Goal: Task Accomplishment & Management: Manage account settings

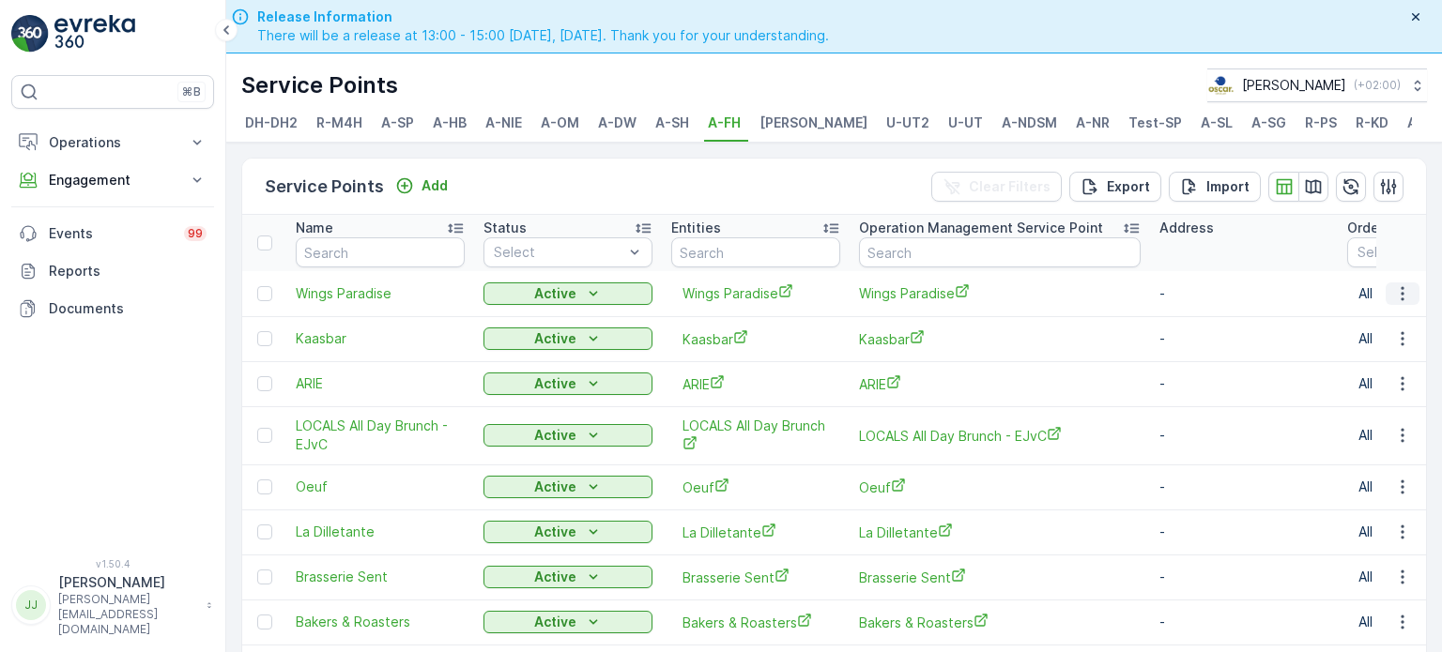
click at [1400, 298] on icon "button" at bounding box center [1402, 293] width 19 height 19
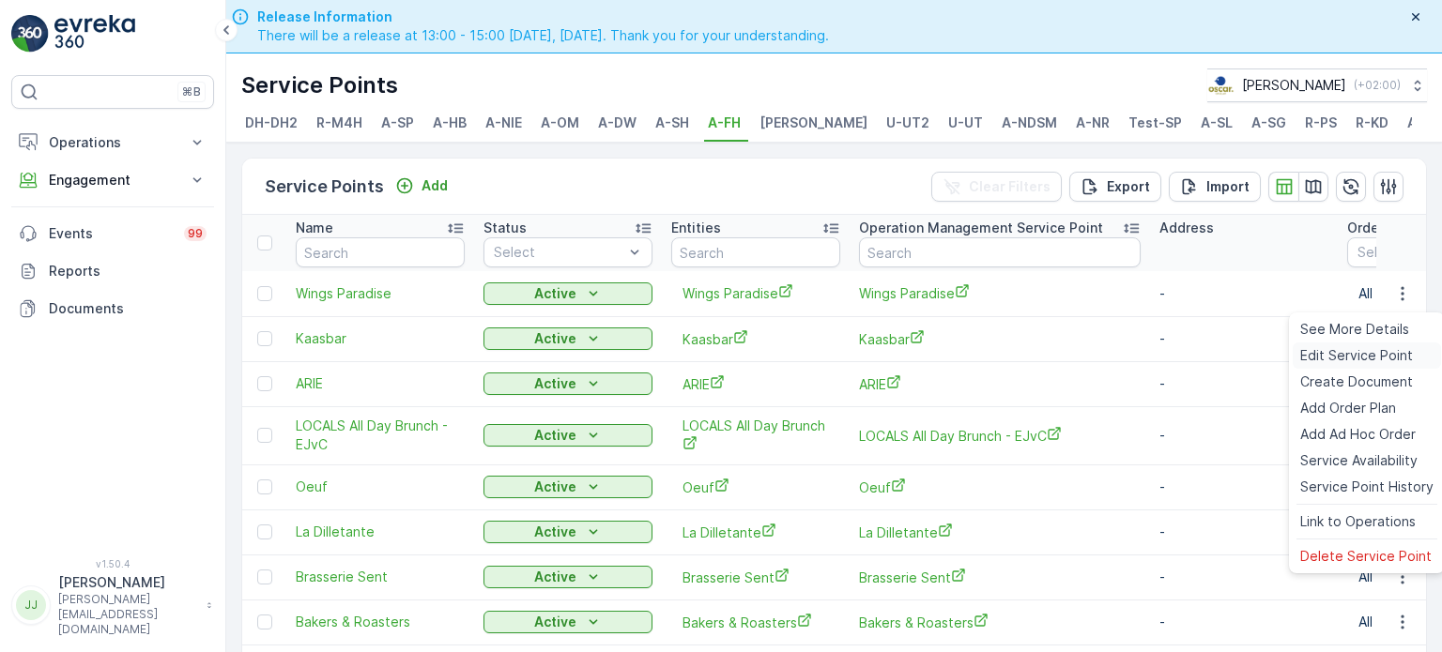
click at [1344, 355] on span "Edit Service Point" at bounding box center [1356, 355] width 113 height 19
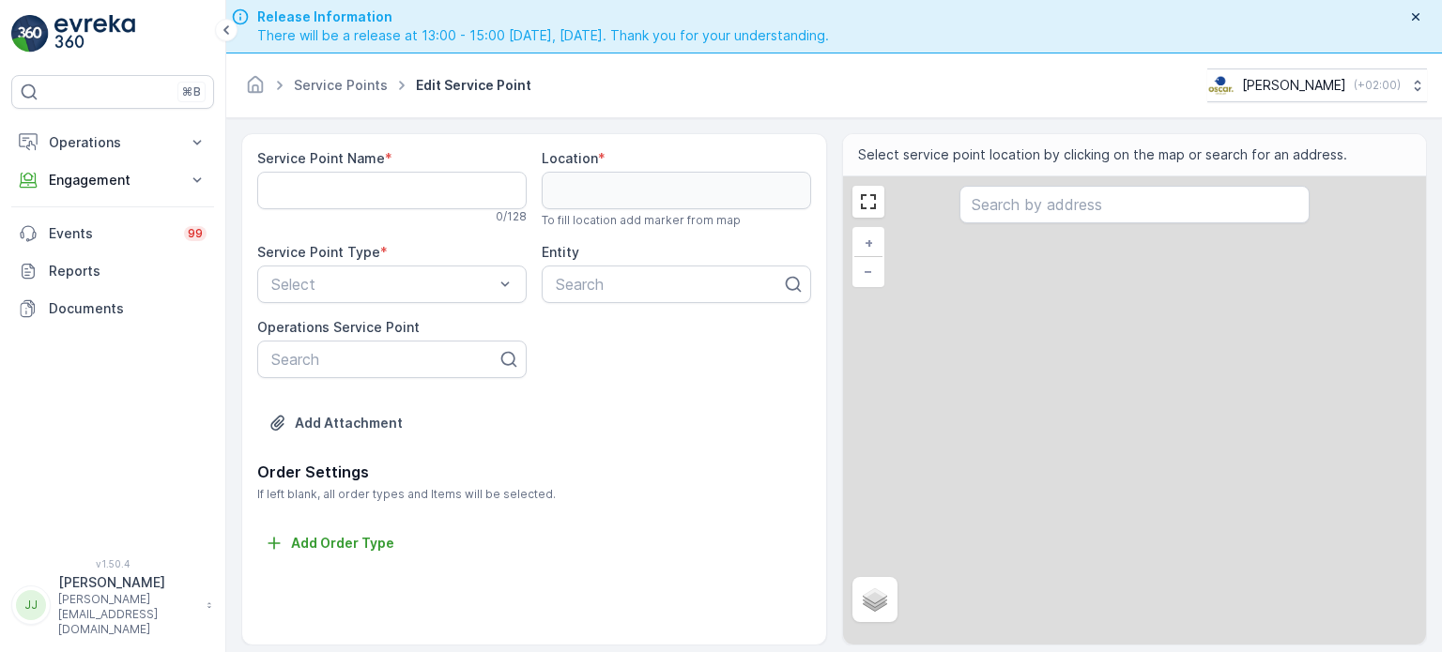
type Name "Wings Paradise"
type input "52.35708,4.890562"
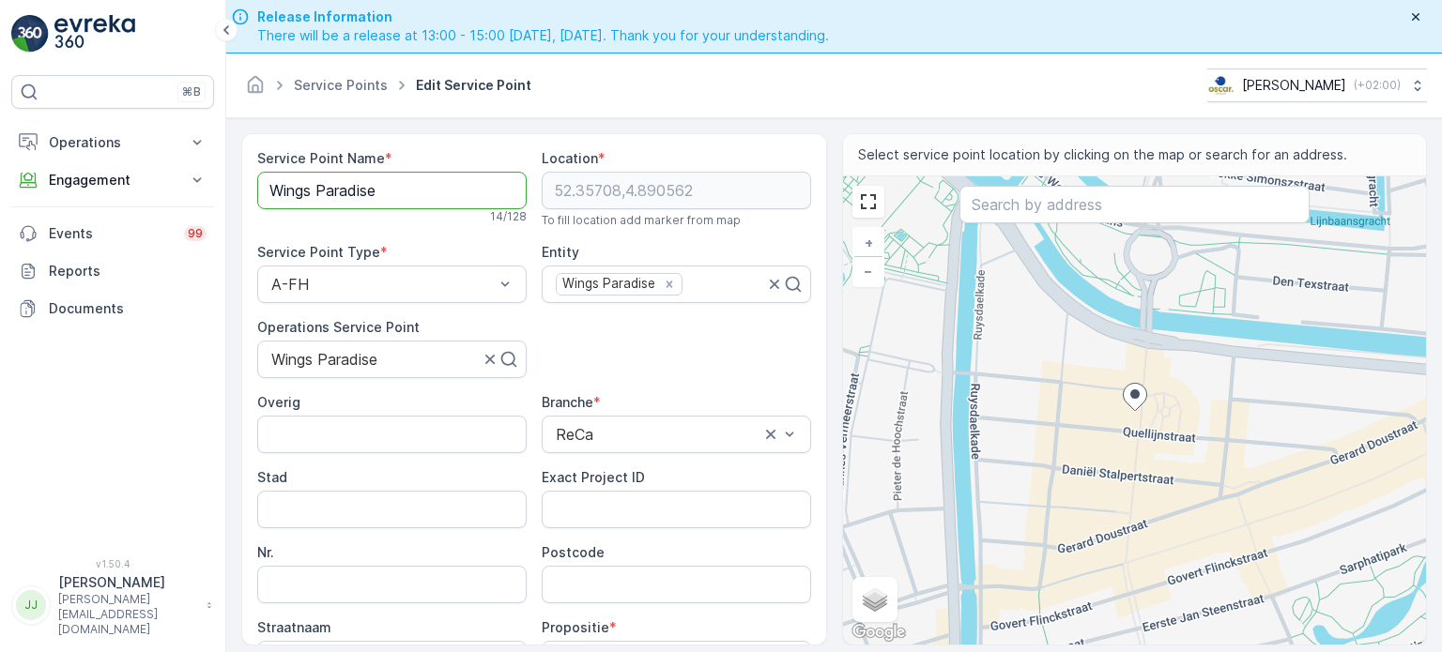
click at [379, 193] on Name "Wings Paradise" at bounding box center [391, 191] width 269 height 38
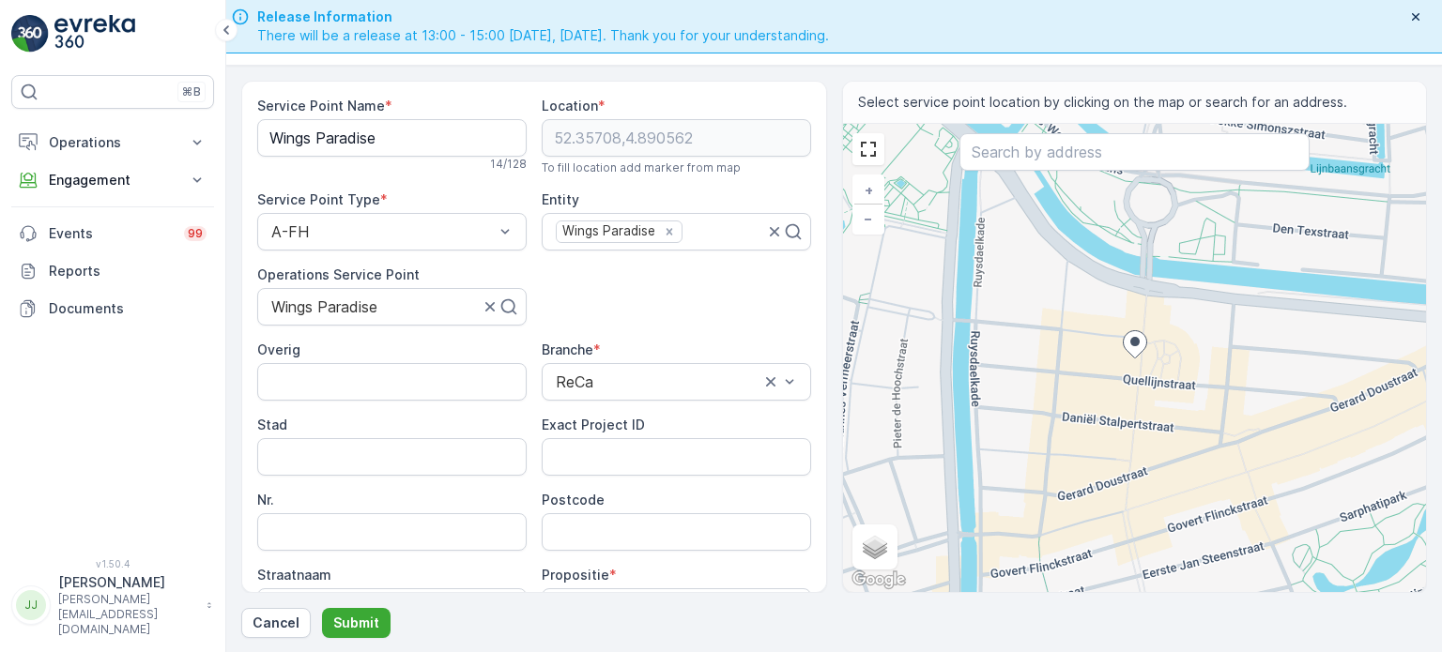
click at [645, 299] on div "Service Point Name * Wings Paradise 14 / 128 Location * [GEOGRAPHIC_DATA] To fi…" at bounding box center [534, 433] width 554 height 672
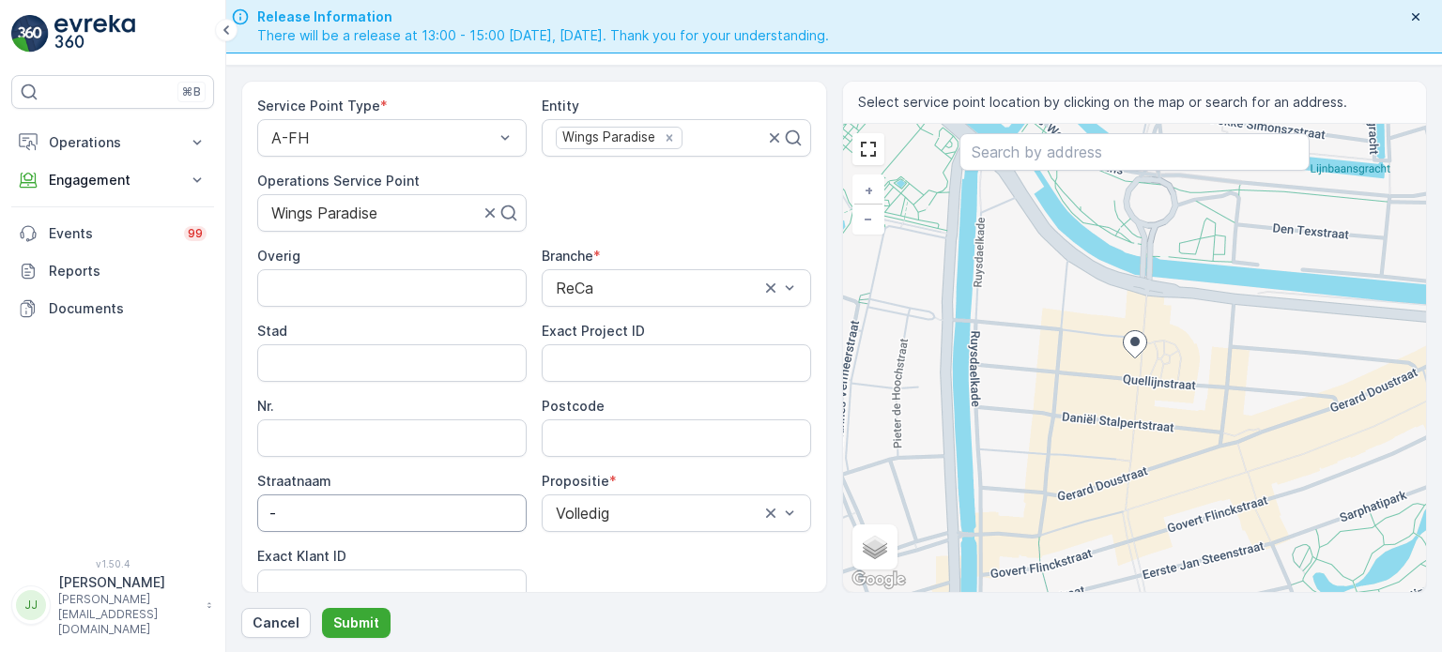
scroll to position [188, 0]
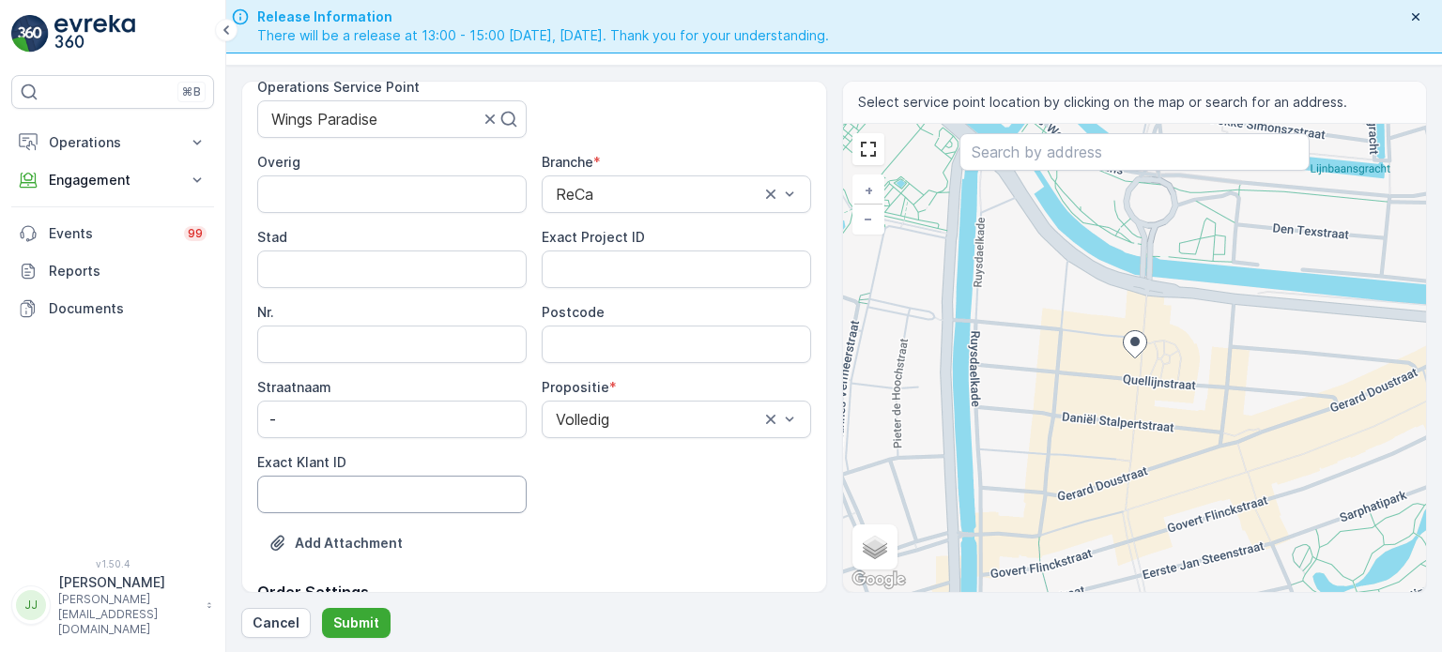
click at [418, 492] on ID "Exact Klant ID" at bounding box center [391, 495] width 269 height 38
paste ID "1193"
type ID "1193"
click at [612, 258] on ID "Exact Project ID" at bounding box center [676, 270] width 269 height 38
paste ID "2024-0089"
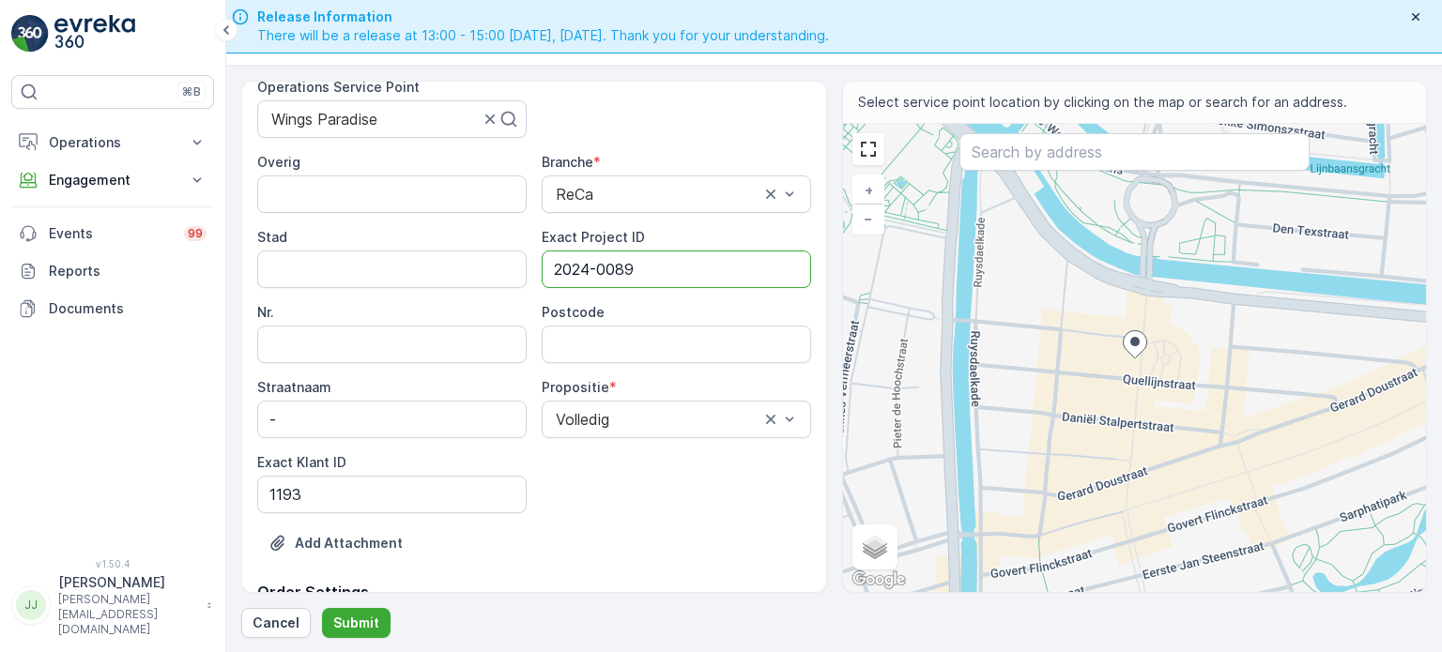
type ID "2024-0089"
click at [739, 341] on input "Postcode" at bounding box center [676, 345] width 269 height 38
type input "1072LJ"
click at [351, 622] on p "Submit" at bounding box center [356, 623] width 46 height 19
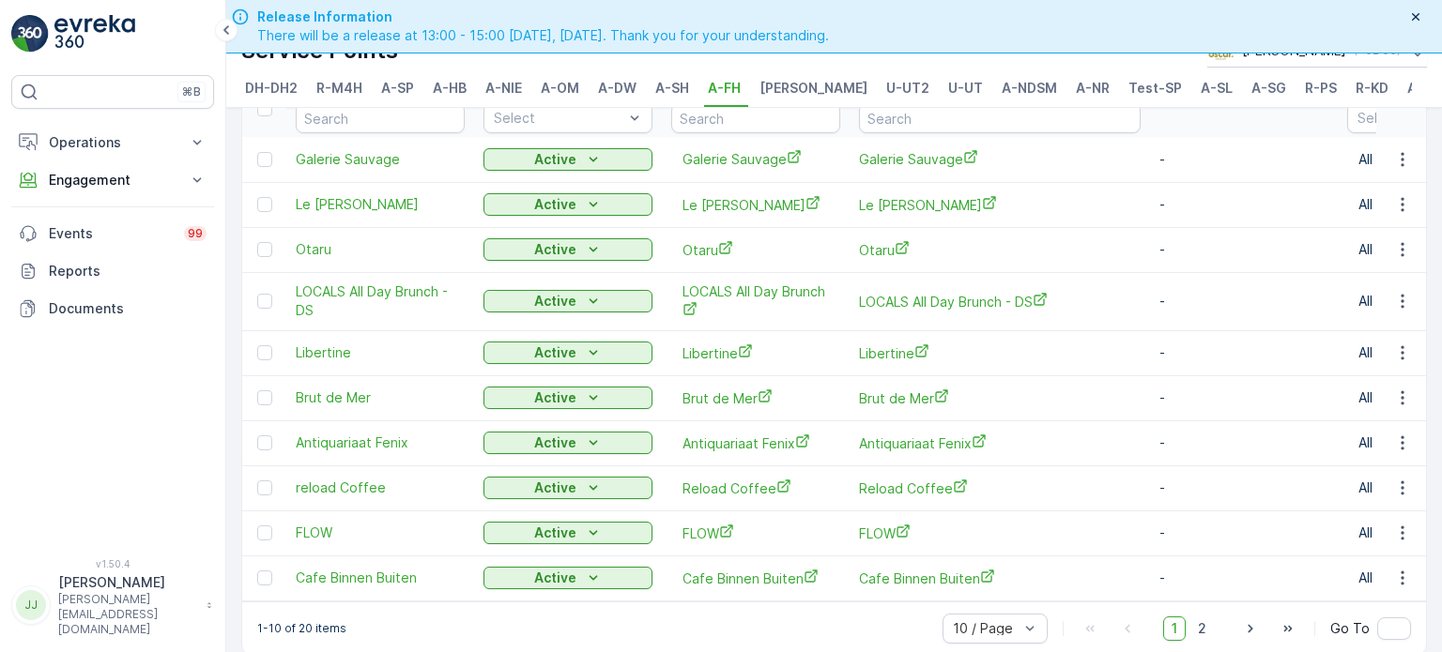
scroll to position [53, 0]
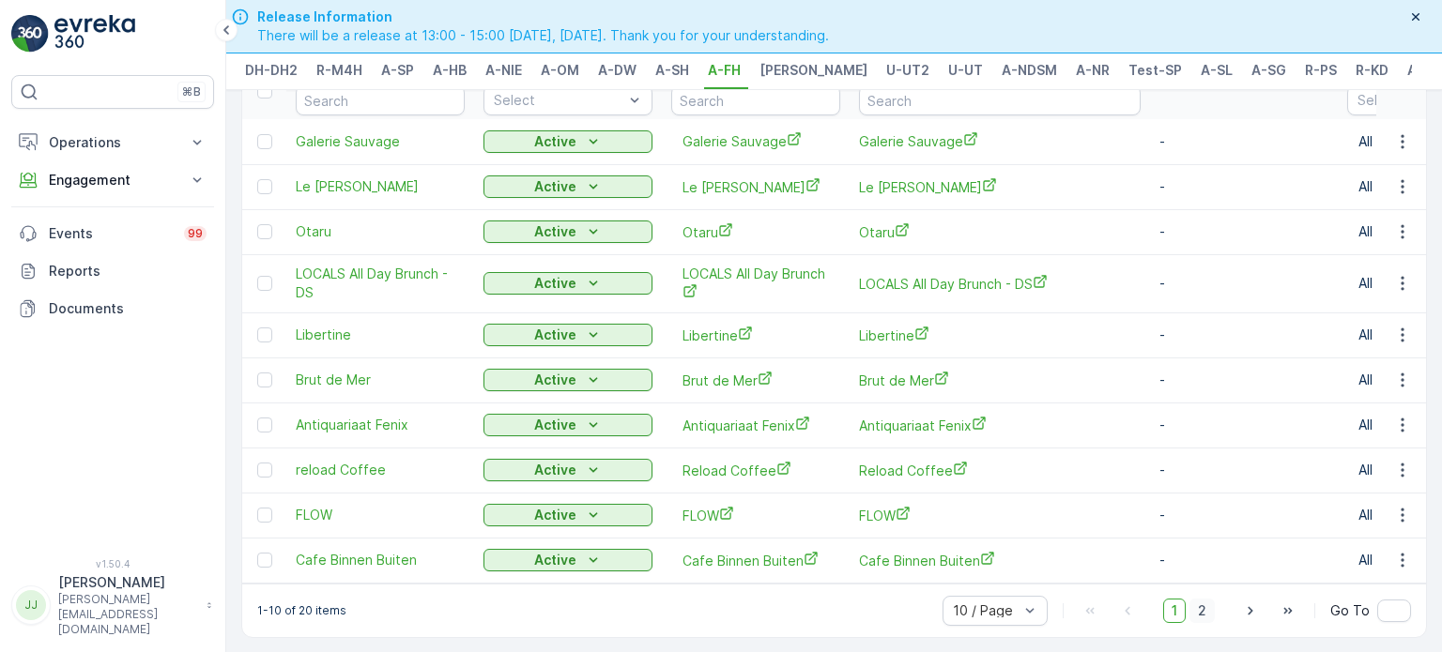
click at [1192, 607] on span "2" at bounding box center [1201, 611] width 25 height 24
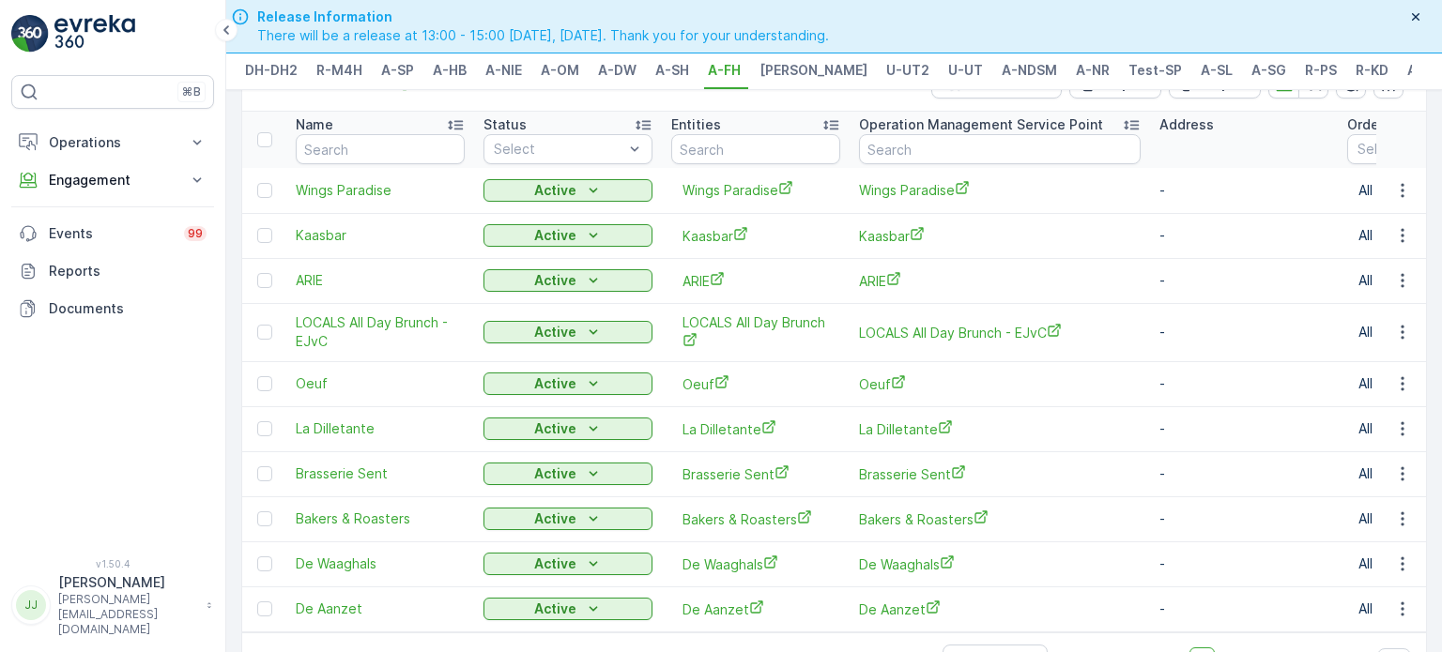
scroll to position [94, 0]
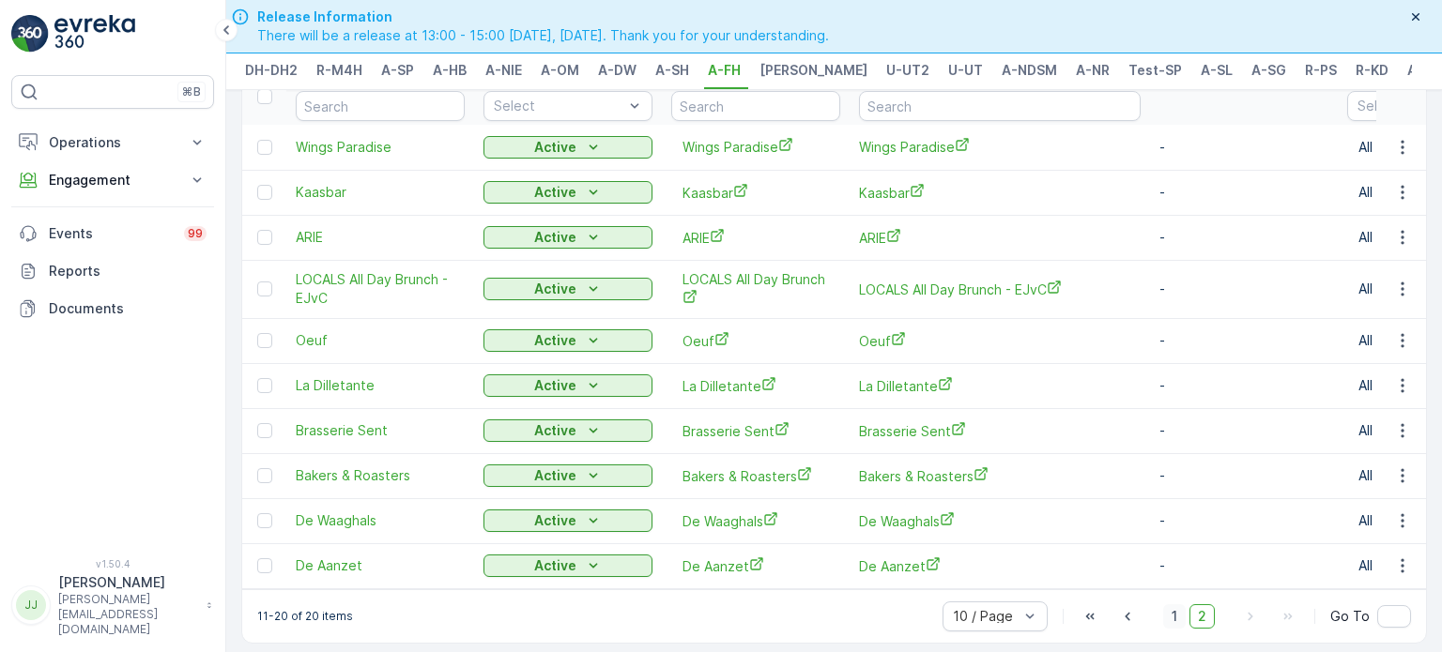
click at [1175, 629] on span "1" at bounding box center [1174, 617] width 23 height 24
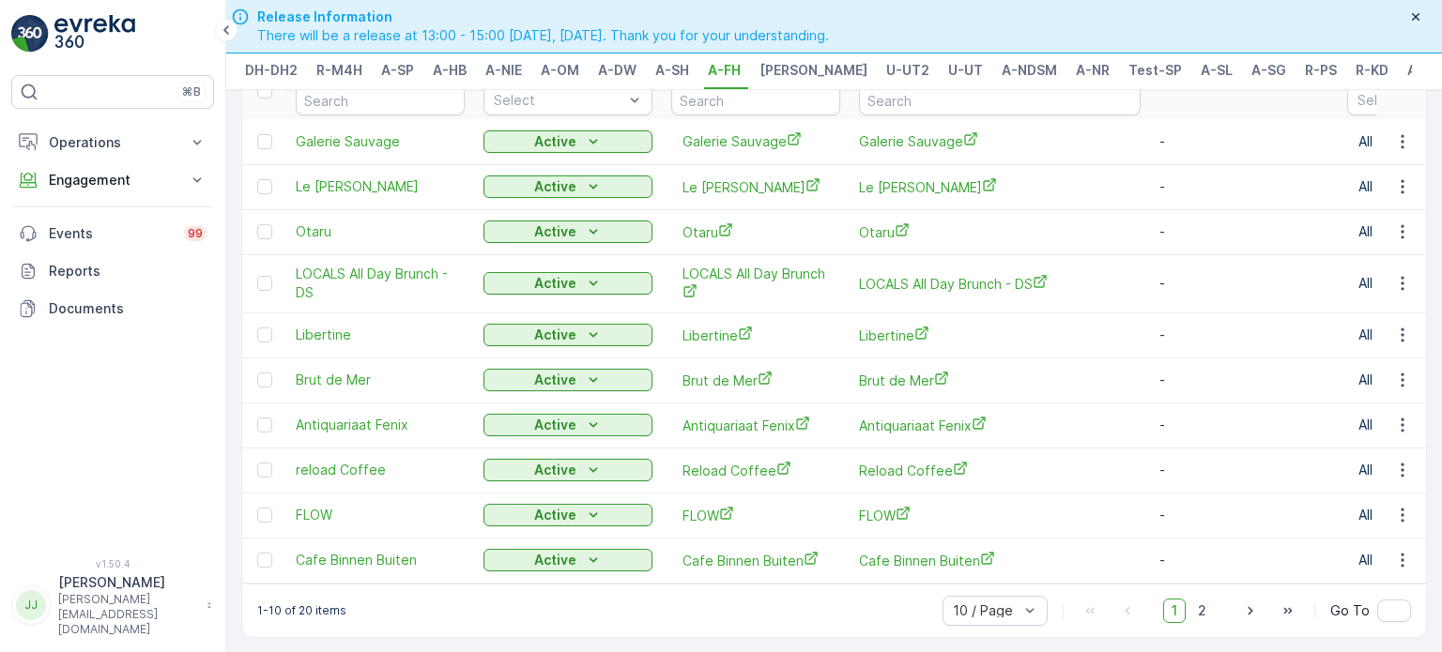
scroll to position [115, 0]
click at [1397, 132] on icon "button" at bounding box center [1402, 141] width 19 height 19
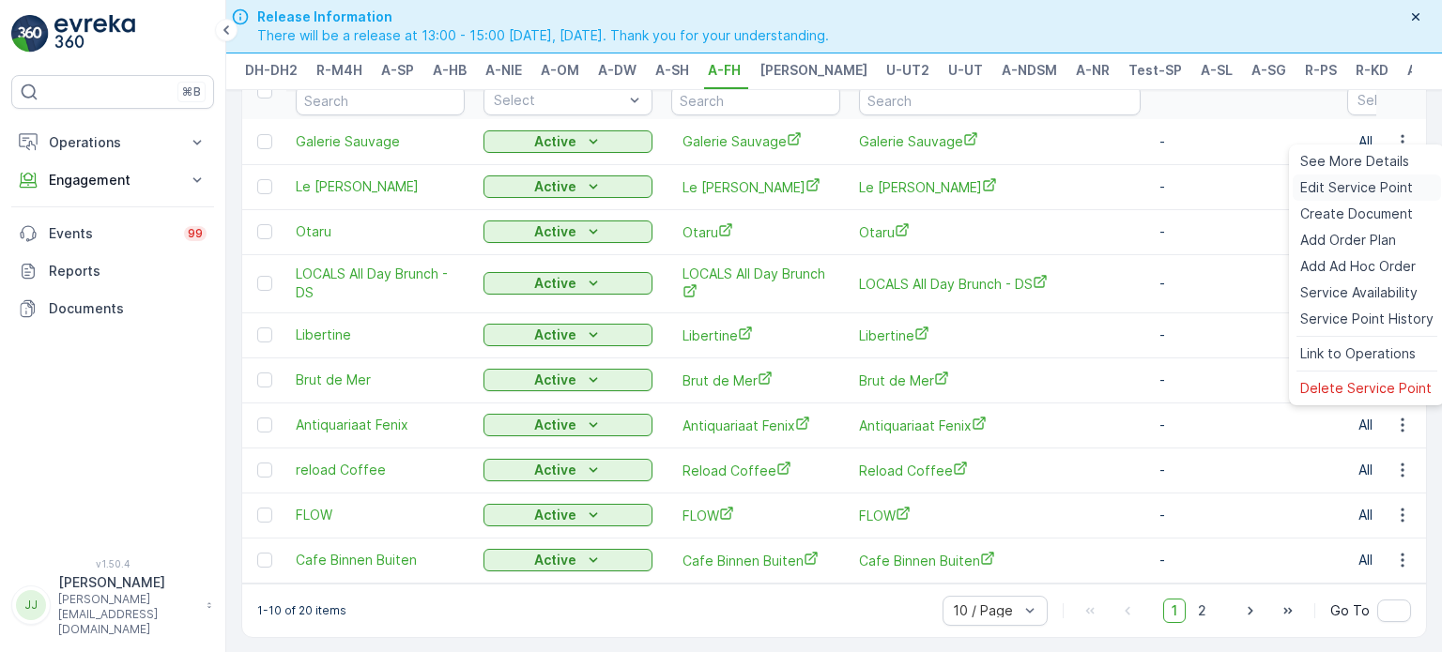
click at [1334, 192] on span "Edit Service Point" at bounding box center [1356, 187] width 113 height 19
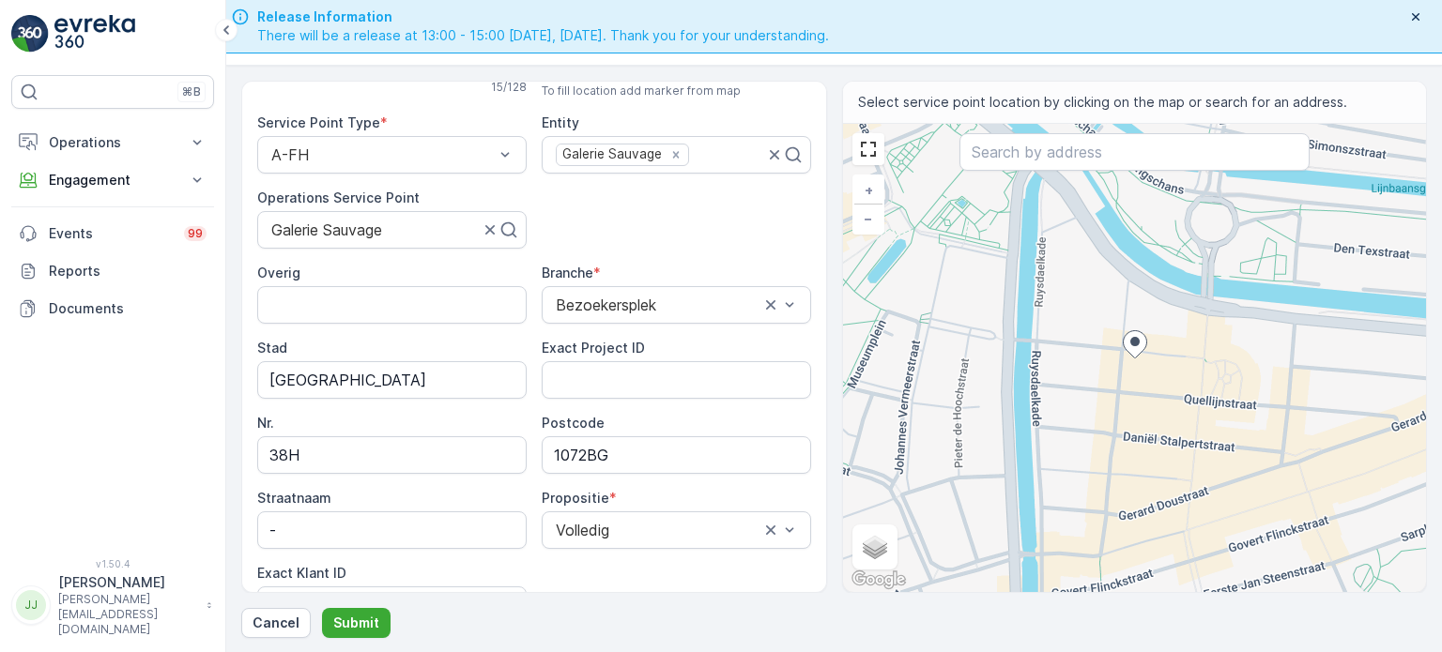
scroll to position [188, 0]
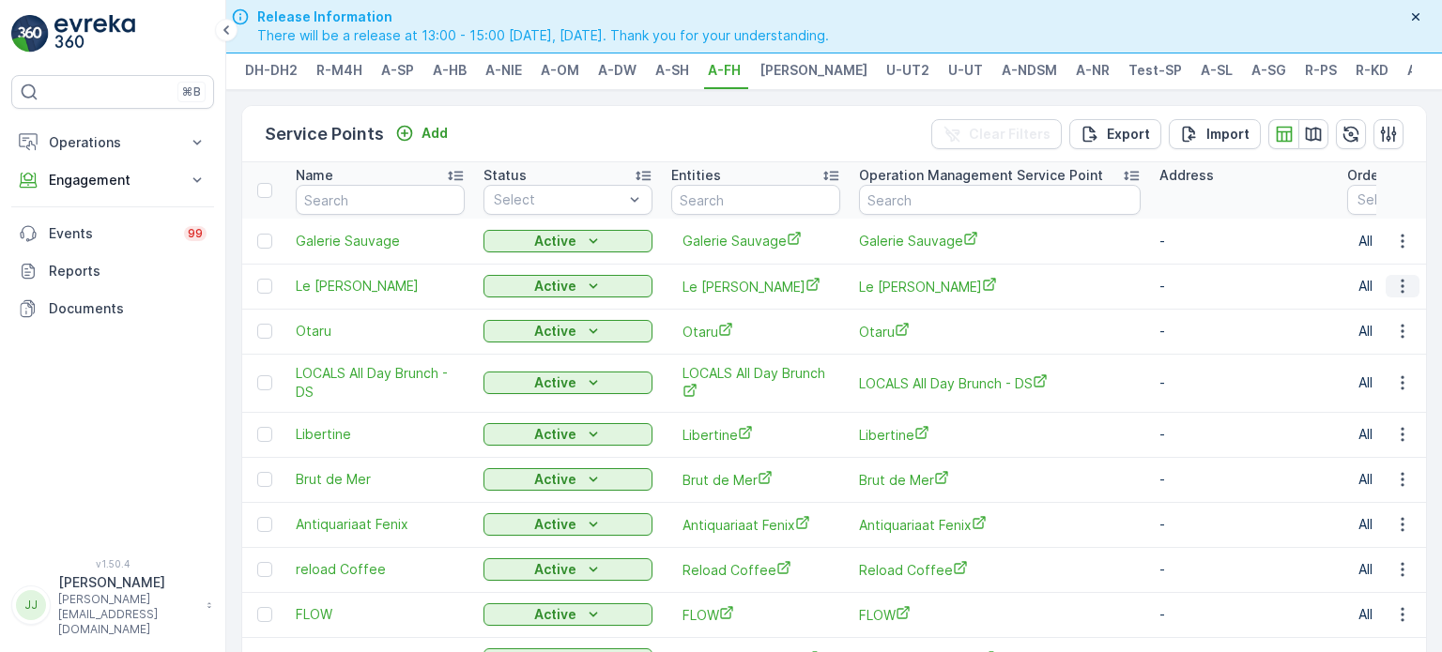
click at [1393, 284] on icon "button" at bounding box center [1402, 286] width 19 height 19
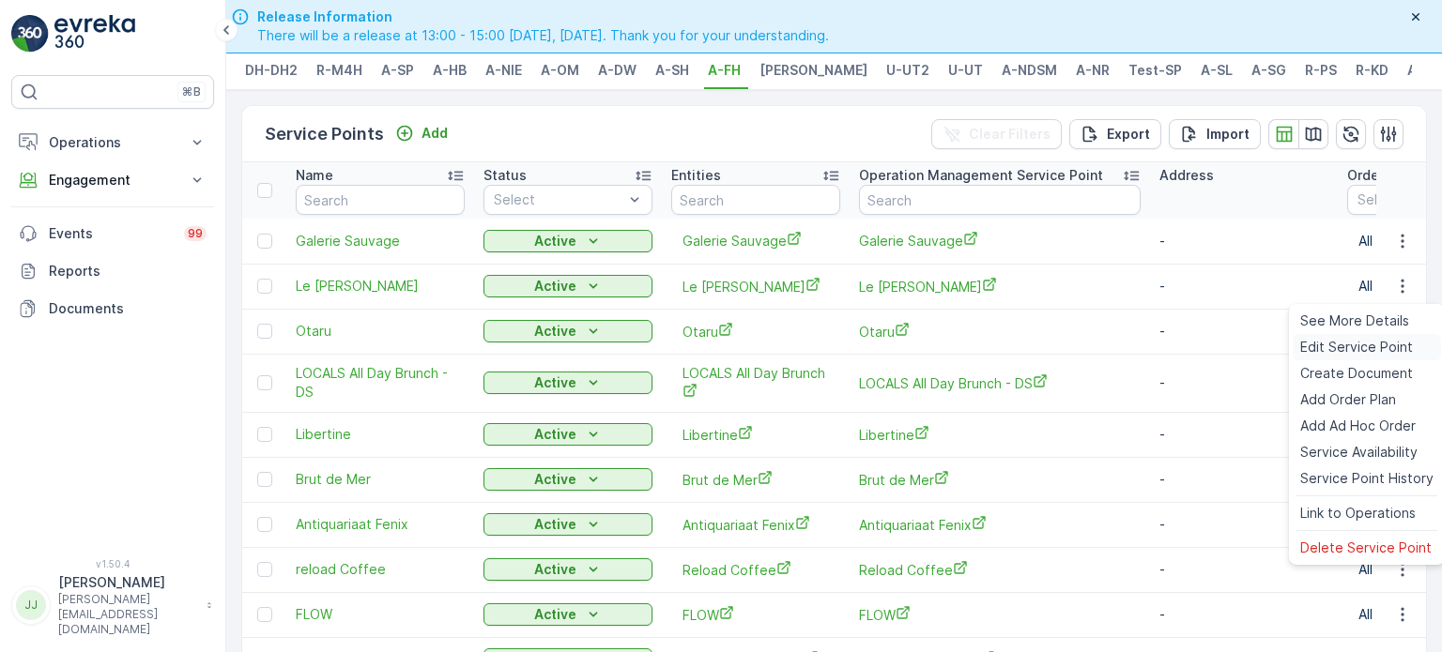
click at [1328, 344] on span "Edit Service Point" at bounding box center [1356, 347] width 113 height 19
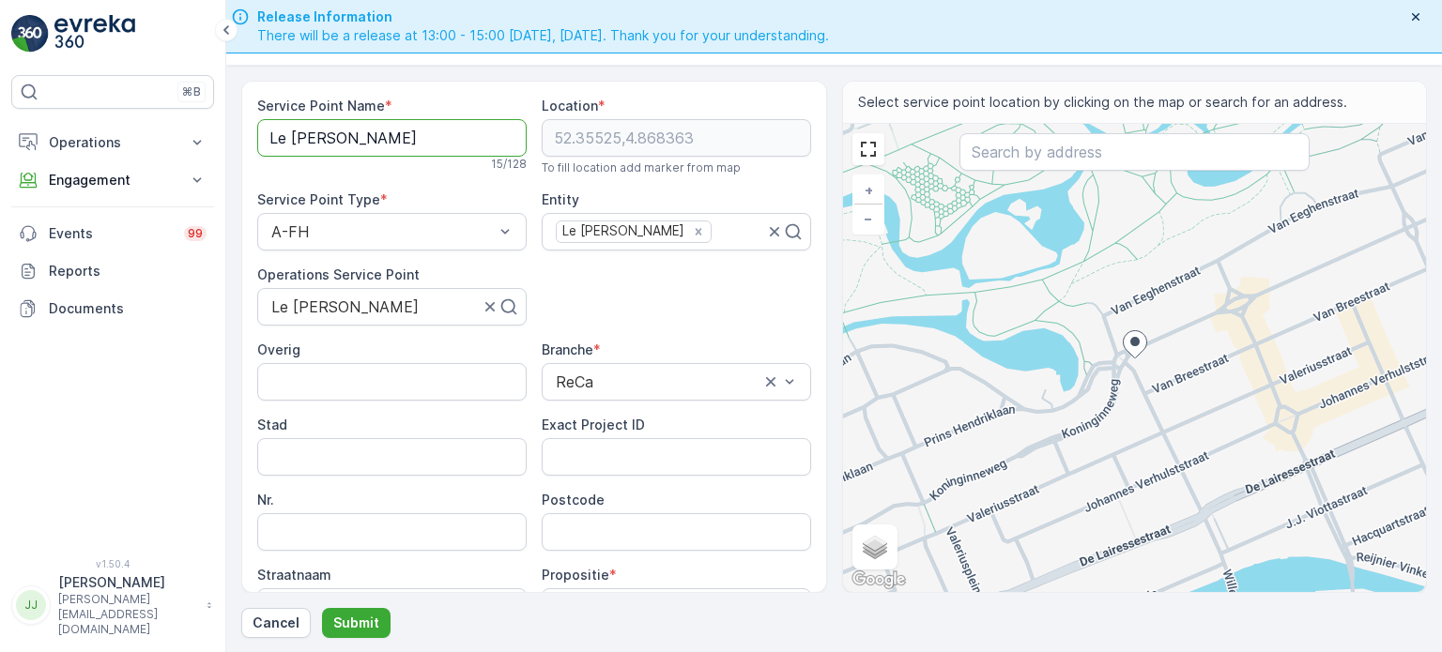
click at [421, 147] on Name "Le [PERSON_NAME]" at bounding box center [391, 138] width 269 height 38
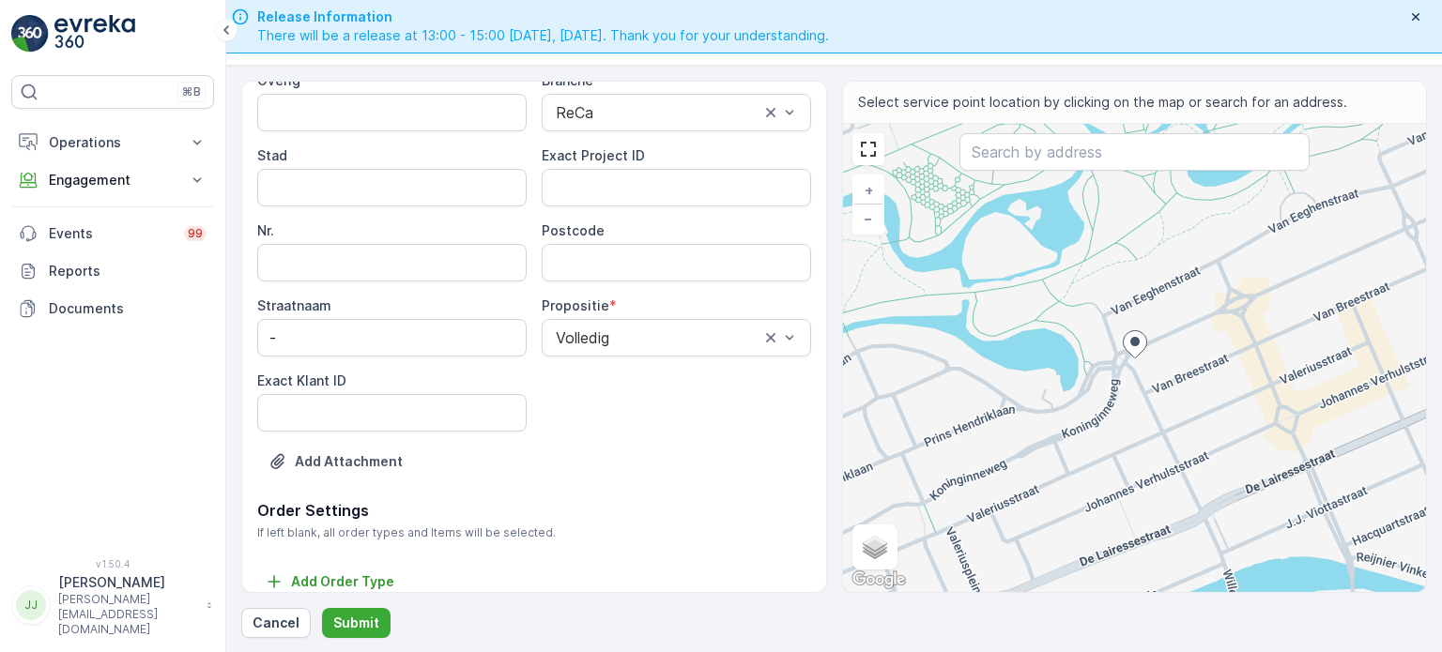
scroll to position [282, 0]
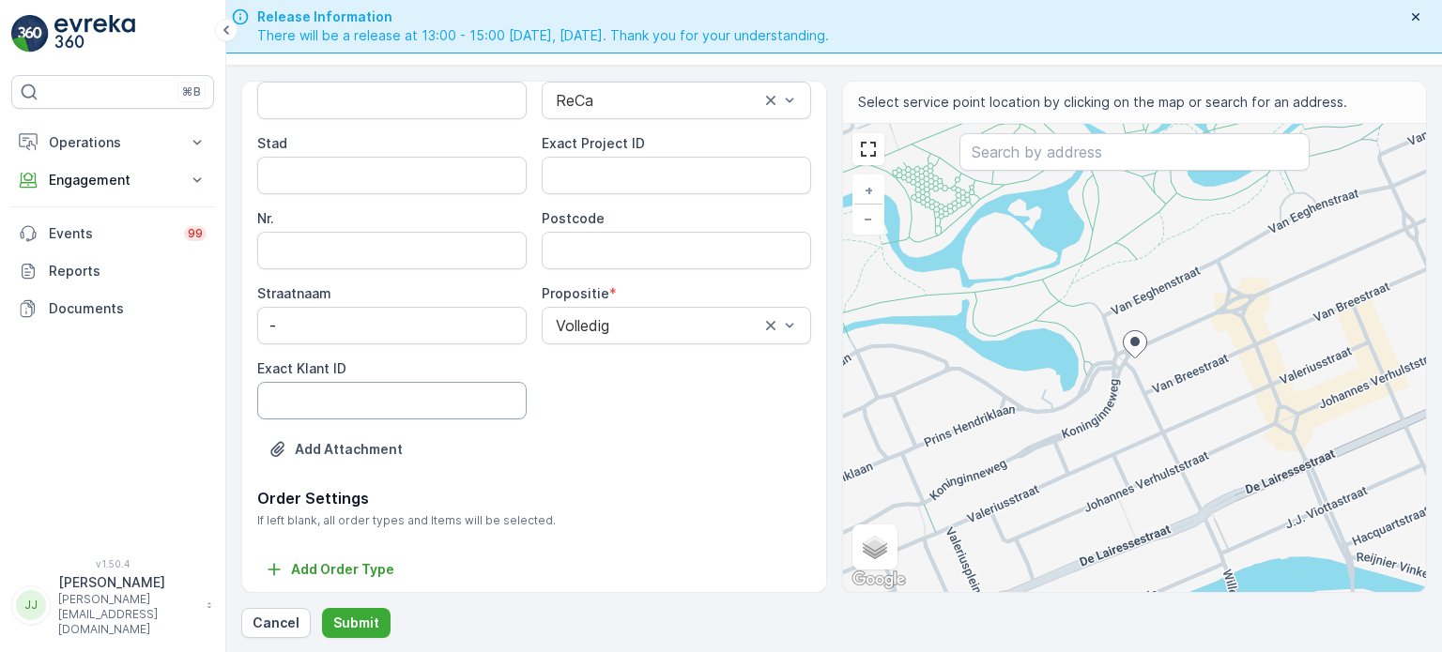
click at [460, 406] on ID "Exact Klant ID" at bounding box center [391, 401] width 269 height 38
paste ID "1451"
type ID "1451"
click at [618, 182] on ID "Exact Project ID" at bounding box center [676, 176] width 269 height 38
paste ID "OC-0073-2025"
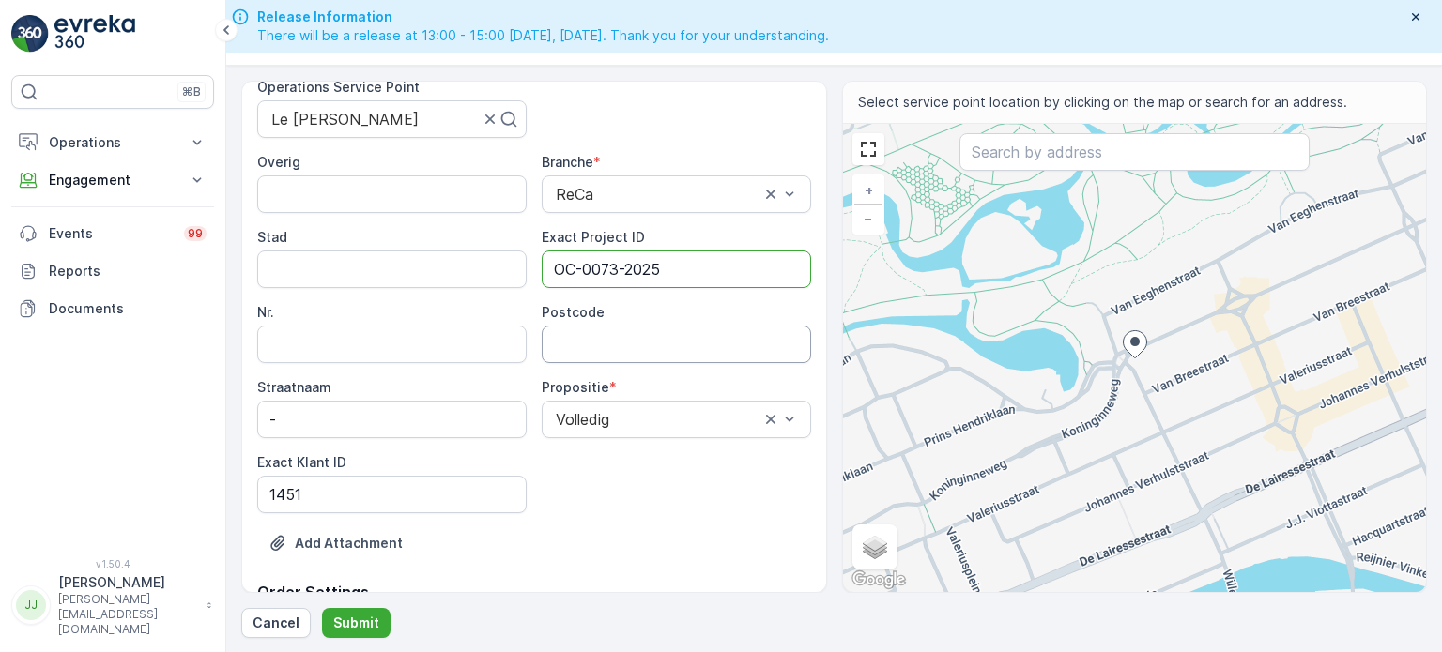
scroll to position [94, 0]
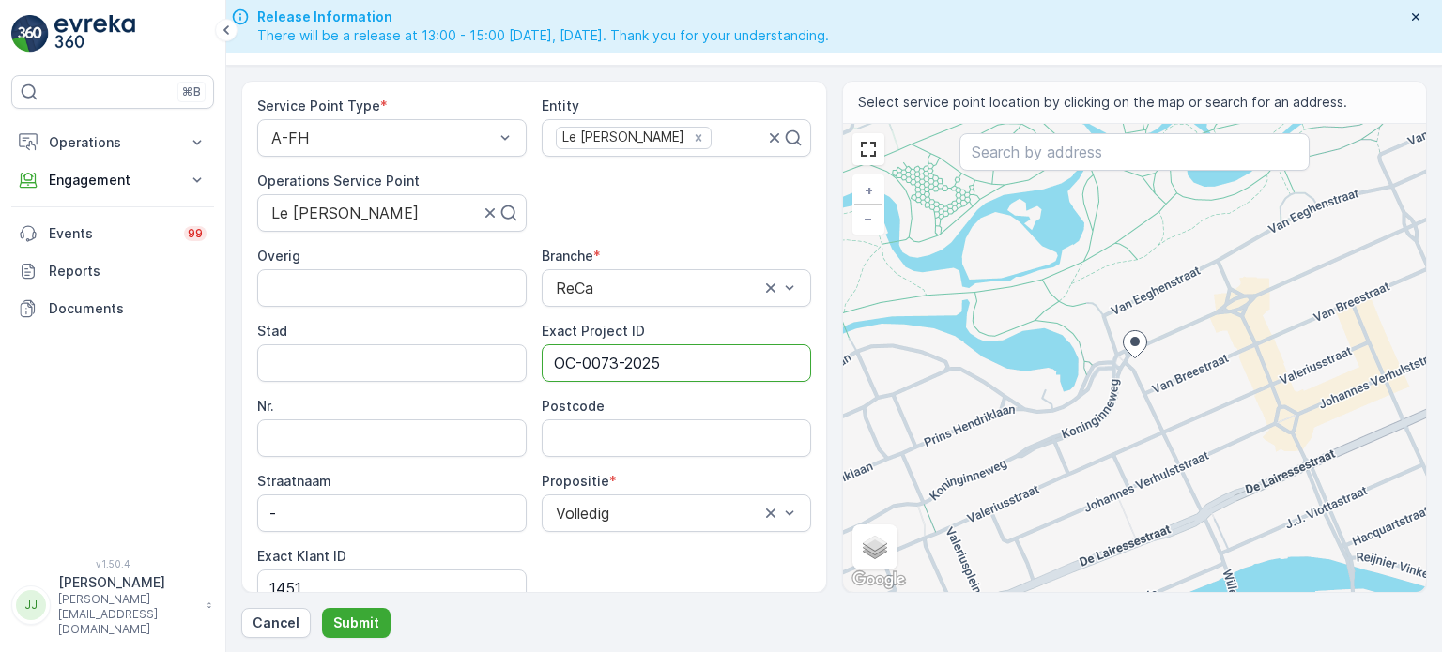
type ID "OC-0073-2025"
click at [604, 440] on input "Postcode" at bounding box center [676, 439] width 269 height 38
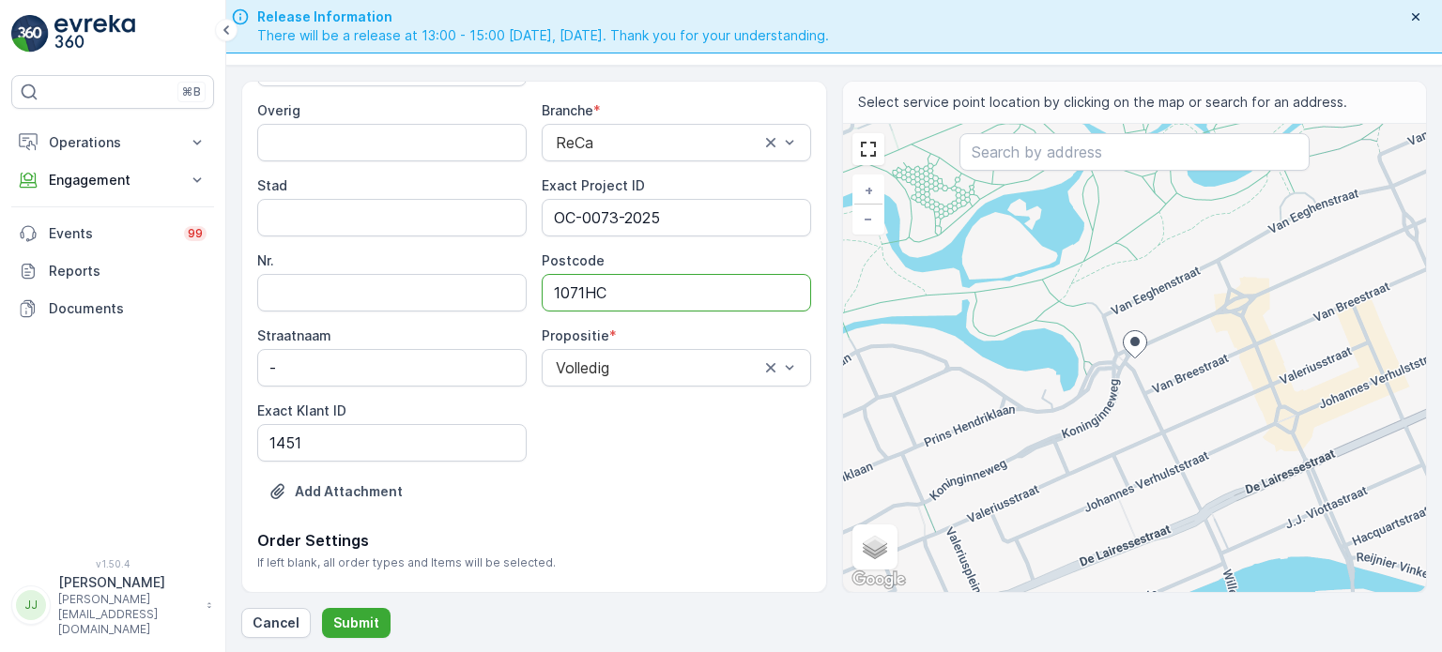
scroll to position [285, 0]
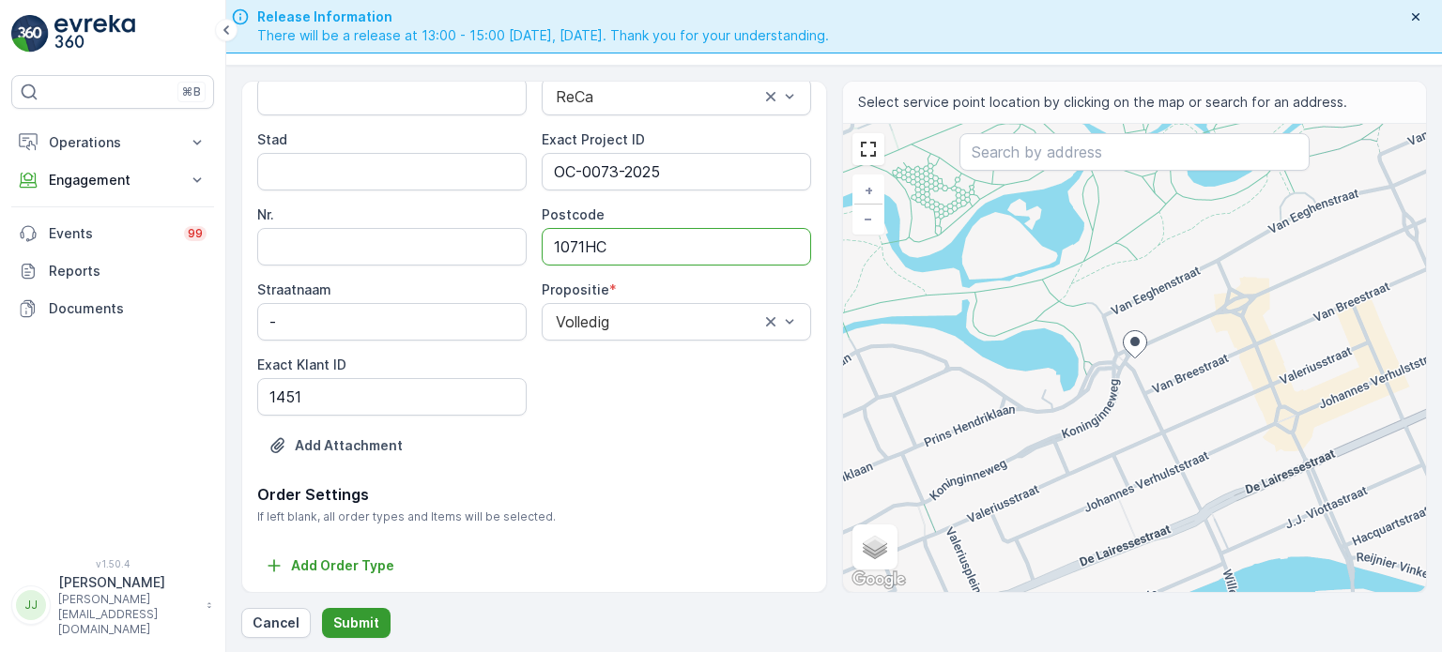
type input "1071HC"
click at [353, 626] on p "Submit" at bounding box center [356, 623] width 46 height 19
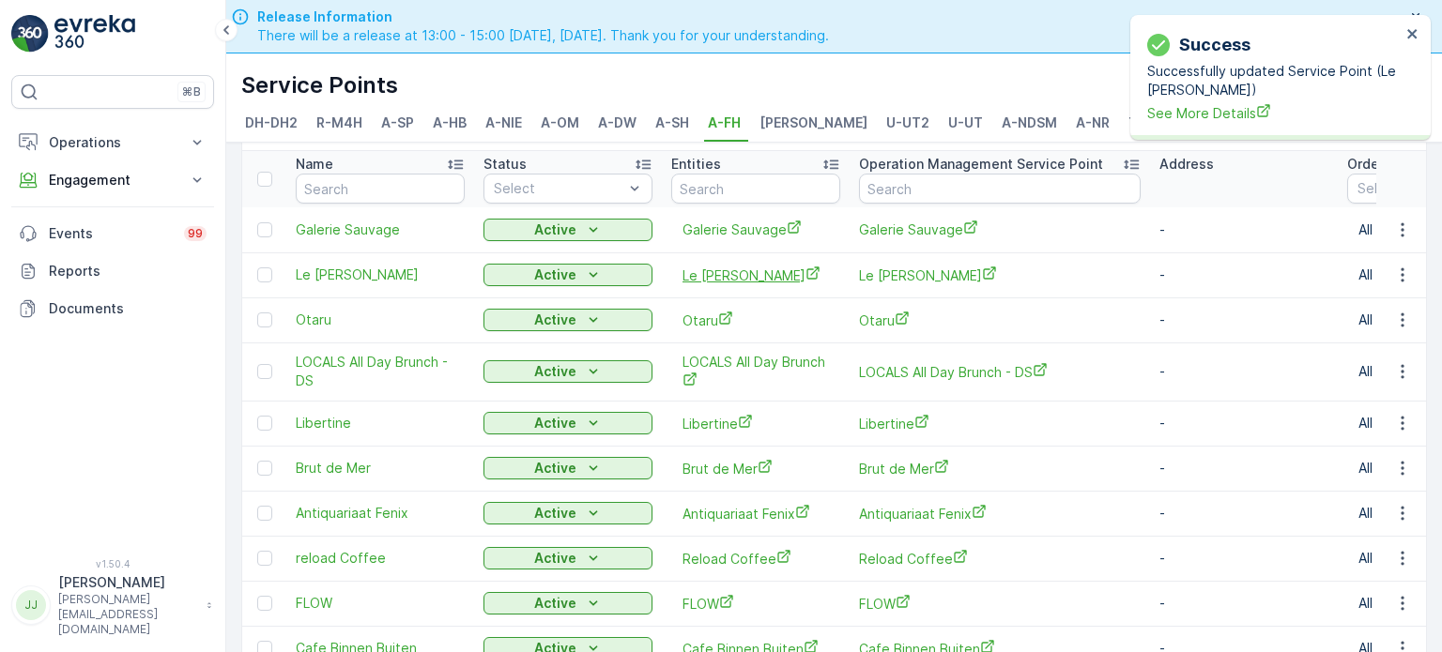
scroll to position [94, 0]
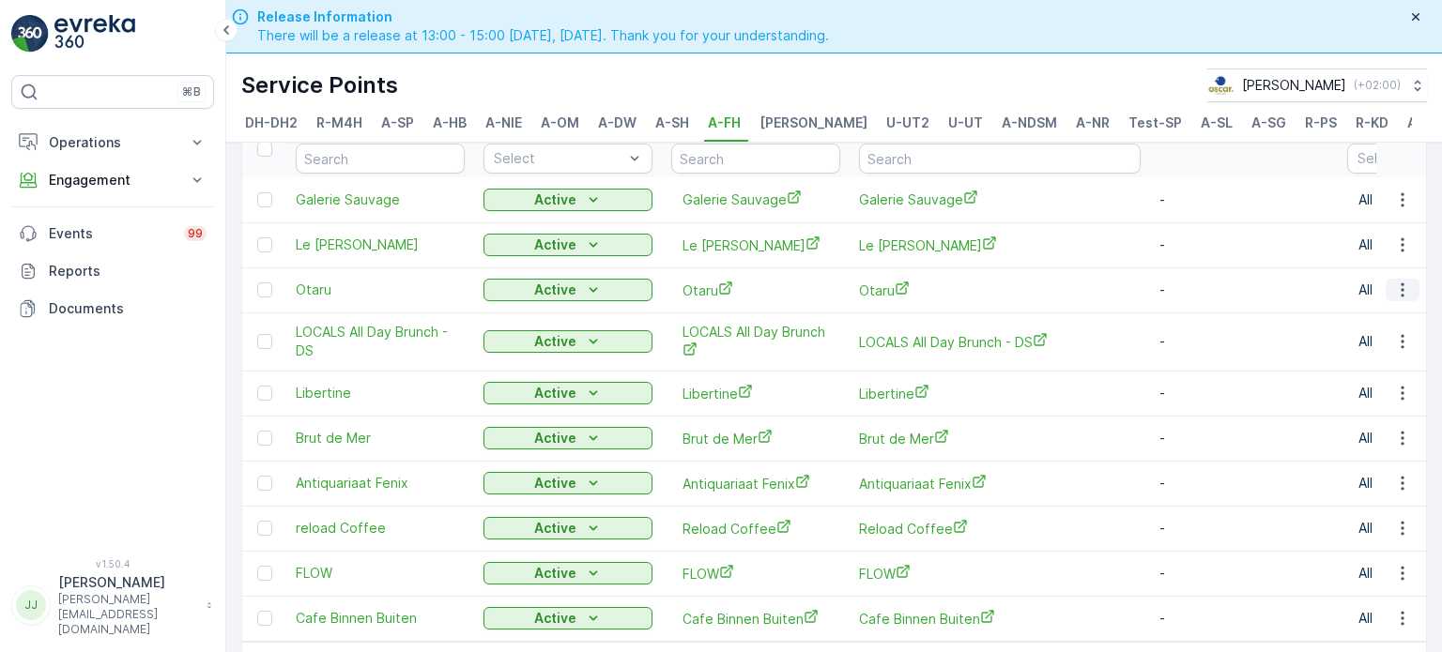
click at [1393, 296] on icon "button" at bounding box center [1402, 290] width 19 height 19
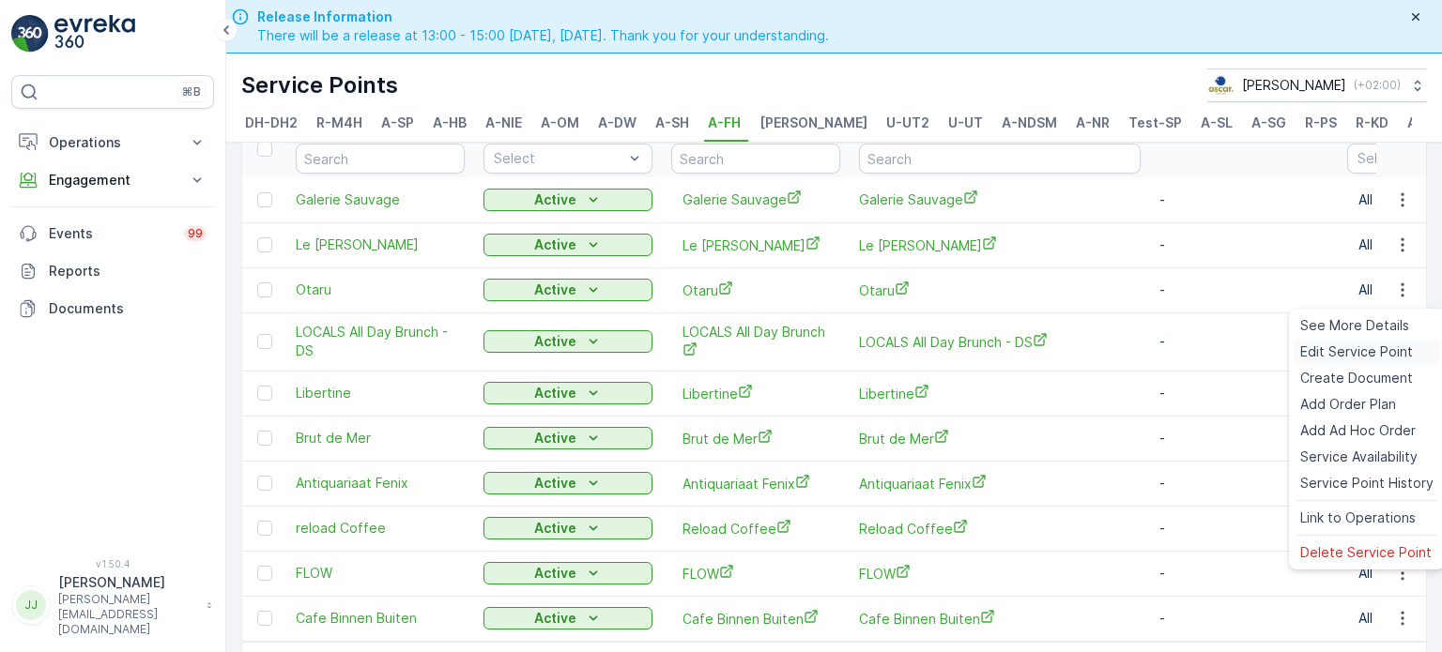
click at [1324, 352] on span "Edit Service Point" at bounding box center [1356, 352] width 113 height 19
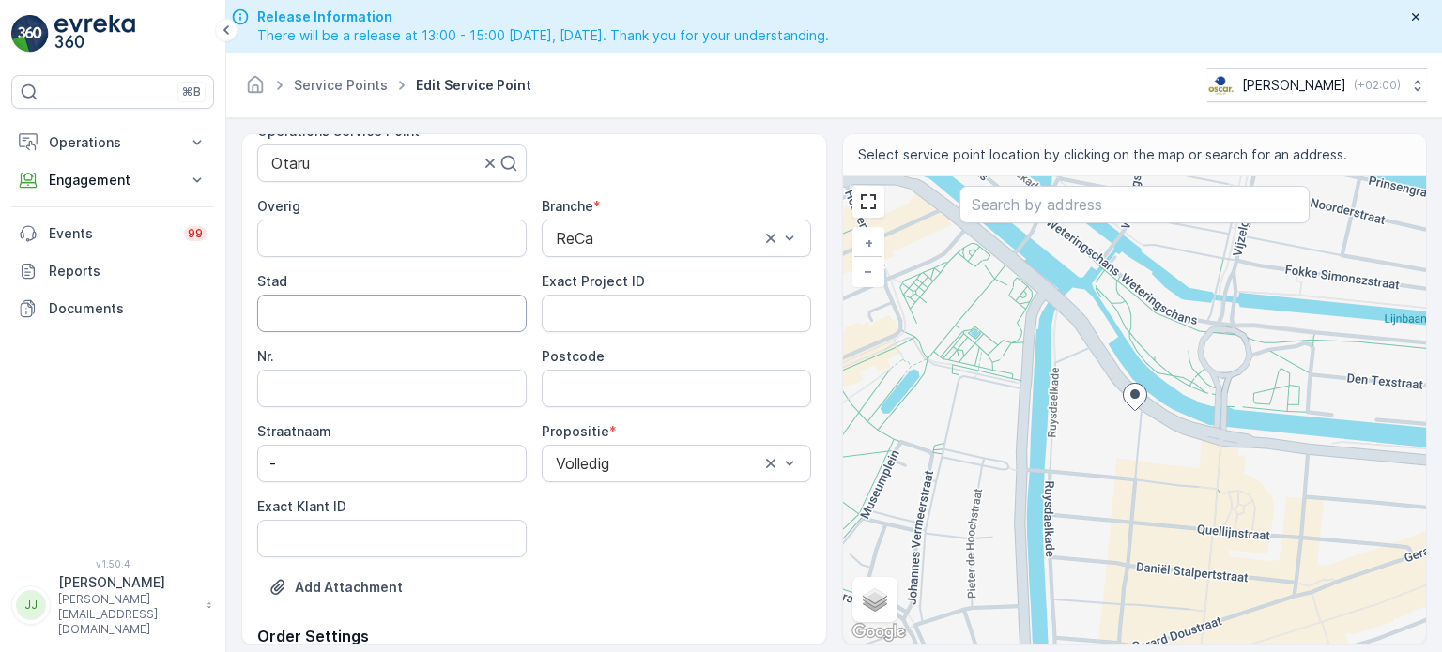
scroll to position [285, 0]
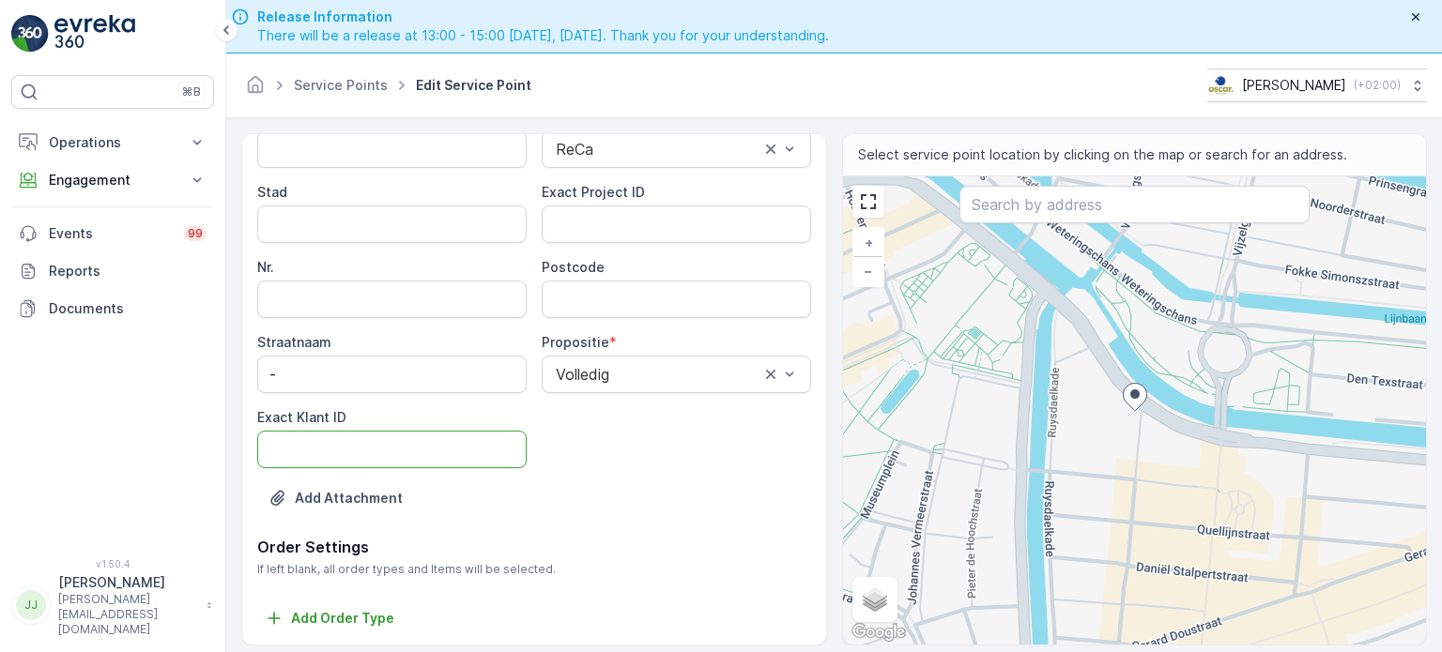
click at [403, 440] on ID "Exact Klant ID" at bounding box center [391, 450] width 269 height 38
paste ID "1448"
type ID "1448"
click at [607, 220] on ID "Exact Project ID" at bounding box center [676, 225] width 269 height 38
paste ID "OC-0068-2025"
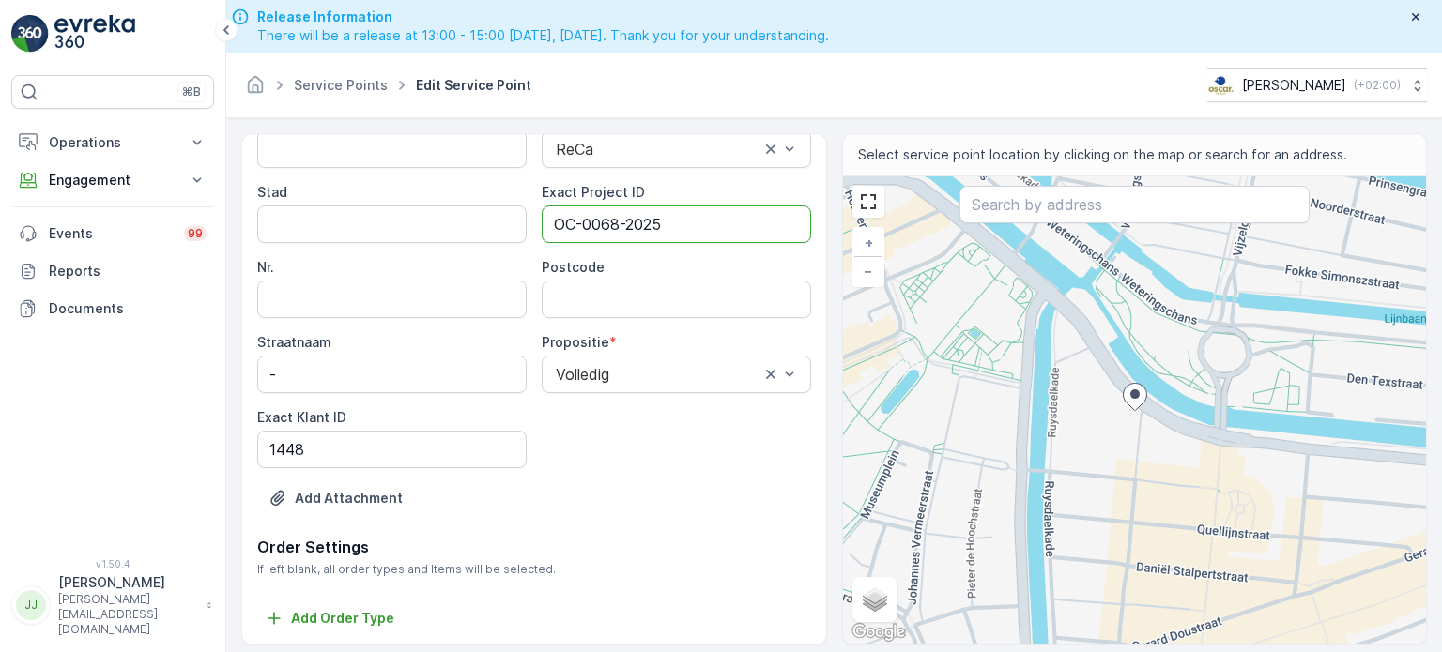
type ID "OC-0068-2025"
click at [689, 292] on input "Postcode" at bounding box center [676, 300] width 269 height 38
type input "1072AC"
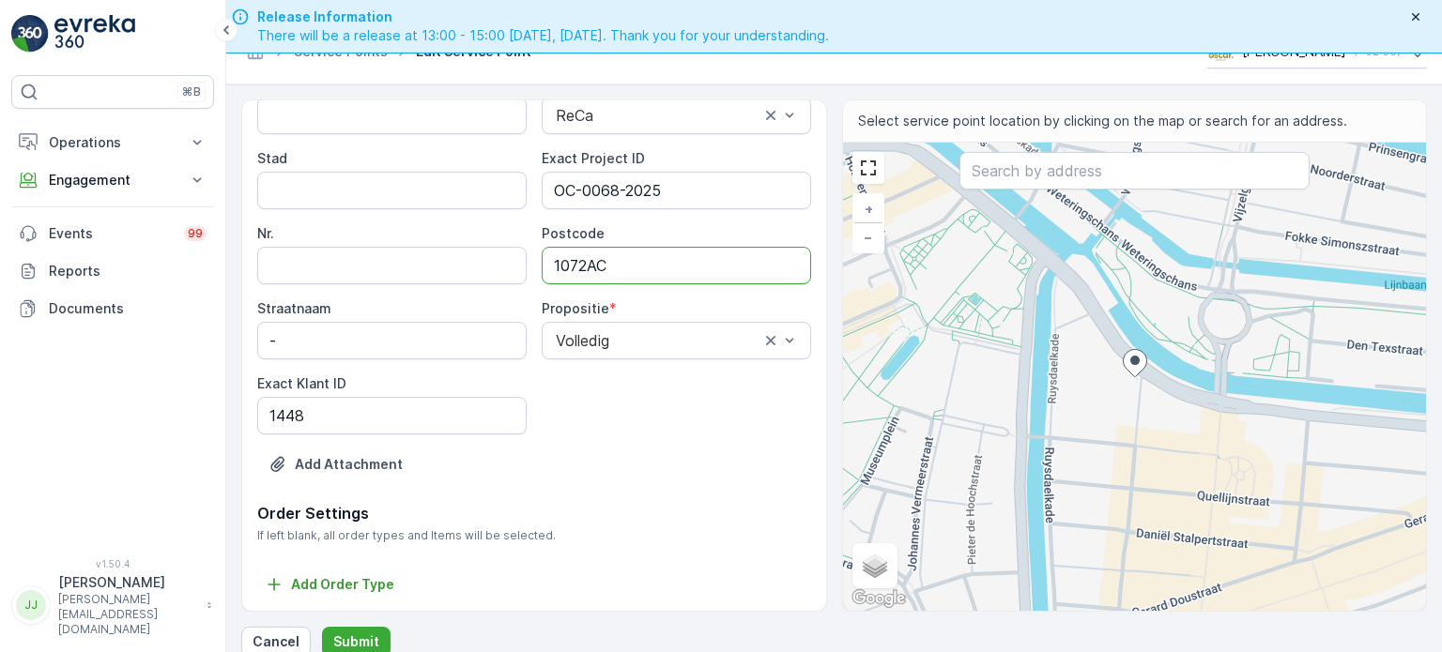
scroll to position [53, 0]
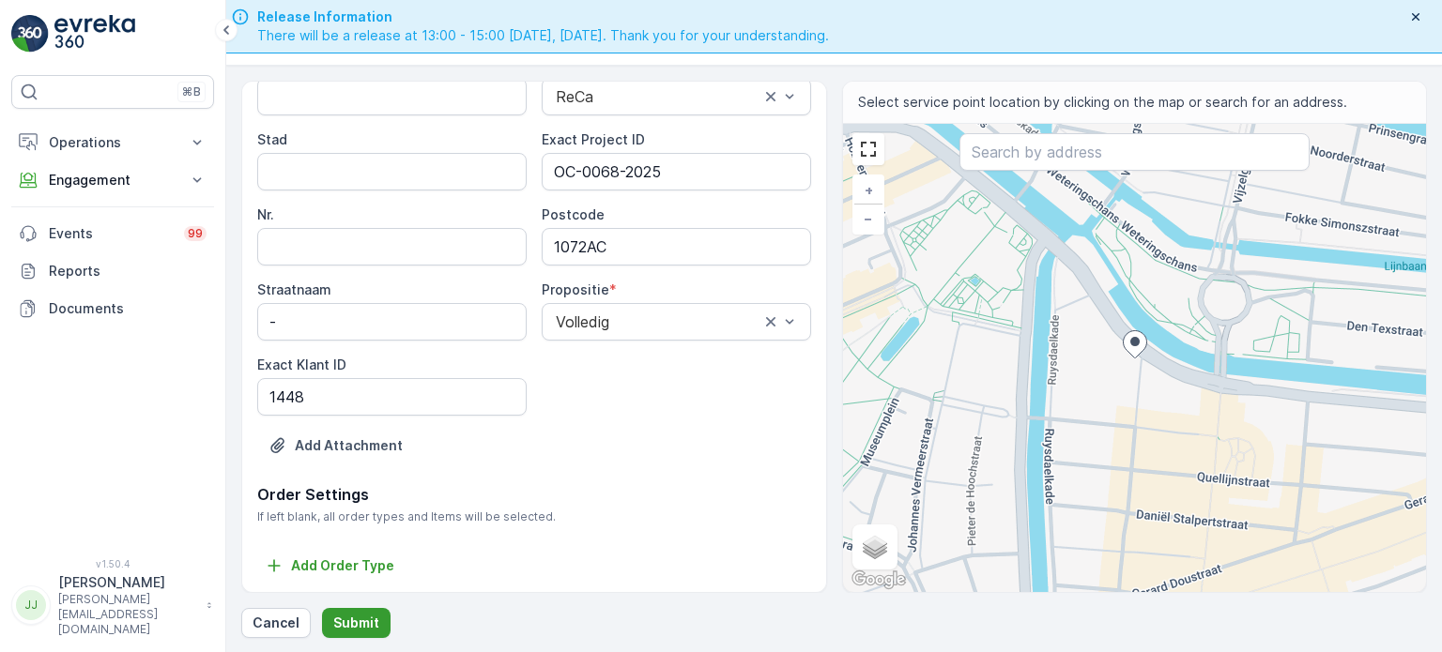
click at [368, 622] on p "Submit" at bounding box center [356, 623] width 46 height 19
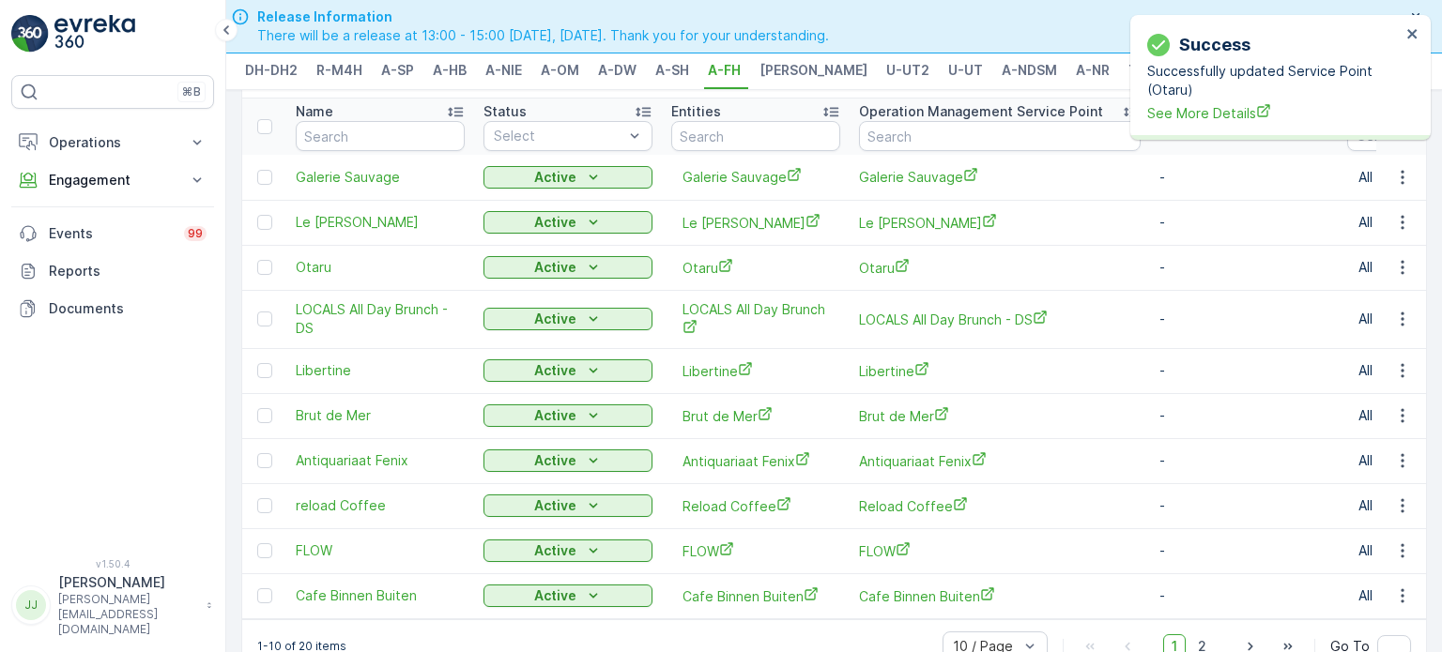
scroll to position [94, 0]
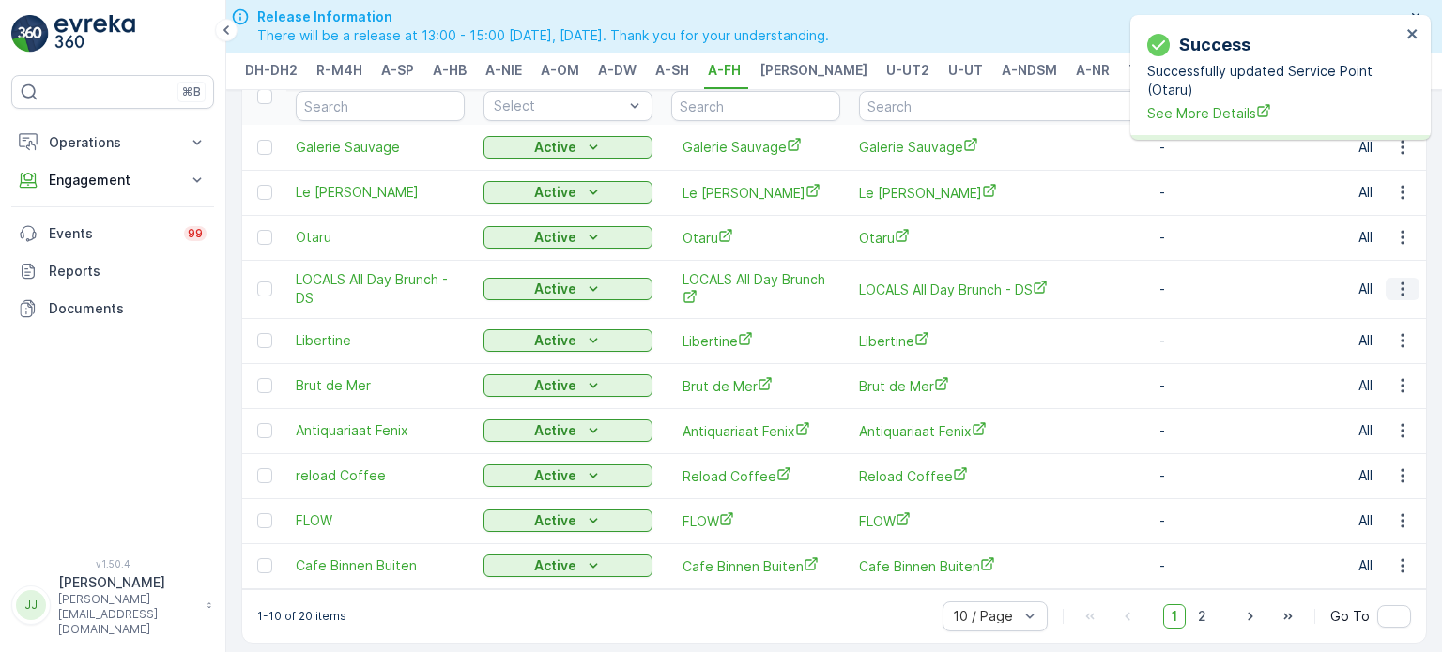
click at [1401, 298] on icon "button" at bounding box center [1402, 289] width 19 height 19
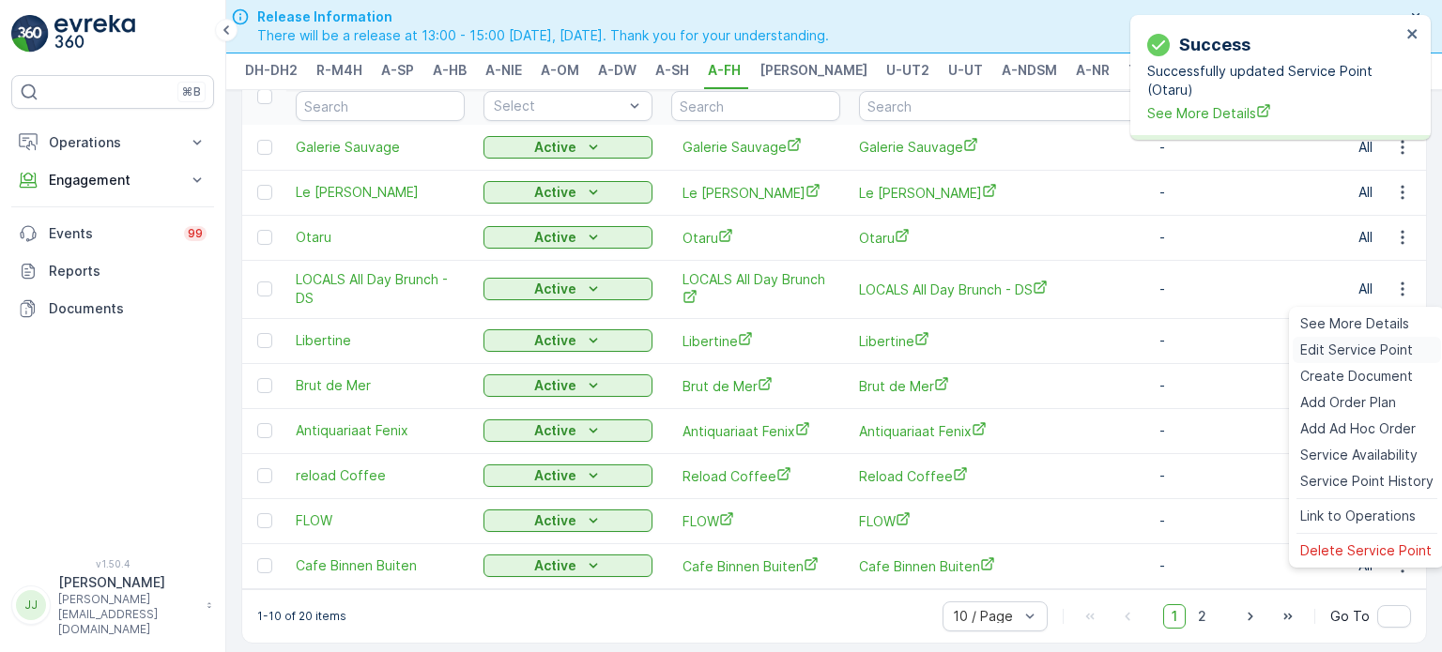
click at [1344, 348] on span "Edit Service Point" at bounding box center [1356, 350] width 113 height 19
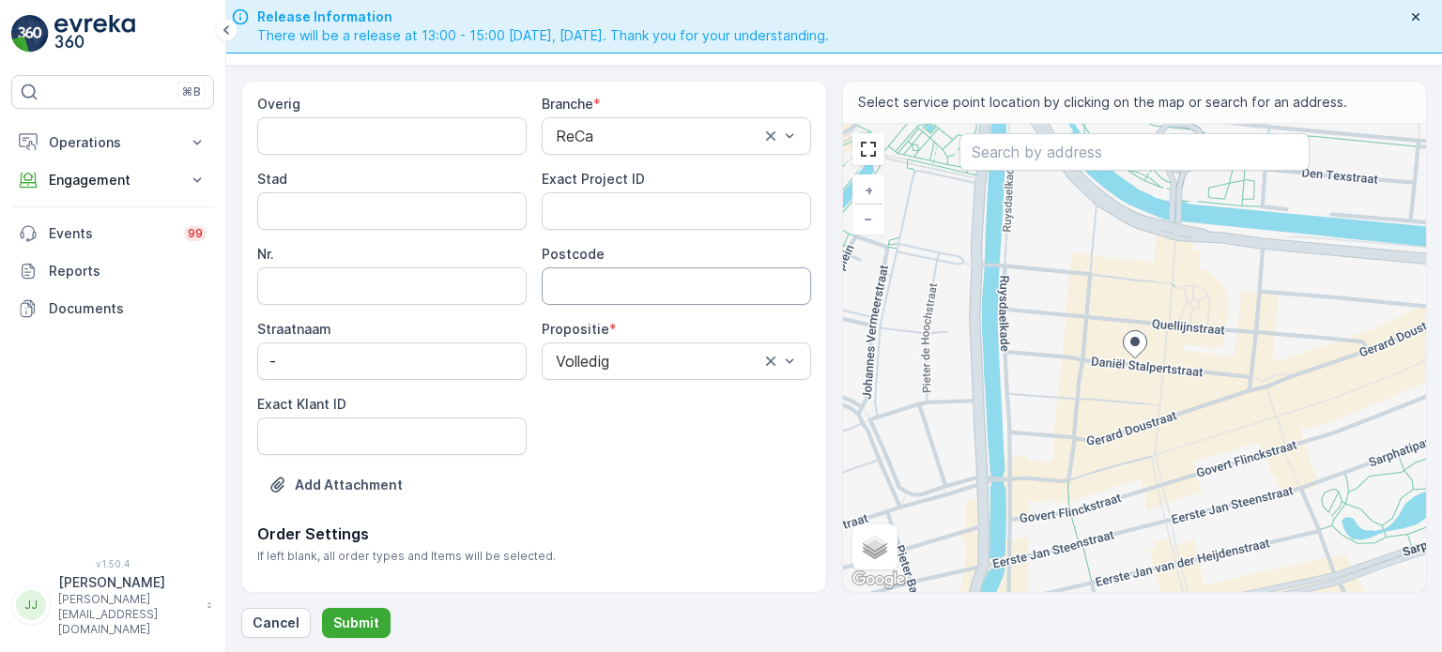
scroll to position [285, 0]
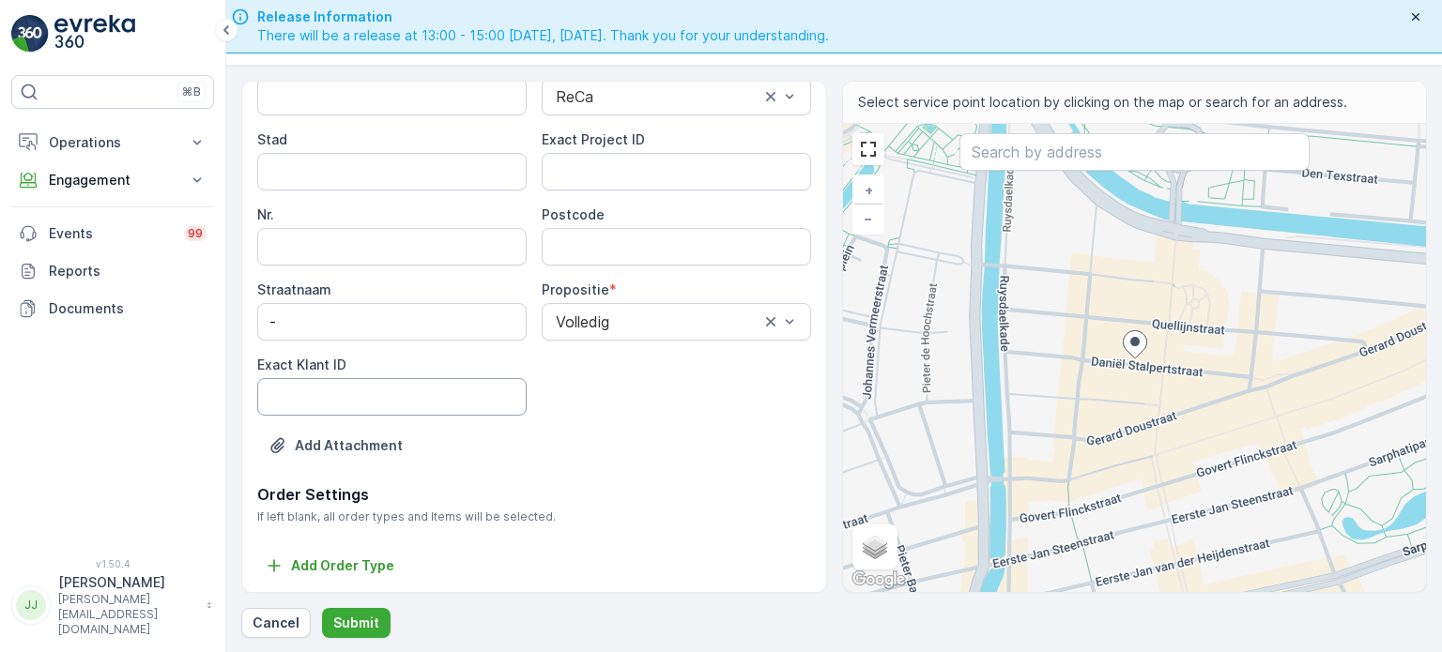
click at [407, 393] on ID "Exact Klant ID" at bounding box center [391, 397] width 269 height 38
paste ID "89"
type ID "89"
click at [627, 169] on ID "Exact Project ID" at bounding box center [676, 172] width 269 height 38
paste ID "2024-0018"
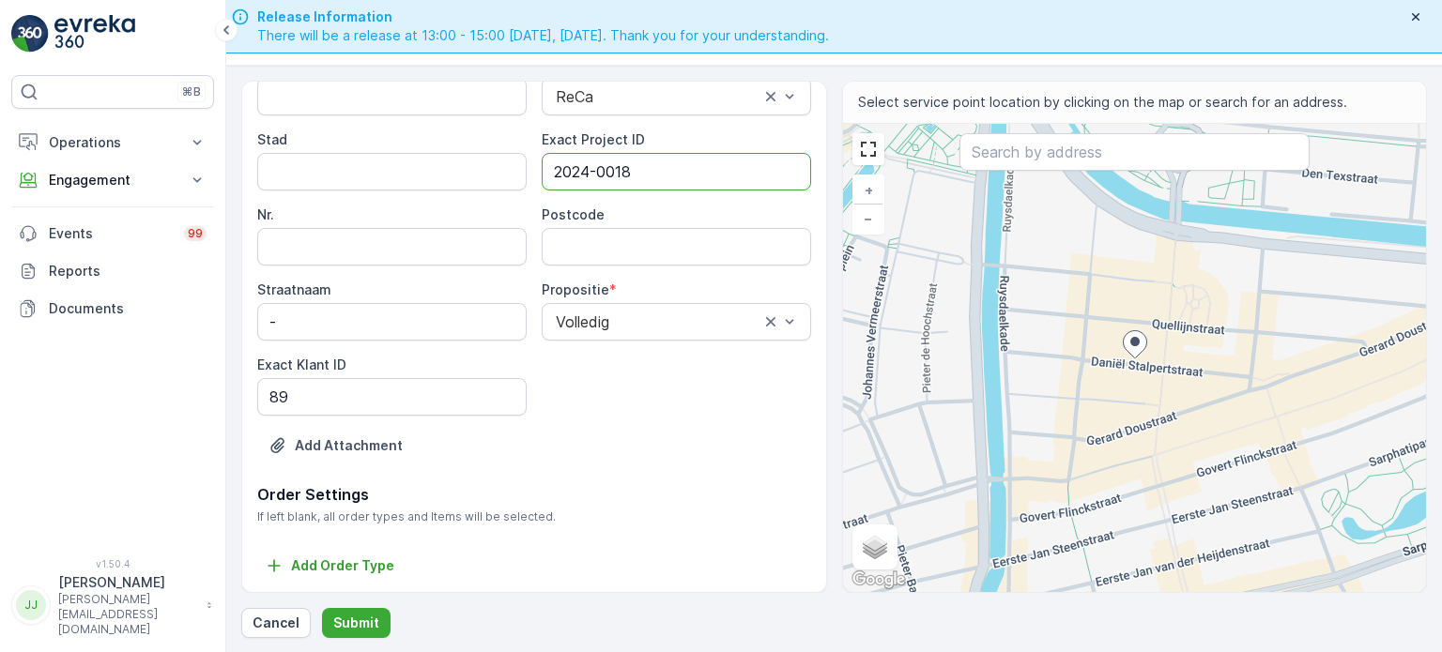
type ID "2024-0018"
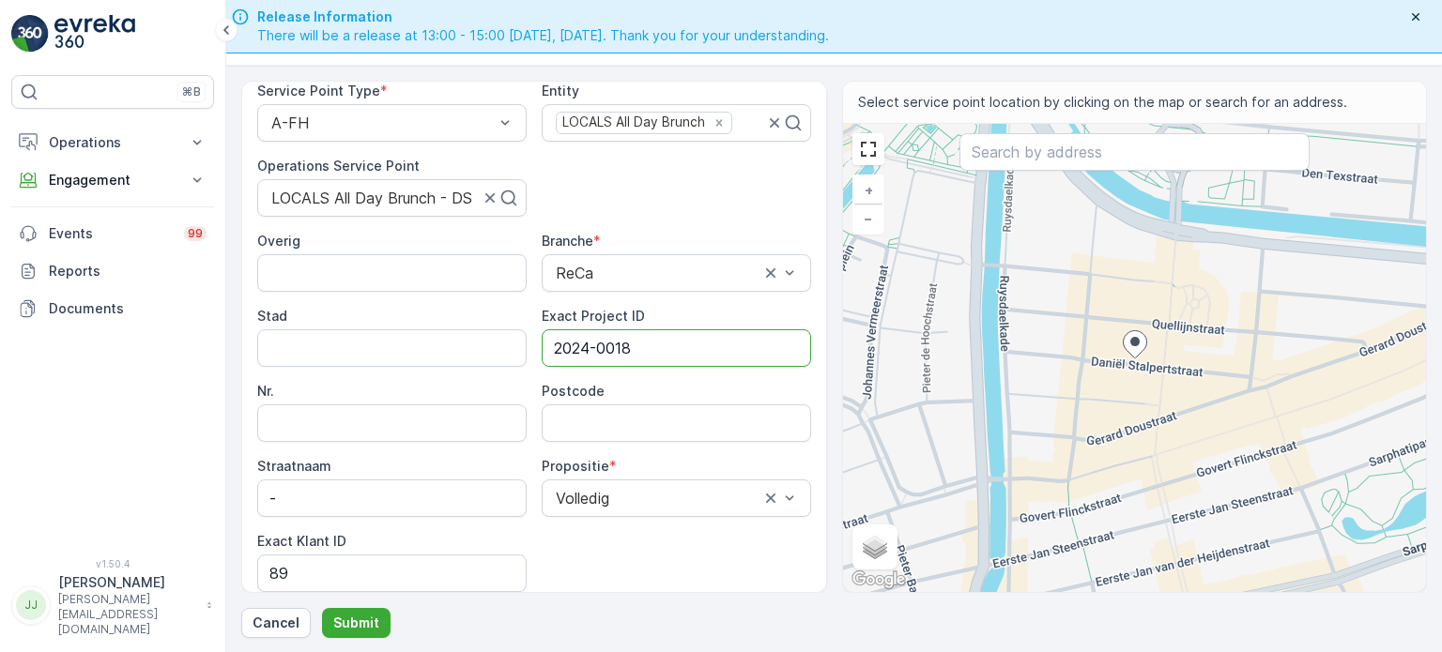
scroll to position [0, 0]
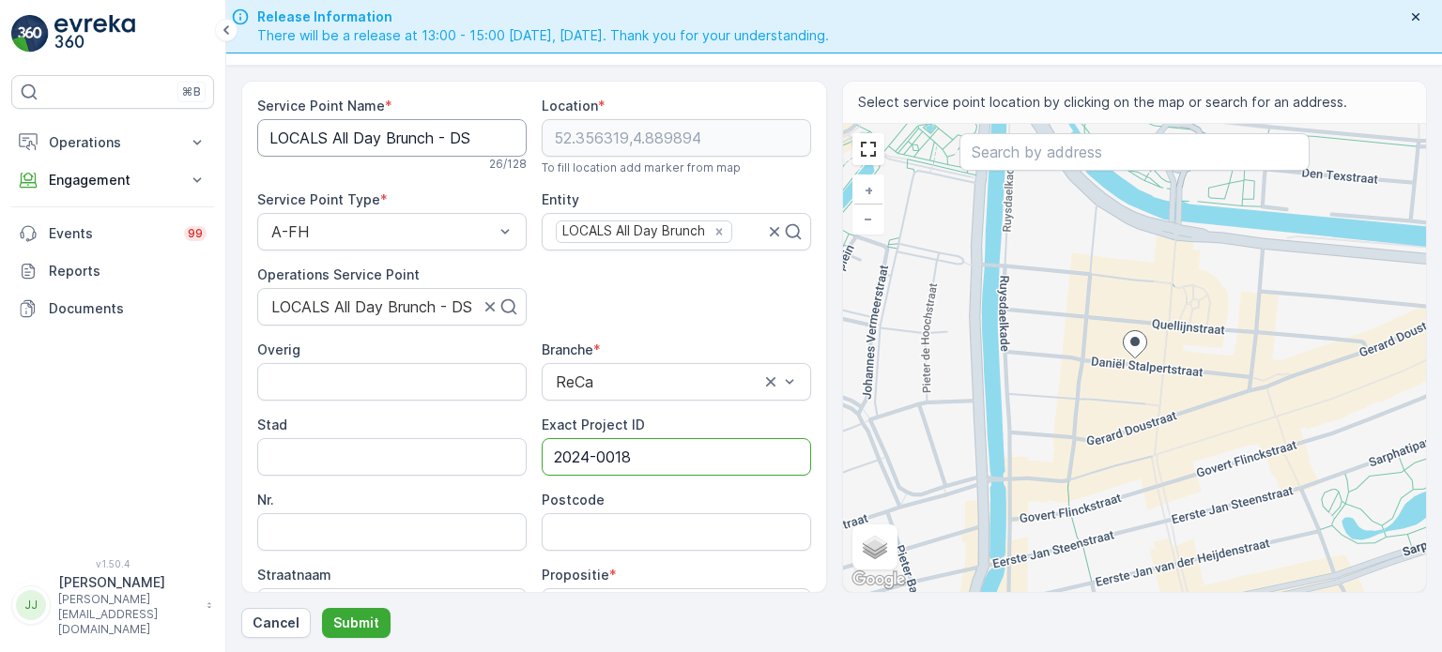
click at [425, 140] on Name "LOCALS All Day Brunch - DS" at bounding box center [391, 138] width 269 height 38
click at [265, 138] on Name "LOCALS All Day Brunch - DS" at bounding box center [391, 138] width 269 height 38
click at [576, 523] on input "Postcode" at bounding box center [676, 532] width 269 height 38
type input "1072XB"
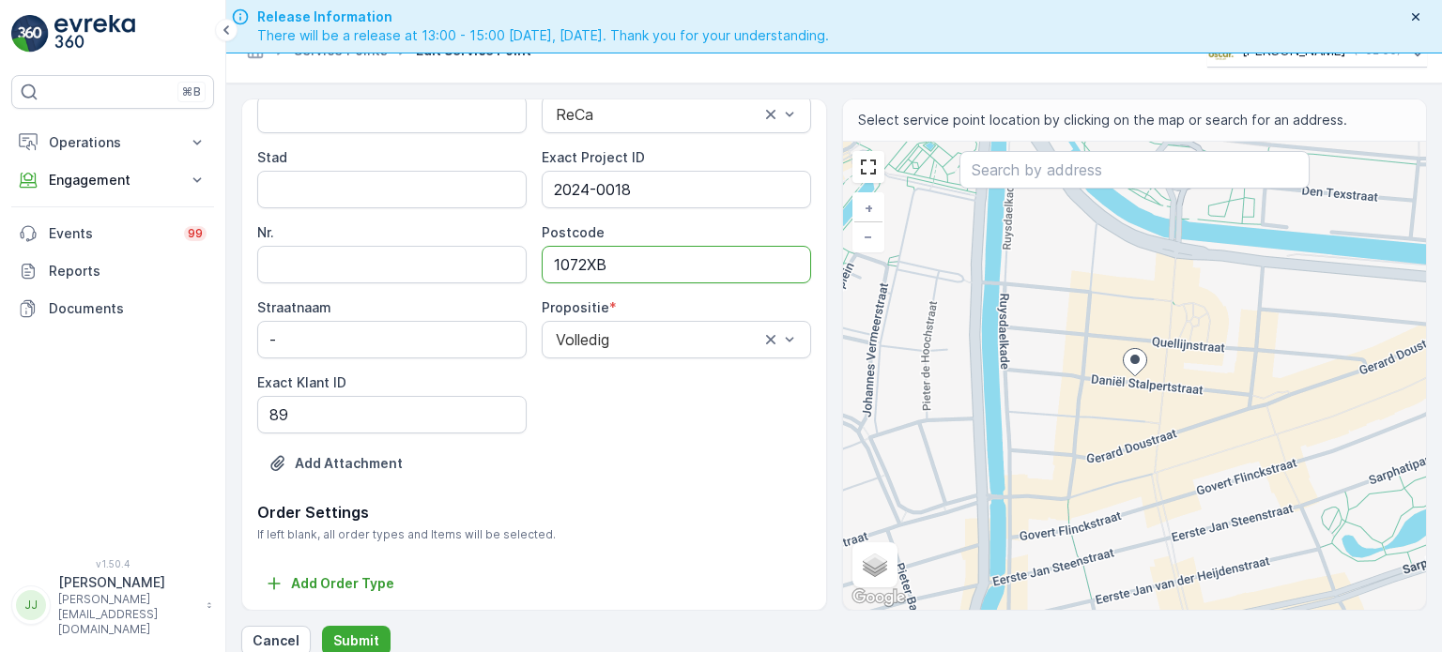
scroll to position [53, 0]
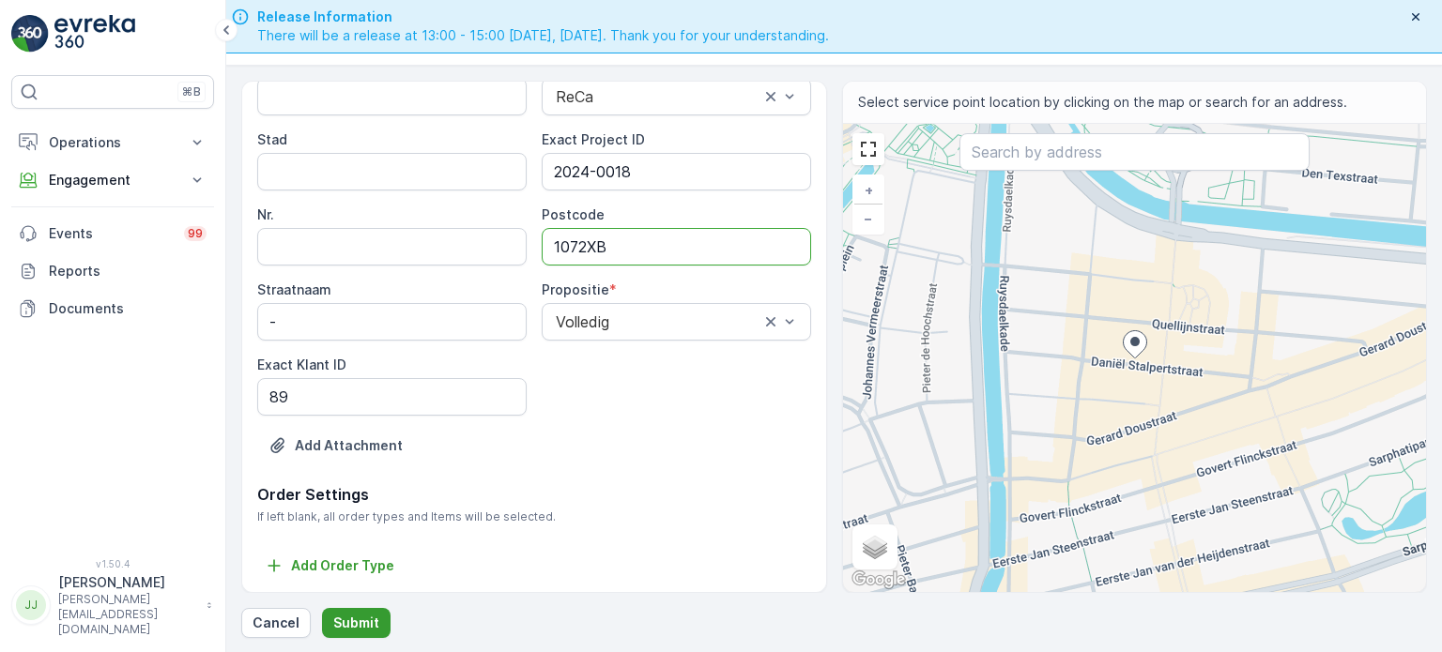
click at [364, 615] on p "Submit" at bounding box center [356, 623] width 46 height 19
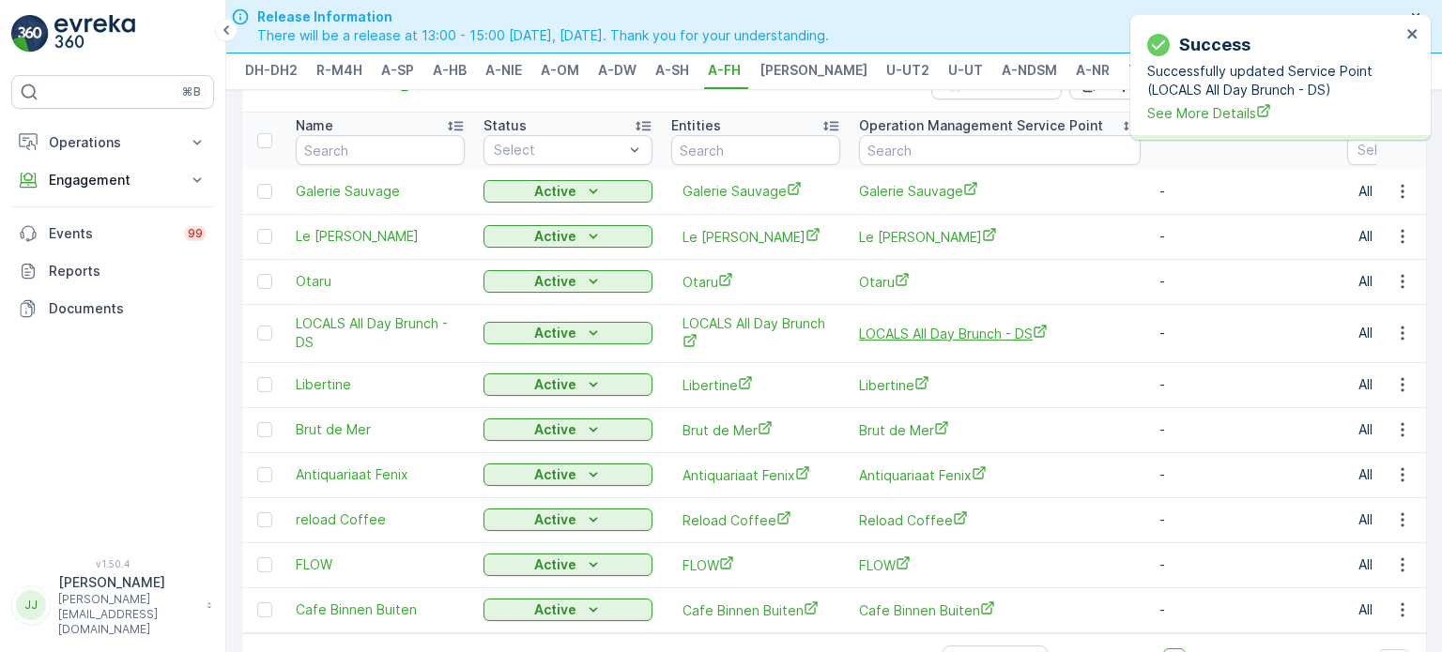
scroll to position [94, 0]
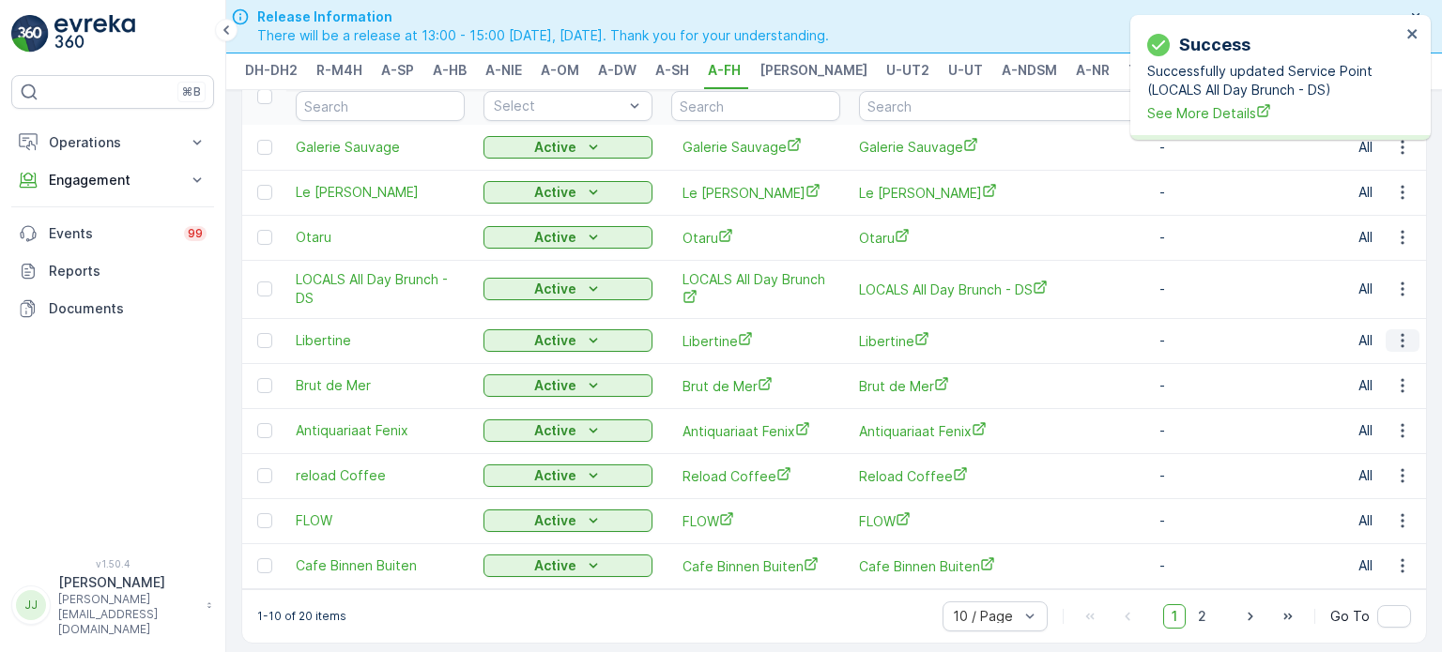
click at [1397, 345] on icon "button" at bounding box center [1402, 340] width 19 height 19
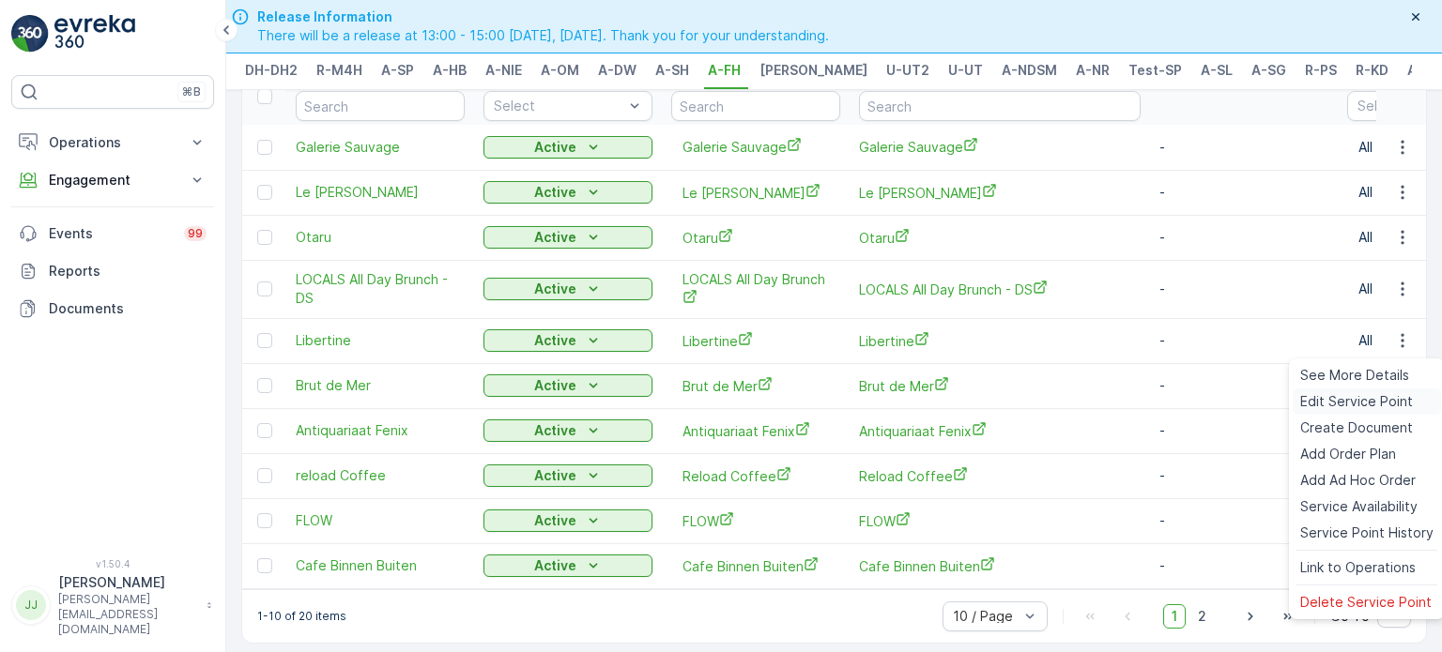
click at [1348, 406] on span "Edit Service Point" at bounding box center [1356, 401] width 113 height 19
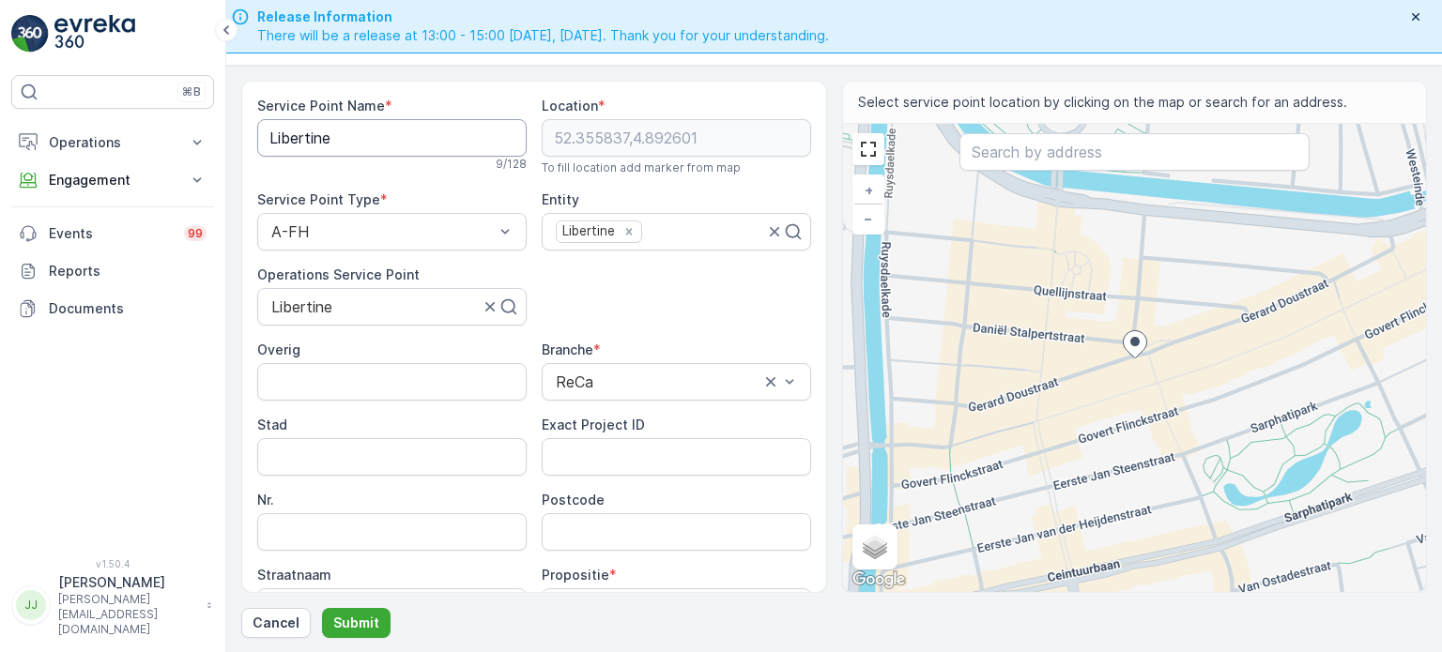
click at [327, 141] on Name "Libertine" at bounding box center [391, 138] width 269 height 38
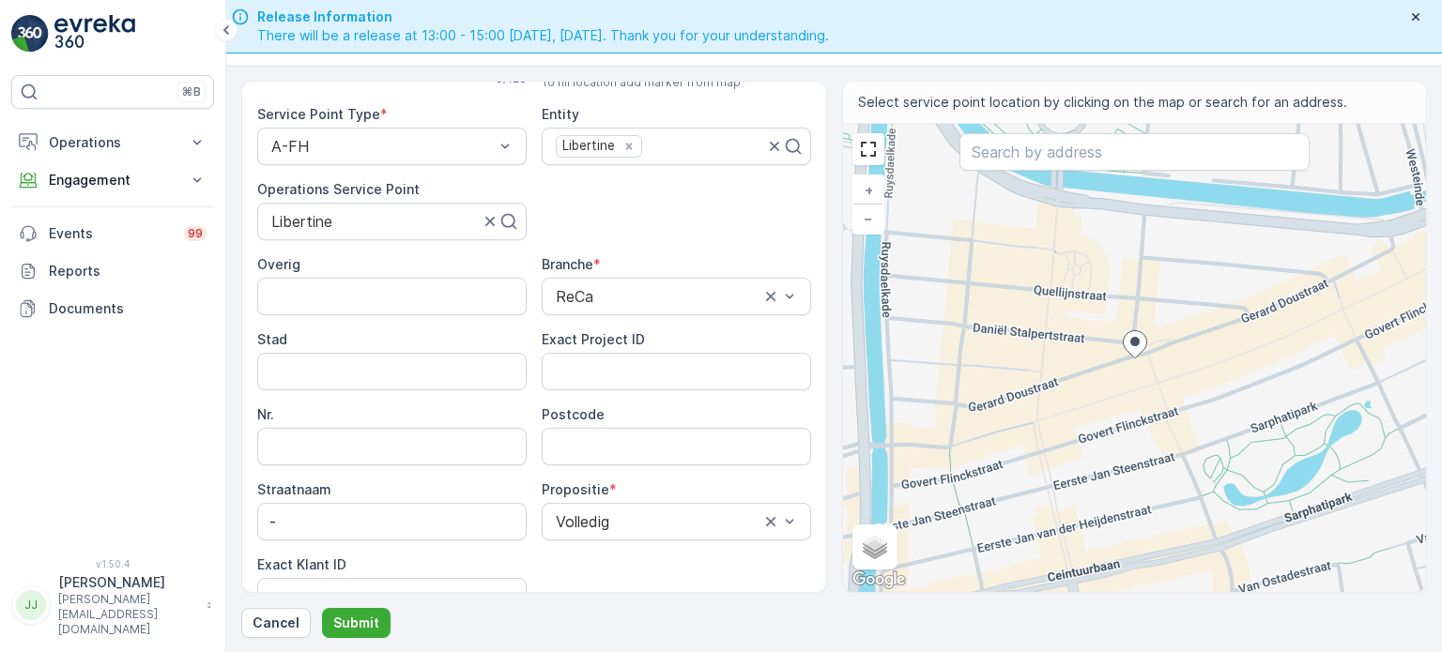
scroll to position [188, 0]
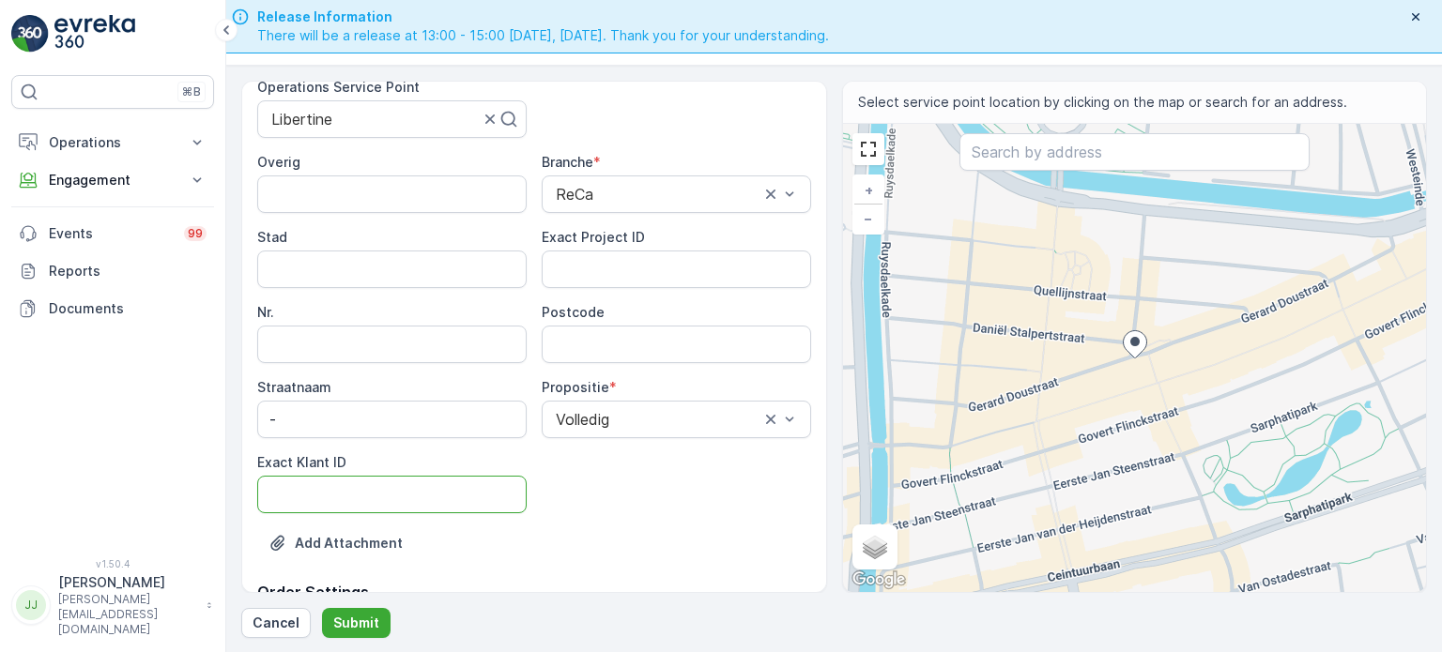
click at [372, 485] on ID "Exact Klant ID" at bounding box center [391, 495] width 269 height 38
paste ID "1360"
type ID "1360"
click at [638, 273] on ID "Exact Project ID" at bounding box center [676, 270] width 269 height 38
paste ID "OC-0022-2025"
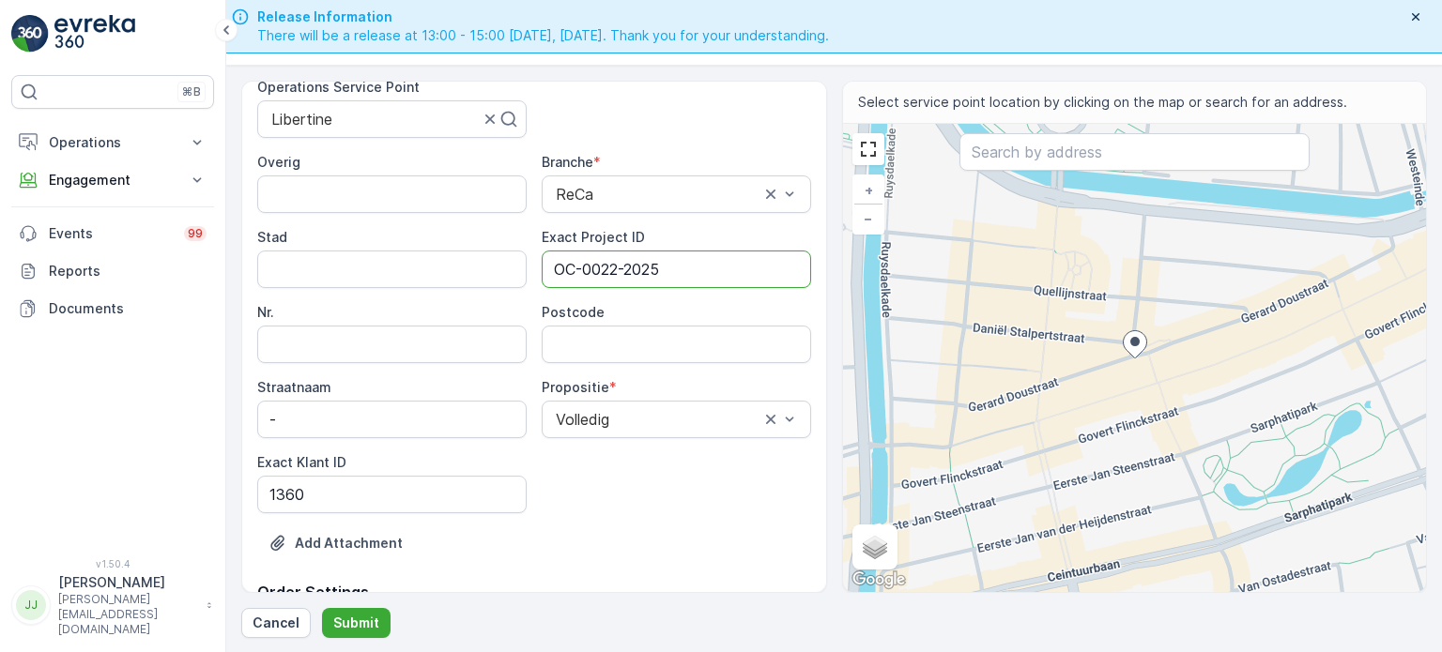
click at [650, 278] on ID "OC-0022-2025" at bounding box center [676, 270] width 269 height 38
paste ID "OC-0022-2025"
type ID "OC-0022-2025"
click at [546, 334] on input "Postcode" at bounding box center [676, 345] width 269 height 38
type input "1072VE"
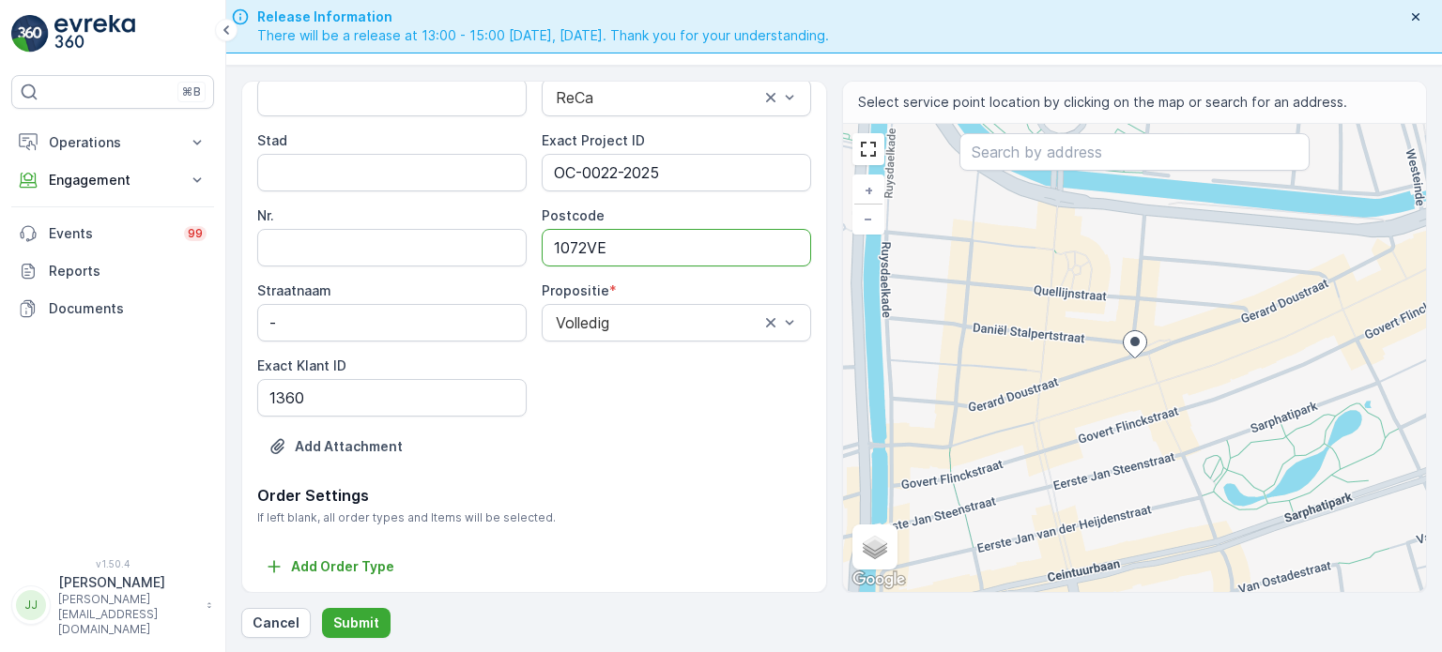
scroll to position [285, 0]
click at [359, 608] on button "Submit" at bounding box center [356, 623] width 69 height 30
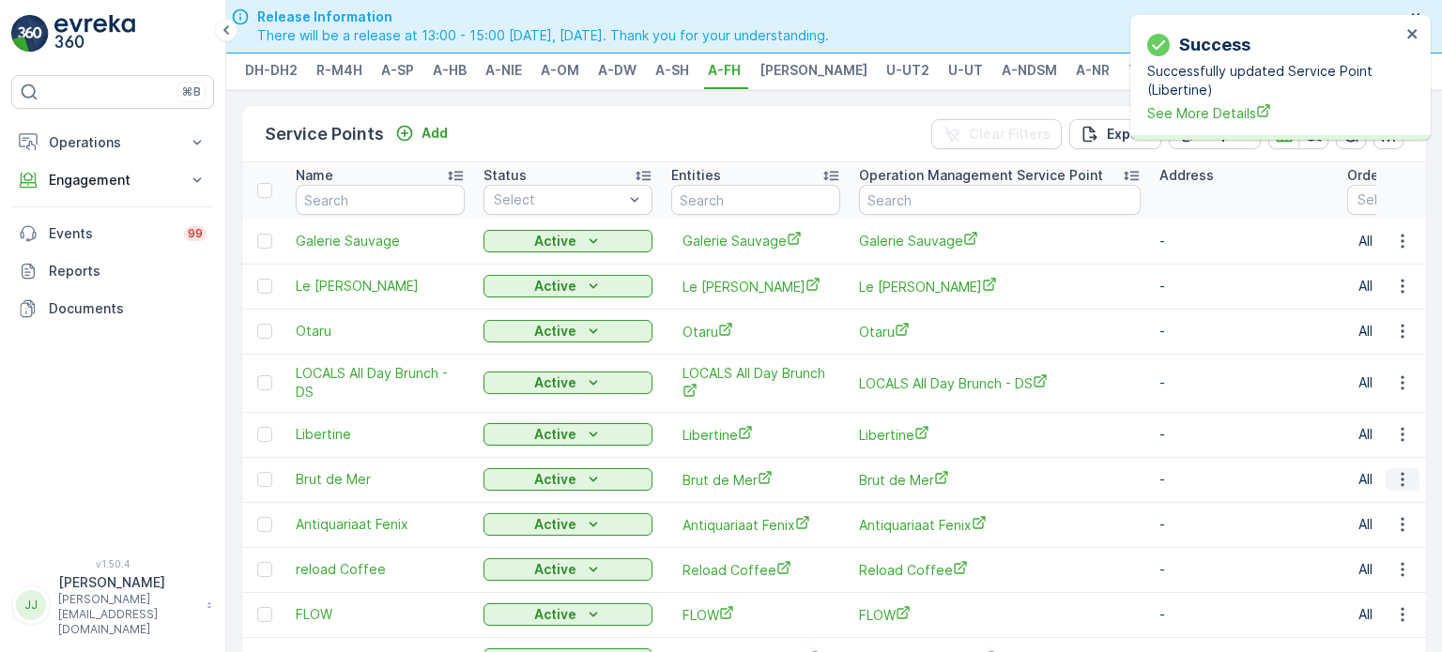
click at [1400, 487] on icon "button" at bounding box center [1402, 479] width 19 height 19
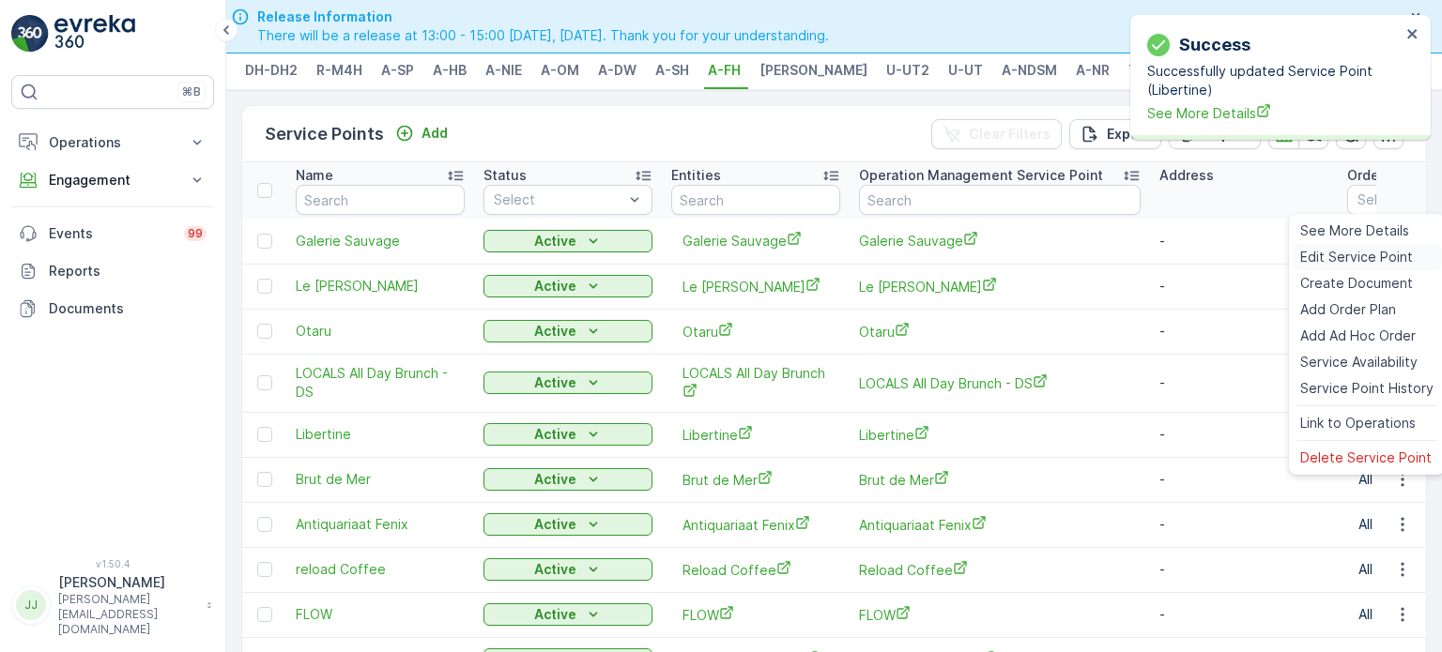
click at [1328, 263] on span "Edit Service Point" at bounding box center [1356, 257] width 113 height 19
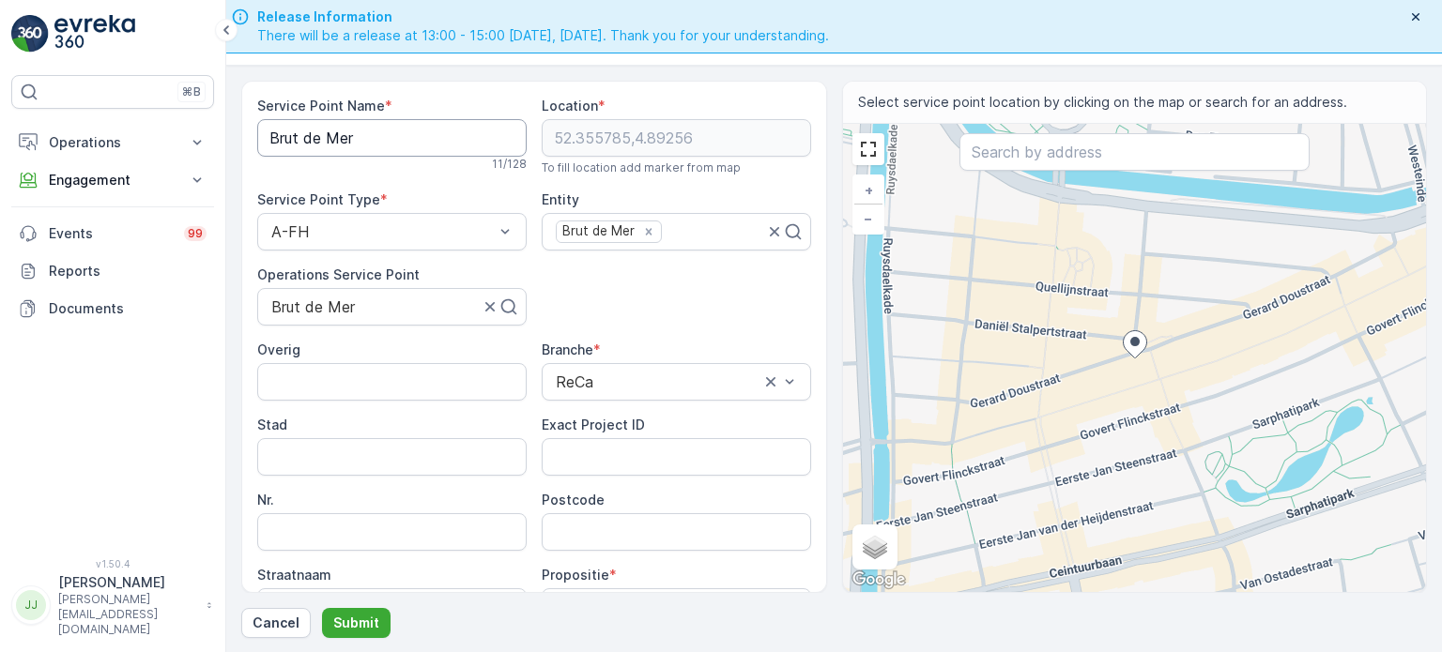
click at [375, 145] on Name "Brut de Mer" at bounding box center [391, 138] width 269 height 38
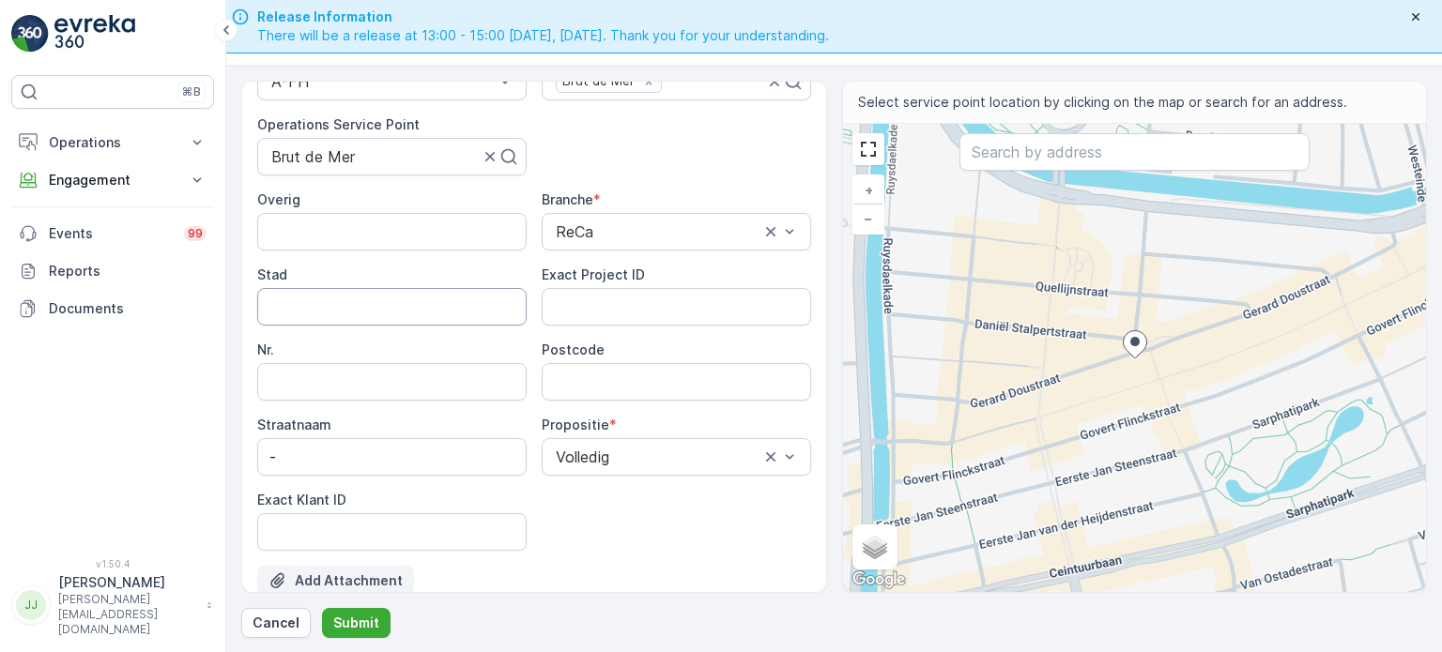
scroll to position [285, 0]
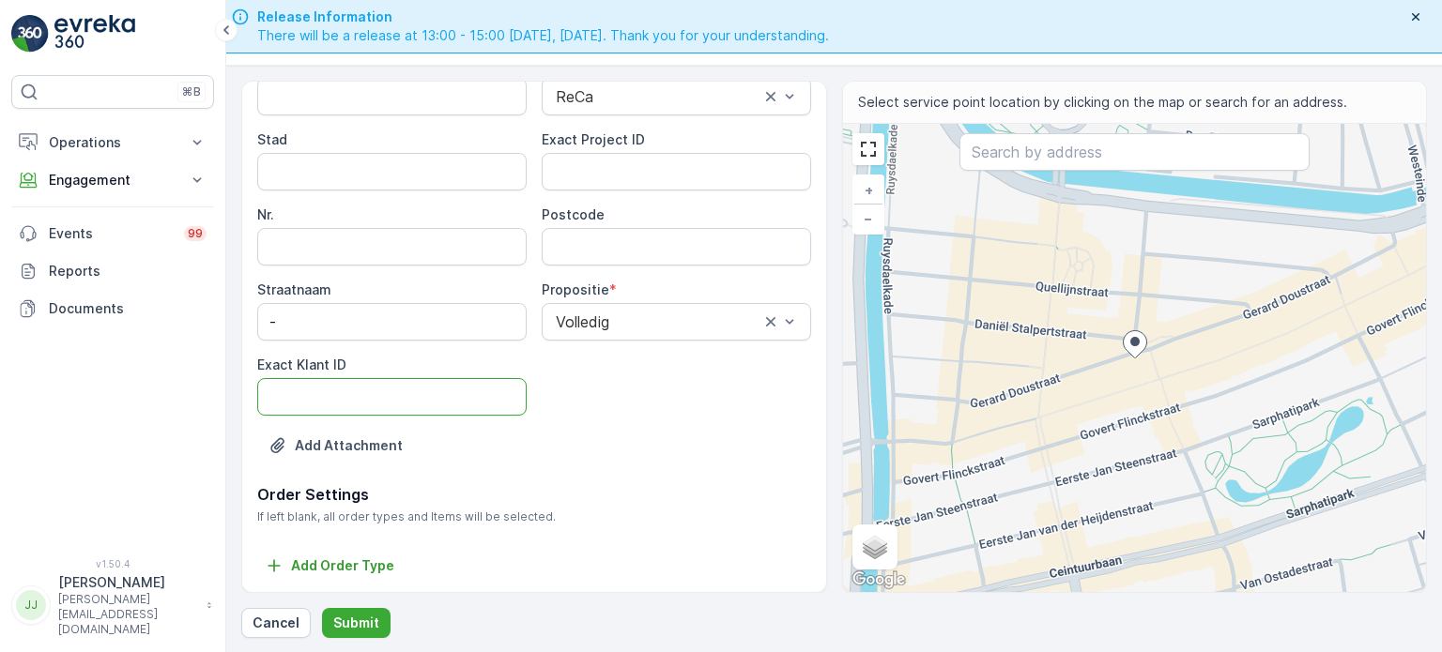
click at [377, 412] on ID "Exact Klant ID" at bounding box center [391, 397] width 269 height 38
paste ID "1338"
type ID "1338"
click at [603, 413] on div "Overig Branche * ReCa Stad Exact Project ID Nr. Postcode Straatnaam - Propositi…" at bounding box center [534, 235] width 554 height 360
click at [616, 172] on ID "Exact Project ID" at bounding box center [676, 172] width 269 height 38
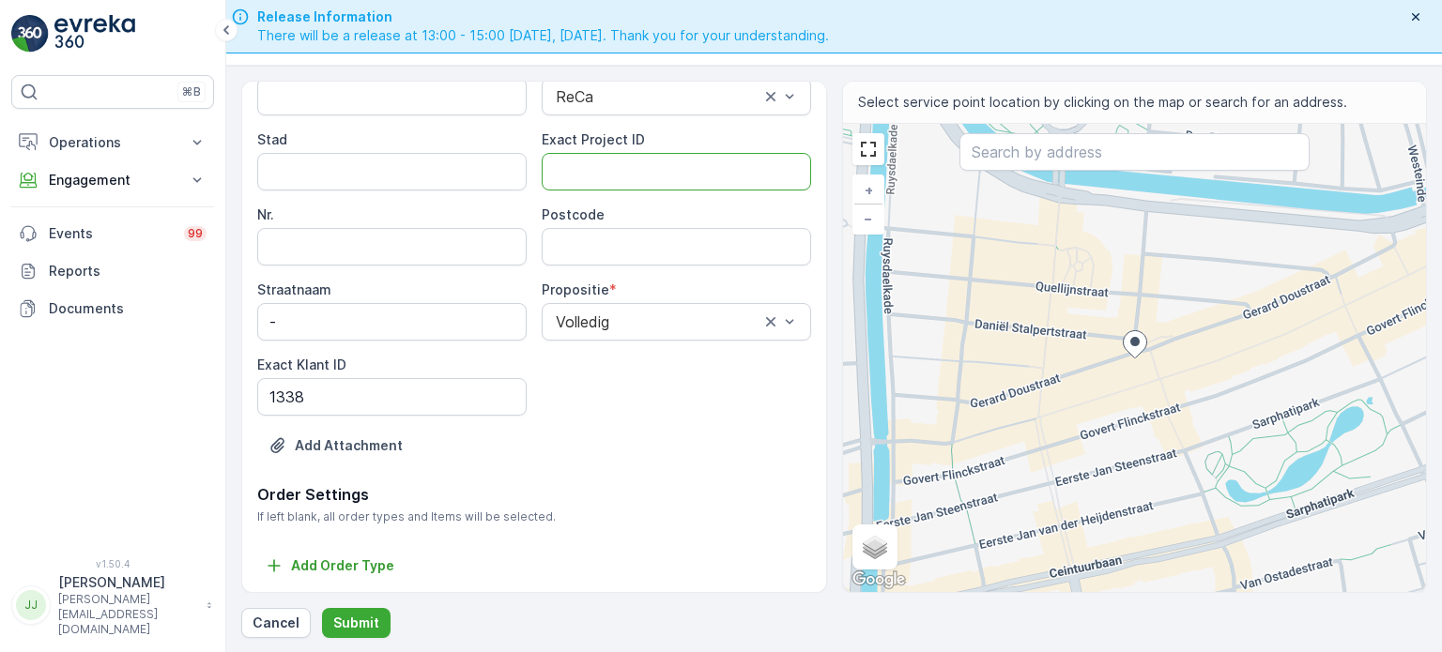
paste ID "OC-0011-2025"
type ID "OC-0011-2025"
click at [601, 247] on input "Postcode" at bounding box center [676, 247] width 269 height 38
type input "1072VE"
click at [359, 622] on p "Submit" at bounding box center [356, 623] width 46 height 19
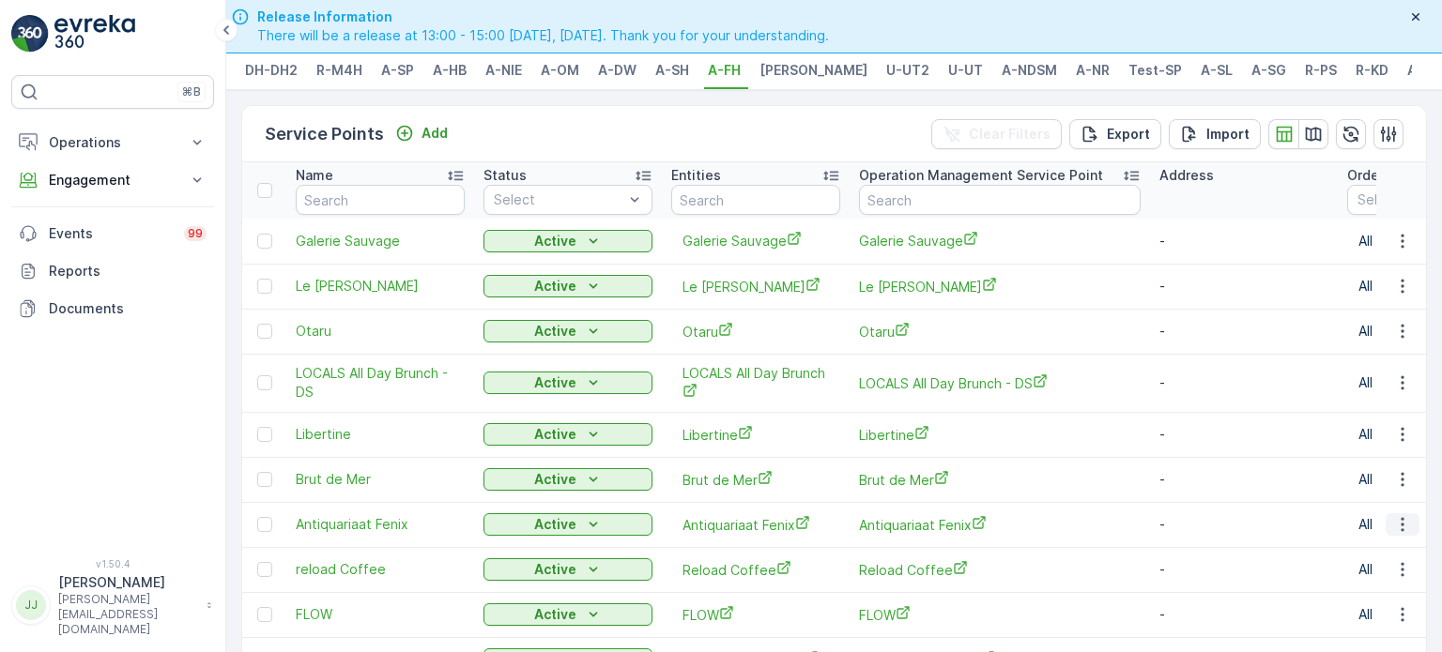
click at [1402, 526] on icon "button" at bounding box center [1402, 524] width 19 height 19
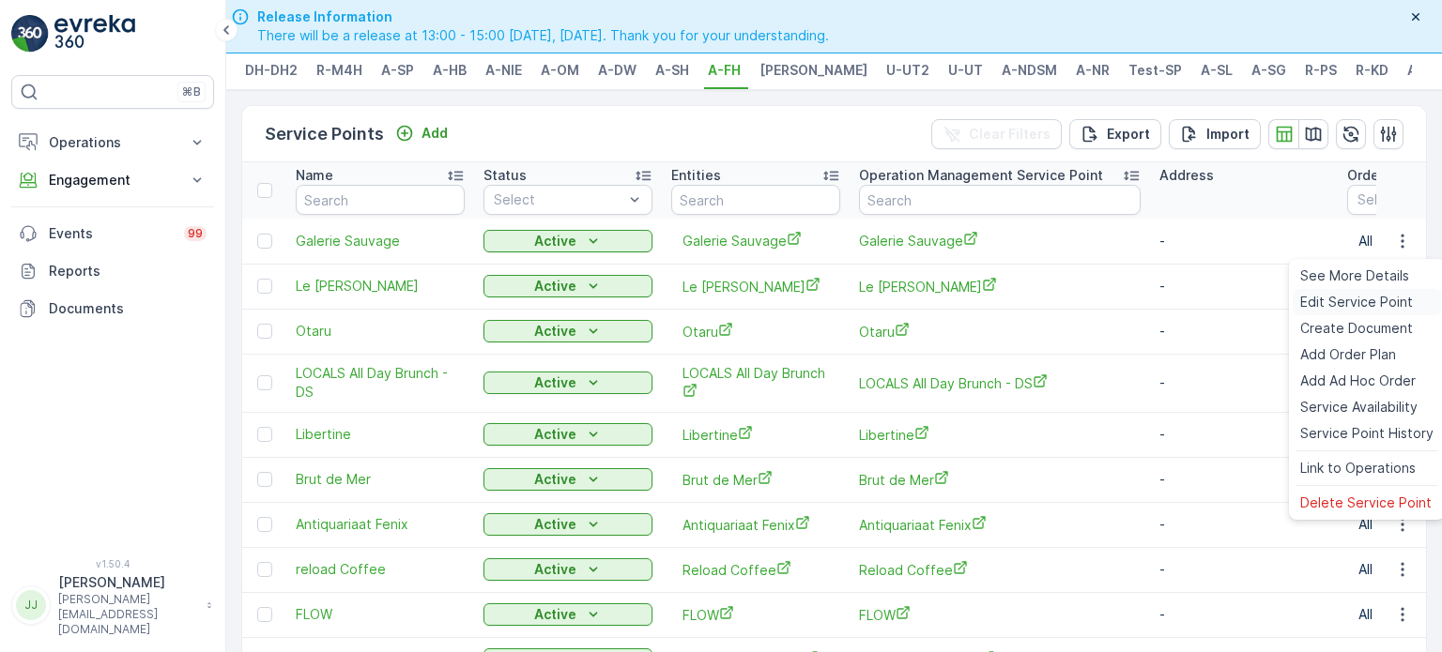
click at [1340, 303] on span "Edit Service Point" at bounding box center [1356, 302] width 113 height 19
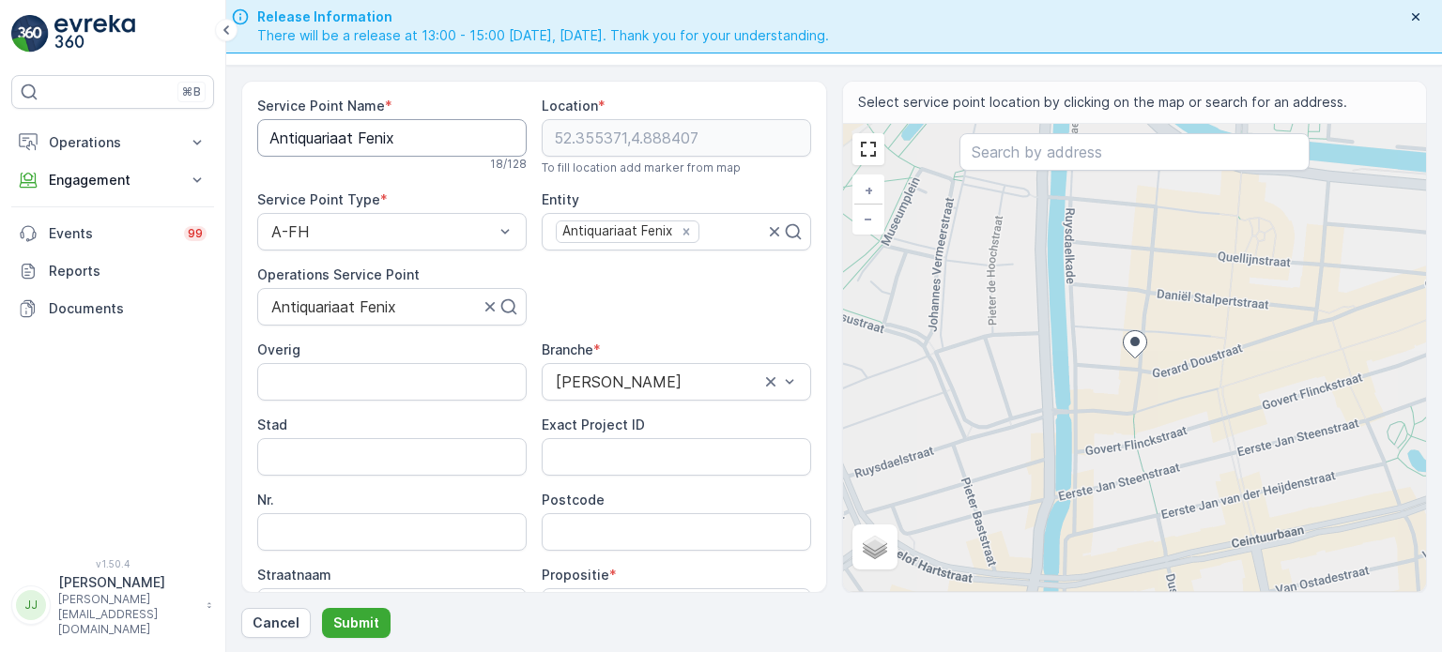
click at [354, 138] on Name "Antiquariaat Fenix" at bounding box center [391, 138] width 269 height 38
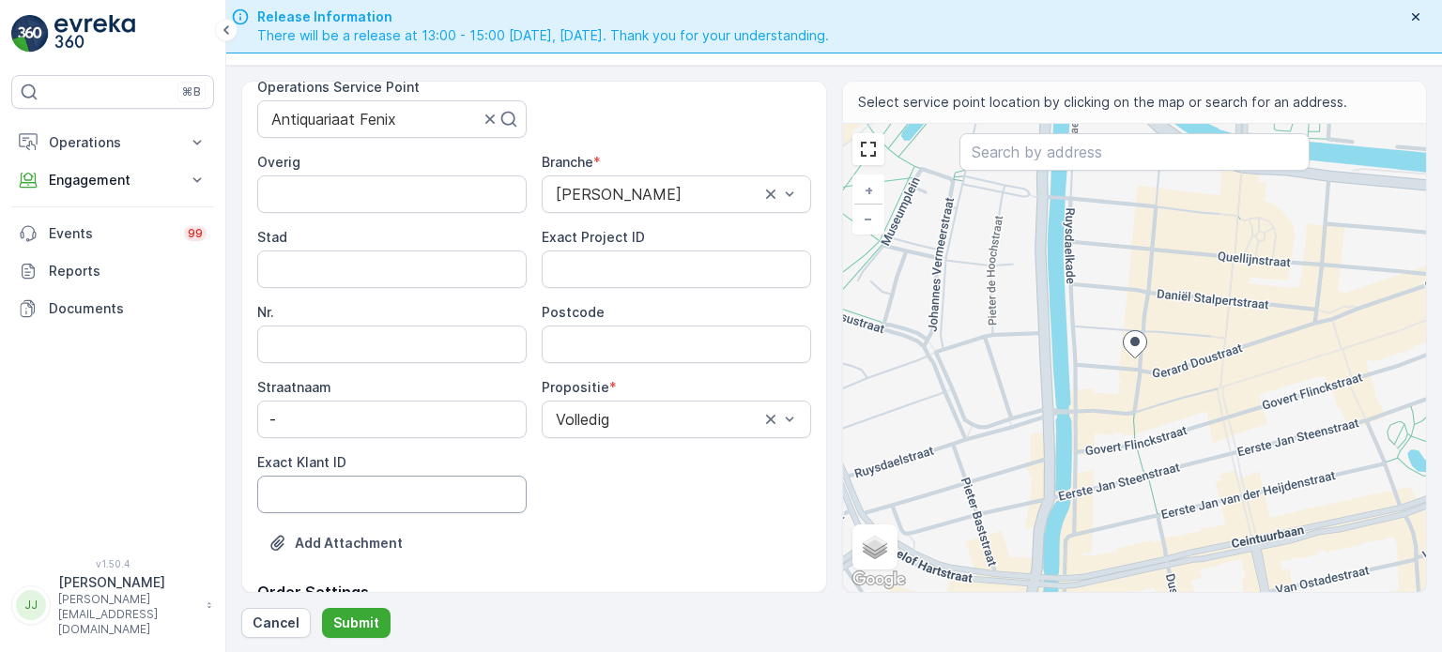
click at [362, 493] on ID "Exact Klant ID" at bounding box center [391, 495] width 269 height 38
paste ID "1209"
type ID "1209"
click at [614, 268] on ID "Exact Project ID" at bounding box center [676, 270] width 269 height 38
paste ID "2024-0141"
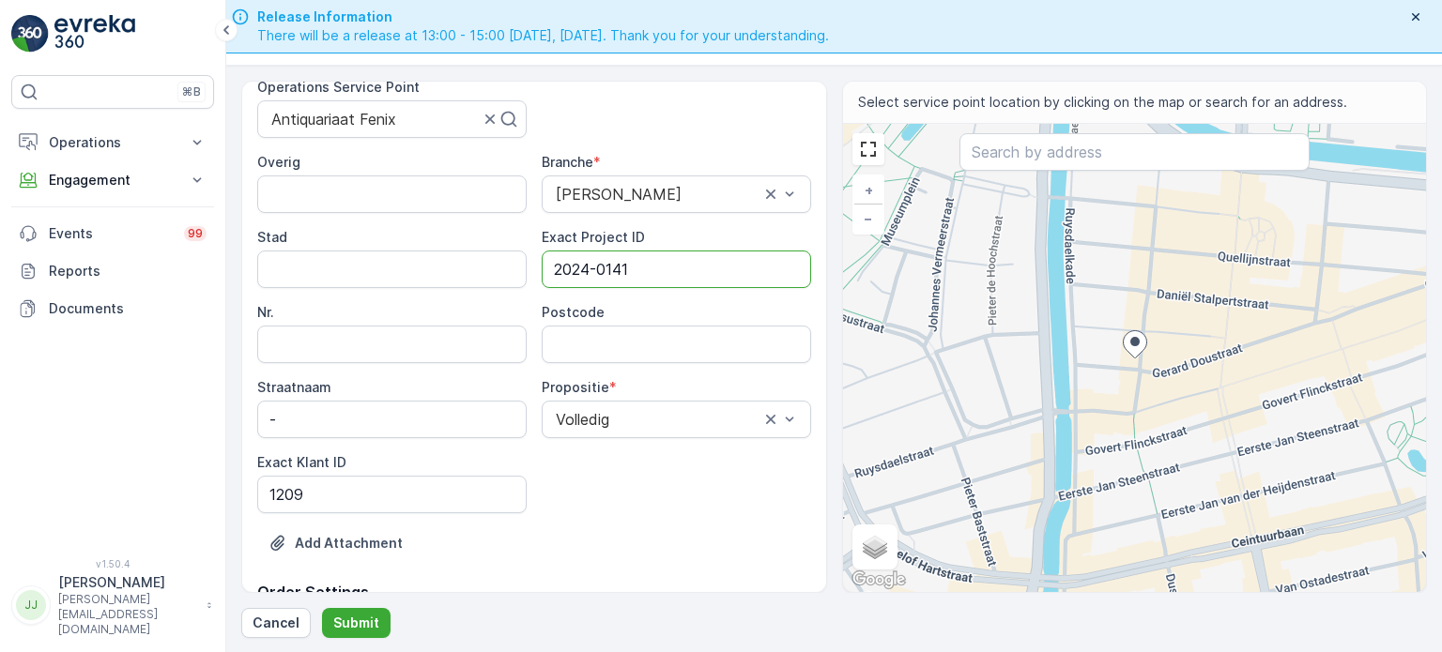
type ID "2024-0141"
type input "1072BW"
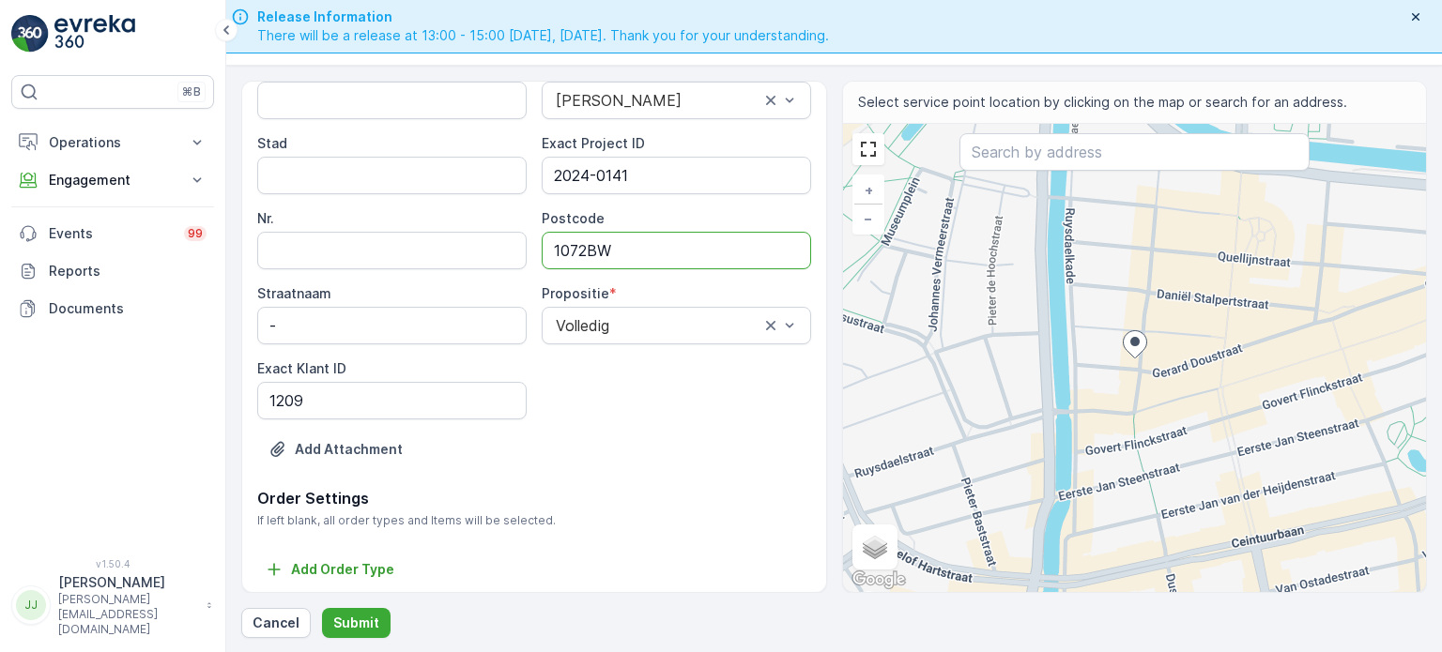
scroll to position [285, 0]
click at [372, 615] on p "Submit" at bounding box center [356, 623] width 46 height 19
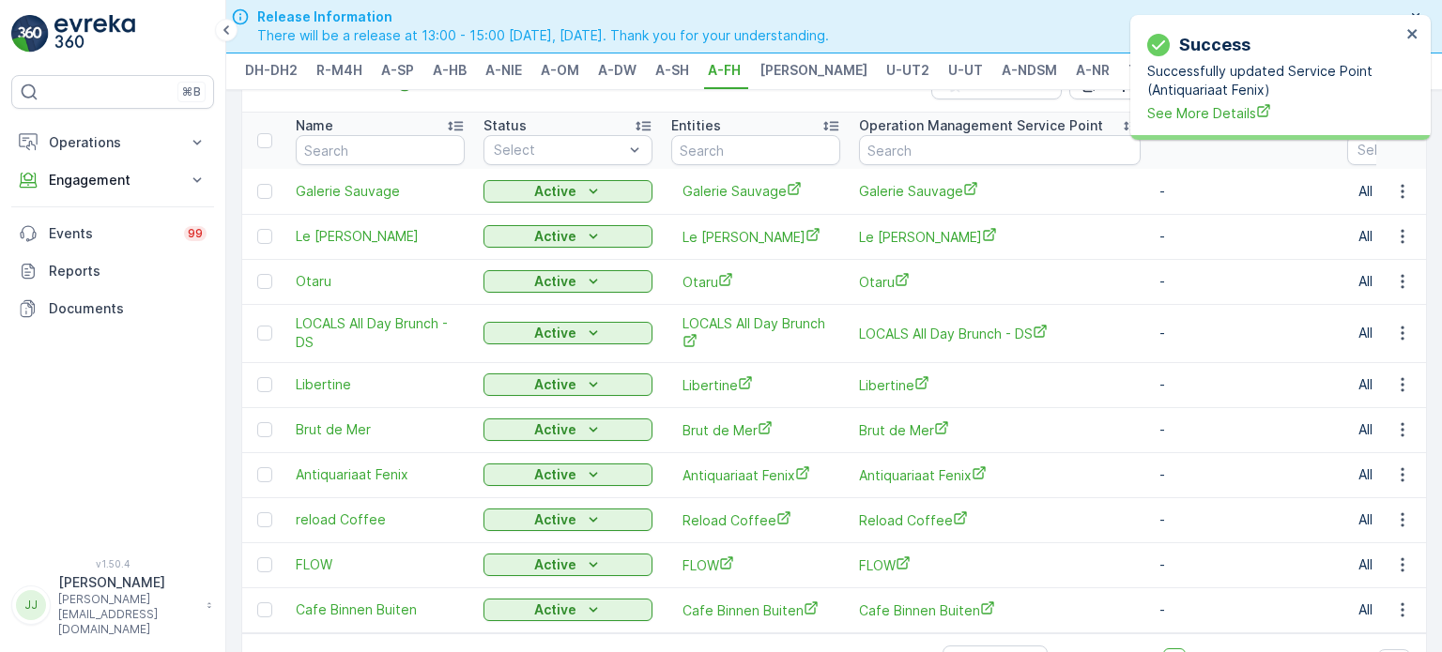
scroll to position [94, 0]
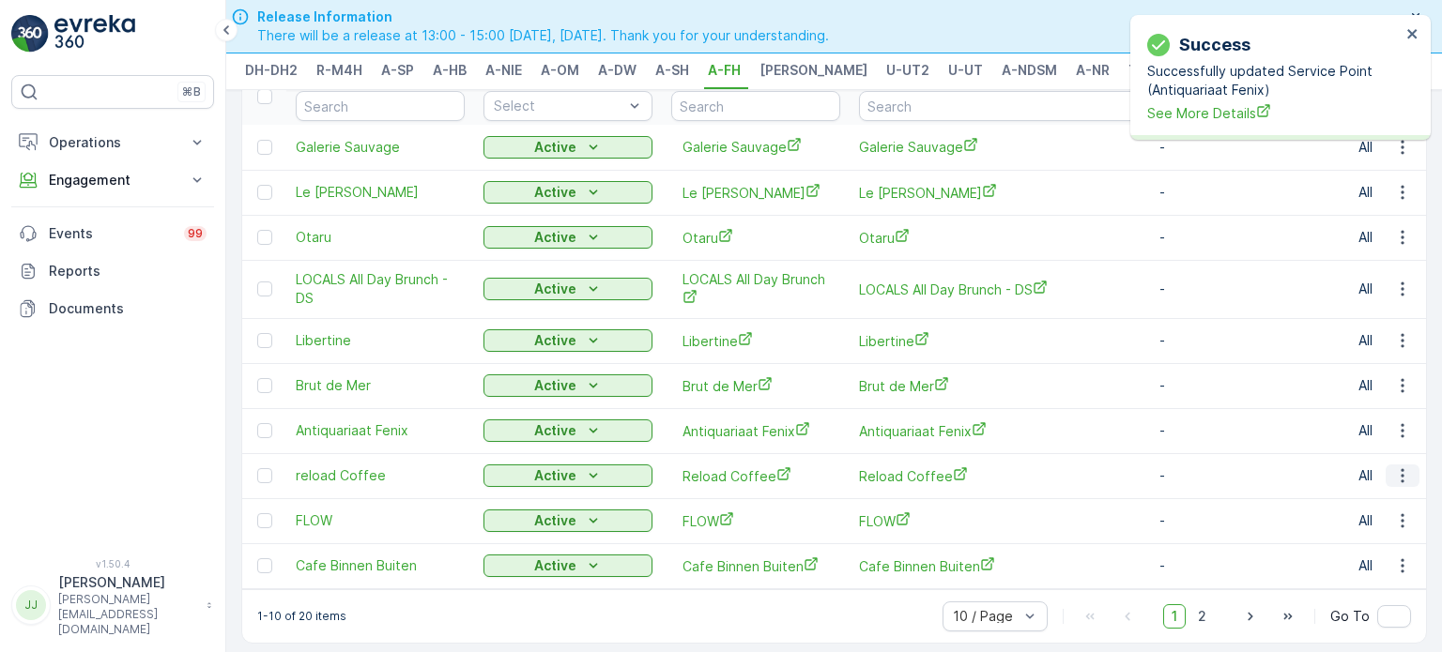
click at [1400, 482] on icon "button" at bounding box center [1402, 476] width 19 height 19
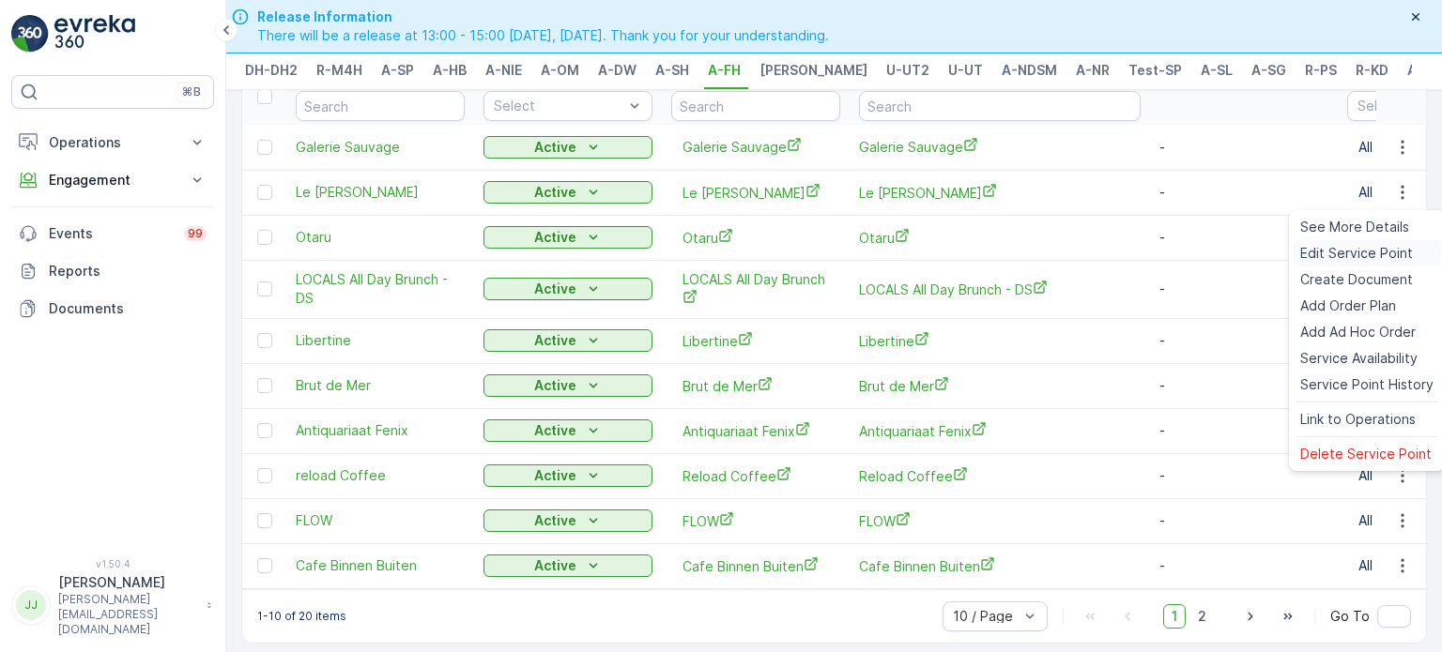
click at [1341, 258] on span "Edit Service Point" at bounding box center [1356, 253] width 113 height 19
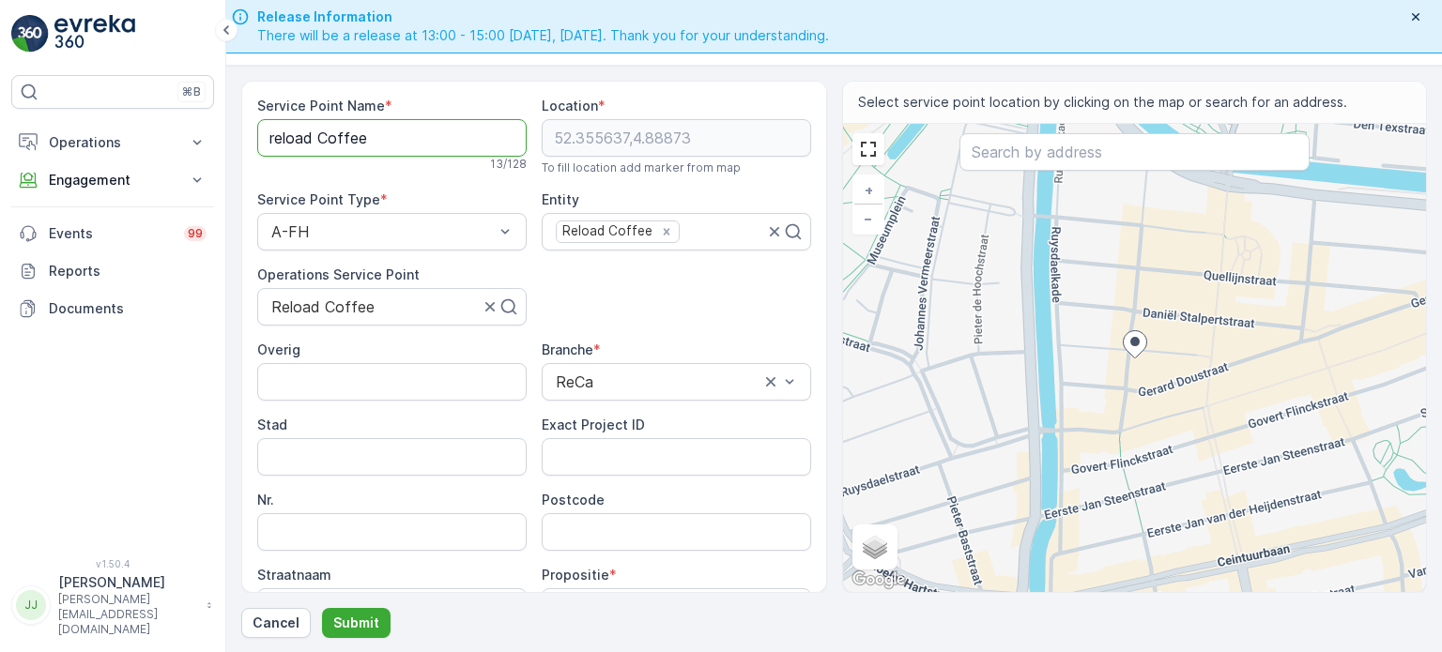
click at [400, 134] on Name "reload Coffee" at bounding box center [391, 138] width 269 height 38
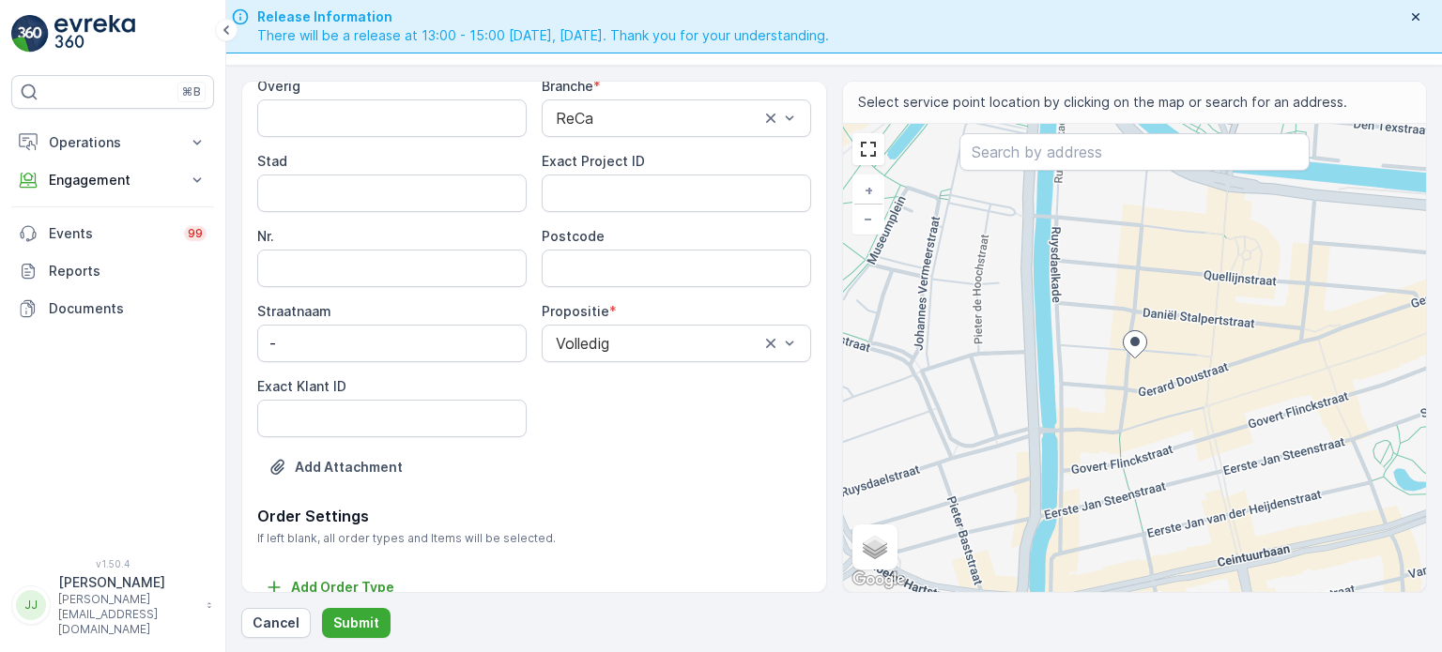
scroll to position [285, 0]
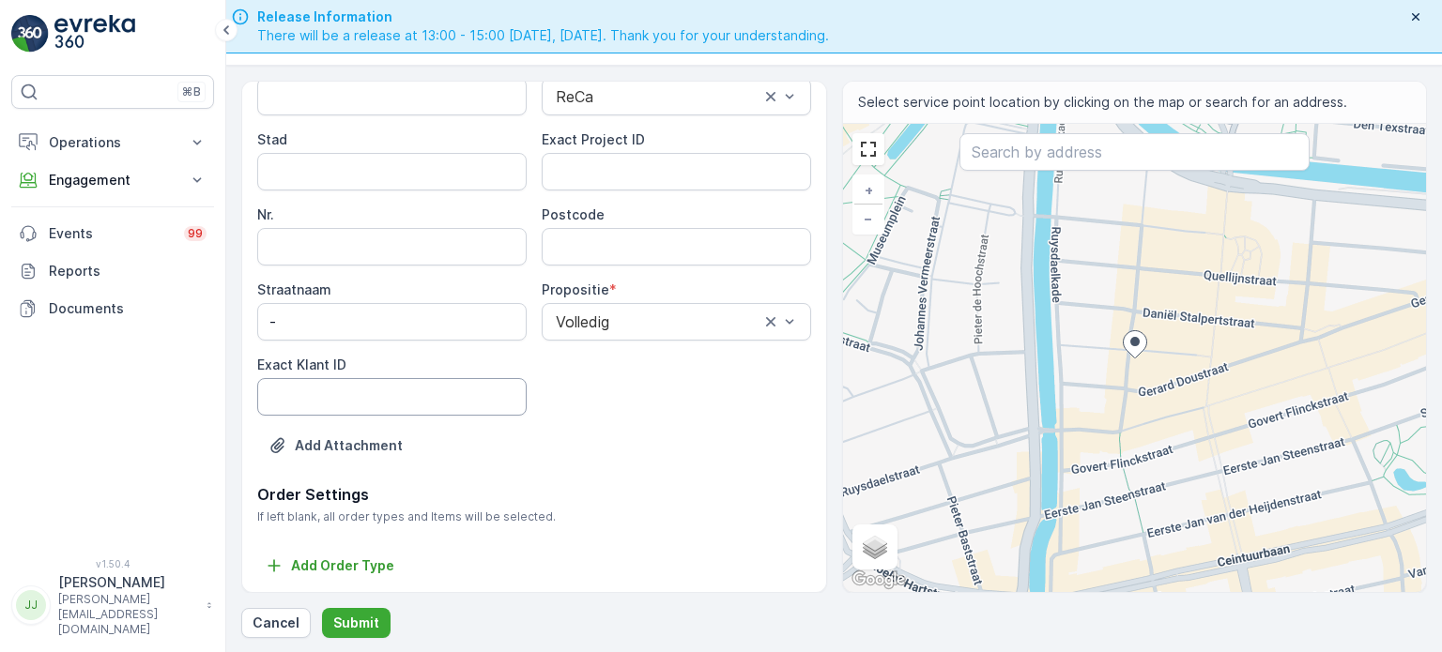
click at [435, 407] on ID "Exact Klant ID" at bounding box center [391, 397] width 269 height 38
paste ID "1211"
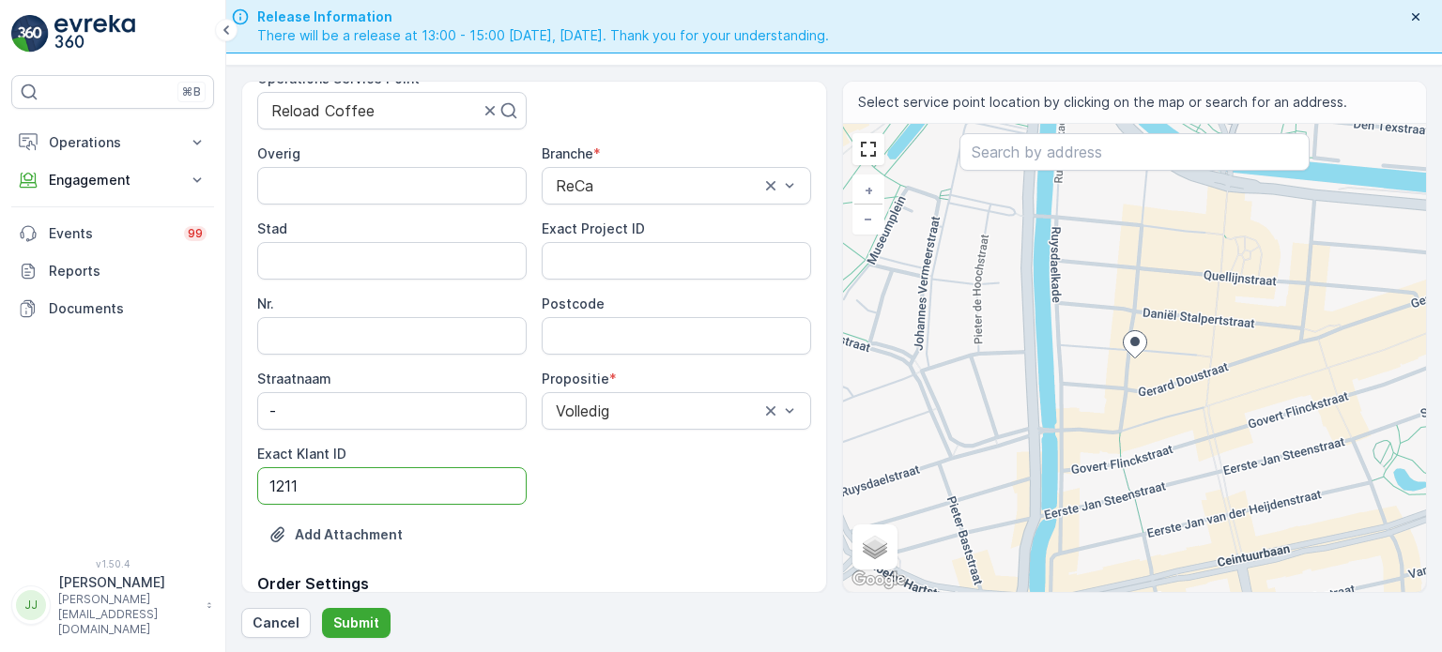
scroll to position [98, 0]
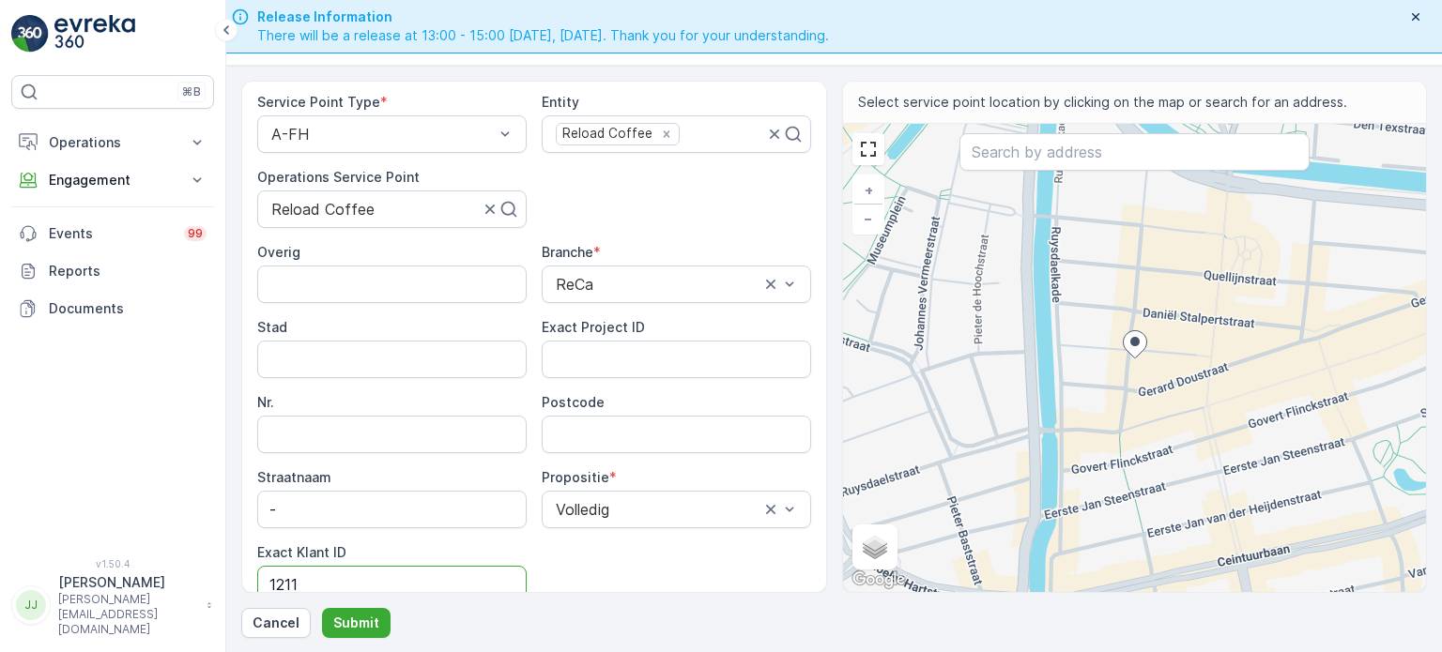
type ID "1211"
click at [631, 364] on ID "Exact Project ID" at bounding box center [676, 360] width 269 height 38
paste ID "2024-0135"
type ID "2024-0135"
click at [614, 437] on input "Postcode" at bounding box center [676, 435] width 269 height 38
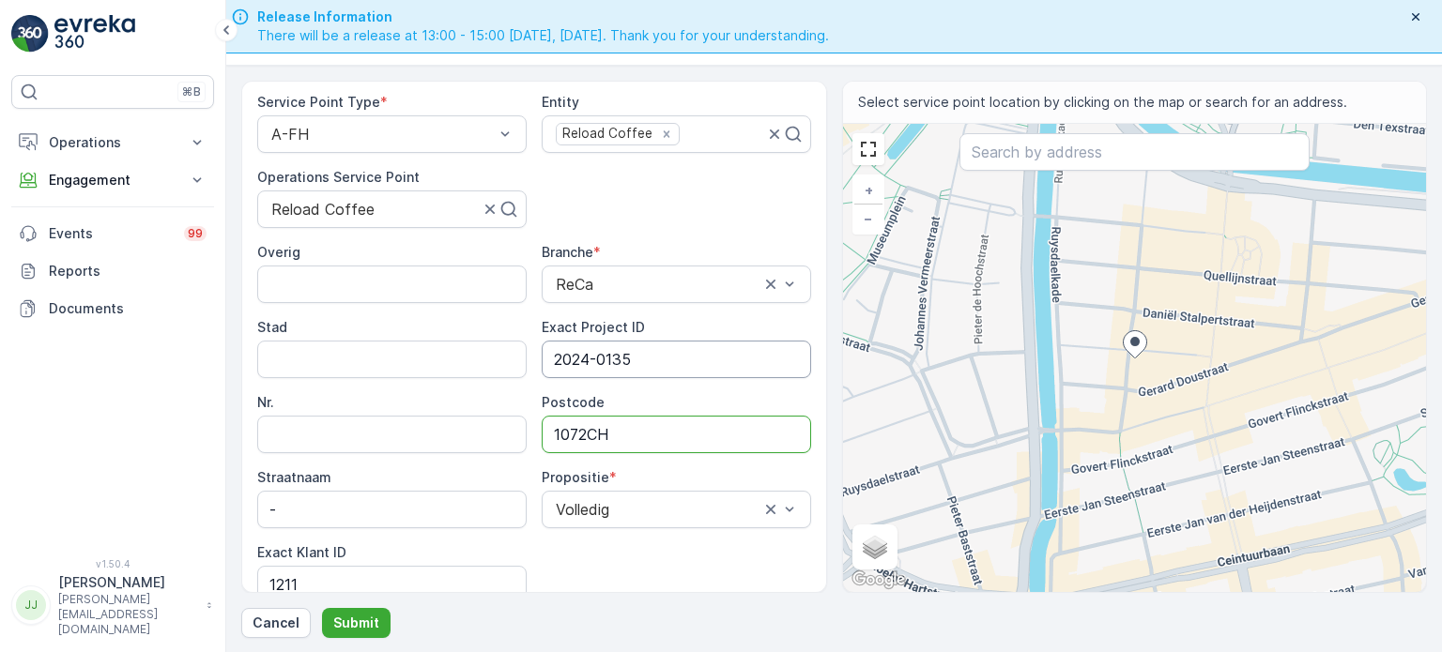
scroll to position [285, 0]
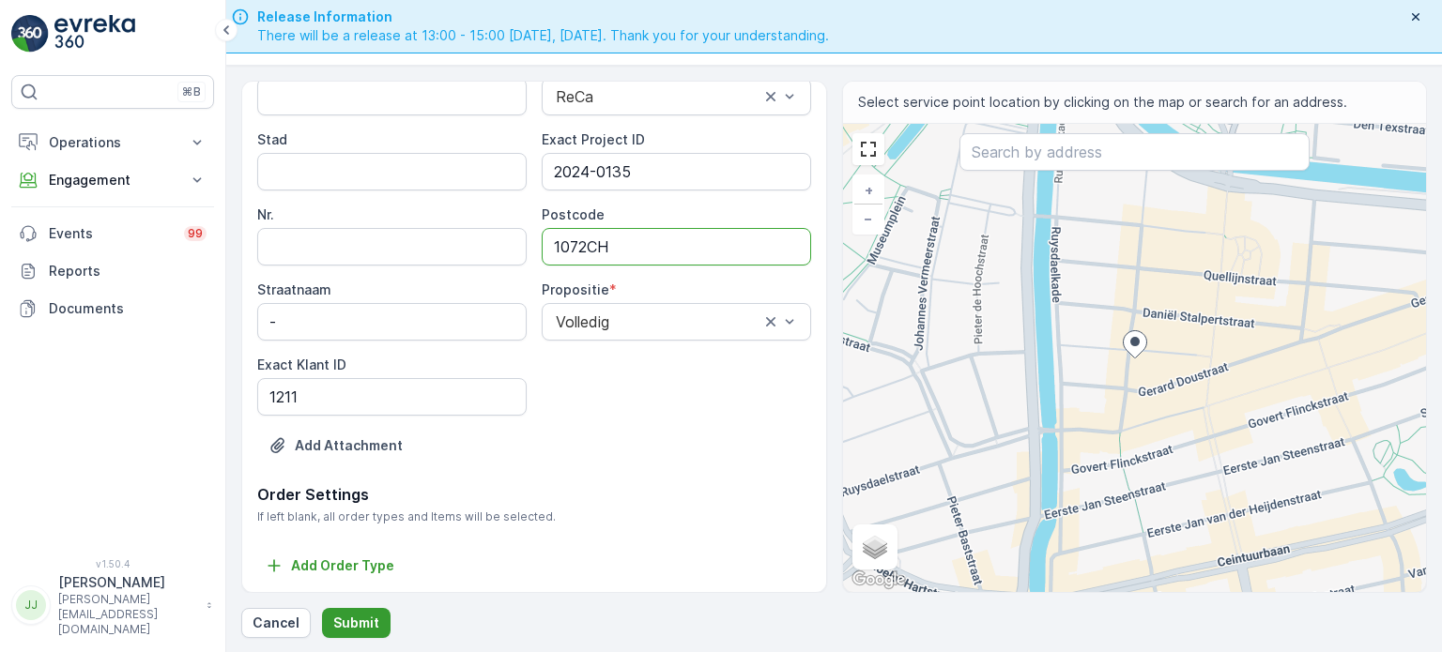
type input "1072CH"
click at [359, 619] on p "Submit" at bounding box center [356, 623] width 46 height 19
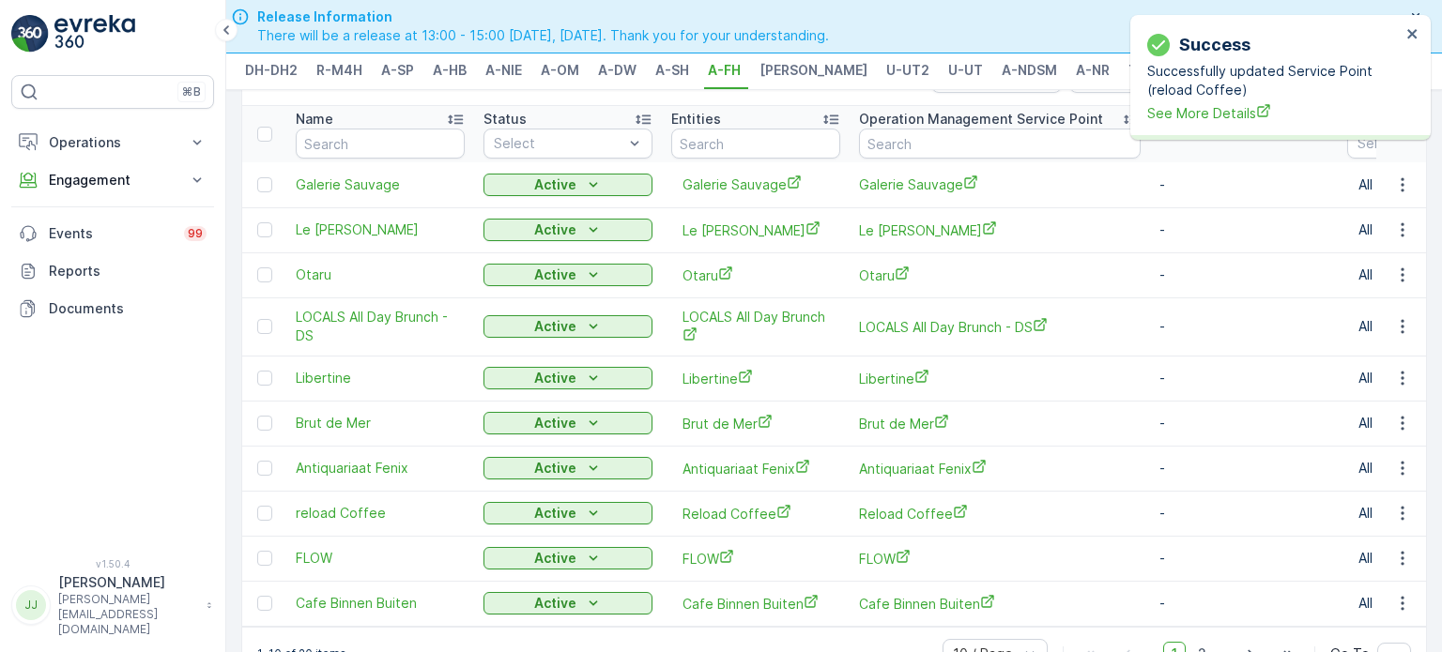
scroll to position [115, 0]
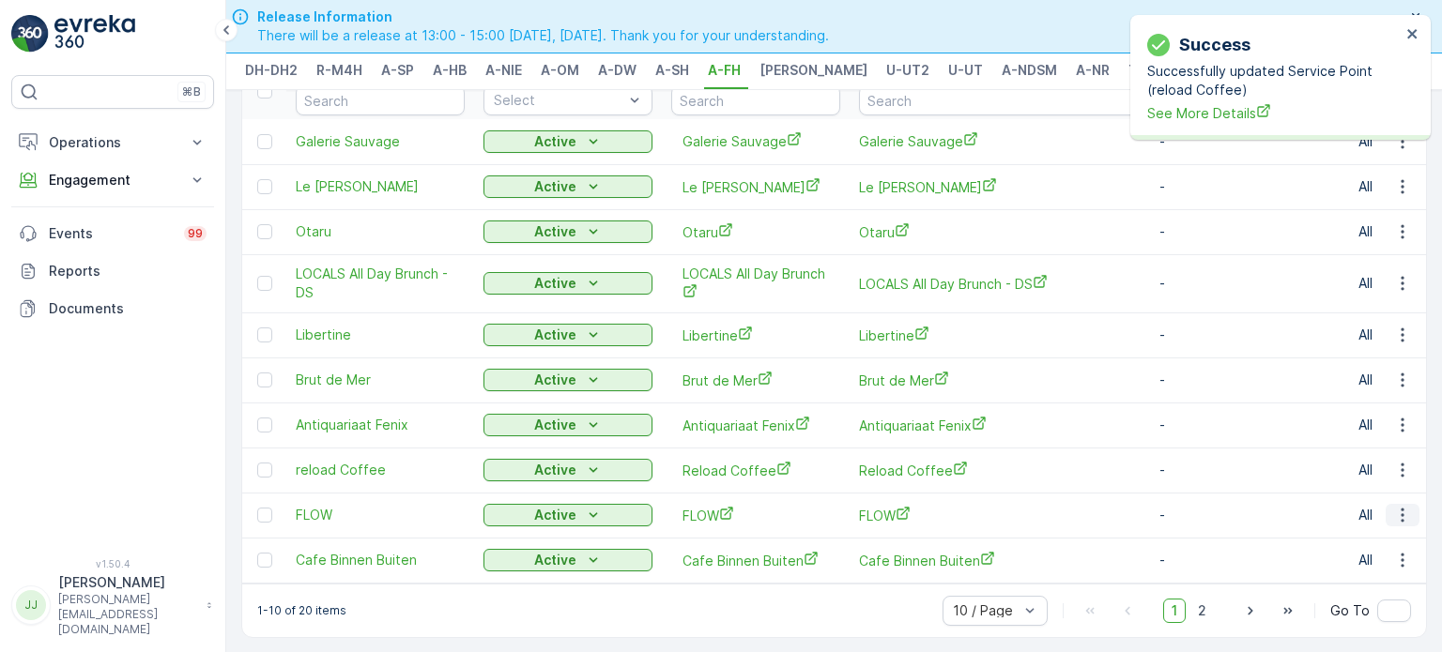
click at [1401, 506] on icon "button" at bounding box center [1402, 515] width 19 height 19
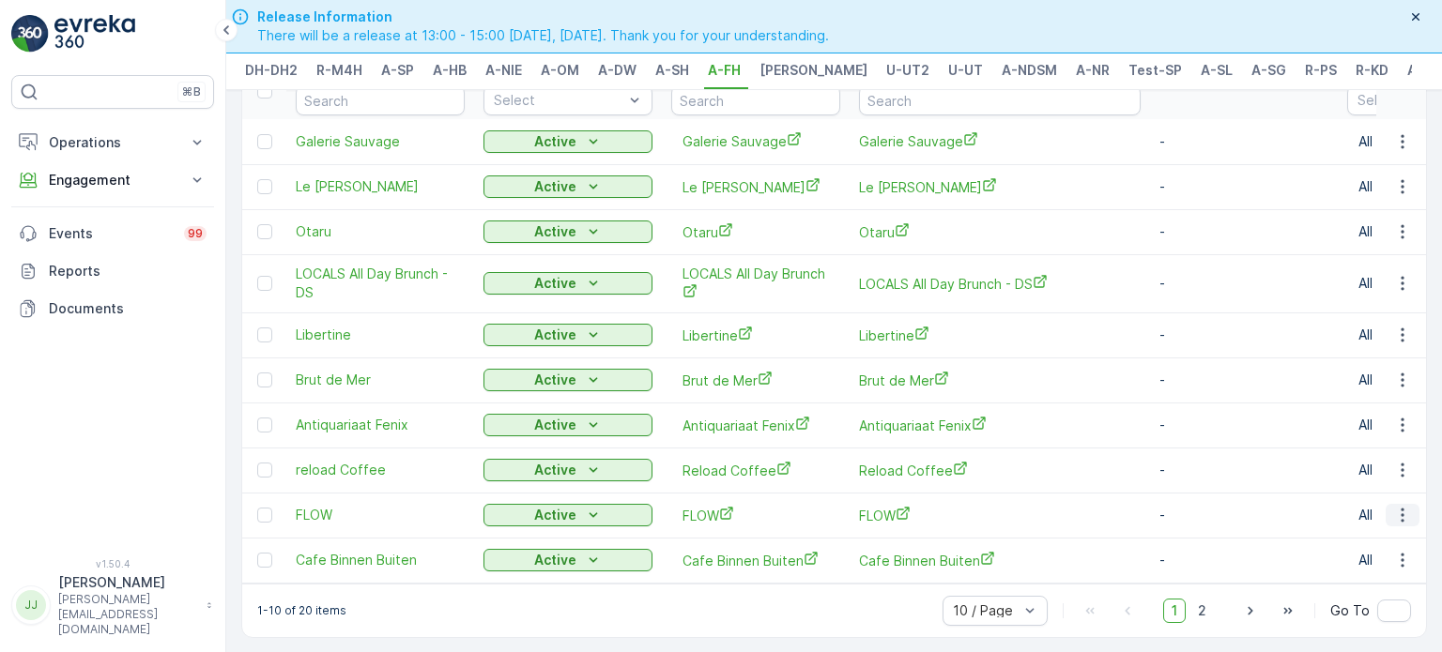
click at [1401, 510] on icon "button" at bounding box center [1402, 515] width 19 height 19
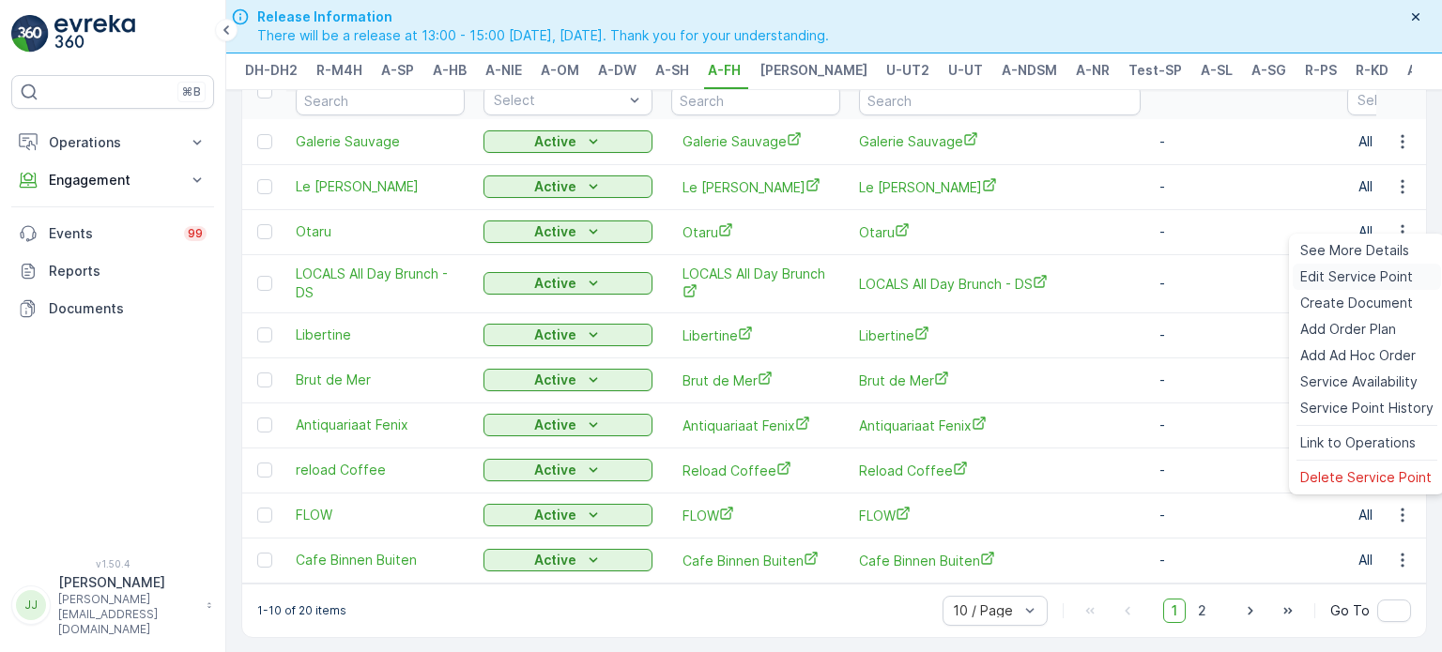
click at [1314, 281] on span "Edit Service Point" at bounding box center [1356, 277] width 113 height 19
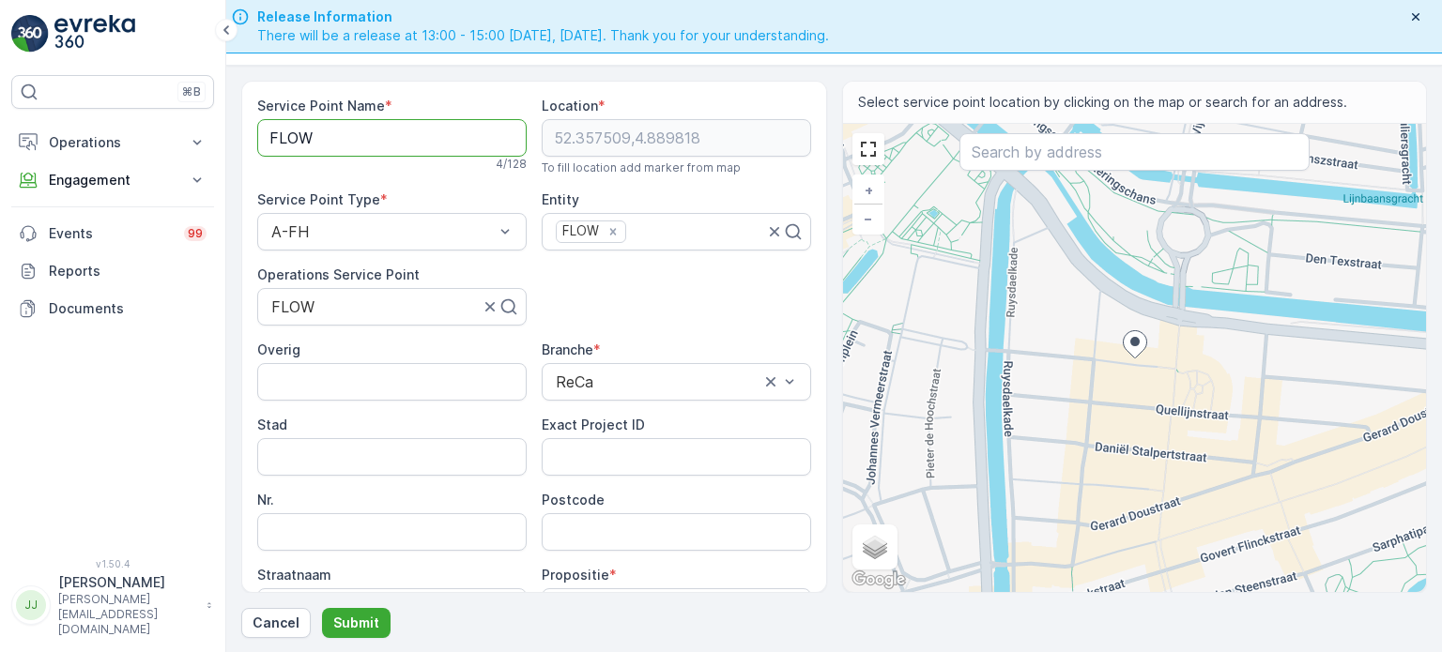
click at [375, 135] on Name "FLOW" at bounding box center [391, 138] width 269 height 38
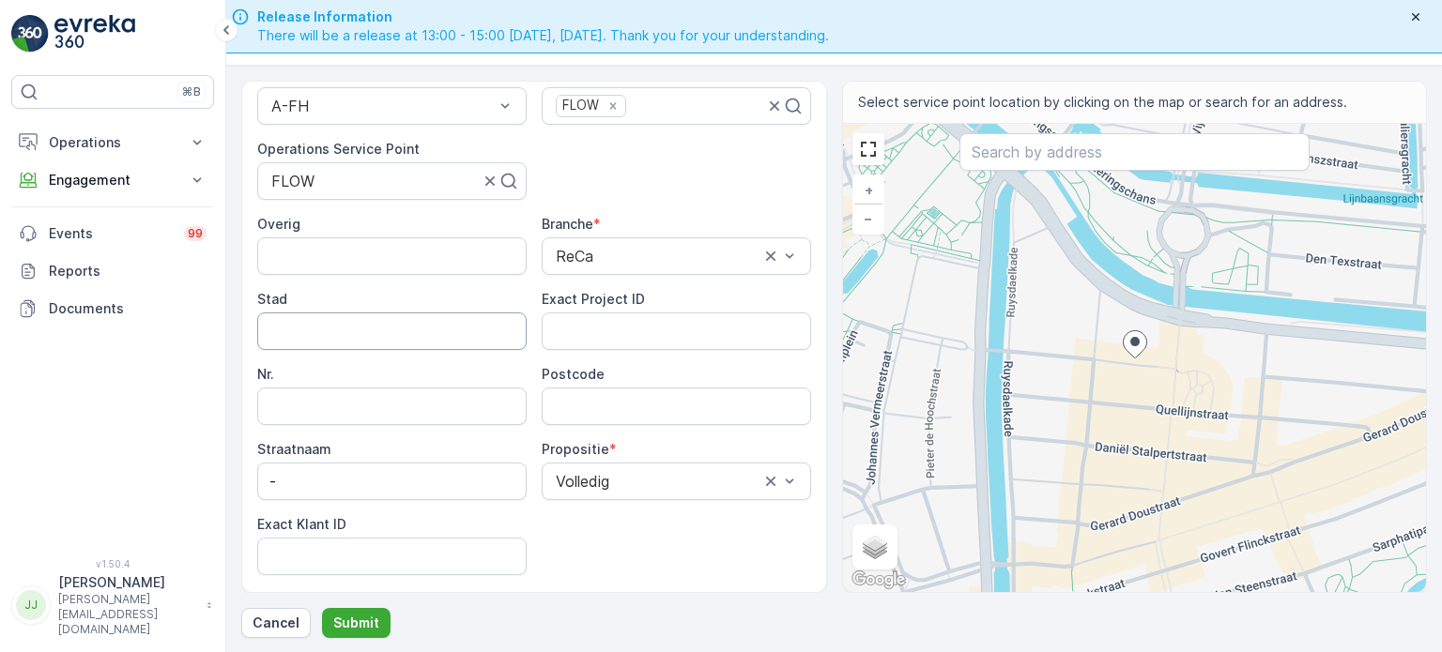
scroll to position [282, 0]
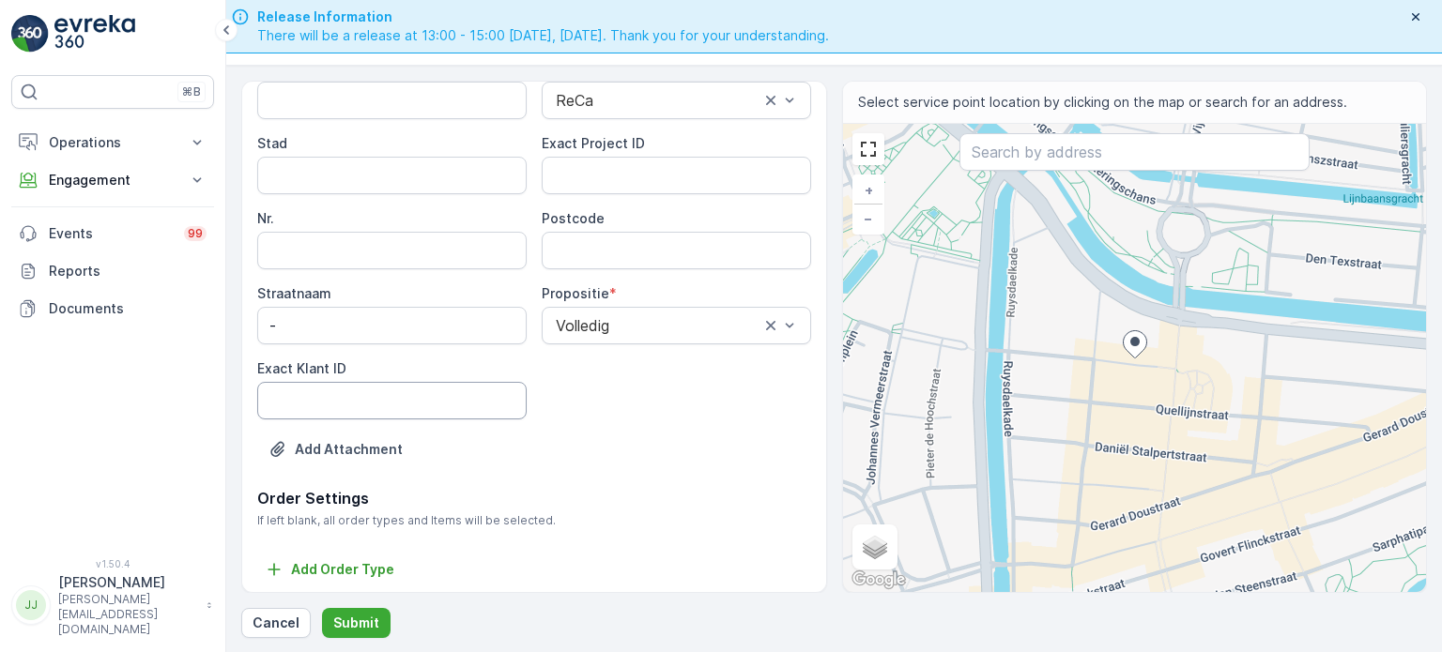
click at [375, 397] on ID "Exact Klant ID" at bounding box center [391, 401] width 269 height 38
paste ID "1210"
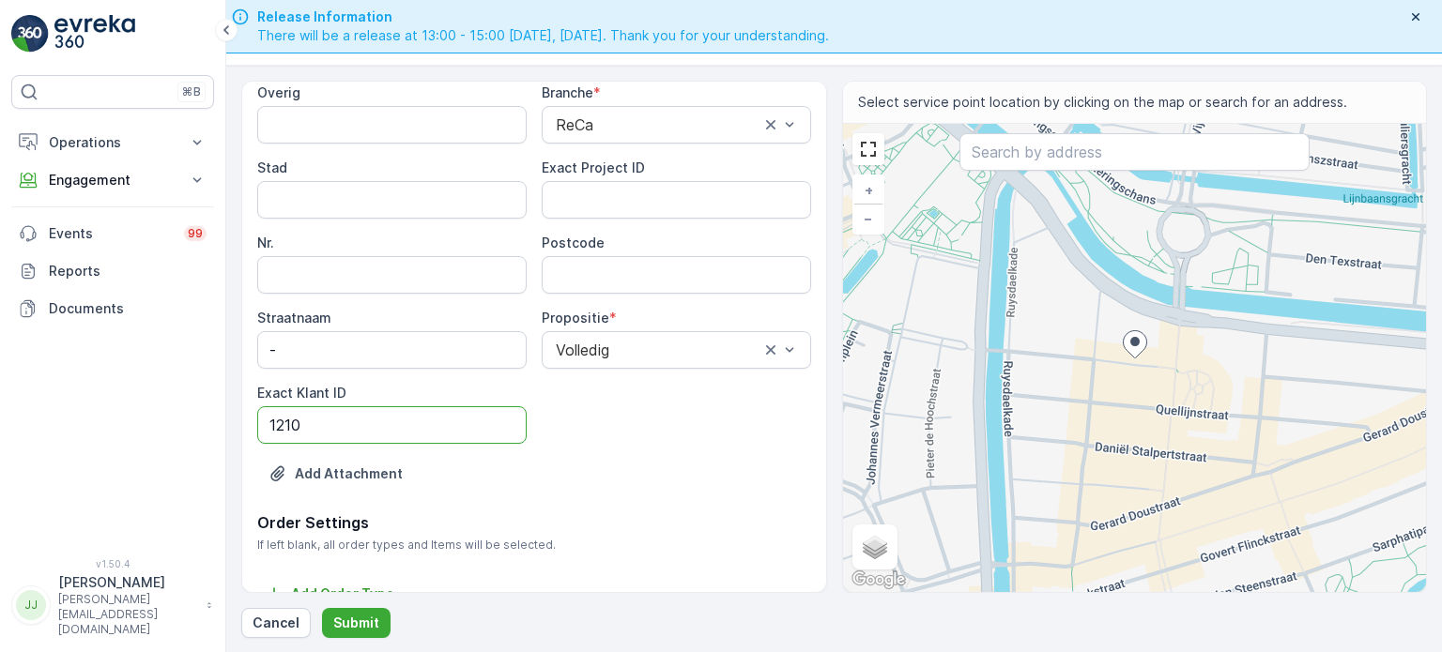
scroll to position [188, 0]
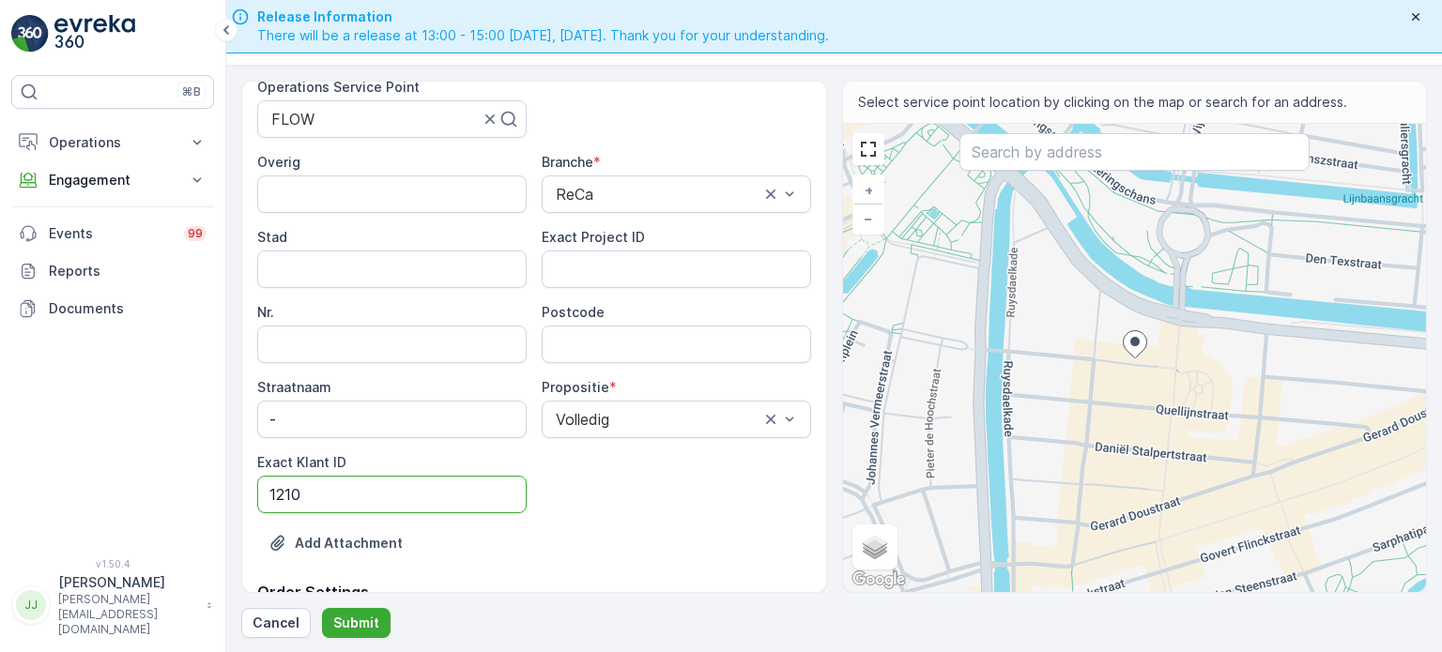
type ID "1210"
click at [610, 269] on ID "Exact Project ID" at bounding box center [676, 270] width 269 height 38
paste ID "2024-0140"
type ID "2024-0140"
click at [616, 333] on input "Postcode" at bounding box center [676, 345] width 269 height 38
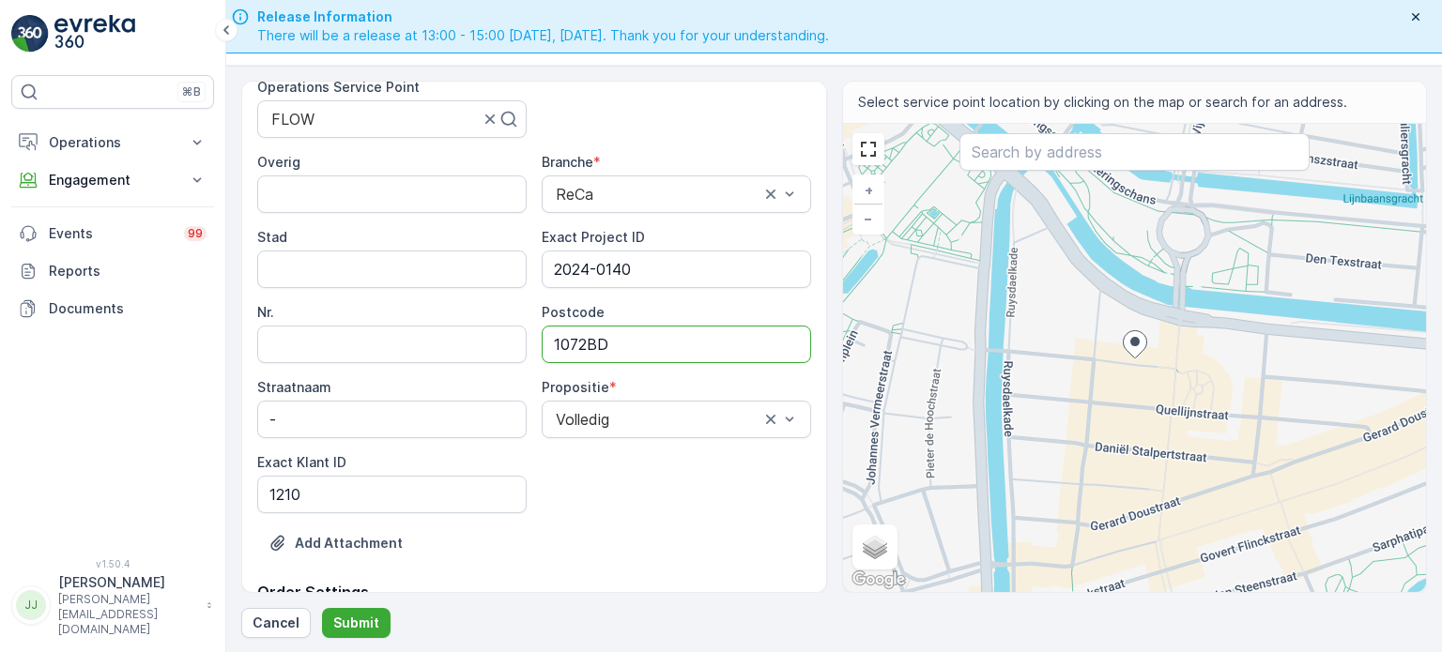
type input "1072BD"
click at [336, 621] on p "Submit" at bounding box center [356, 623] width 46 height 19
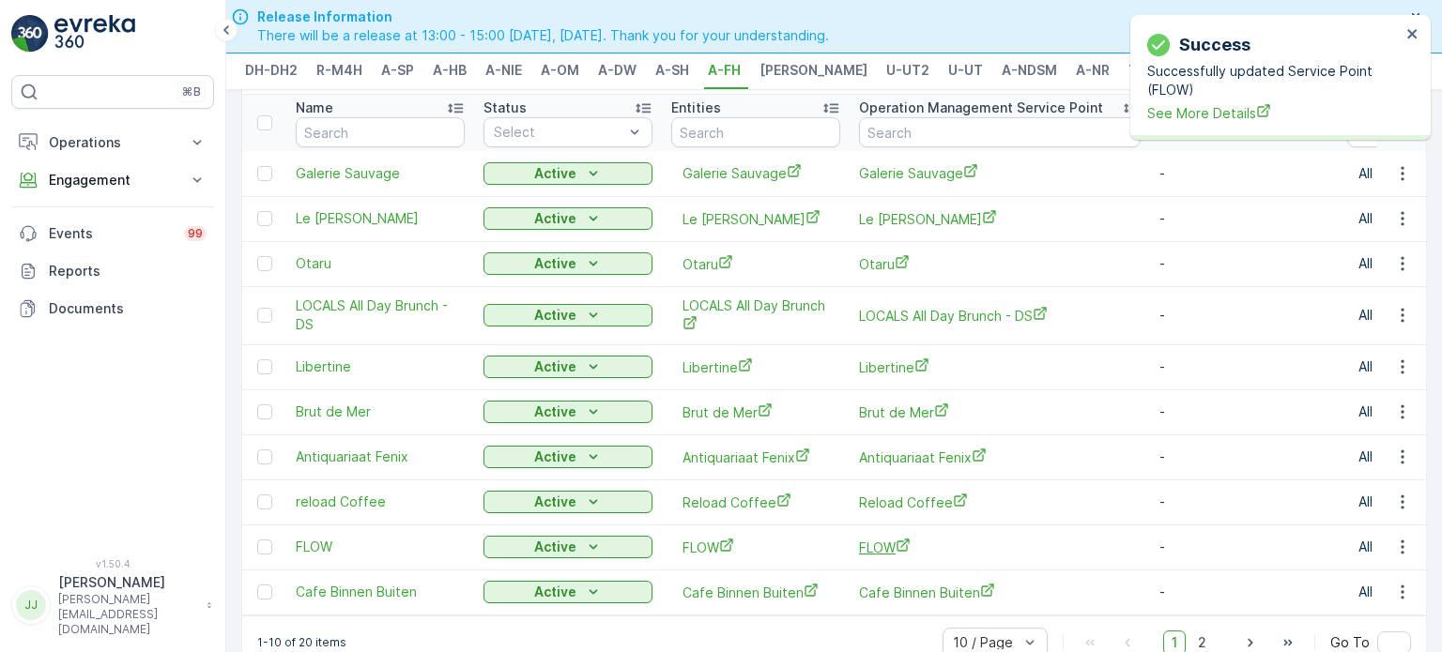
scroll to position [115, 0]
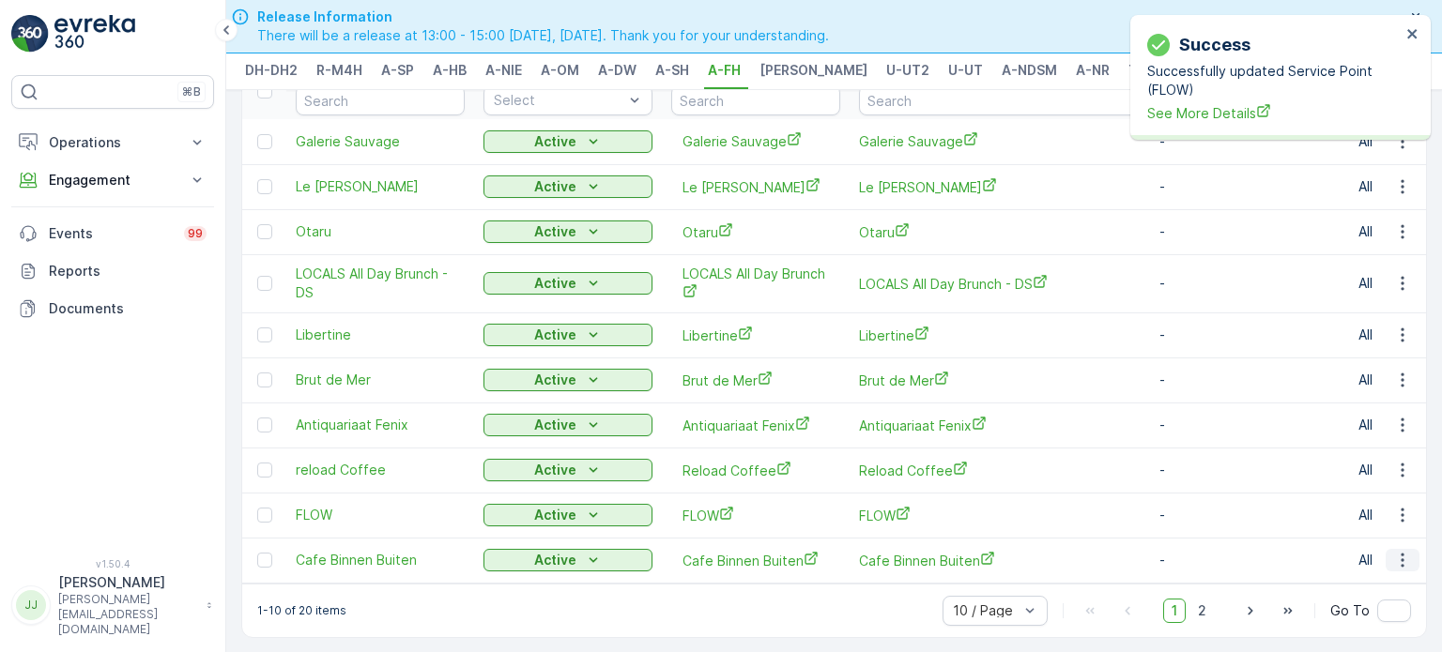
click at [1404, 551] on icon "button" at bounding box center [1402, 560] width 19 height 19
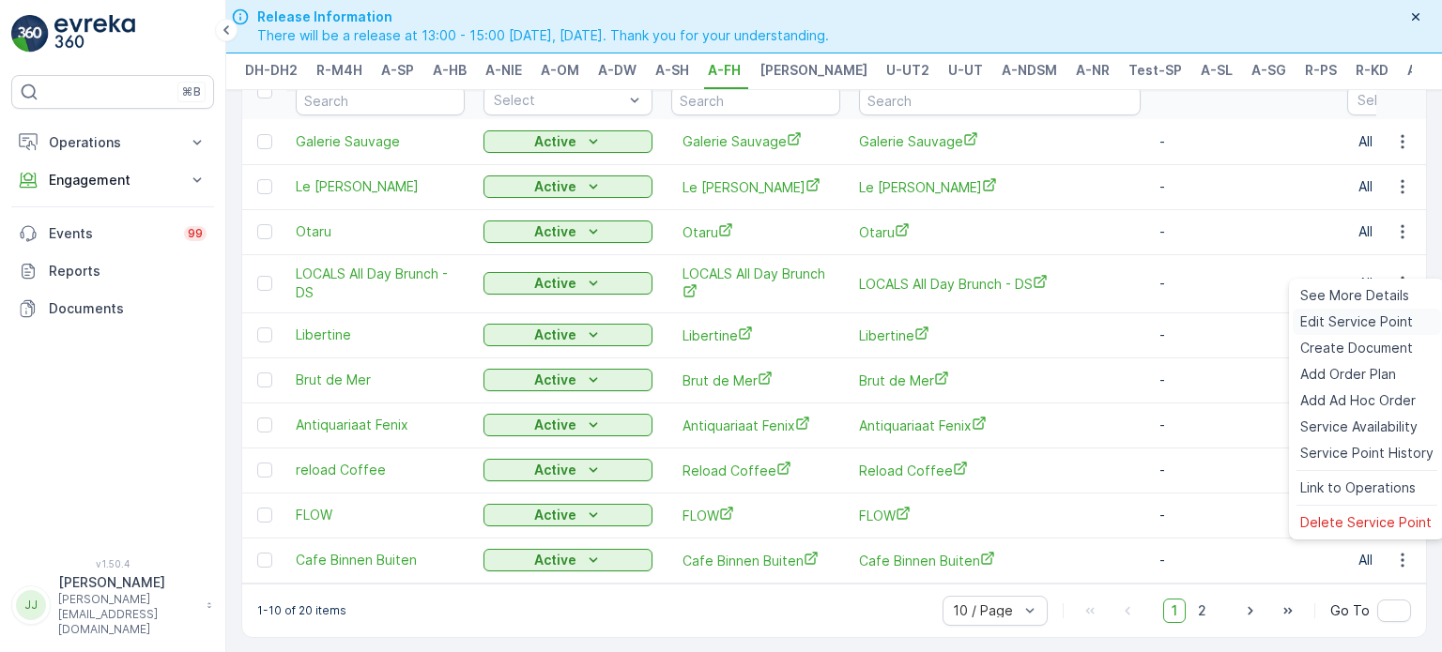
click at [1329, 321] on span "Edit Service Point" at bounding box center [1356, 322] width 113 height 19
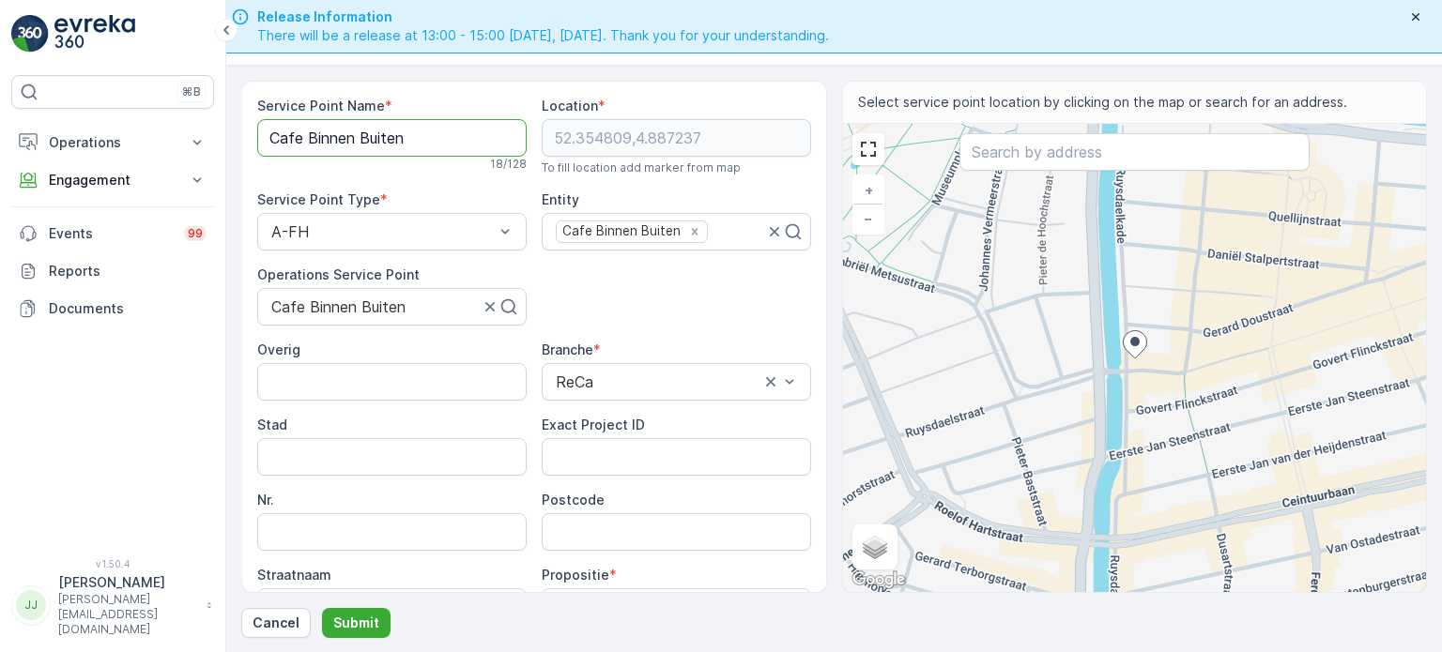
click at [382, 130] on Name "Cafe Binnen Buiten" at bounding box center [391, 138] width 269 height 38
click at [628, 517] on input "Postcode" at bounding box center [676, 532] width 269 height 38
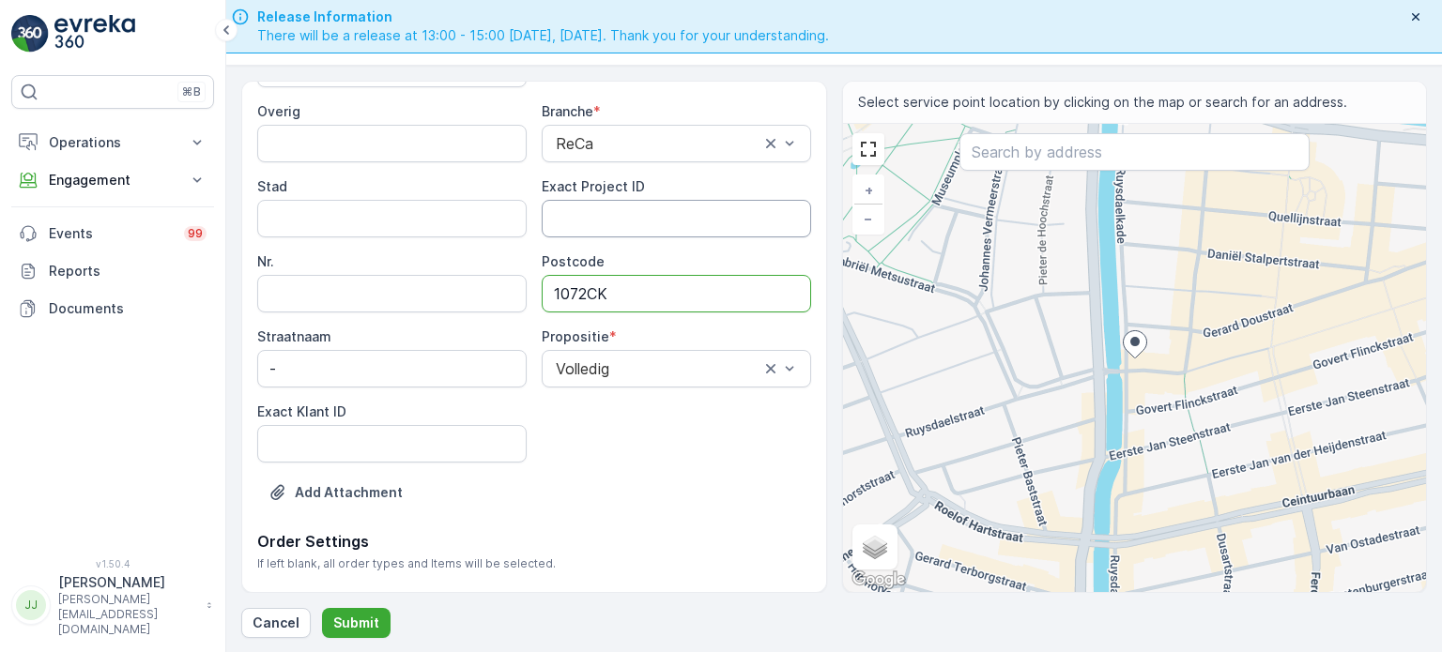
scroll to position [282, 0]
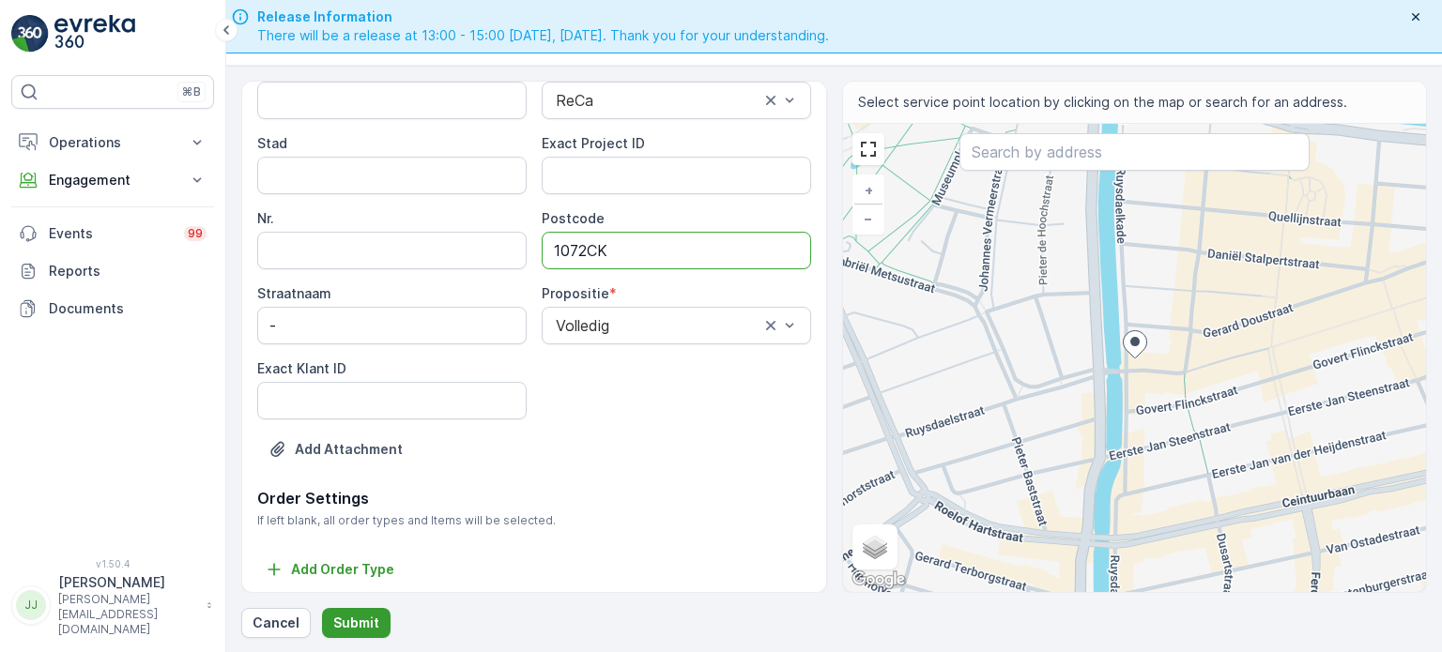
type input "1072CK"
click at [353, 614] on p "Submit" at bounding box center [356, 623] width 46 height 19
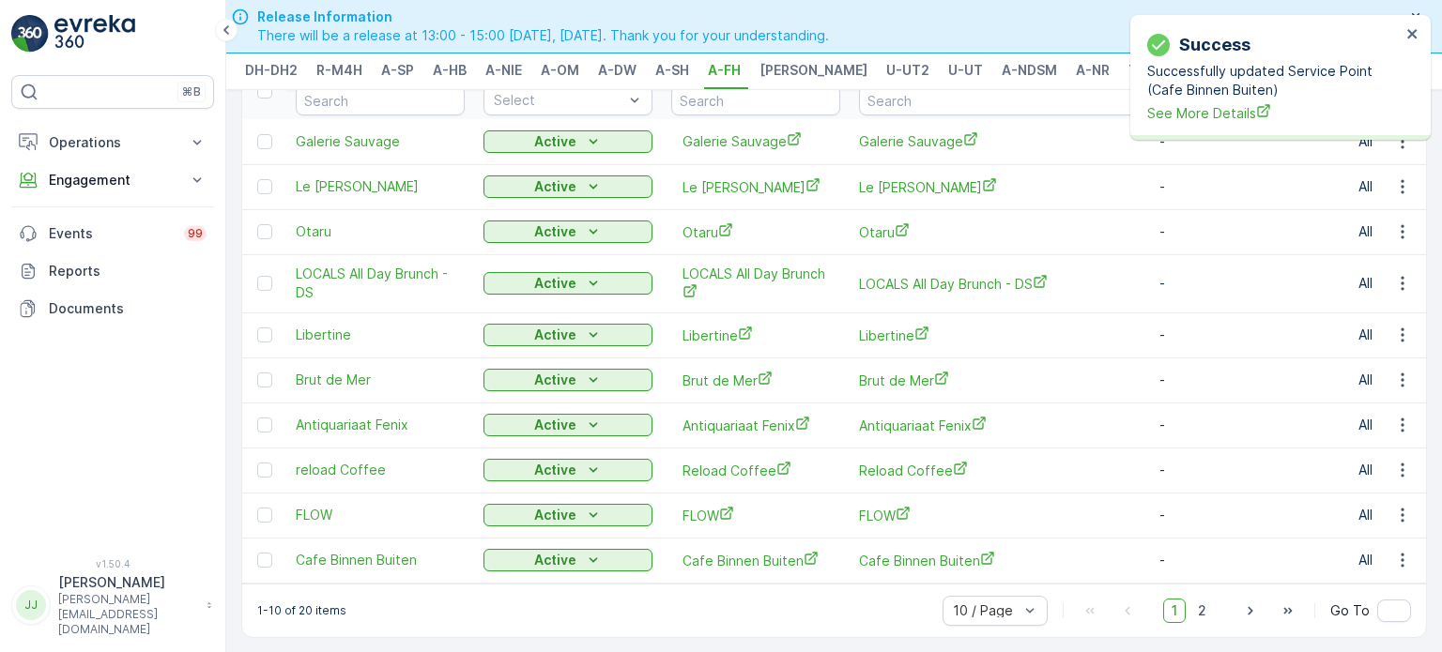
scroll to position [115, 0]
click at [1209, 615] on span "2" at bounding box center [1201, 611] width 25 height 24
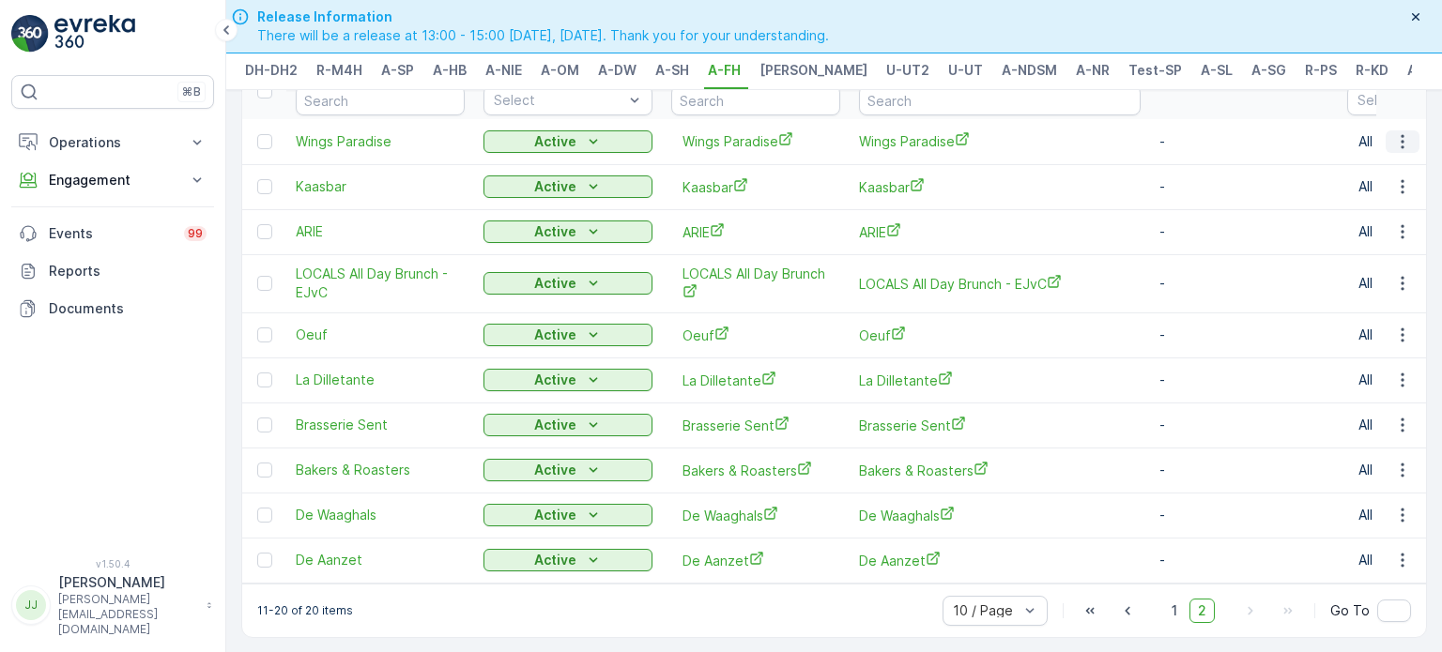
click at [1401, 132] on icon "button" at bounding box center [1402, 141] width 19 height 19
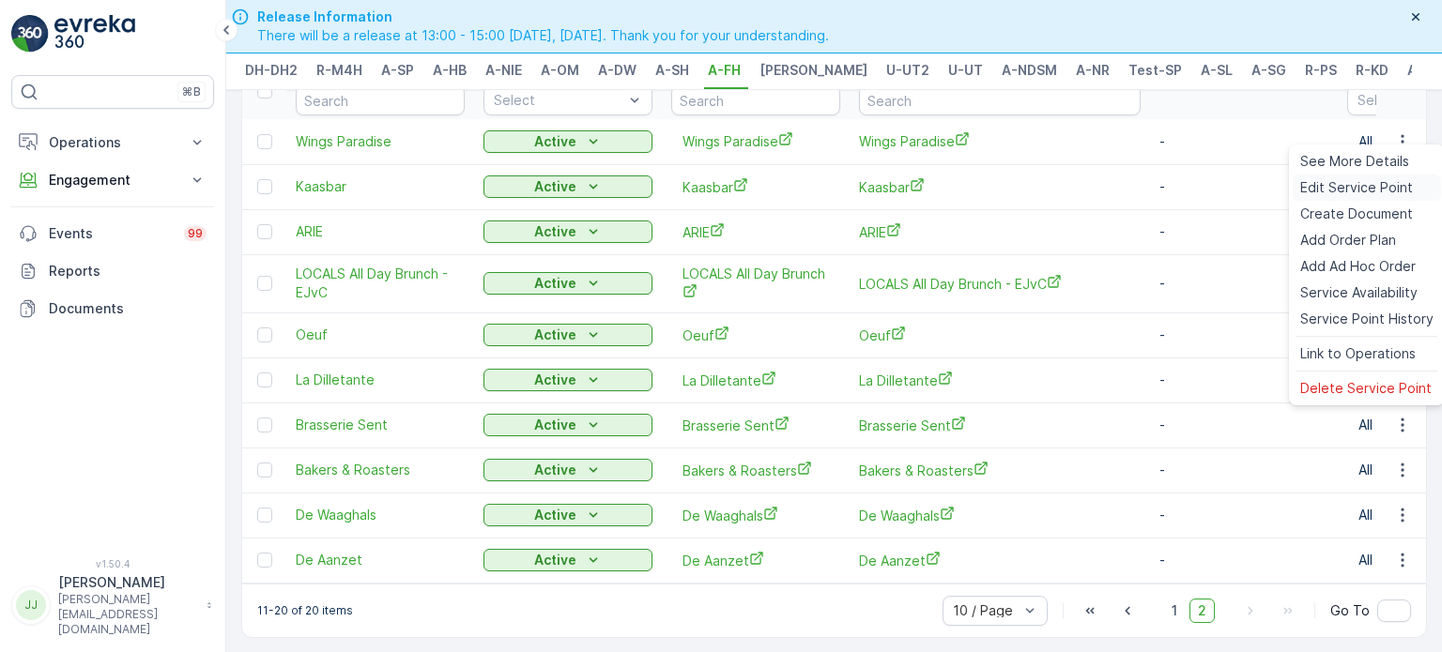
click at [1351, 188] on span "Edit Service Point" at bounding box center [1356, 187] width 113 height 19
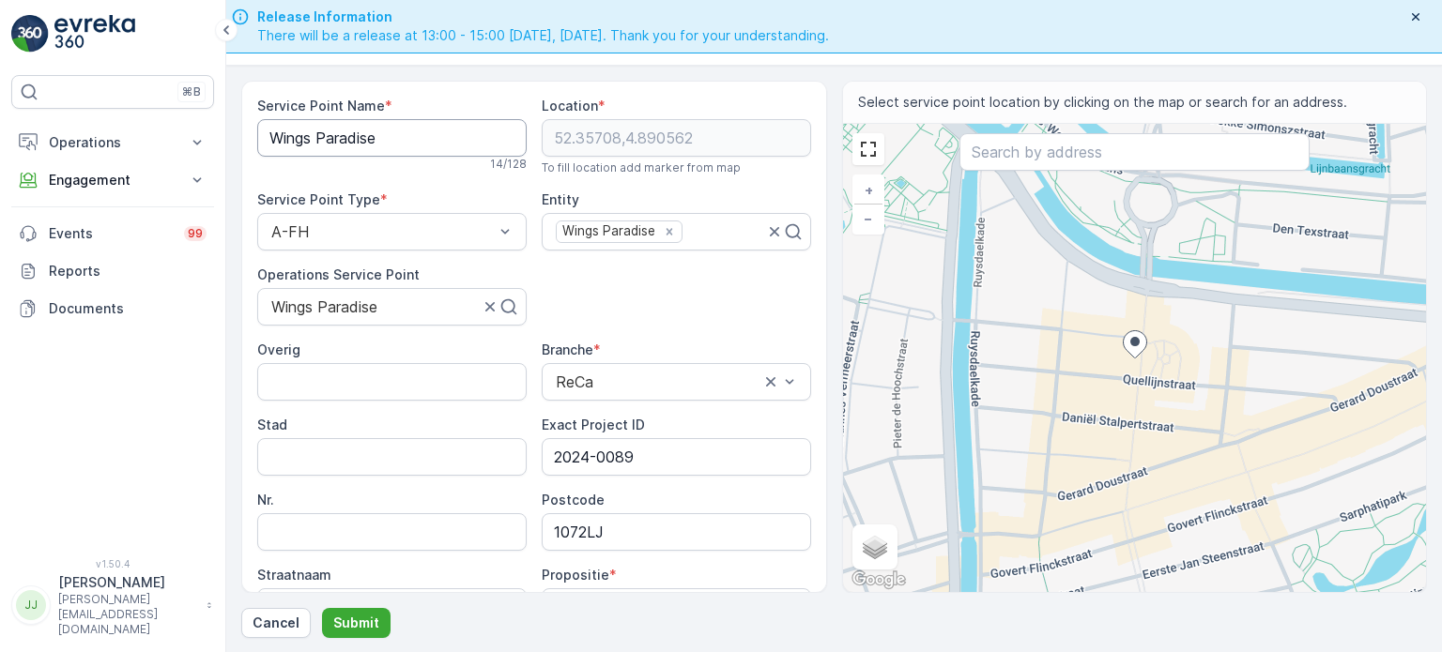
click at [455, 145] on Name "Wings Paradise" at bounding box center [391, 138] width 269 height 38
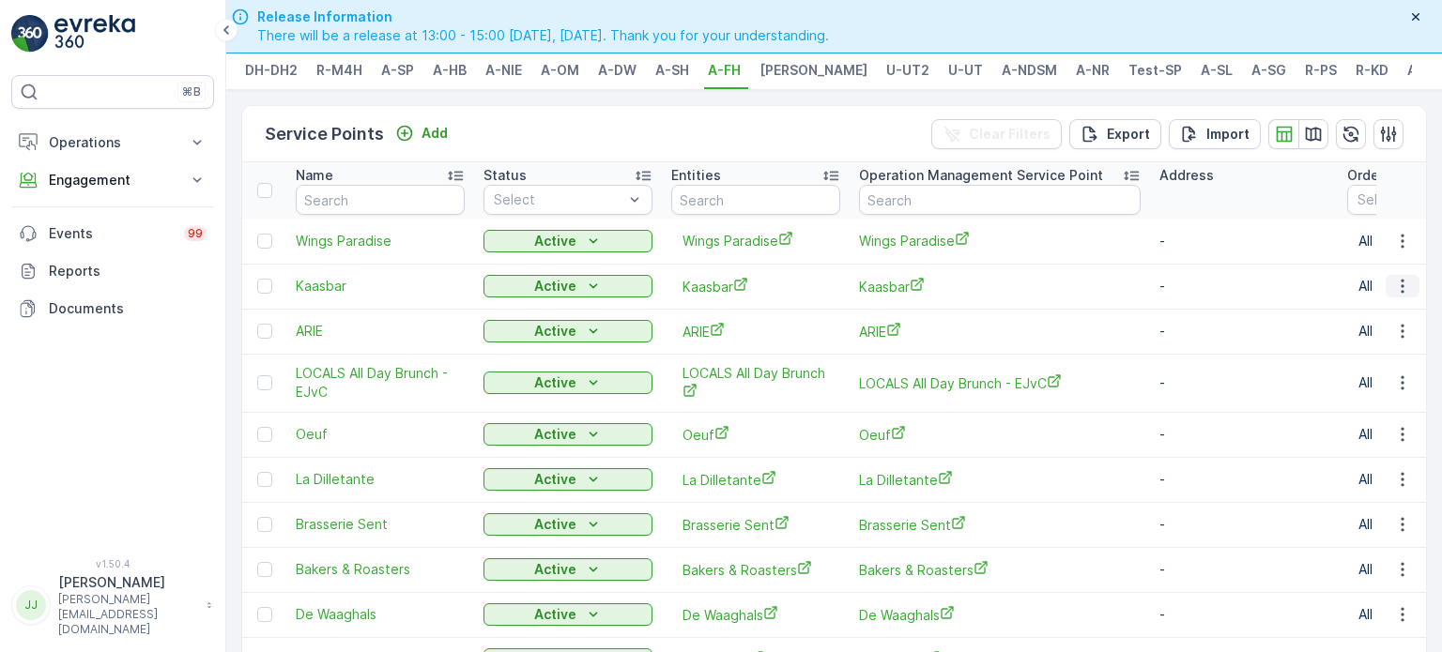
click at [1402, 288] on icon "button" at bounding box center [1402, 286] width 19 height 19
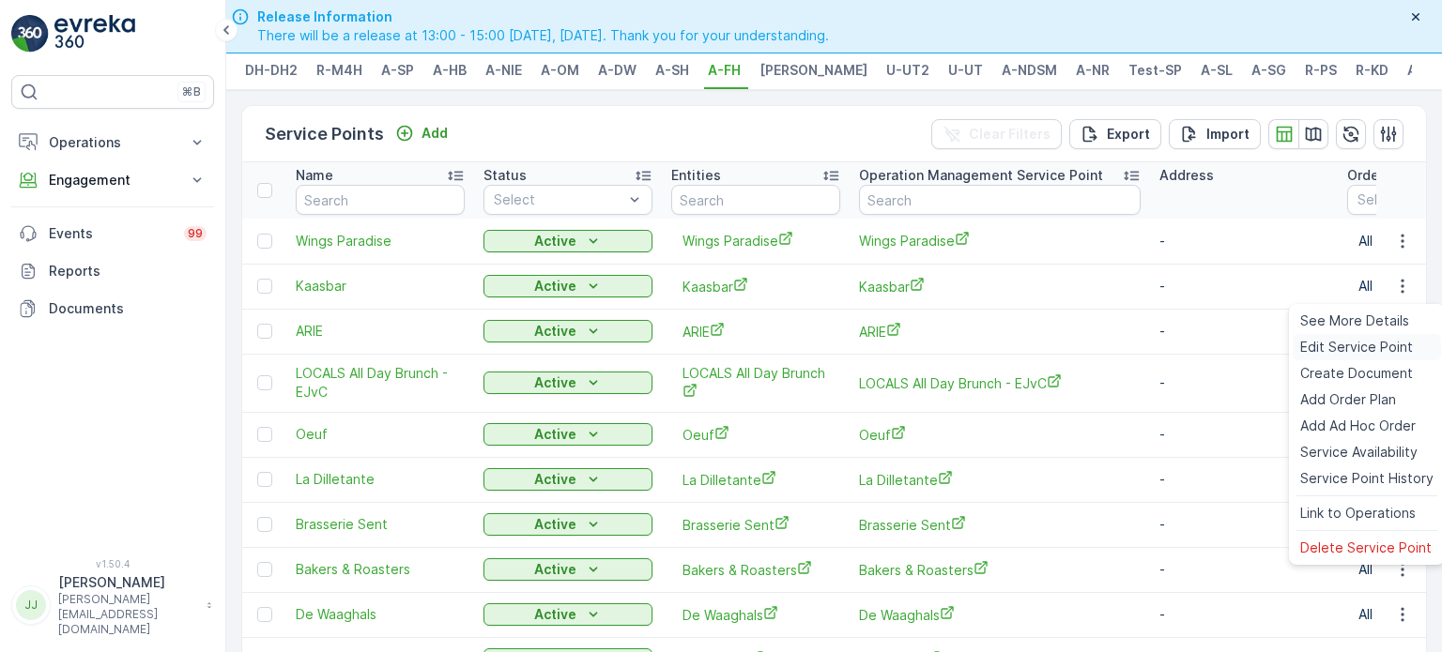
click at [1360, 345] on span "Edit Service Point" at bounding box center [1356, 347] width 113 height 19
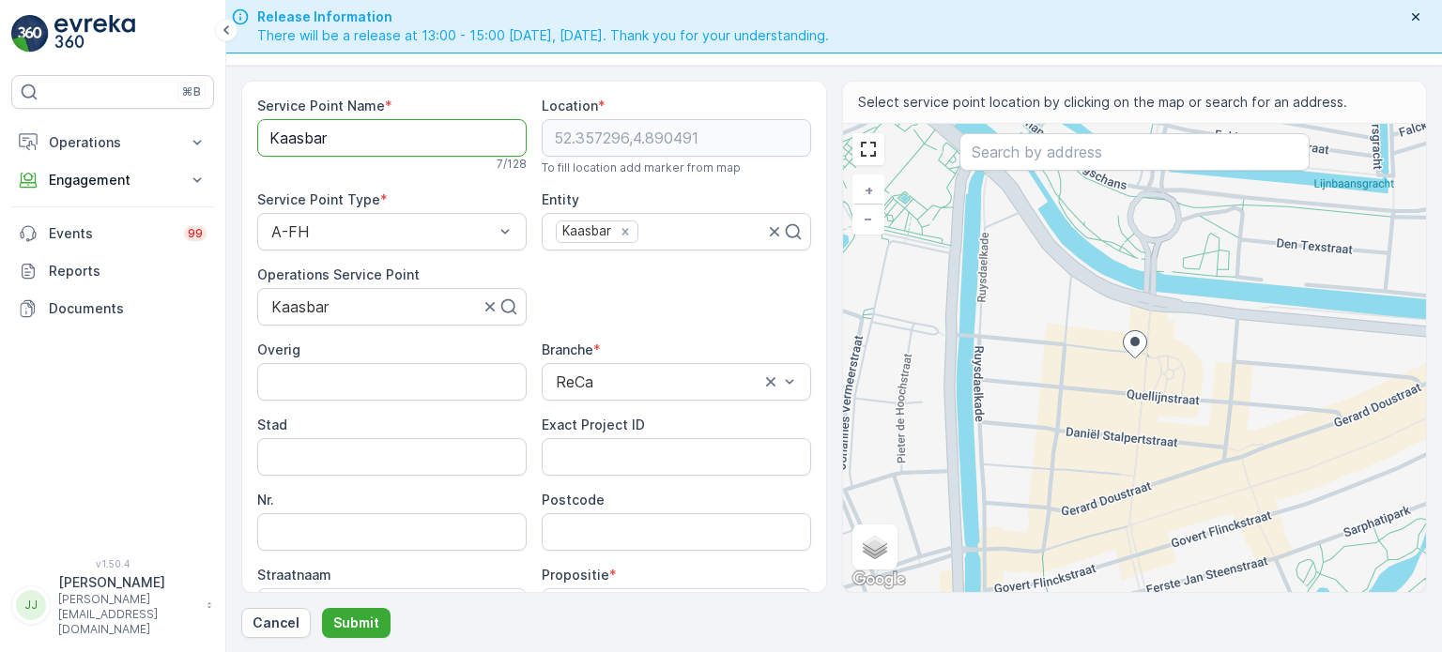
click at [390, 146] on Name "Kaasbar" at bounding box center [391, 138] width 269 height 38
click at [647, 522] on input "Postcode" at bounding box center [676, 532] width 269 height 38
type input "1072LJ"
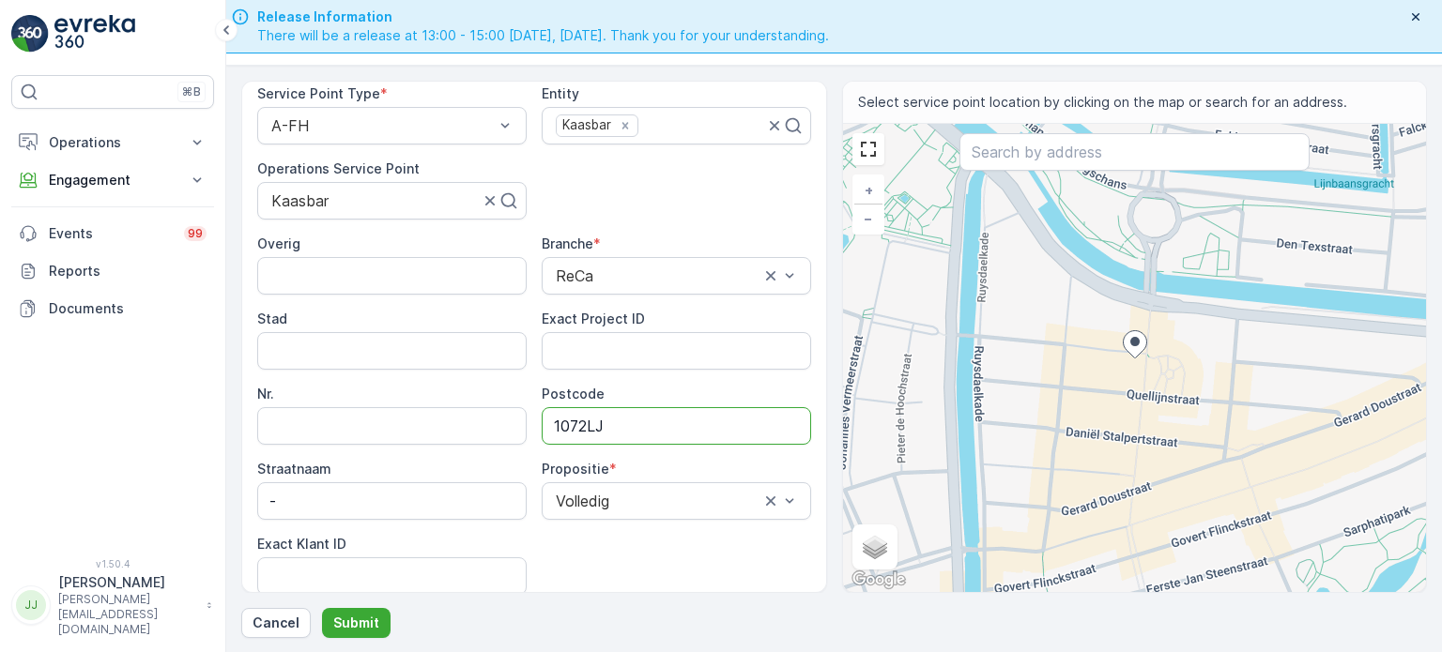
scroll to position [188, 0]
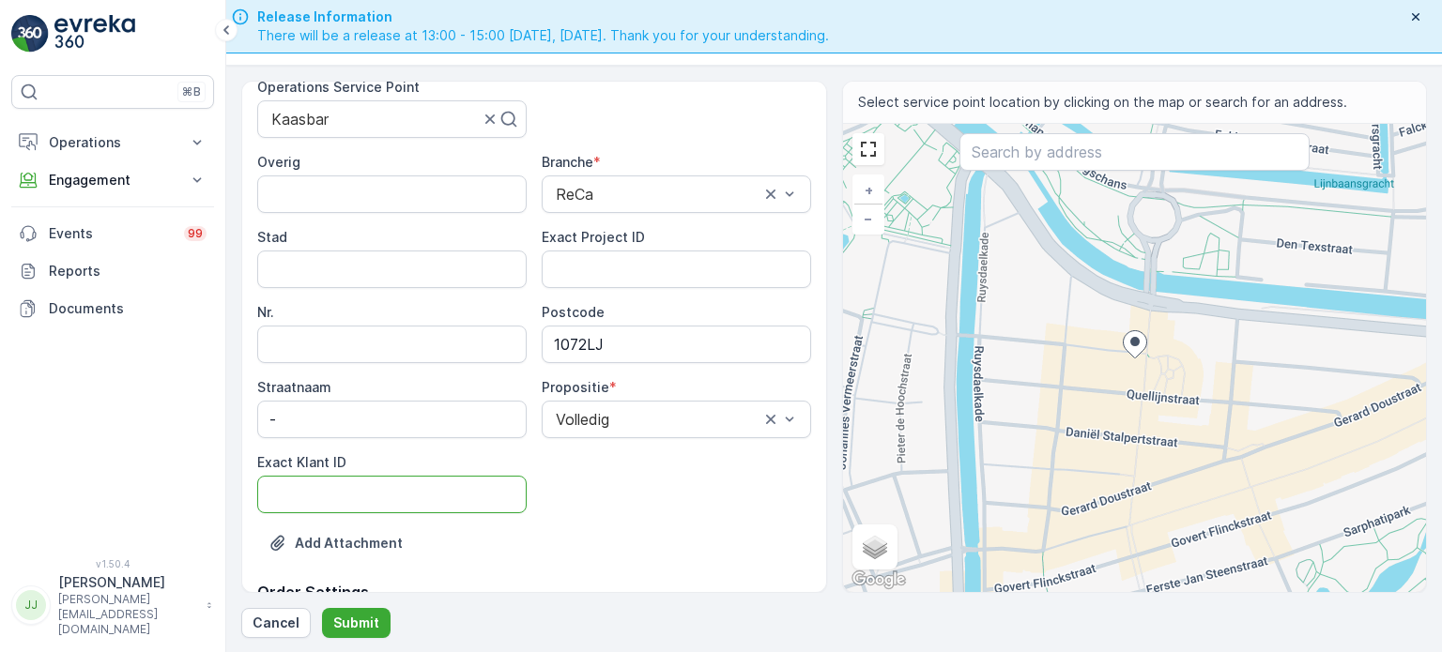
click at [437, 484] on ID "Exact Klant ID" at bounding box center [391, 495] width 269 height 38
paste ID "394"
drag, startPoint x: 437, startPoint y: 484, endPoint x: 500, endPoint y: 506, distance: 66.5
click at [443, 484] on ID "394" at bounding box center [391, 495] width 269 height 38
type ID "394"
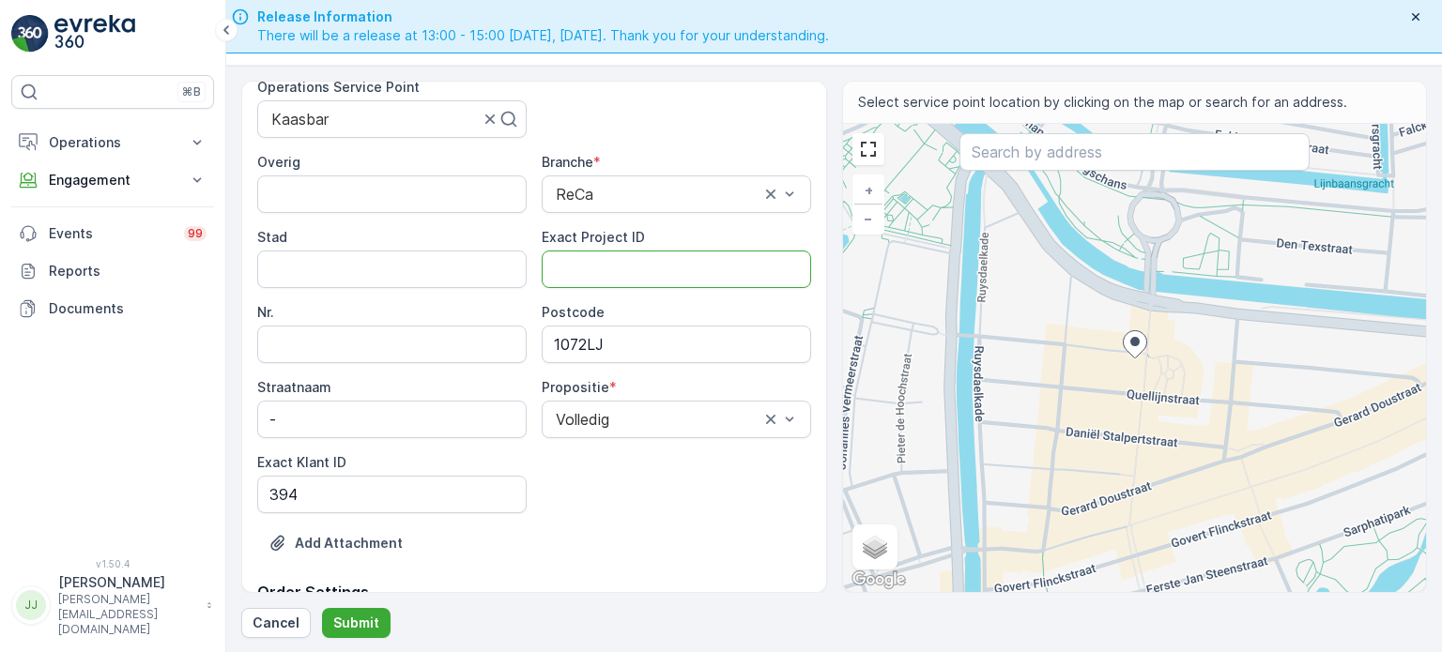
click at [646, 278] on ID "Exact Project ID" at bounding box center [676, 270] width 269 height 38
paste ID "2024-0029"
type ID "2024-0029"
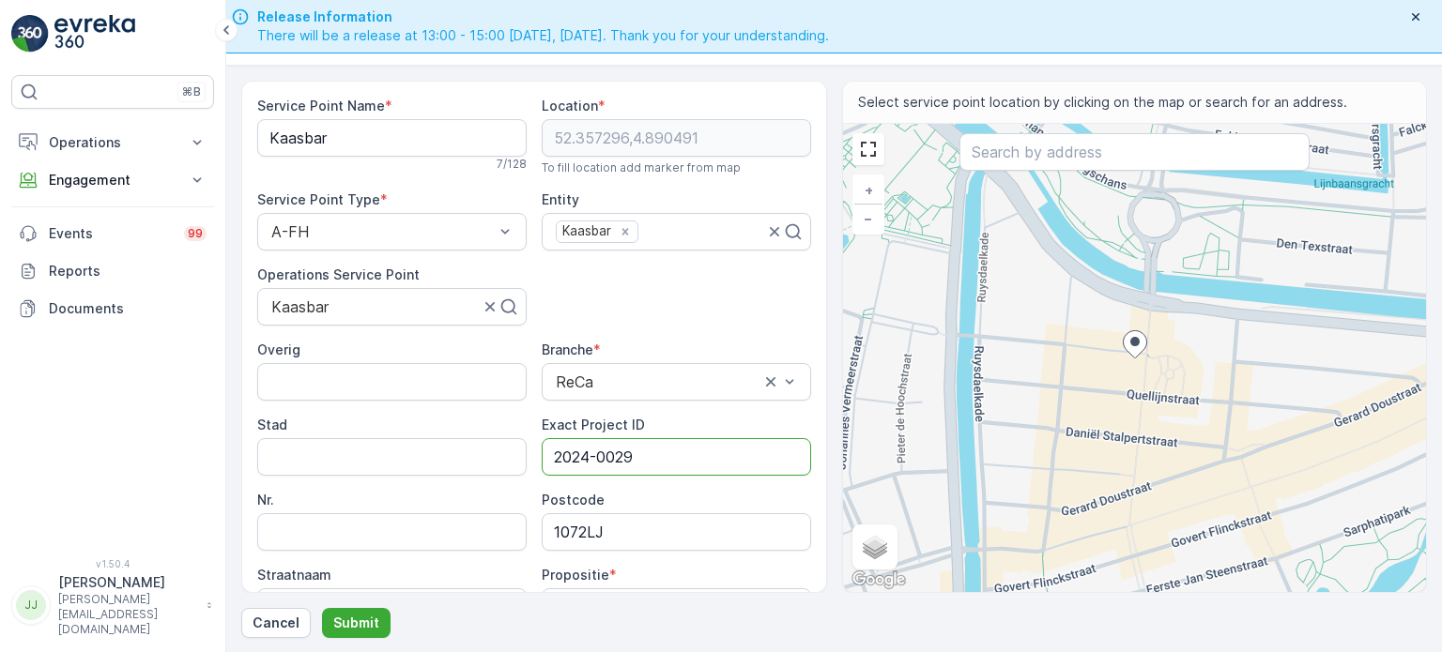
scroll to position [282, 0]
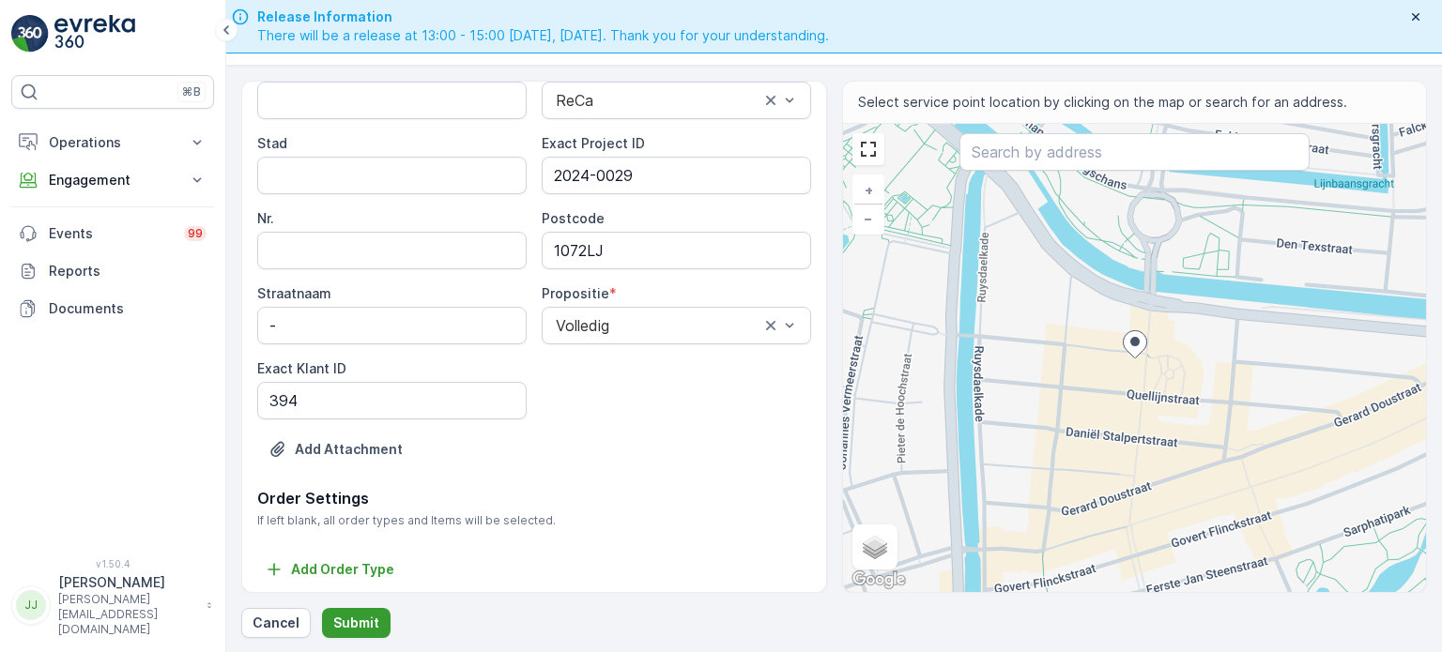
click at [349, 619] on p "Submit" at bounding box center [356, 623] width 46 height 19
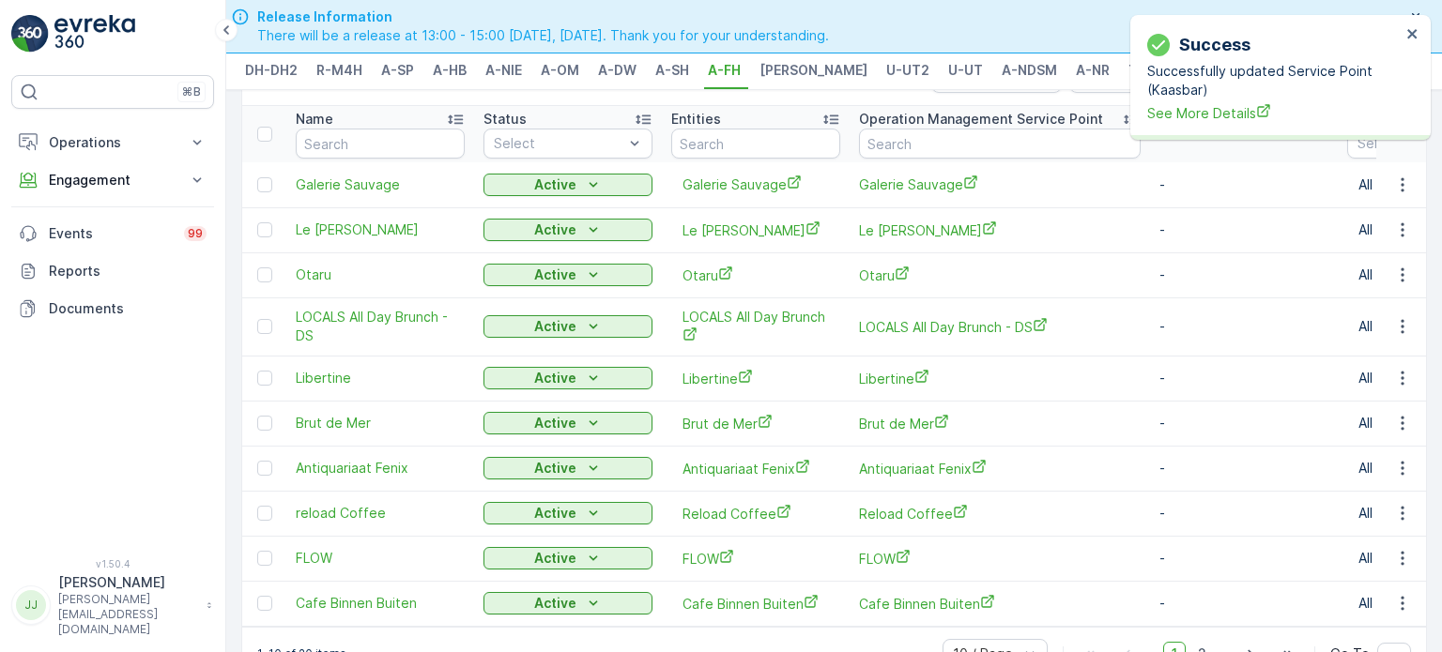
scroll to position [115, 0]
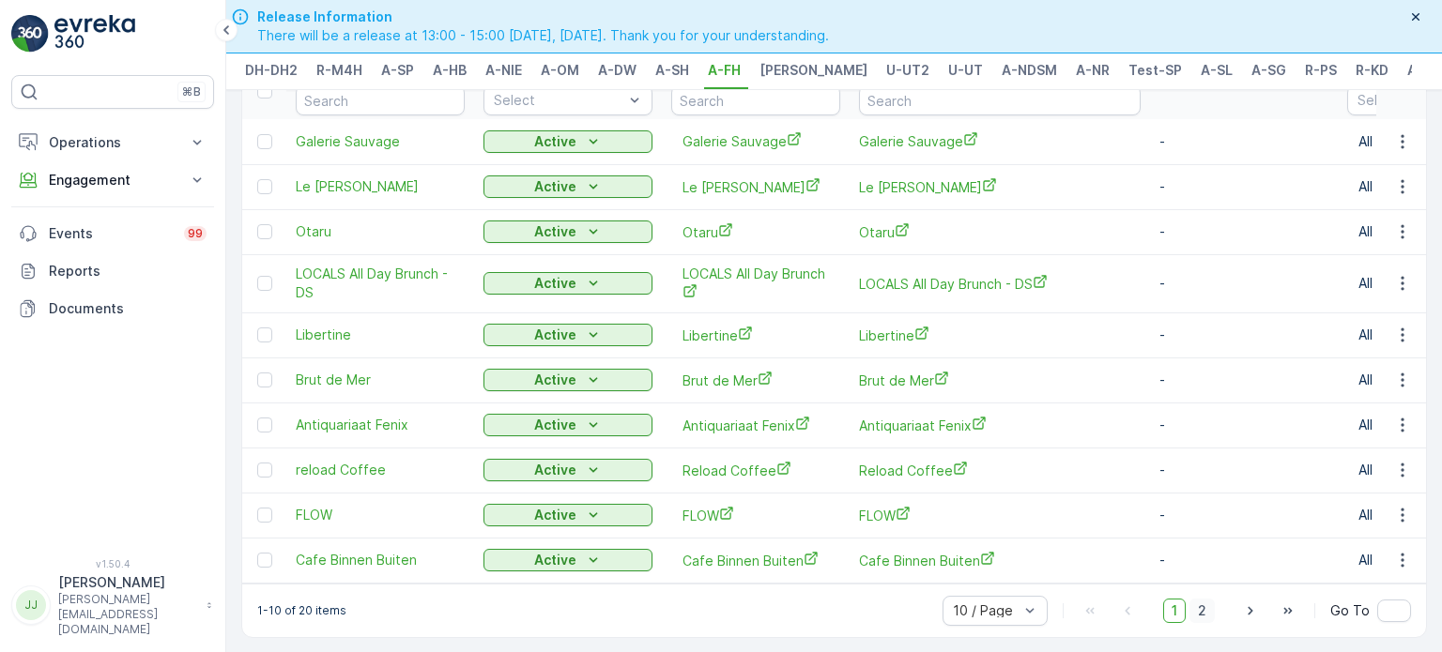
click at [1209, 608] on span "2" at bounding box center [1201, 611] width 25 height 24
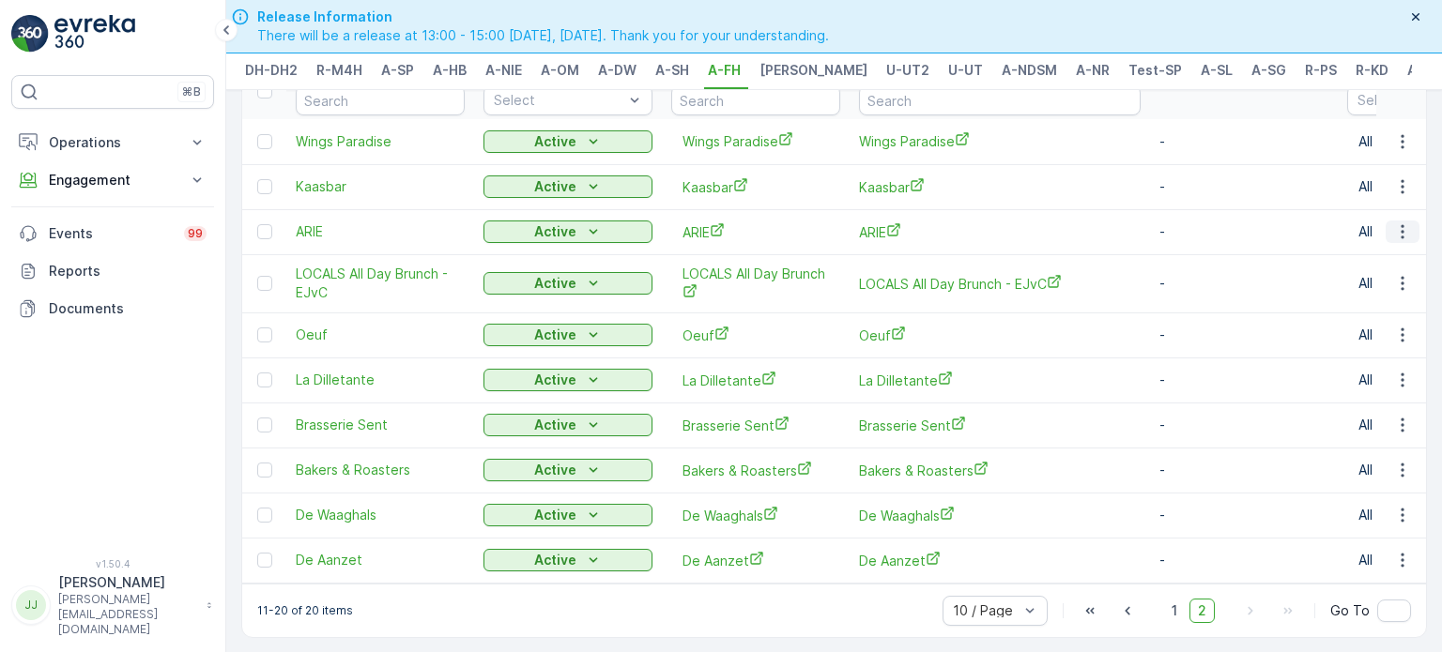
click at [1398, 226] on icon "button" at bounding box center [1402, 231] width 19 height 19
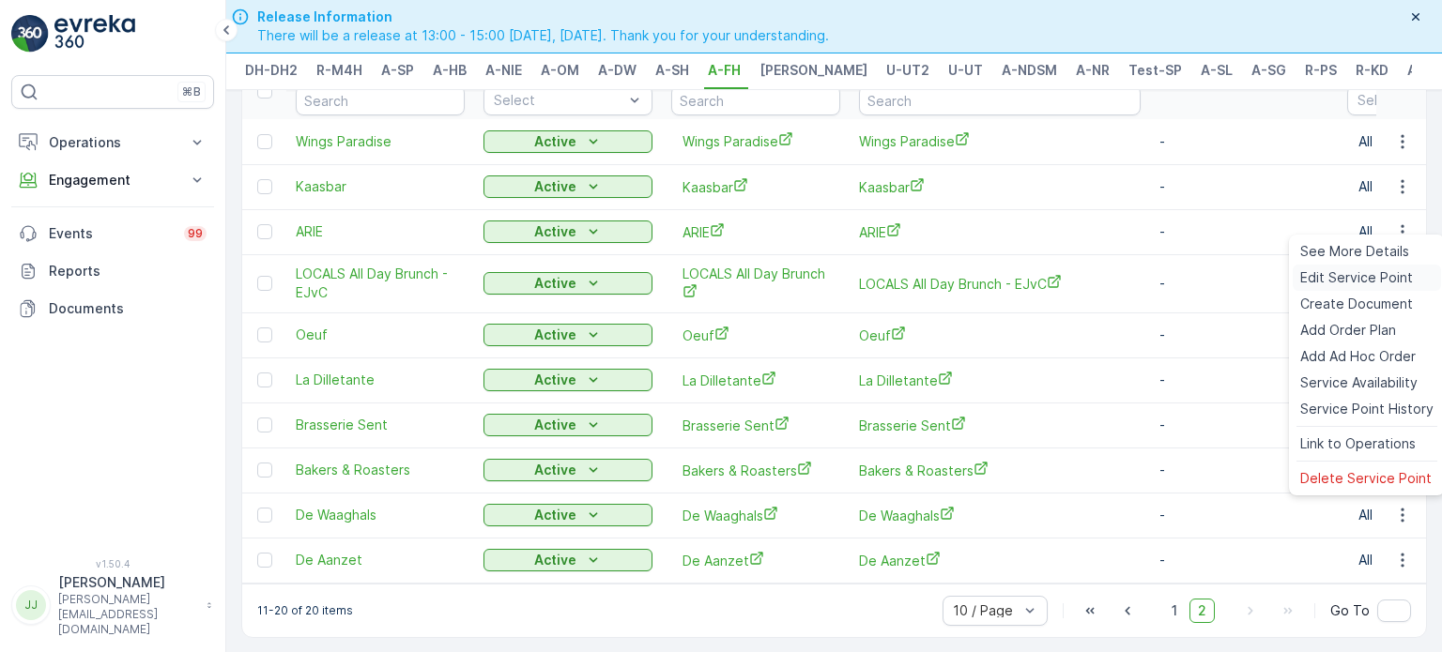
click at [1374, 272] on span "Edit Service Point" at bounding box center [1356, 277] width 113 height 19
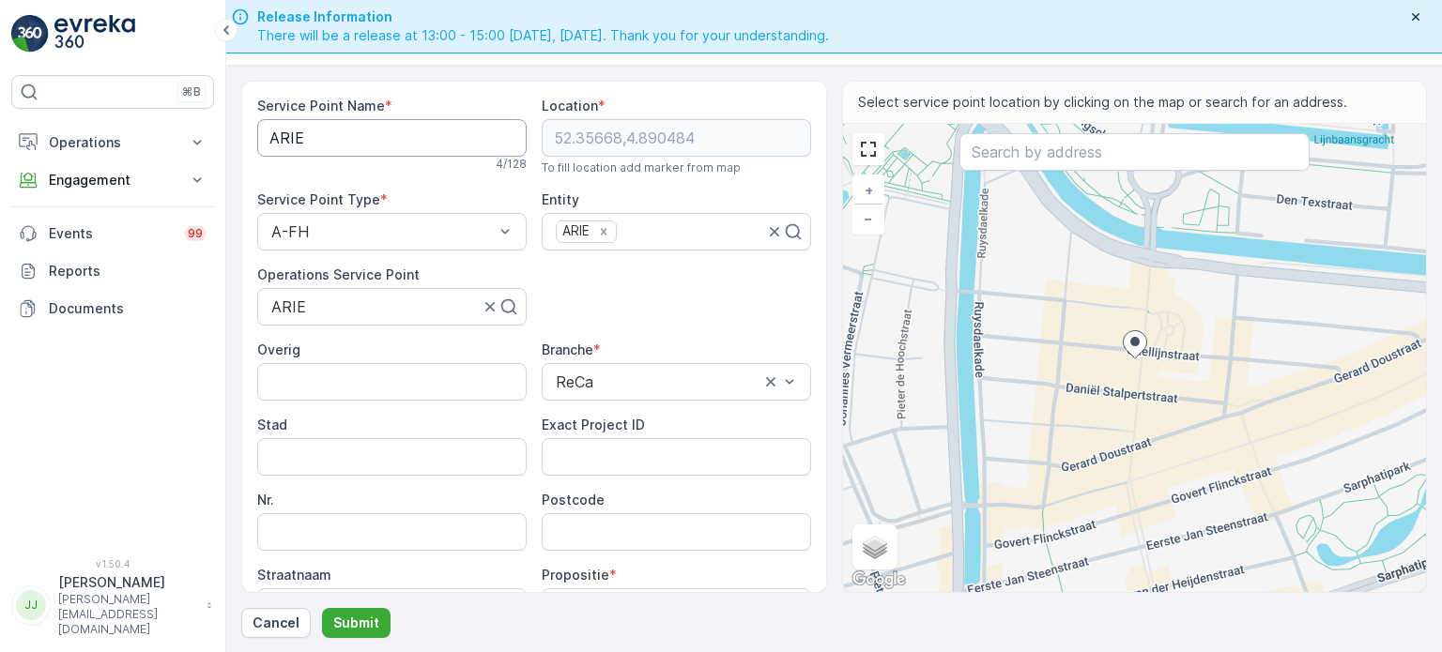
click at [424, 134] on Name "ARIE" at bounding box center [391, 138] width 269 height 38
click at [617, 457] on ID "Exact Project ID" at bounding box center [676, 457] width 269 height 38
click at [619, 525] on input "1072KL" at bounding box center [676, 532] width 269 height 38
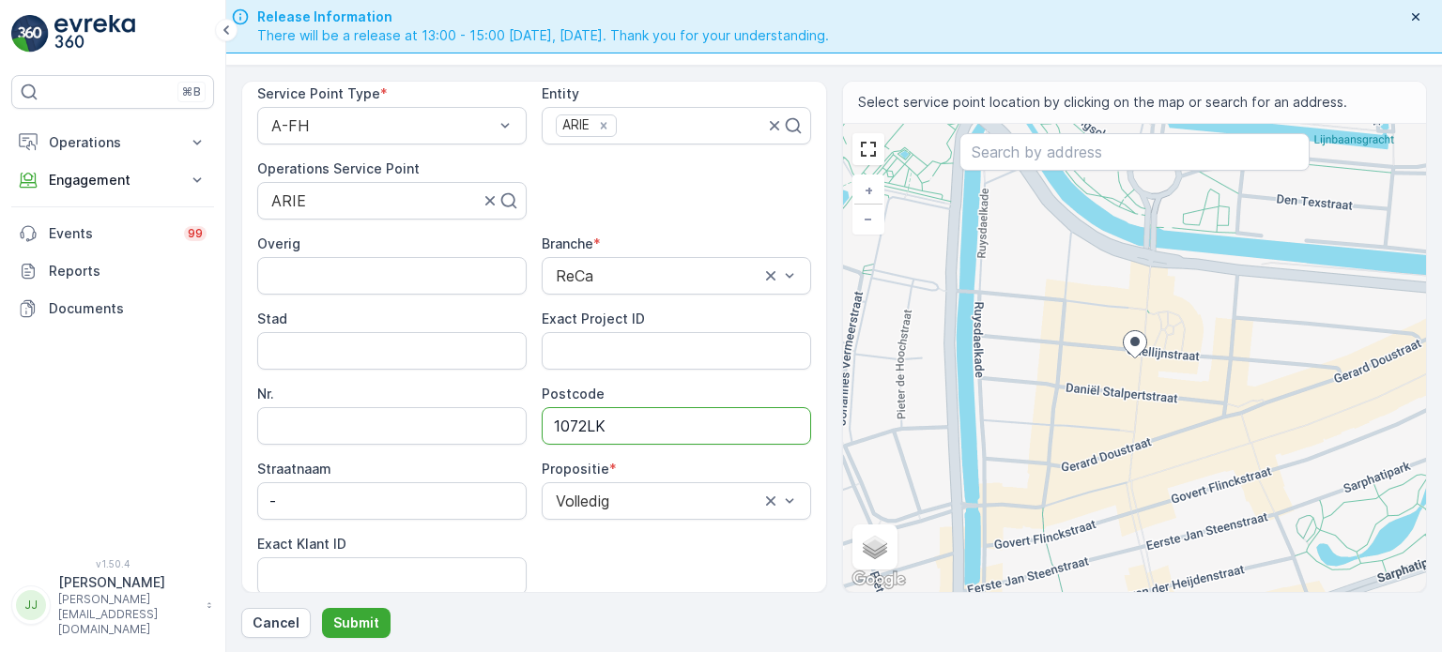
scroll to position [188, 0]
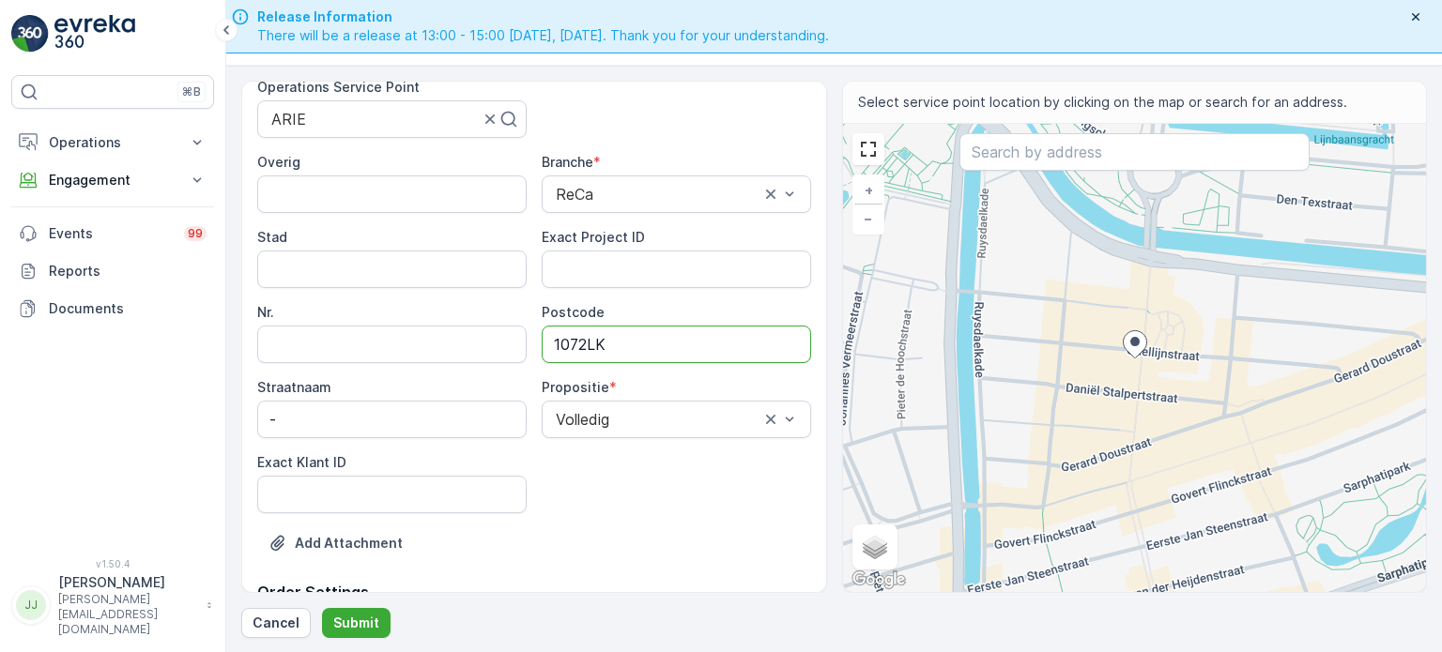
type input "1072LK"
click at [418, 496] on ID "Exact Klant ID" at bounding box center [391, 495] width 269 height 38
paste ID "17"
type ID "17"
click at [609, 281] on ID "Exact Project ID" at bounding box center [676, 270] width 269 height 38
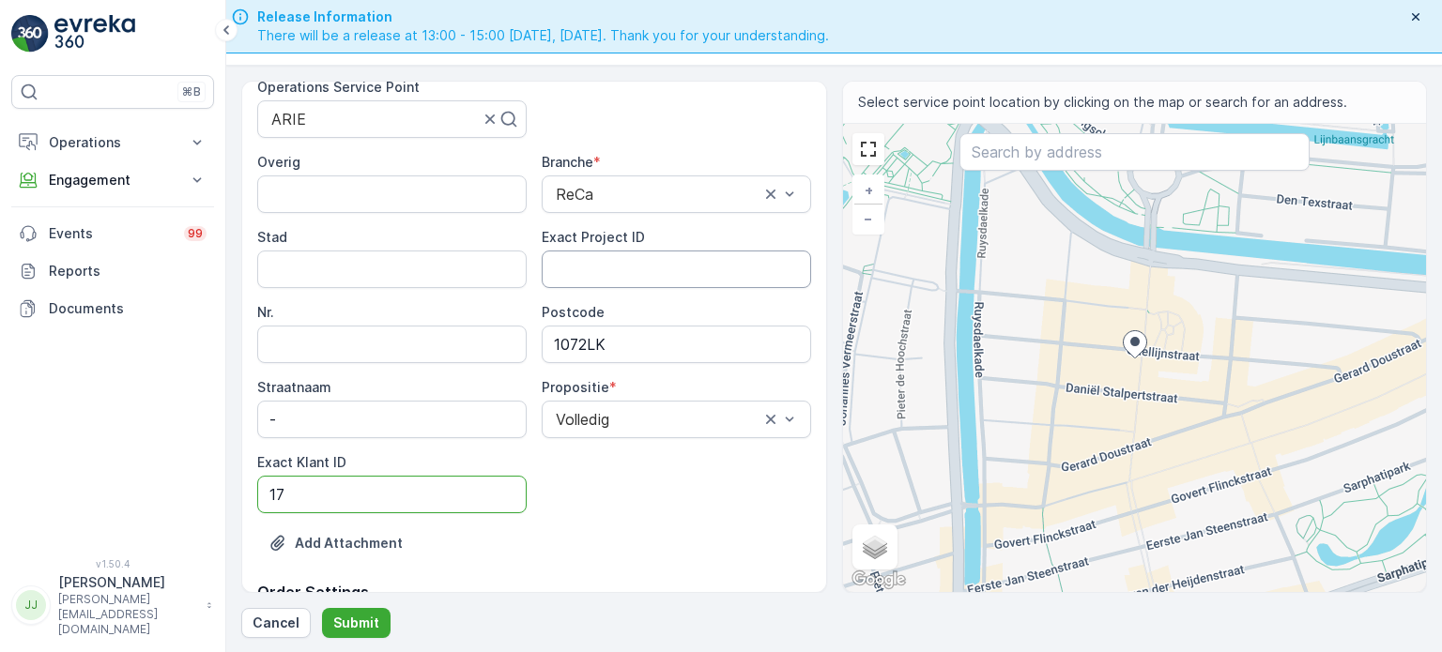
paste ID "2024-0024"
click at [605, 265] on ID "2024-0024" at bounding box center [676, 270] width 269 height 38
paste ID "2024-0024"
type ID "2024-0024"
click at [365, 625] on p "Submit" at bounding box center [356, 623] width 46 height 19
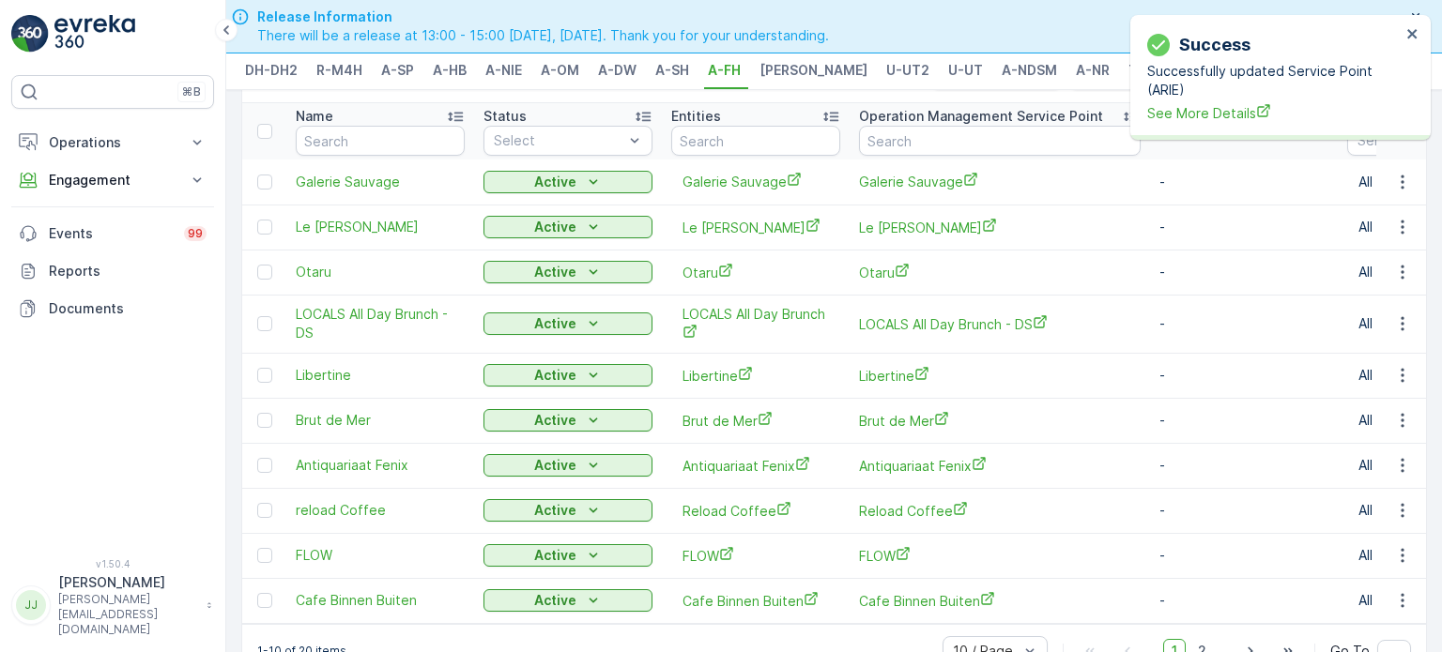
scroll to position [115, 0]
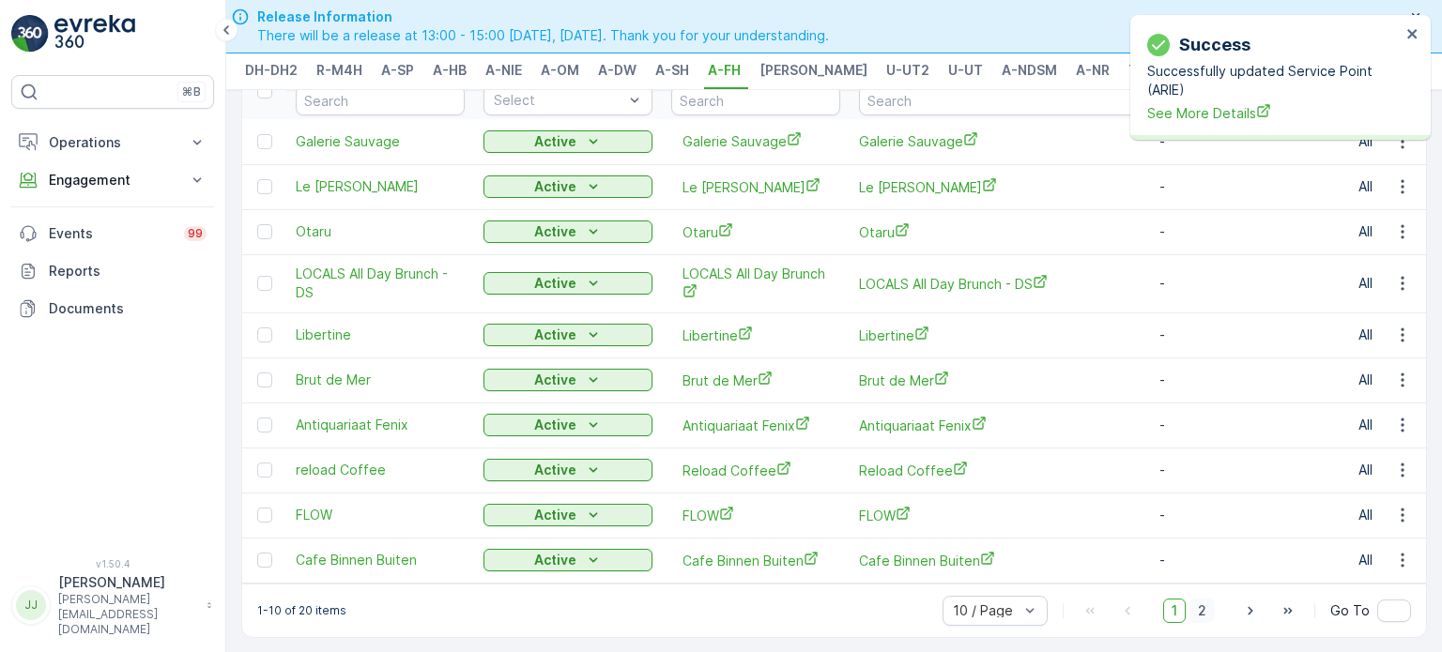
click at [1195, 607] on span "2" at bounding box center [1201, 611] width 25 height 24
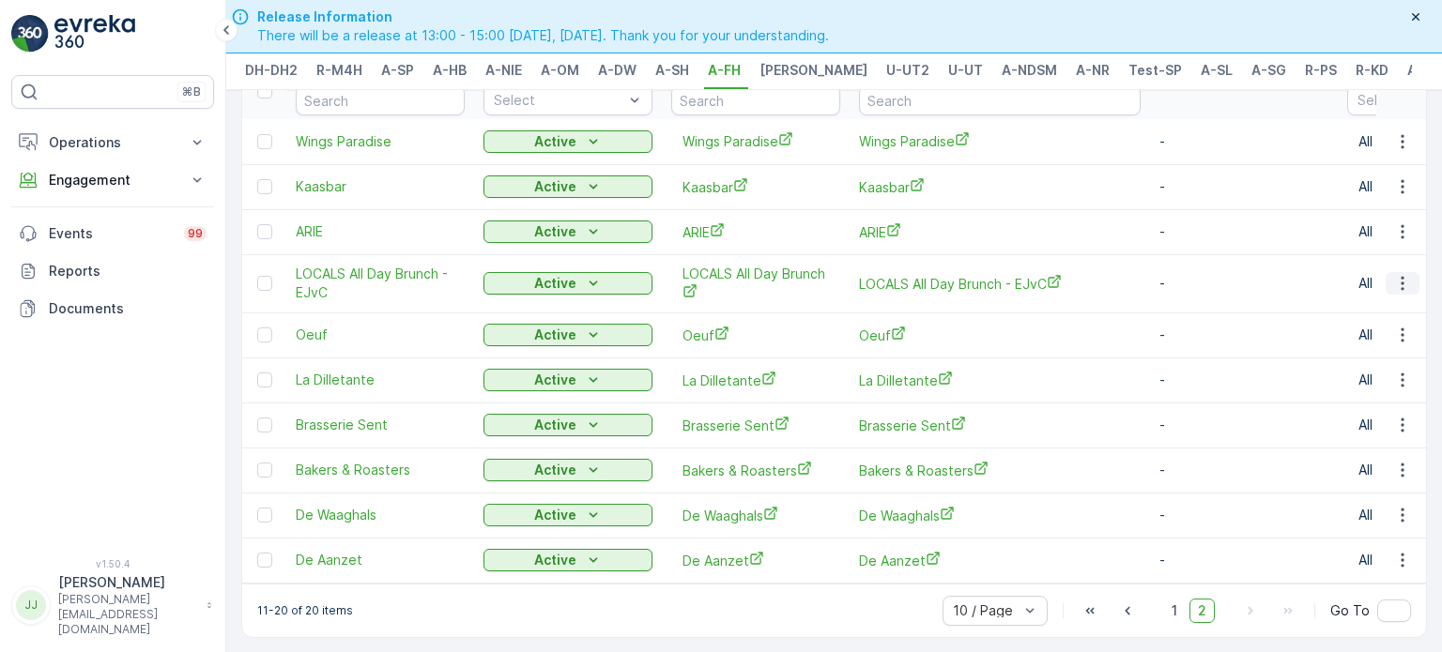
click at [1393, 274] on icon "button" at bounding box center [1402, 283] width 19 height 19
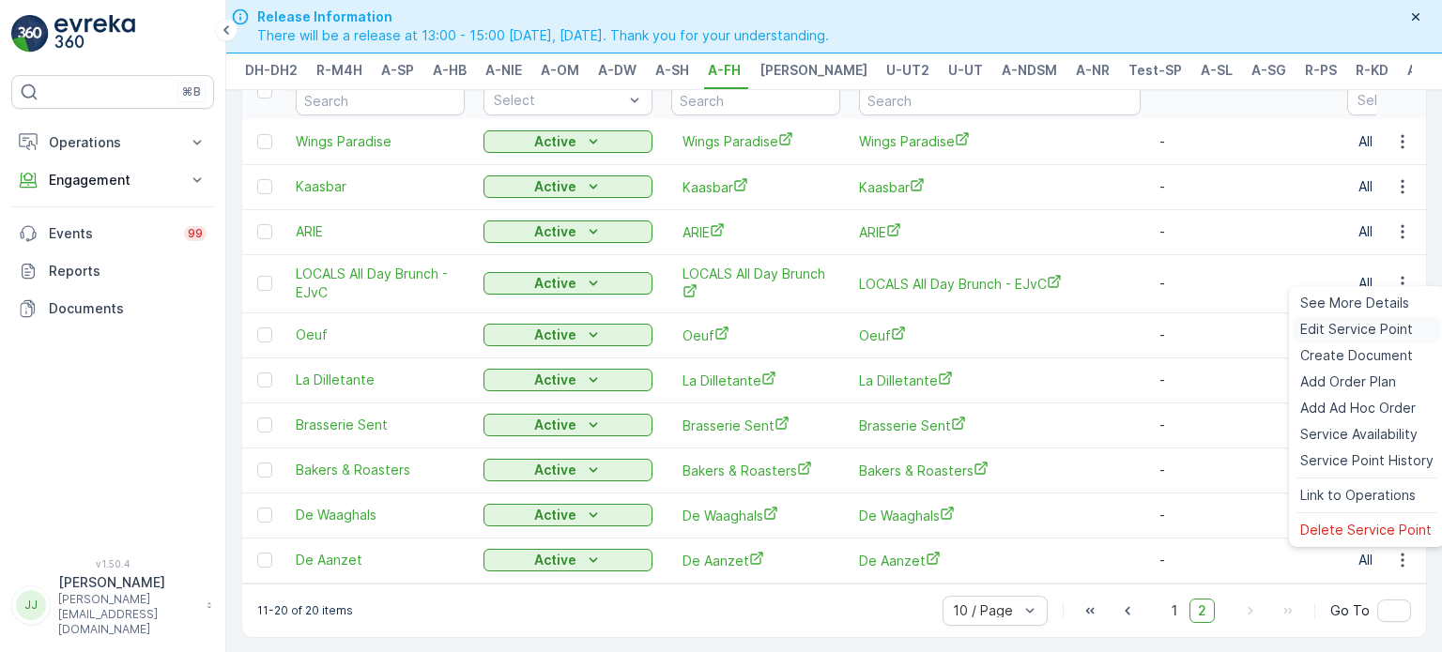
click at [1361, 330] on span "Edit Service Point" at bounding box center [1356, 329] width 113 height 19
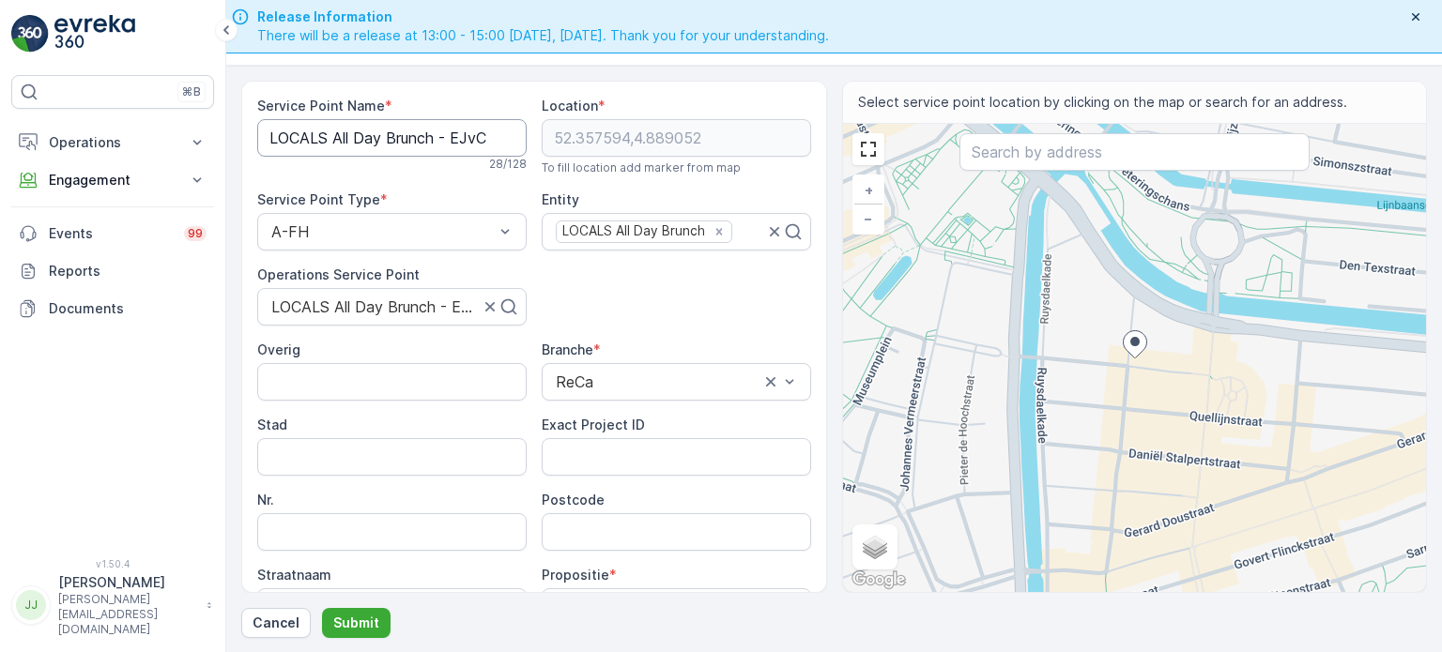
click at [400, 139] on Name "LOCALS All Day Brunch - EJvC" at bounding box center [391, 138] width 269 height 38
click at [278, 139] on Name "LOCALS All Day Brunch - EJvC" at bounding box center [391, 138] width 269 height 38
click at [580, 539] on input "Postcode" at bounding box center [676, 532] width 269 height 38
type input "[DATE]"
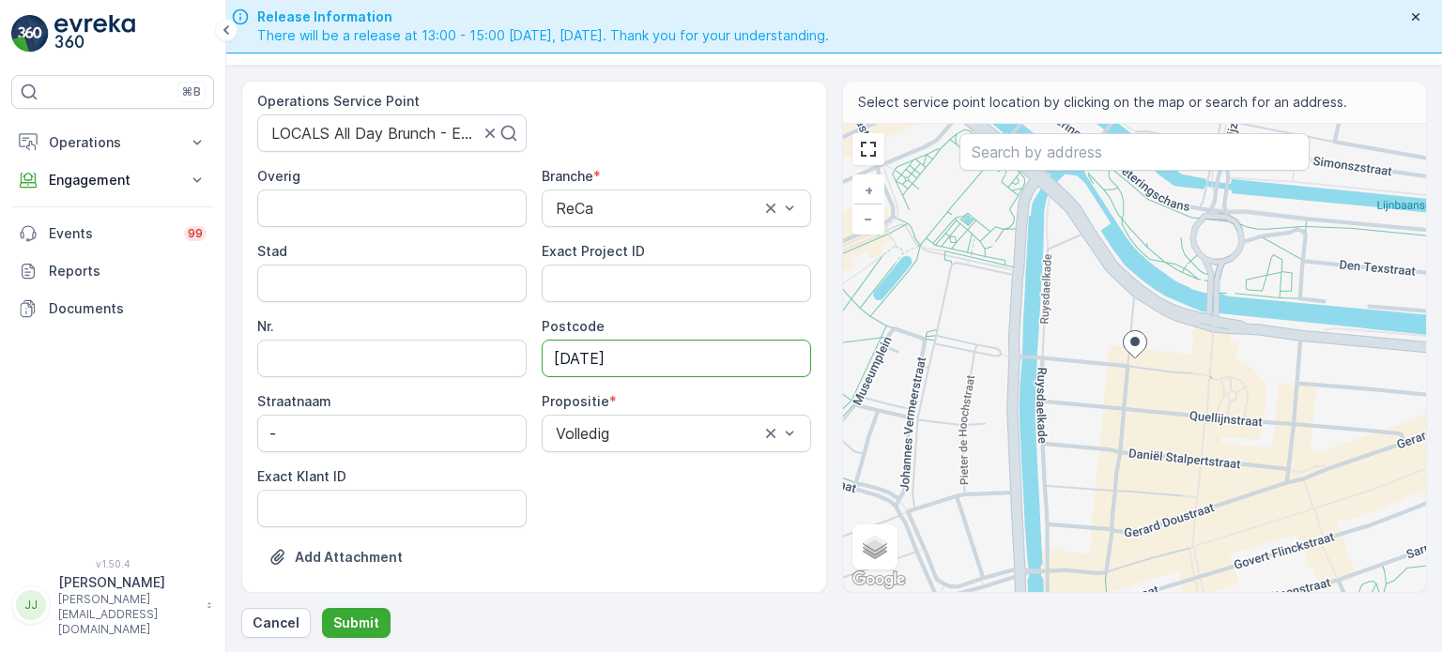
scroll to position [282, 0]
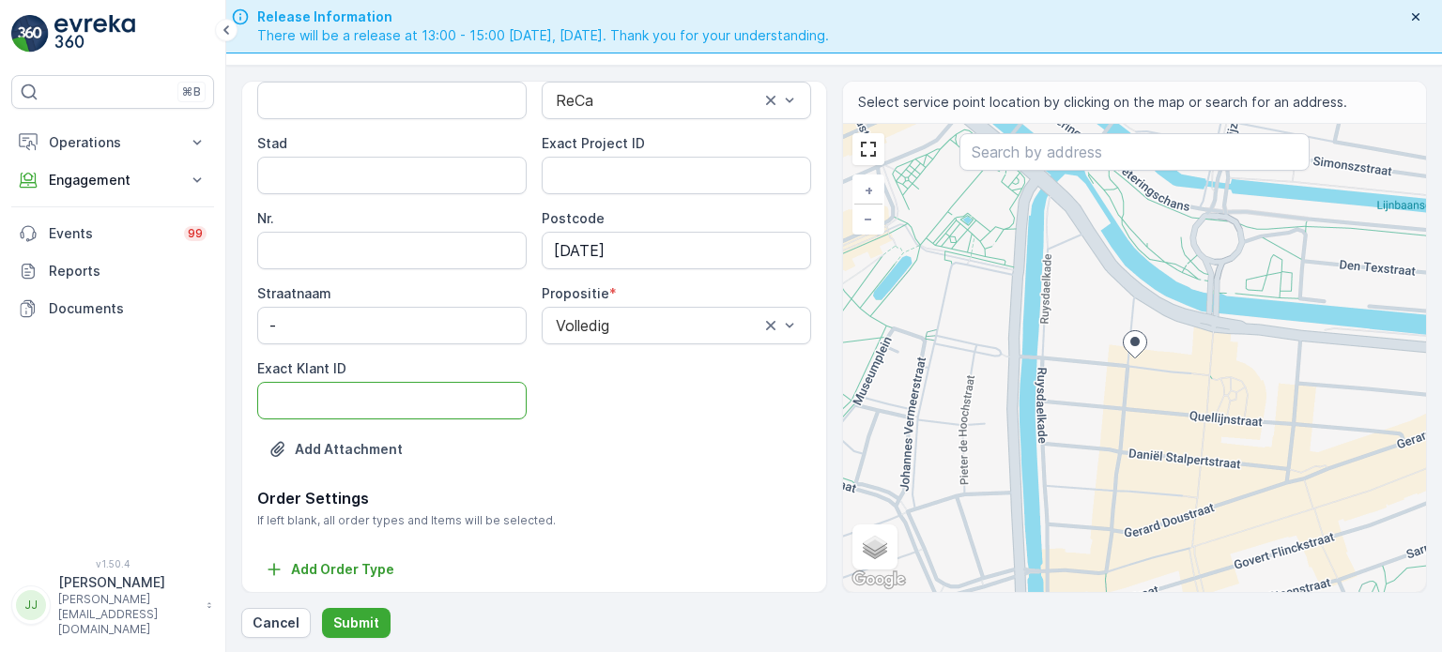
click at [452, 408] on ID "Exact Klant ID" at bounding box center [391, 401] width 269 height 38
paste ID "1387"
type ID "1387"
click at [669, 448] on div "Add Attachment" at bounding box center [534, 461] width 554 height 53
click at [606, 173] on ID "Exact Project ID" at bounding box center [676, 176] width 269 height 38
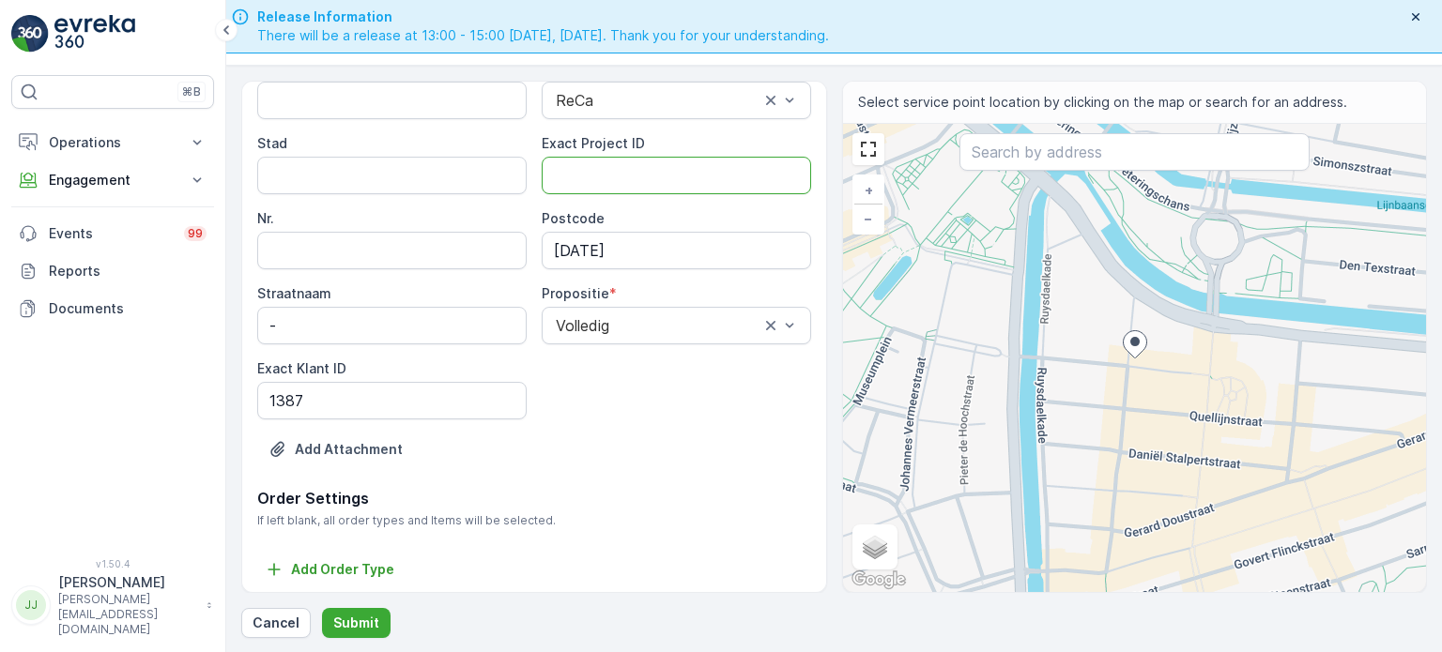
paste ID "OC-0033-2025"
type ID "OC-0033-2025"
click at [360, 626] on p "Submit" at bounding box center [356, 623] width 46 height 19
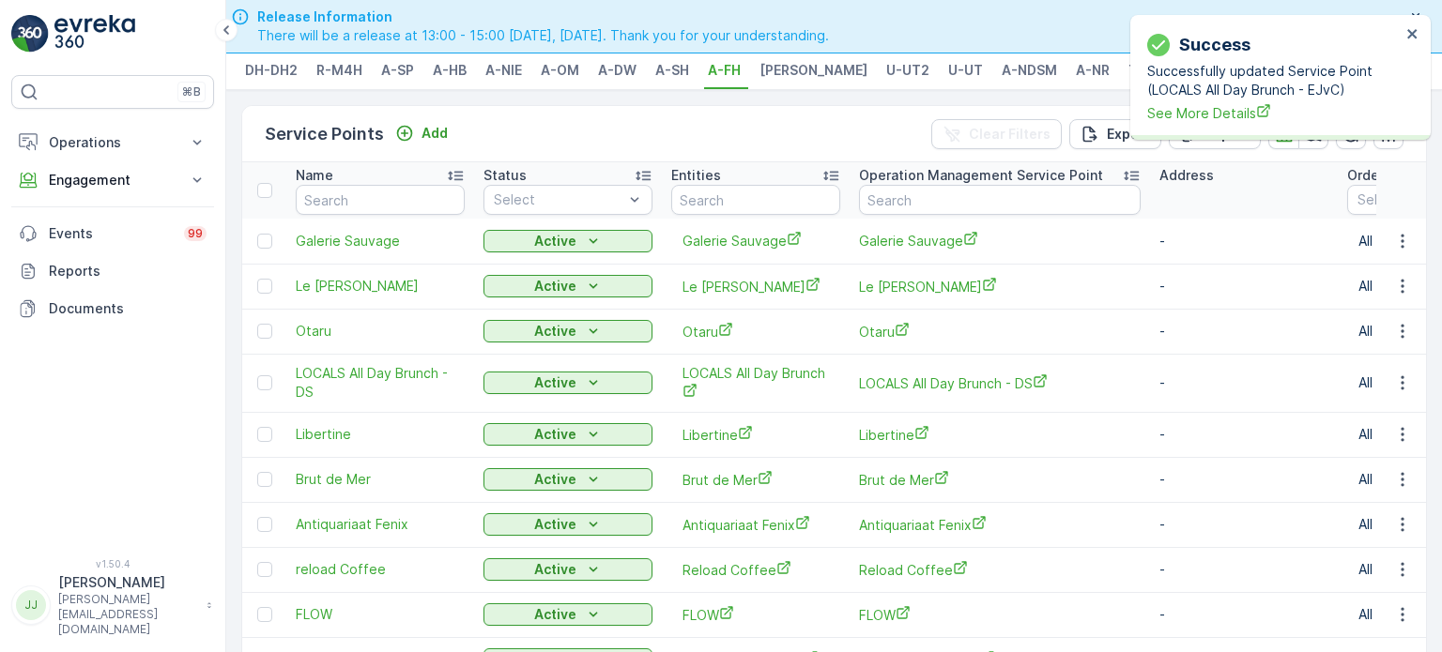
scroll to position [115, 0]
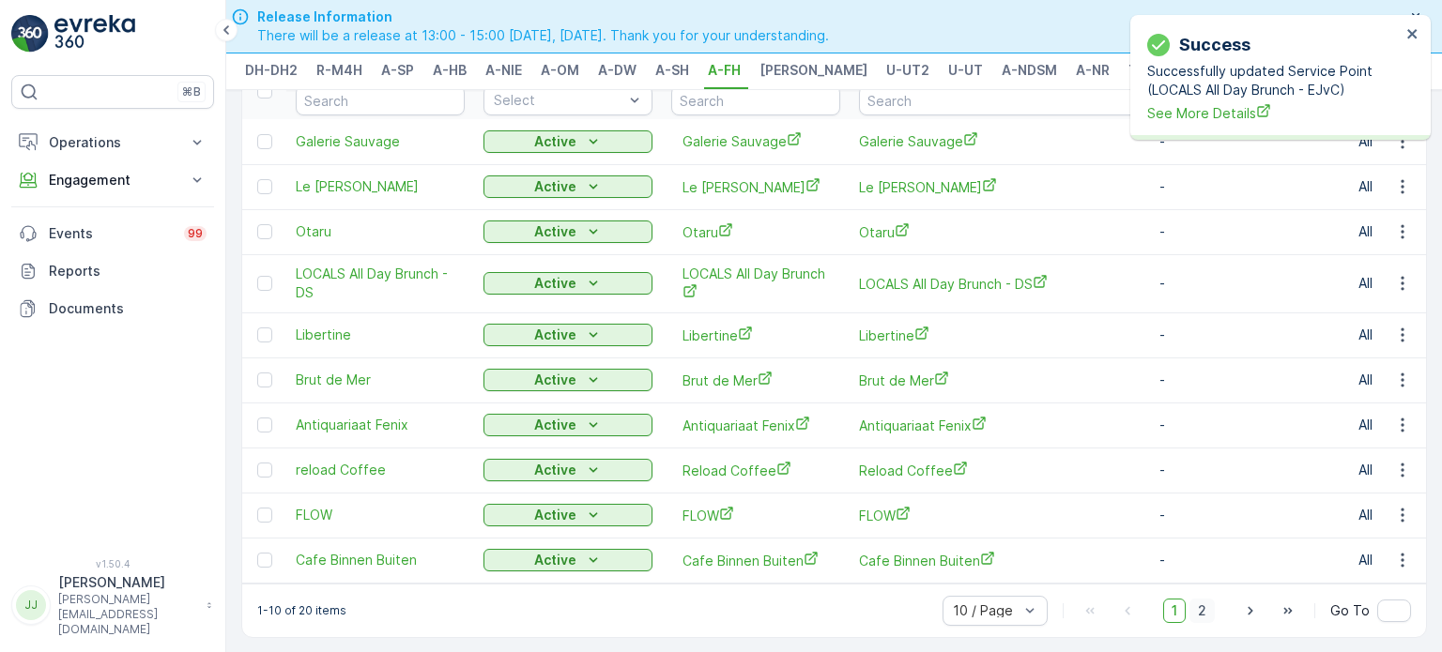
click at [1196, 615] on span "2" at bounding box center [1201, 611] width 25 height 24
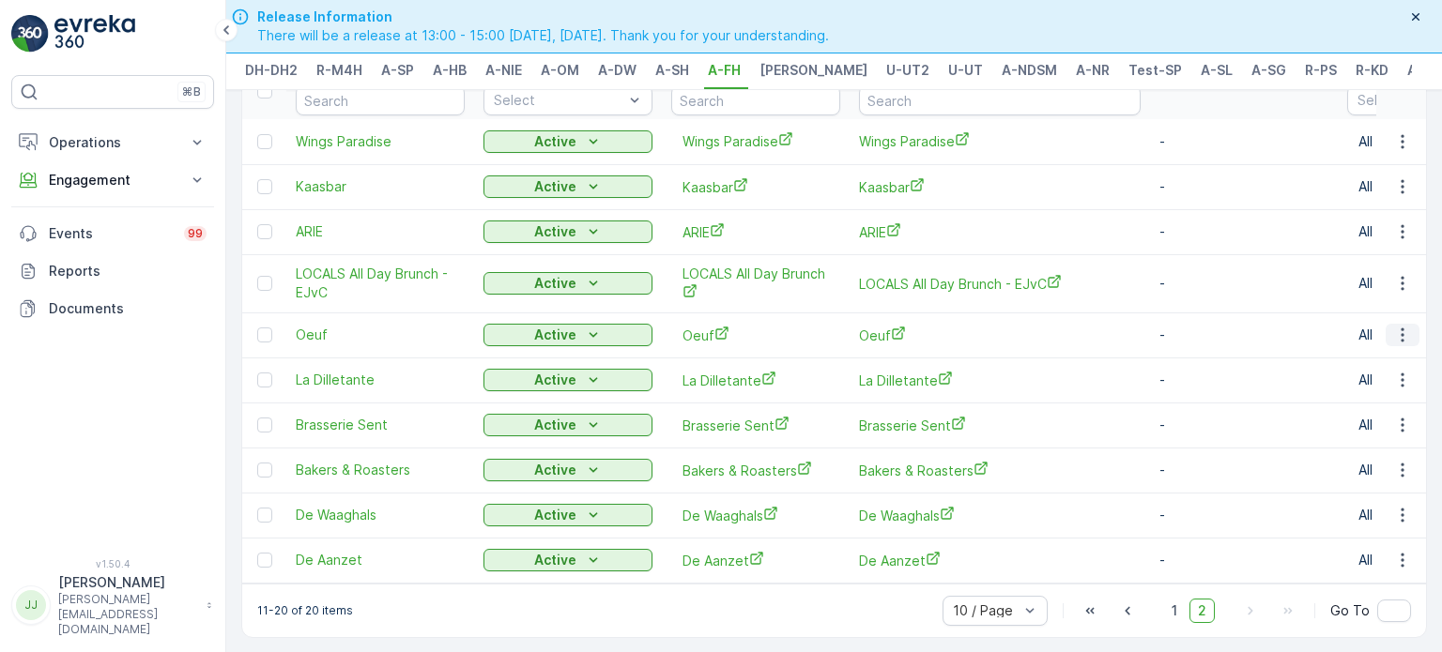
click at [1393, 326] on icon "button" at bounding box center [1402, 335] width 19 height 19
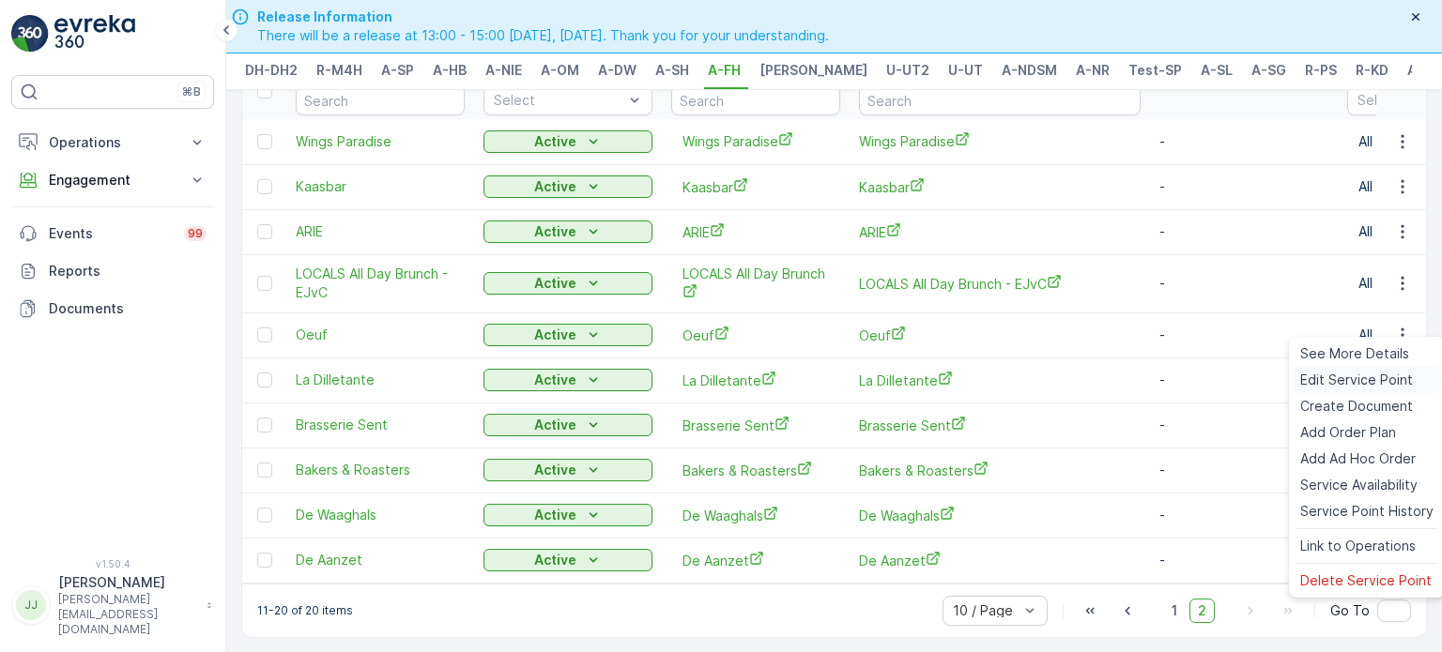
click at [1367, 377] on span "Edit Service Point" at bounding box center [1356, 380] width 113 height 19
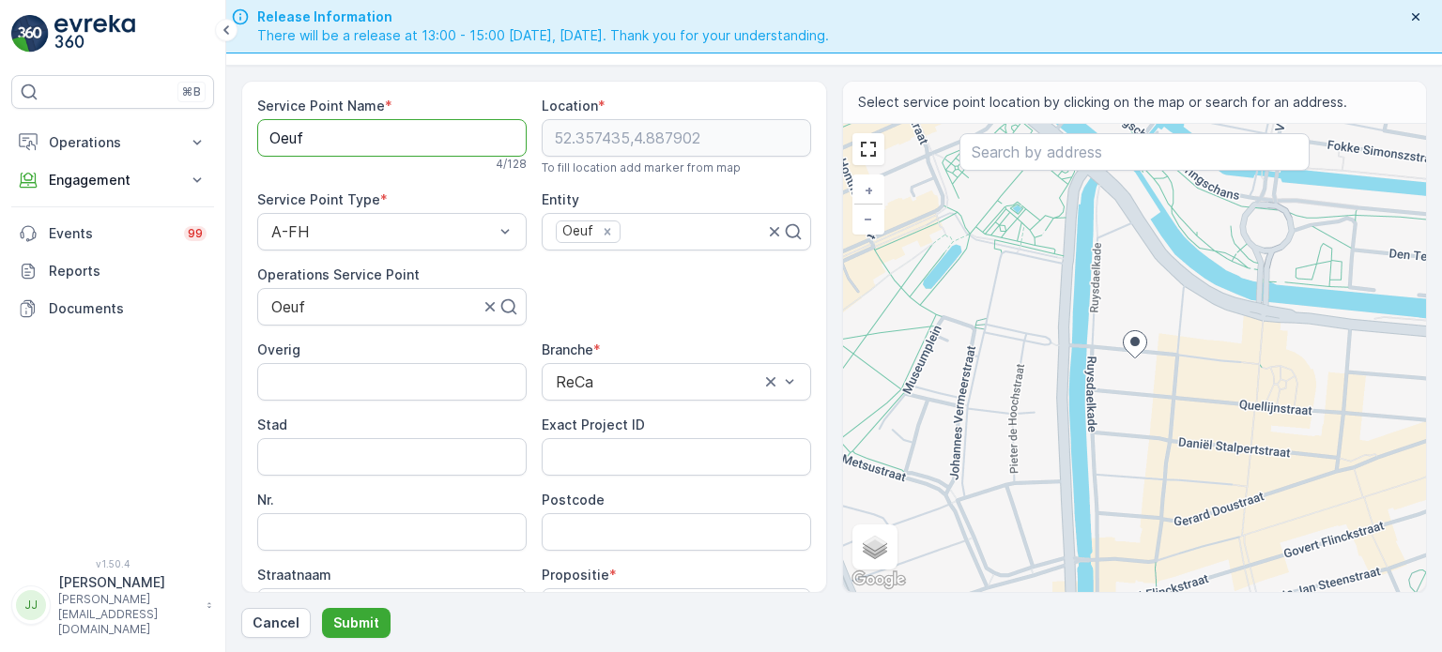
click at [360, 142] on Name "Oeuf" at bounding box center [391, 138] width 269 height 38
click at [585, 528] on input "Postcode" at bounding box center [676, 532] width 269 height 38
type input "1072BE"
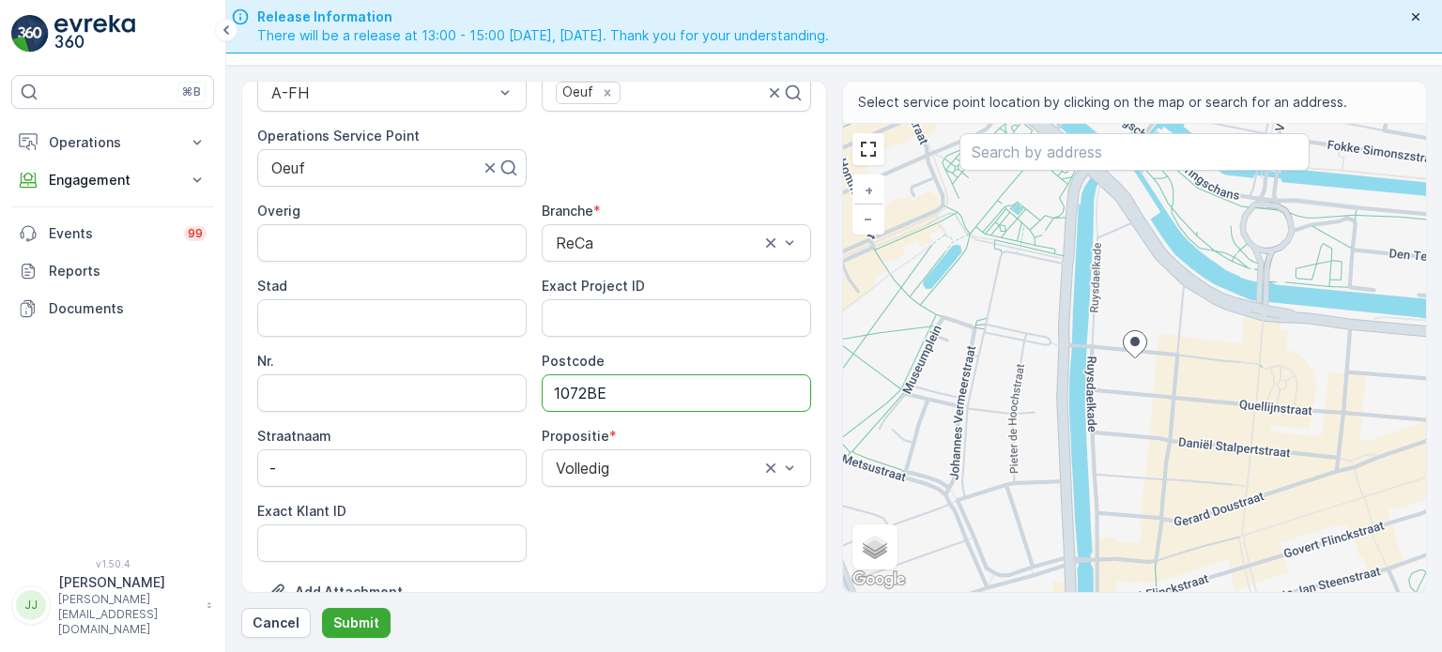
scroll to position [282, 0]
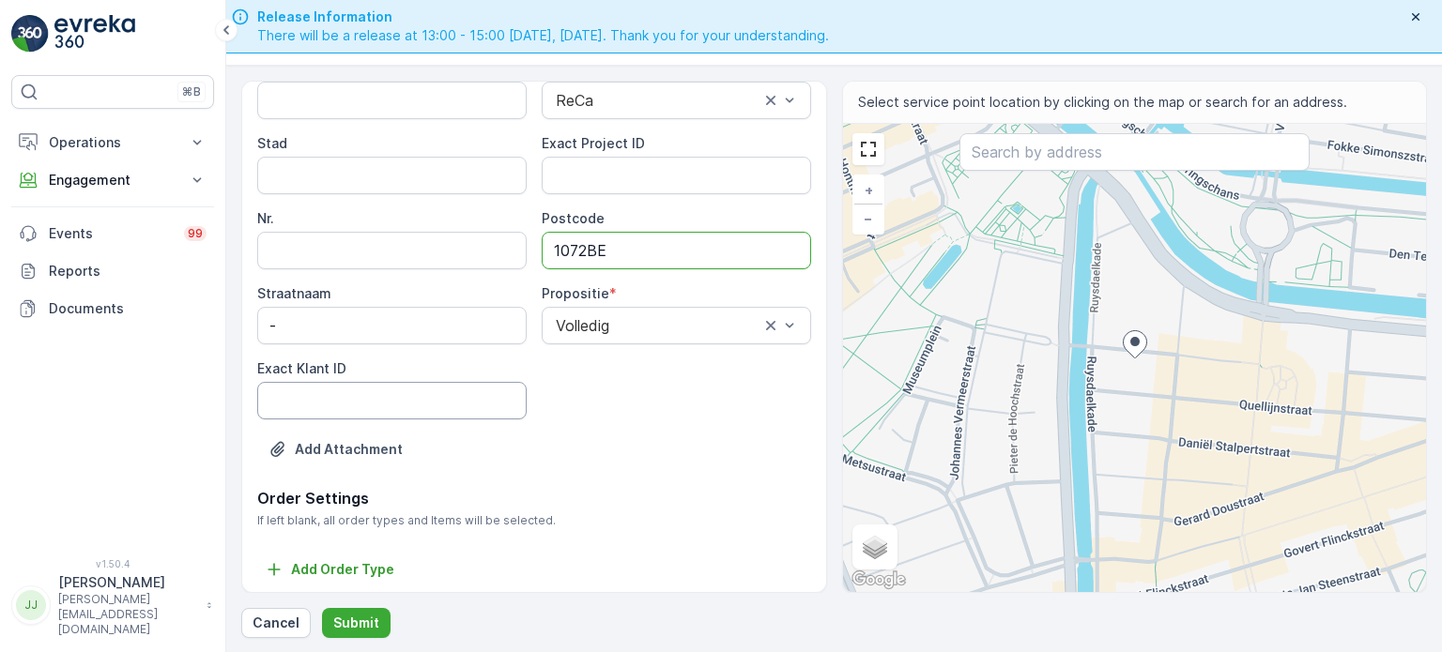
click at [361, 401] on ID "Exact Klant ID" at bounding box center [391, 401] width 269 height 38
paste ID "408"
type ID "408"
click at [614, 176] on ID "Exact Project ID" at bounding box center [676, 176] width 269 height 38
paste ID "2024_1009"
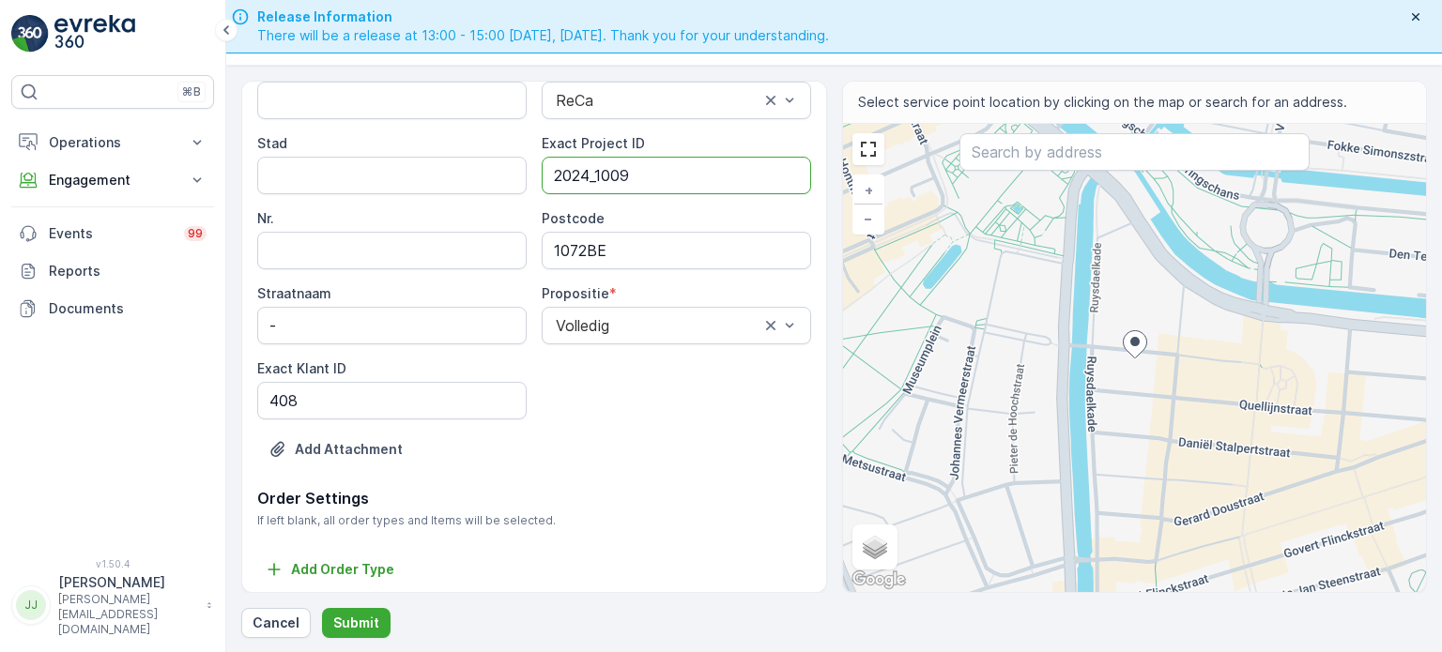
type ID "2024_1009"
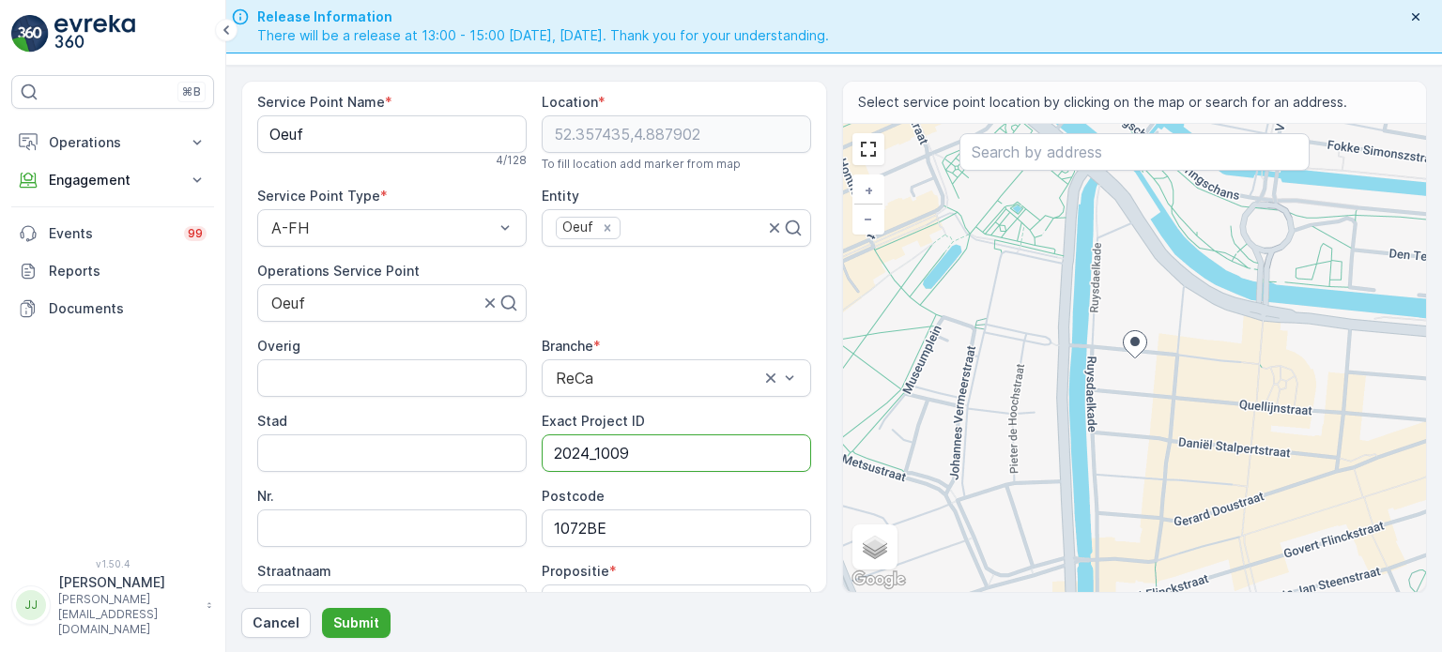
scroll to position [285, 0]
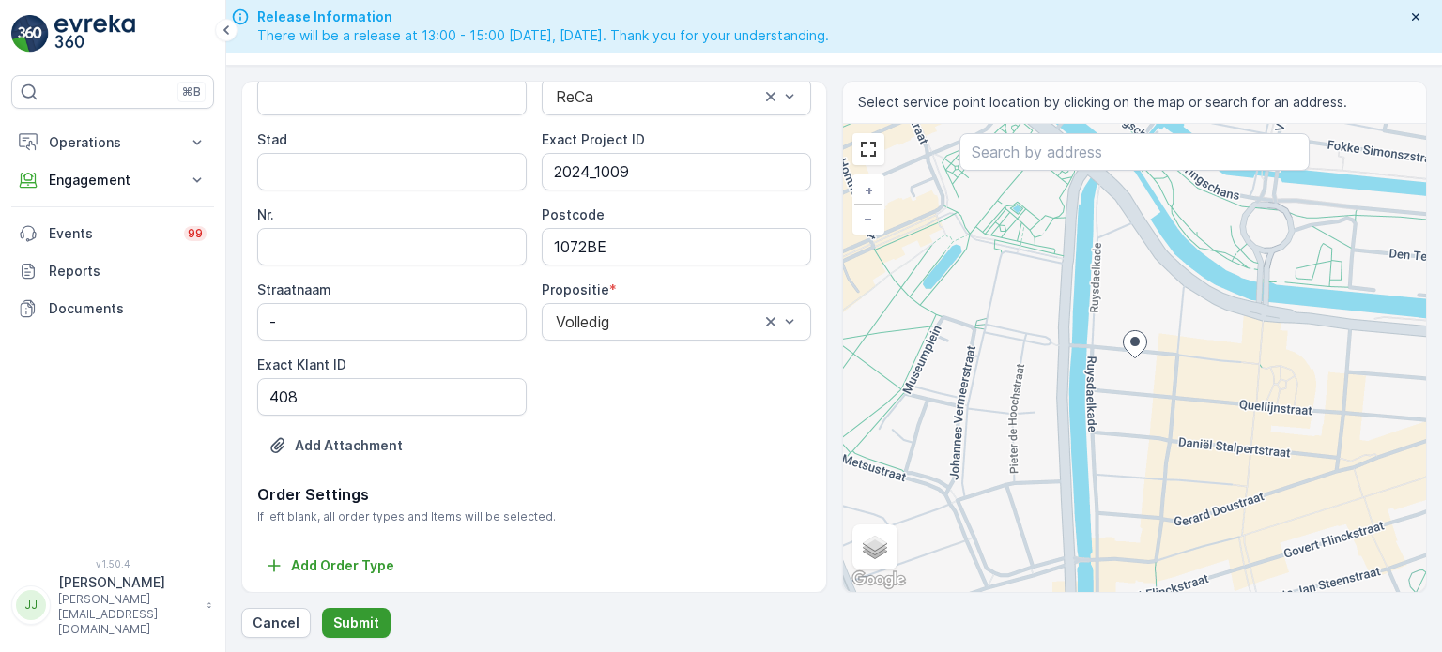
click at [354, 630] on p "Submit" at bounding box center [356, 623] width 46 height 19
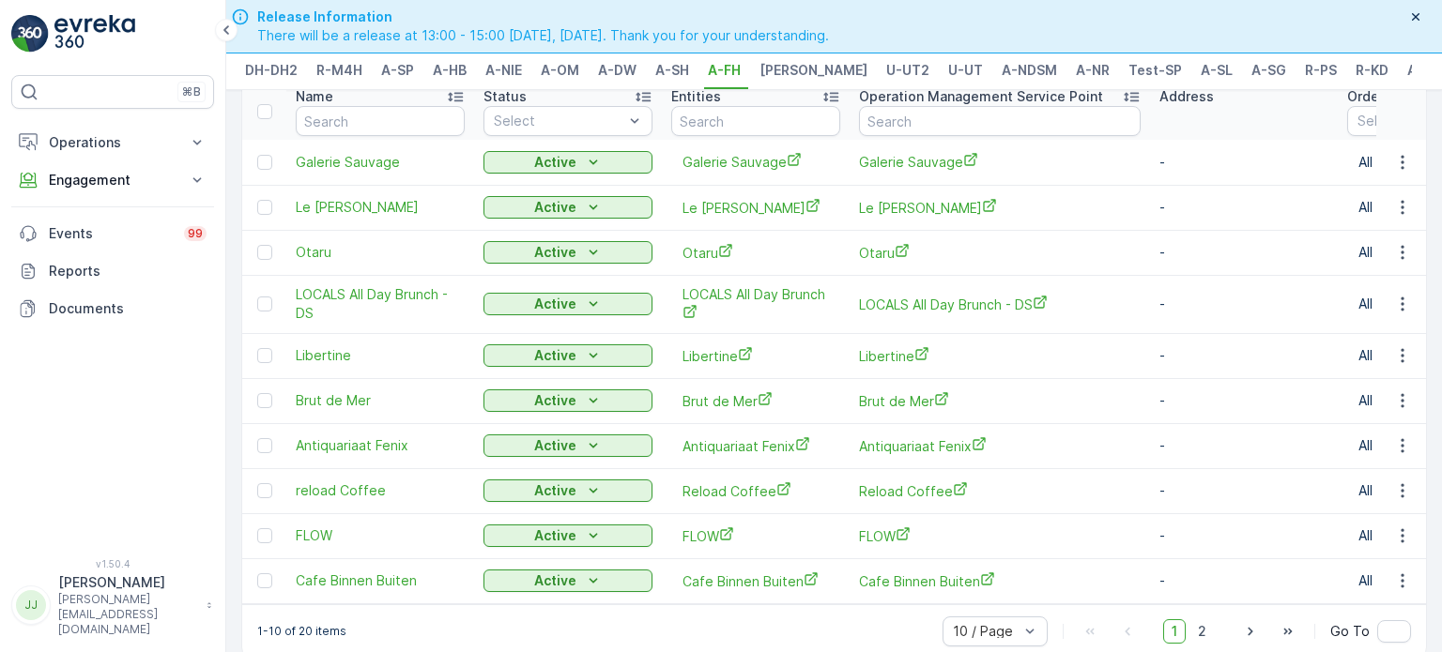
scroll to position [115, 0]
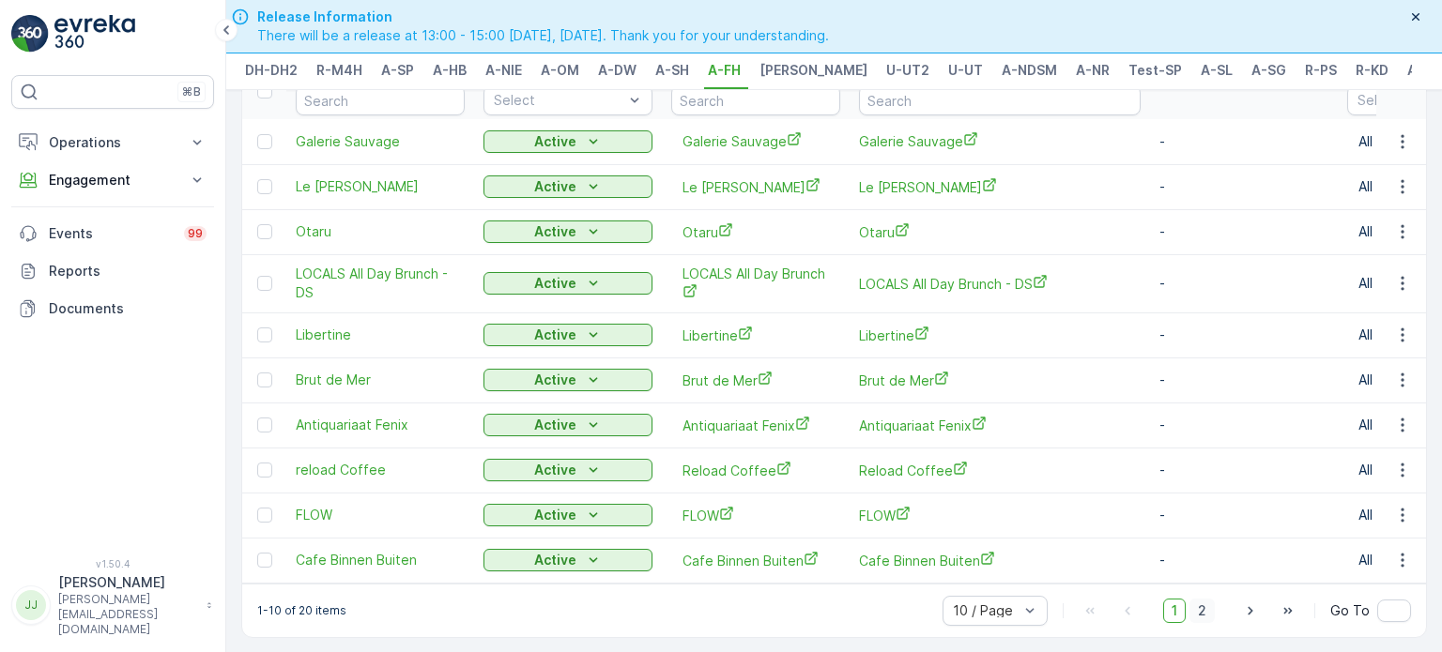
click at [1203, 607] on span "2" at bounding box center [1201, 611] width 25 height 24
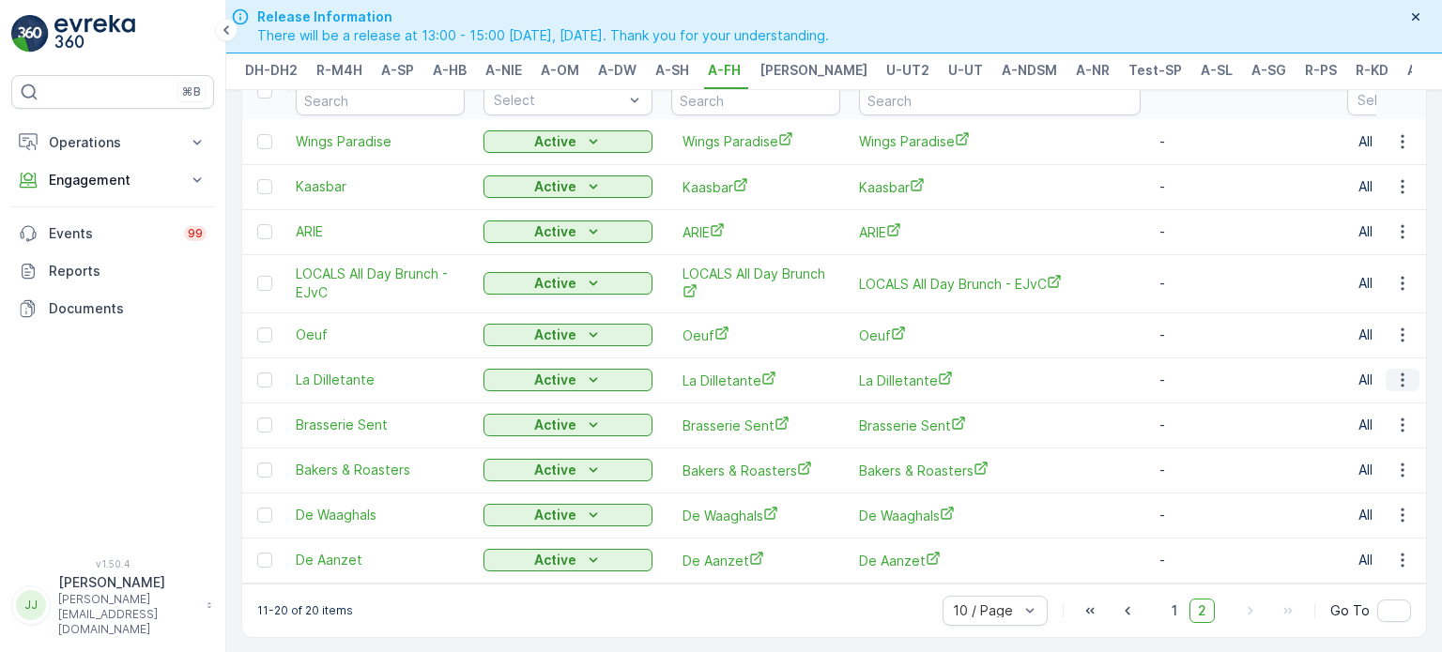
click at [1395, 373] on icon "button" at bounding box center [1402, 380] width 19 height 19
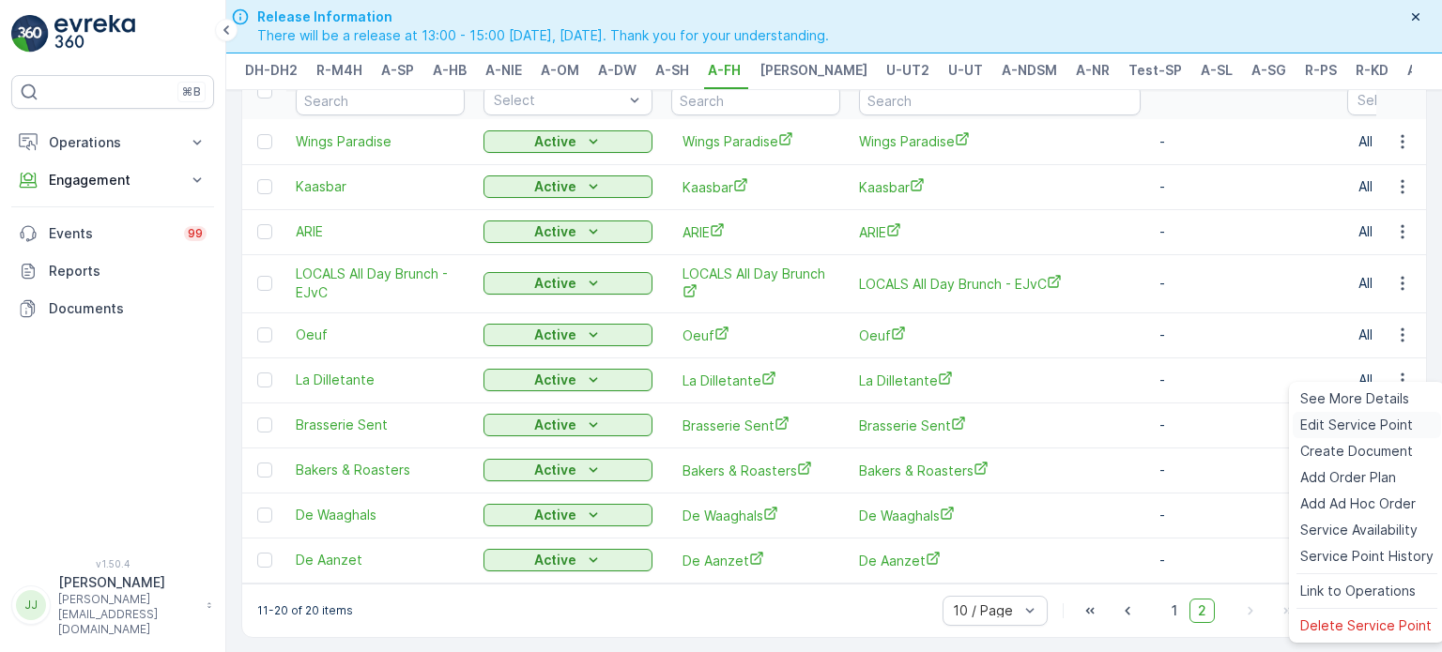
click at [1335, 427] on span "Edit Service Point" at bounding box center [1356, 425] width 113 height 19
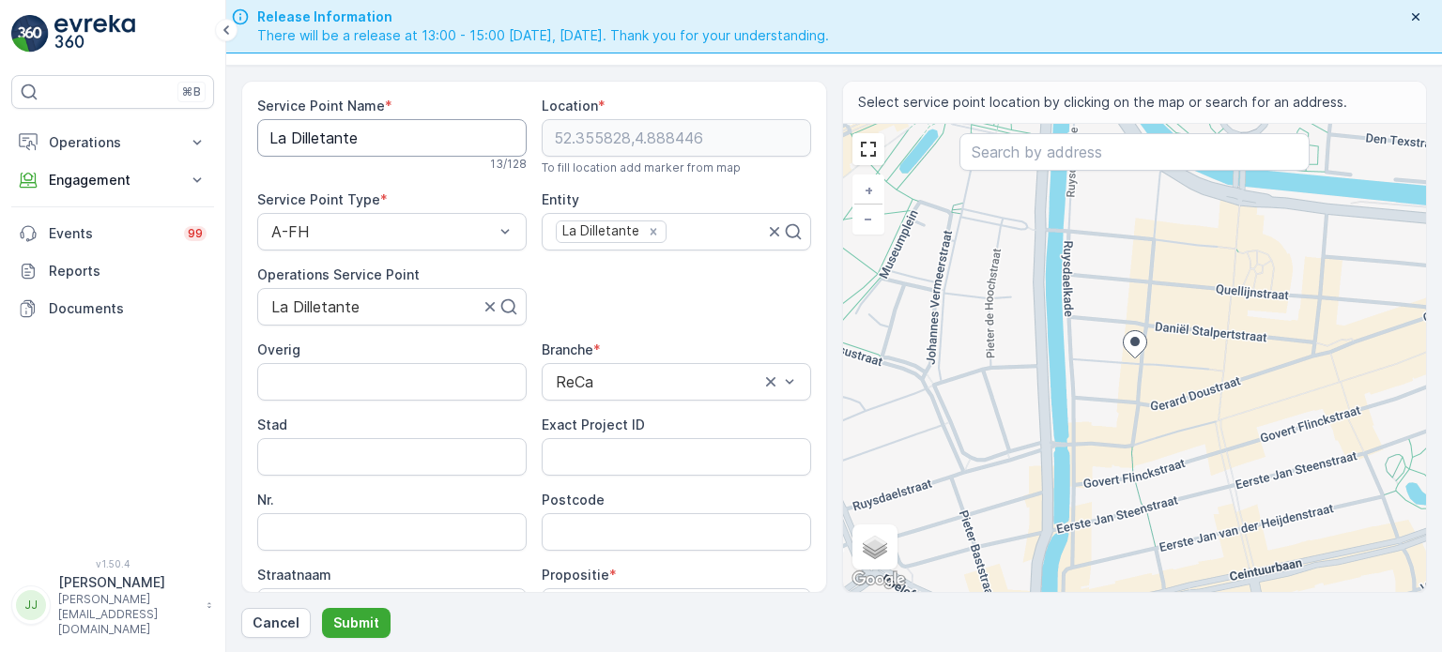
click at [417, 145] on Name "La Dilletante" at bounding box center [391, 138] width 269 height 38
click at [618, 451] on ID "Exact Project ID" at bounding box center [676, 457] width 269 height 38
click at [610, 523] on input "Postcode" at bounding box center [676, 532] width 269 height 38
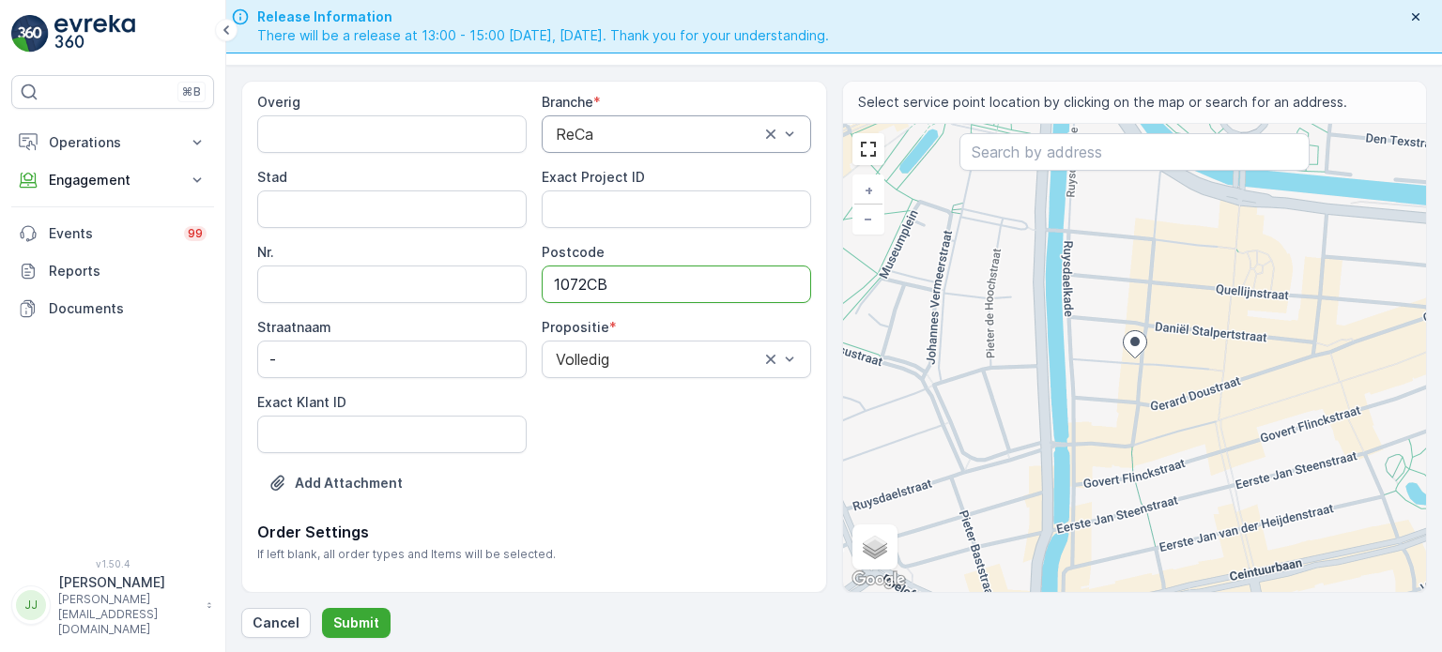
scroll to position [282, 0]
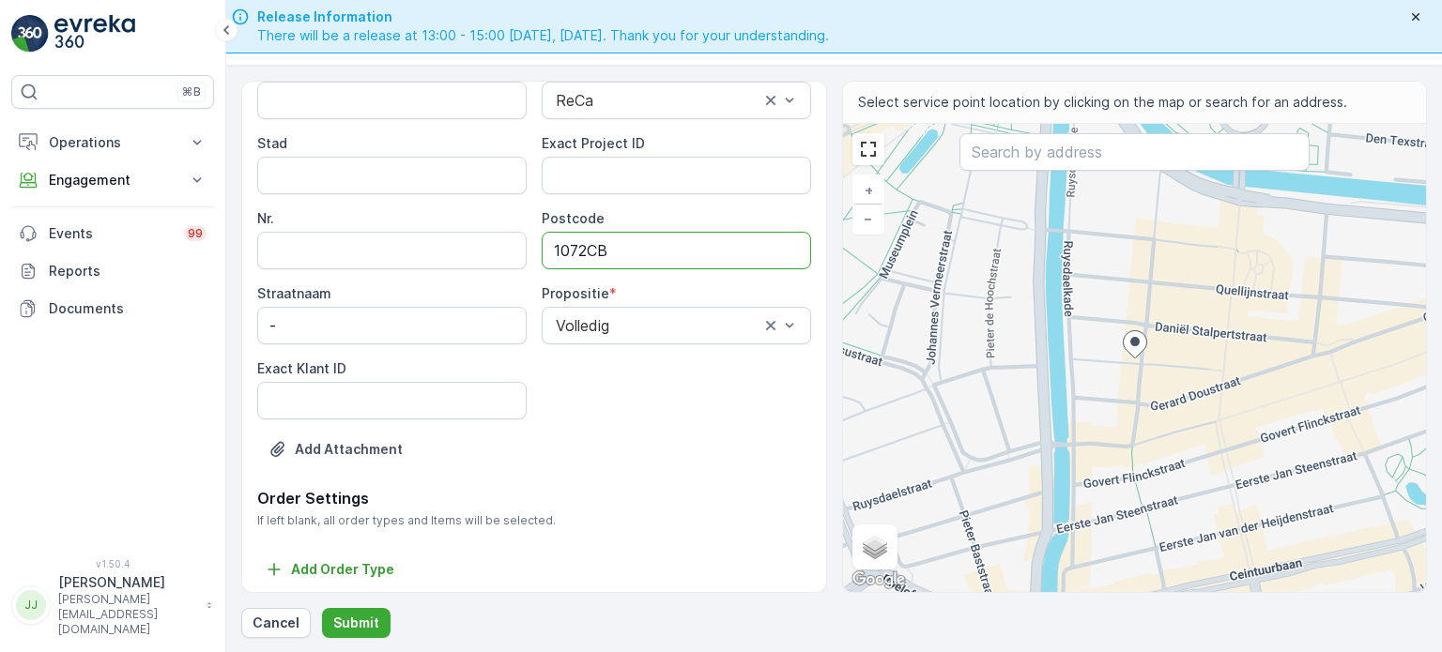
type input "1072CB"
click at [424, 397] on ID "Exact Klant ID" at bounding box center [391, 401] width 269 height 38
paste ID "87"
type ID "87"
click at [649, 189] on ID "Exact Project ID" at bounding box center [676, 176] width 269 height 38
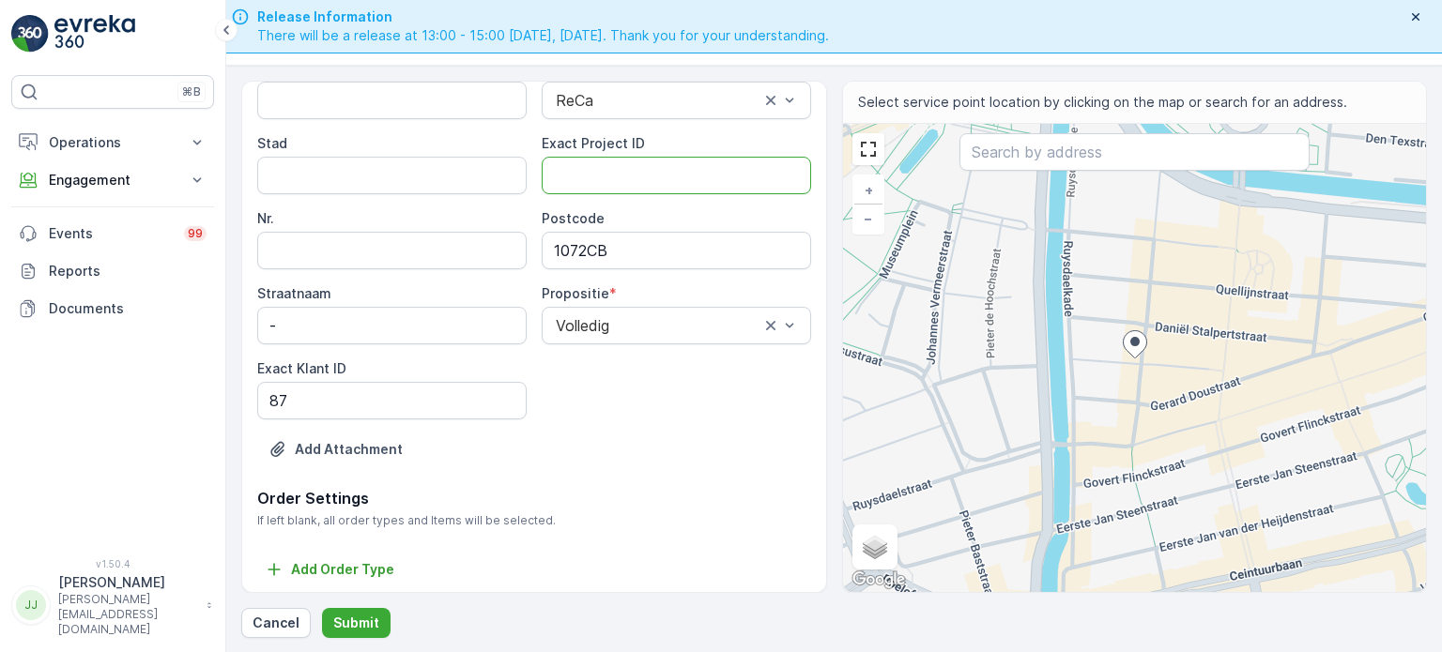
paste ID "OSCAR-2023-129"
type ID "OSCAR-2023-129"
click at [364, 615] on p "Submit" at bounding box center [356, 623] width 46 height 19
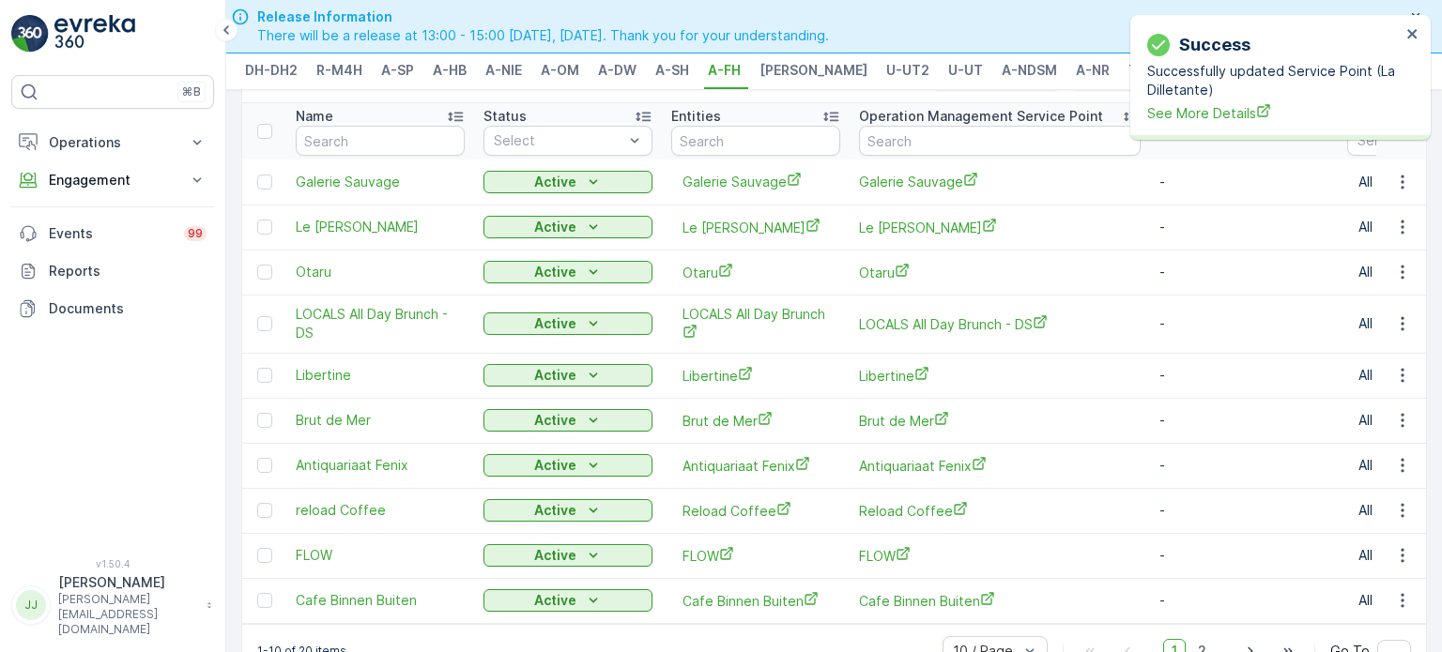
scroll to position [115, 0]
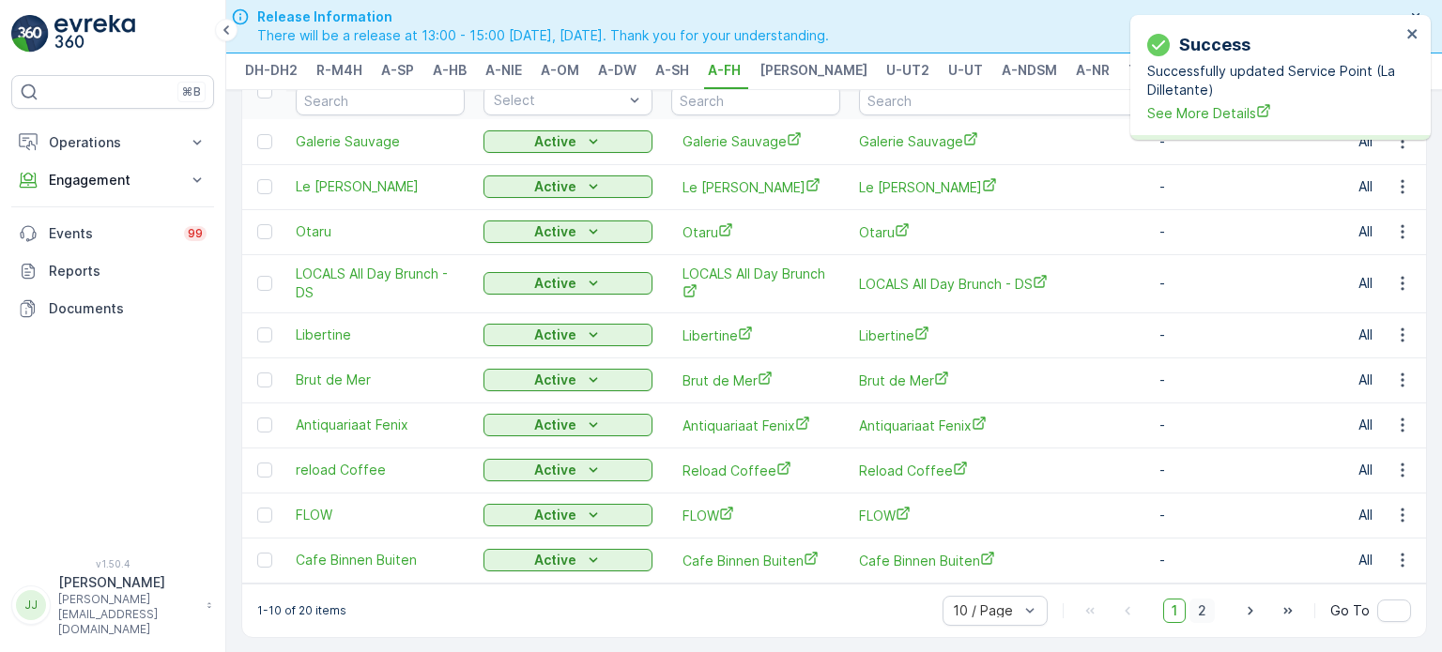
click at [1194, 610] on span "2" at bounding box center [1201, 611] width 25 height 24
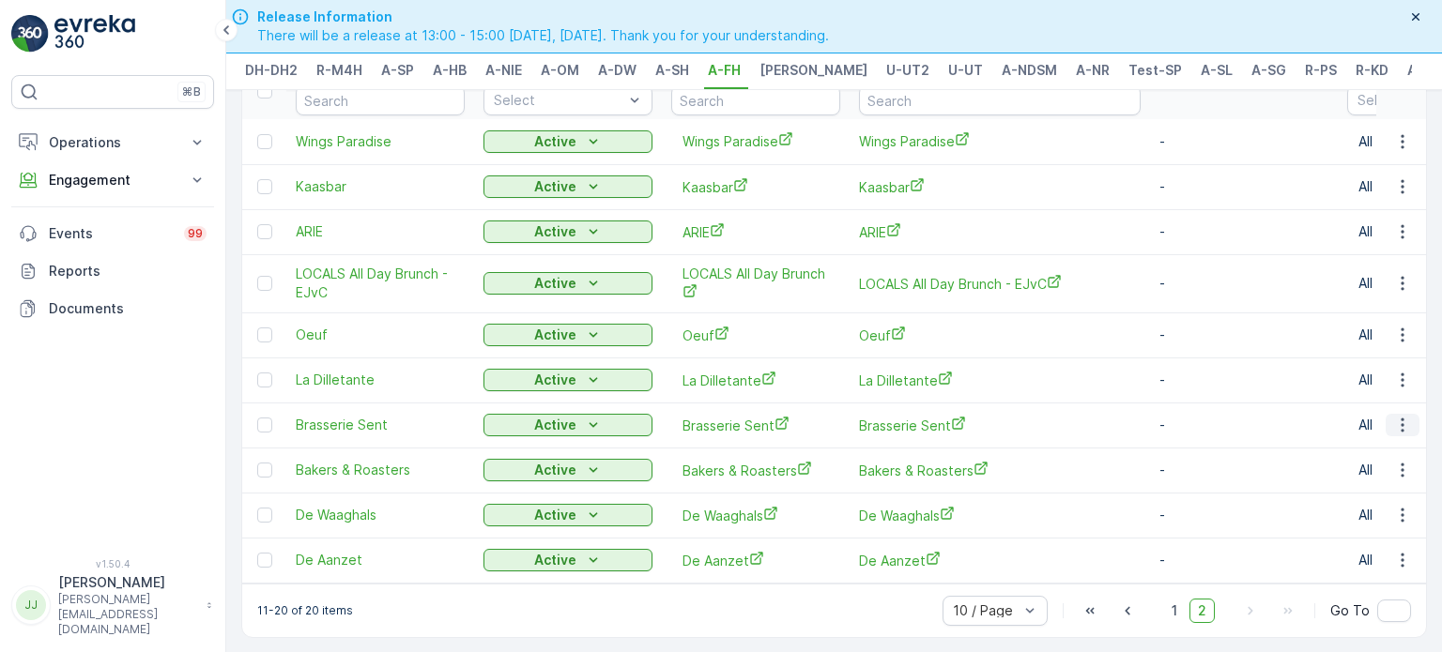
click at [1396, 416] on icon "button" at bounding box center [1402, 425] width 19 height 19
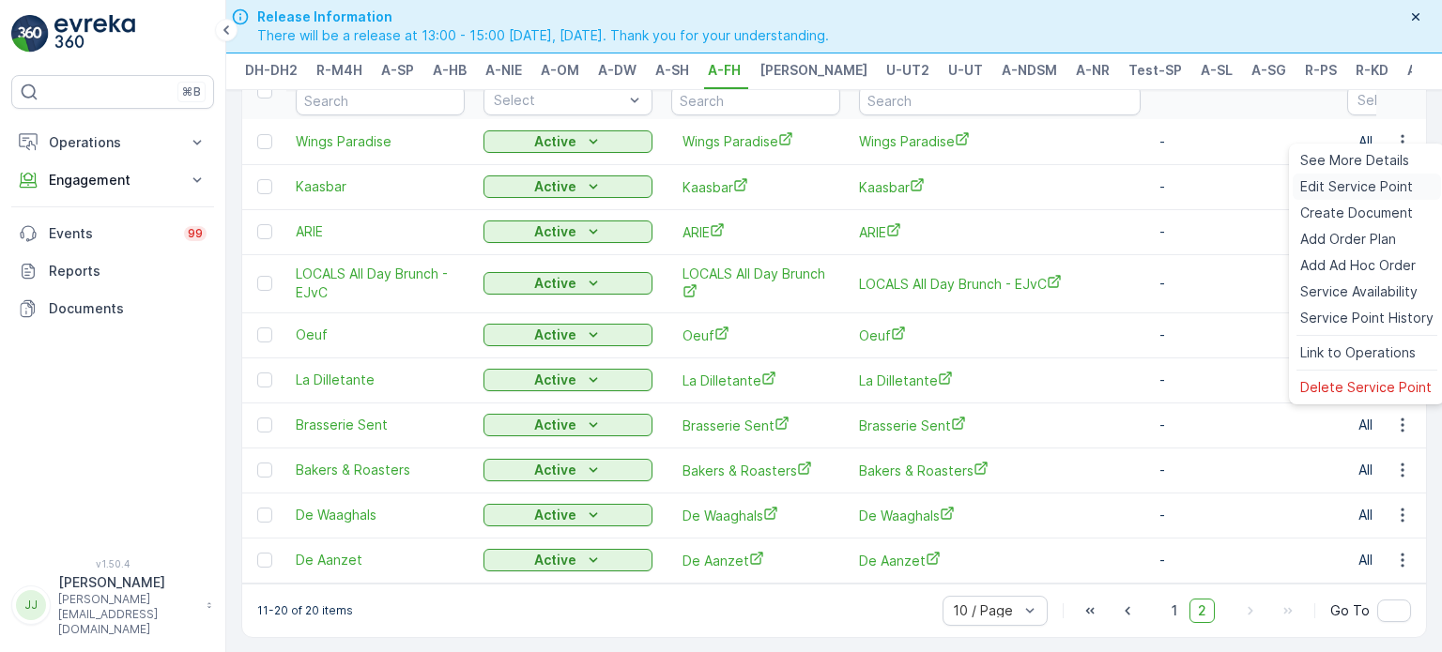
click at [1337, 187] on span "Edit Service Point" at bounding box center [1356, 186] width 113 height 19
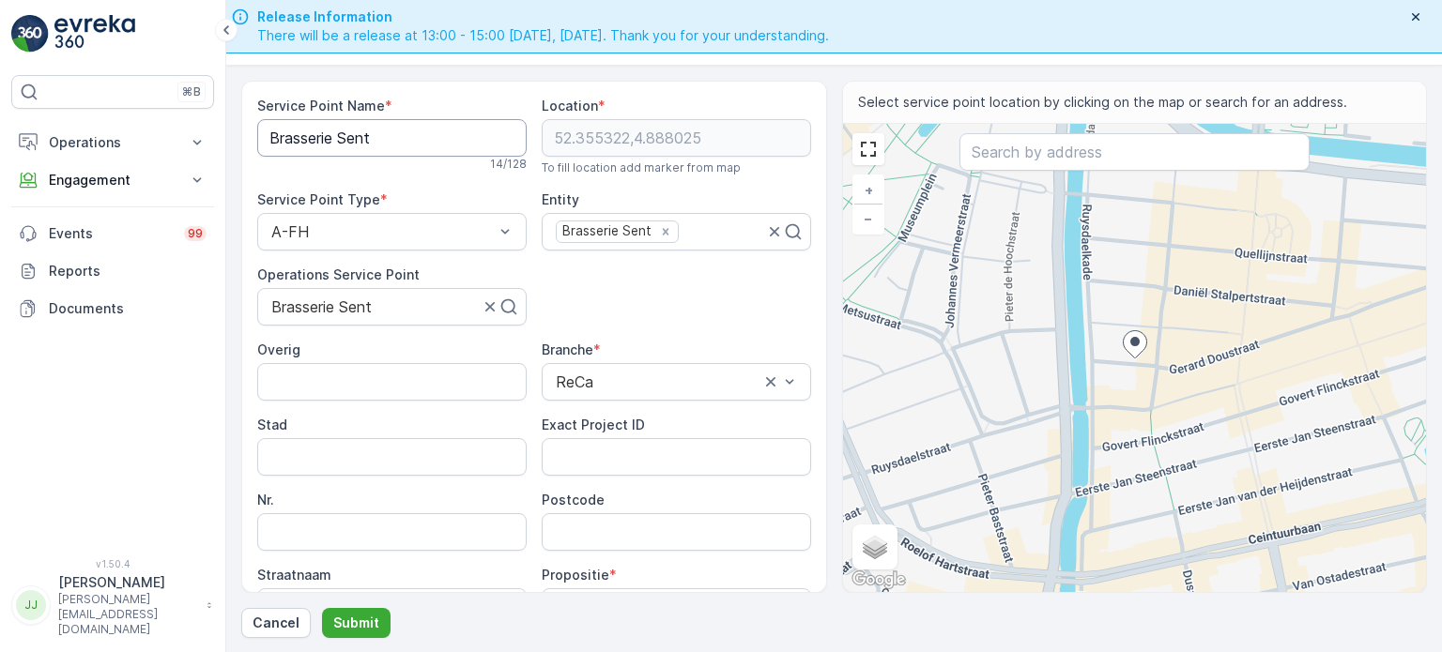
click at [370, 145] on Name "Brasserie Sent" at bounding box center [391, 138] width 269 height 38
click at [621, 551] on div "Overig Branche * ReCa Stad Exact Project ID Nr. Postcode Straatnaam - Propositi…" at bounding box center [534, 521] width 554 height 360
click at [623, 531] on input "Postcode" at bounding box center [676, 532] width 269 height 38
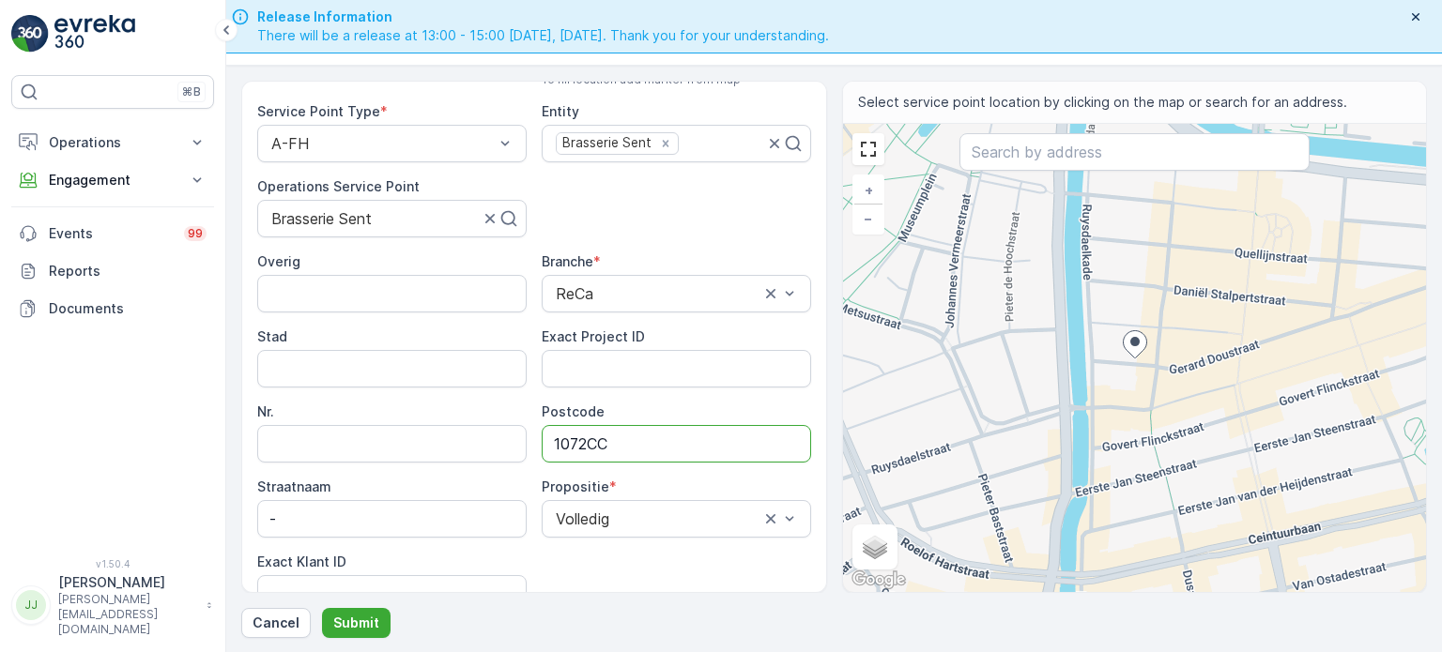
scroll to position [282, 0]
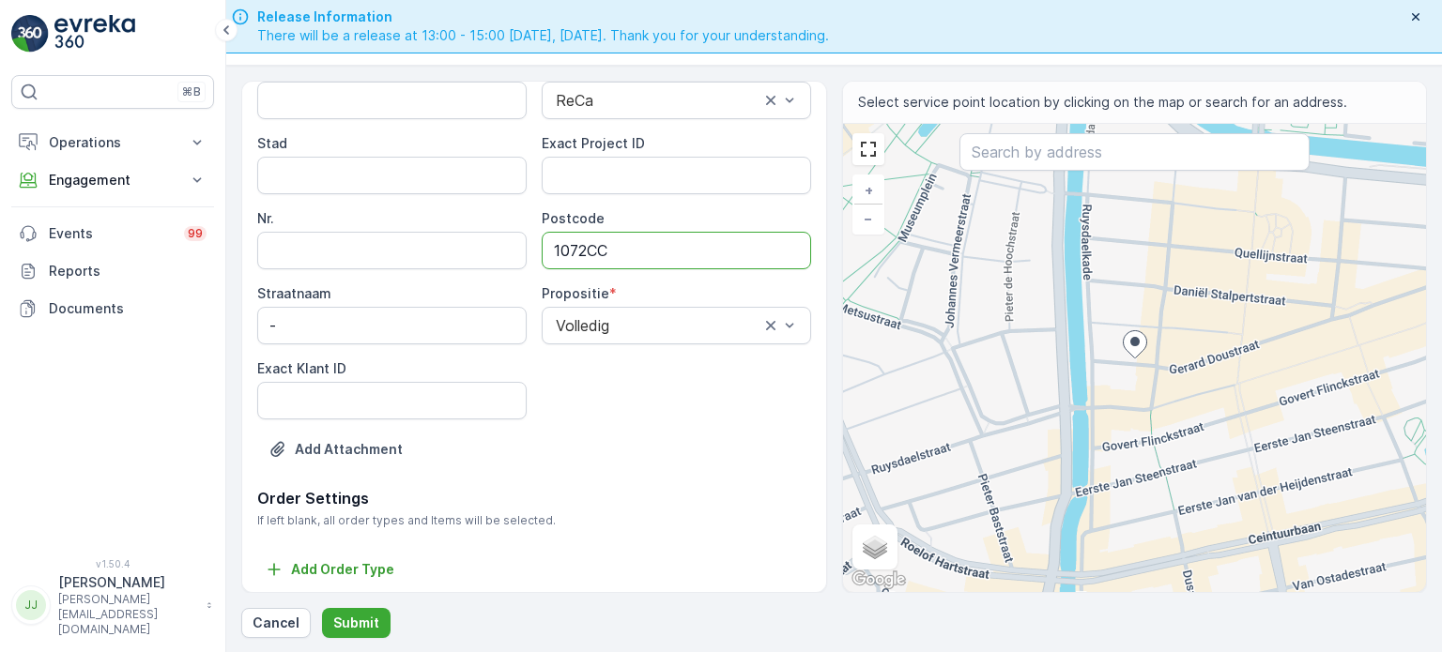
type input "1072CC"
click at [364, 388] on ID "Exact Klant ID" at bounding box center [391, 401] width 269 height 38
paste ID "112"
type ID "112"
click at [685, 175] on ID "Exact Project ID" at bounding box center [676, 176] width 269 height 38
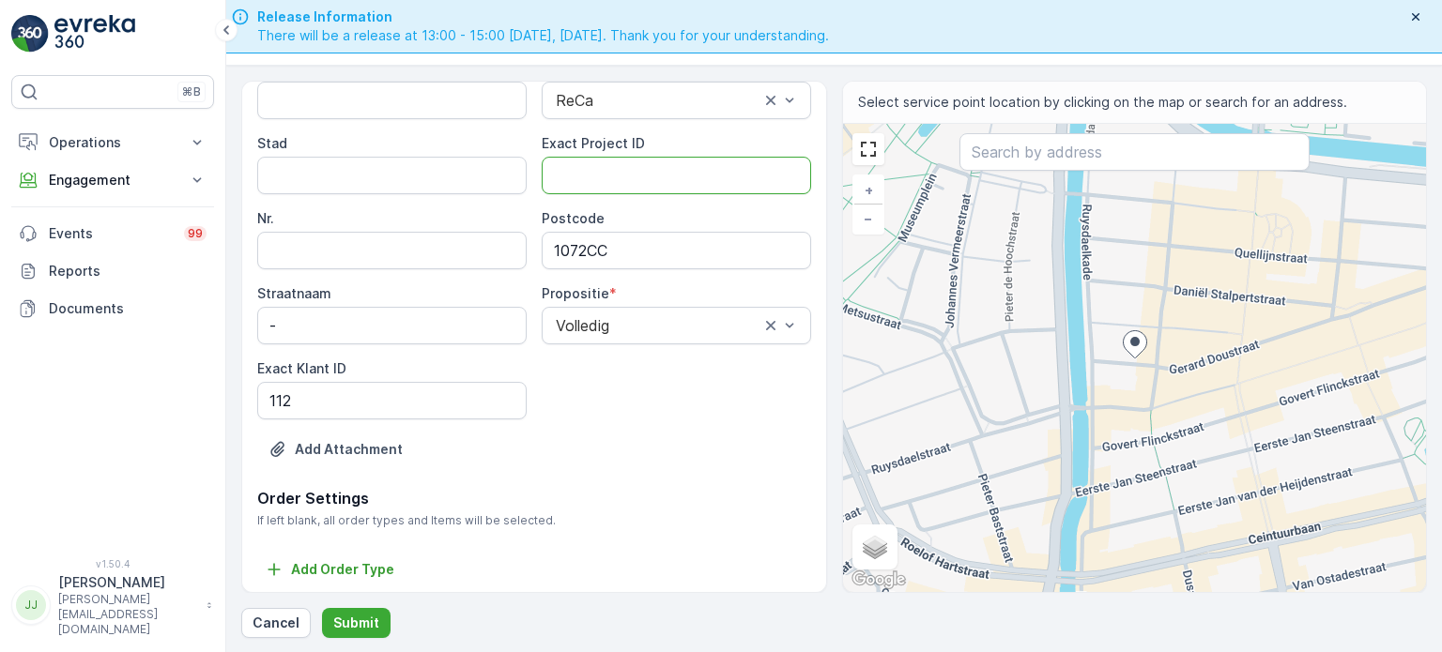
paste ID "OSCAR-2023-130"
type ID "OSCAR-2023-130"
click at [360, 617] on p "Submit" at bounding box center [356, 623] width 46 height 19
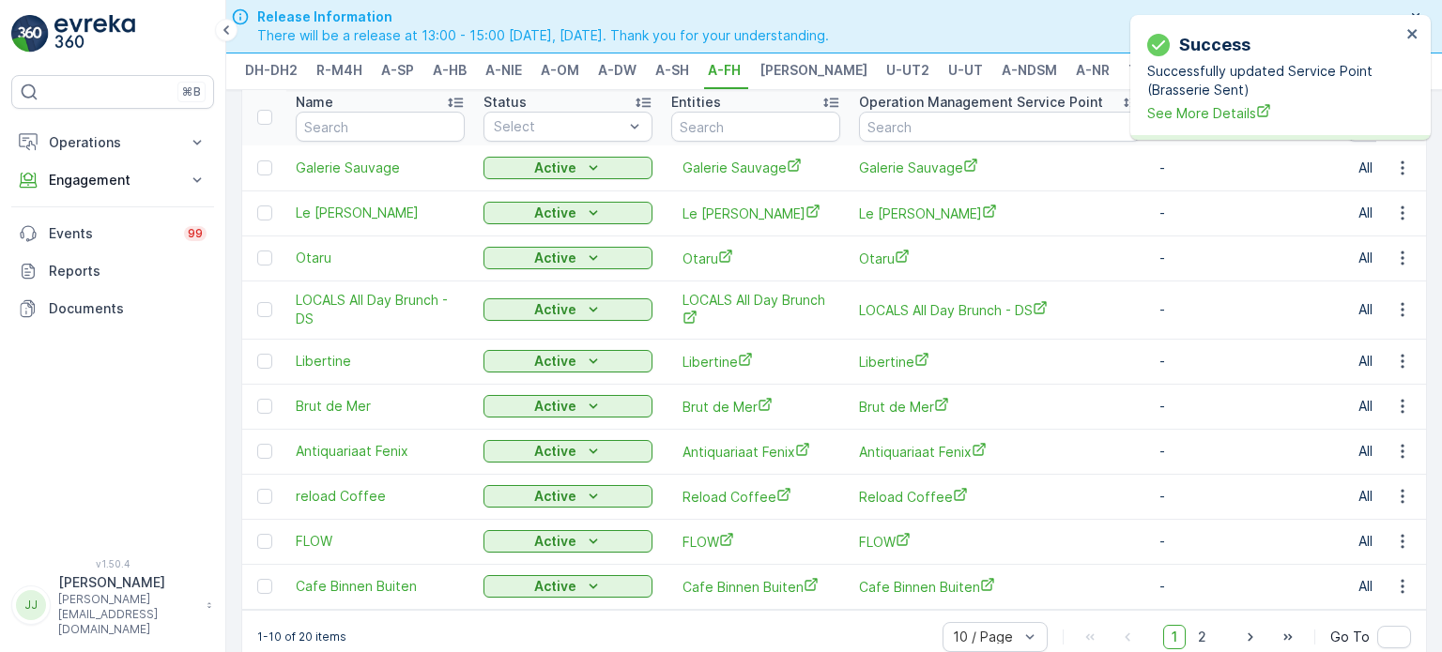
scroll to position [115, 0]
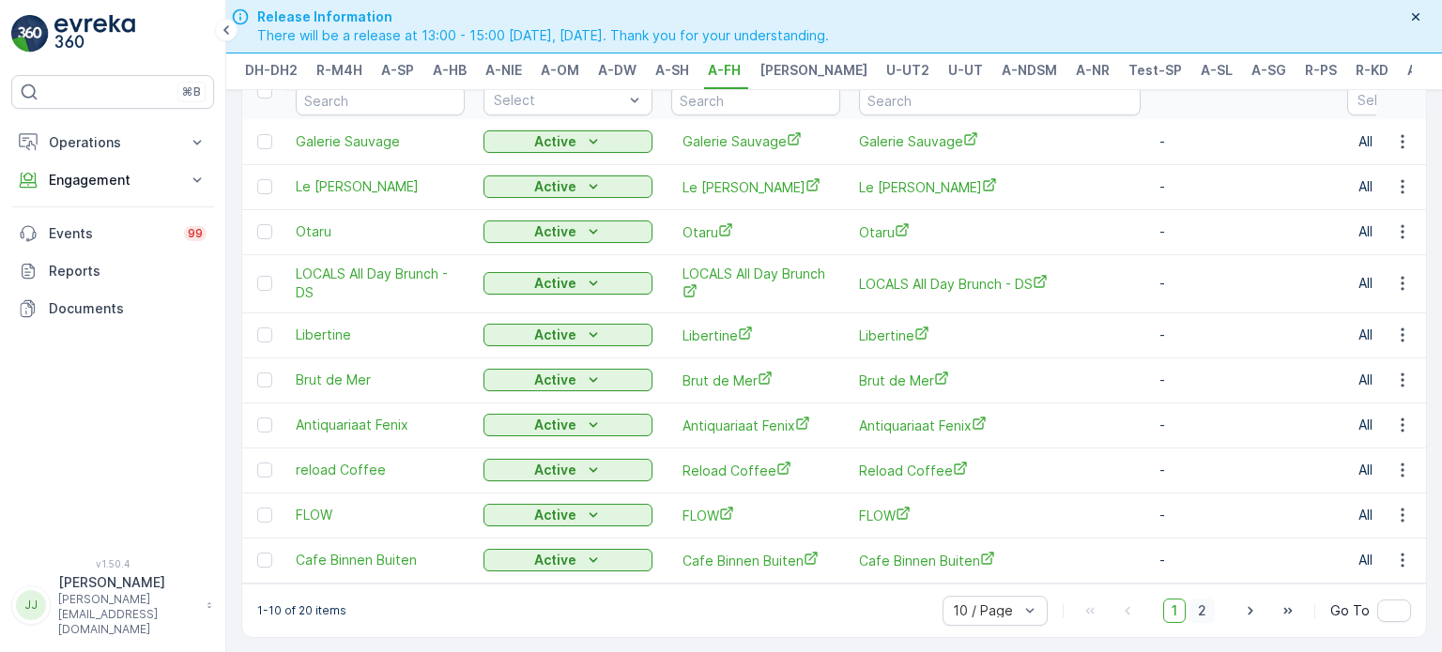
click at [1207, 608] on span "2" at bounding box center [1201, 611] width 25 height 24
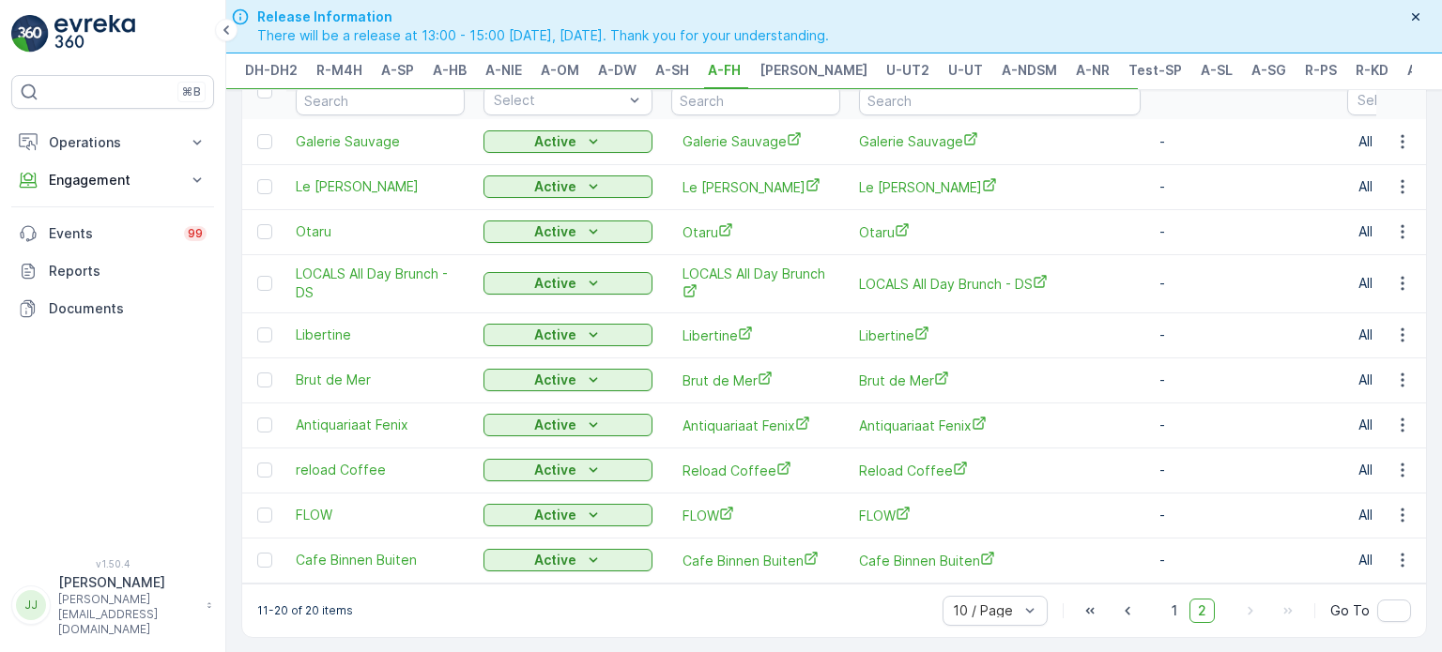
click at [1204, 601] on span "2" at bounding box center [1201, 611] width 25 height 24
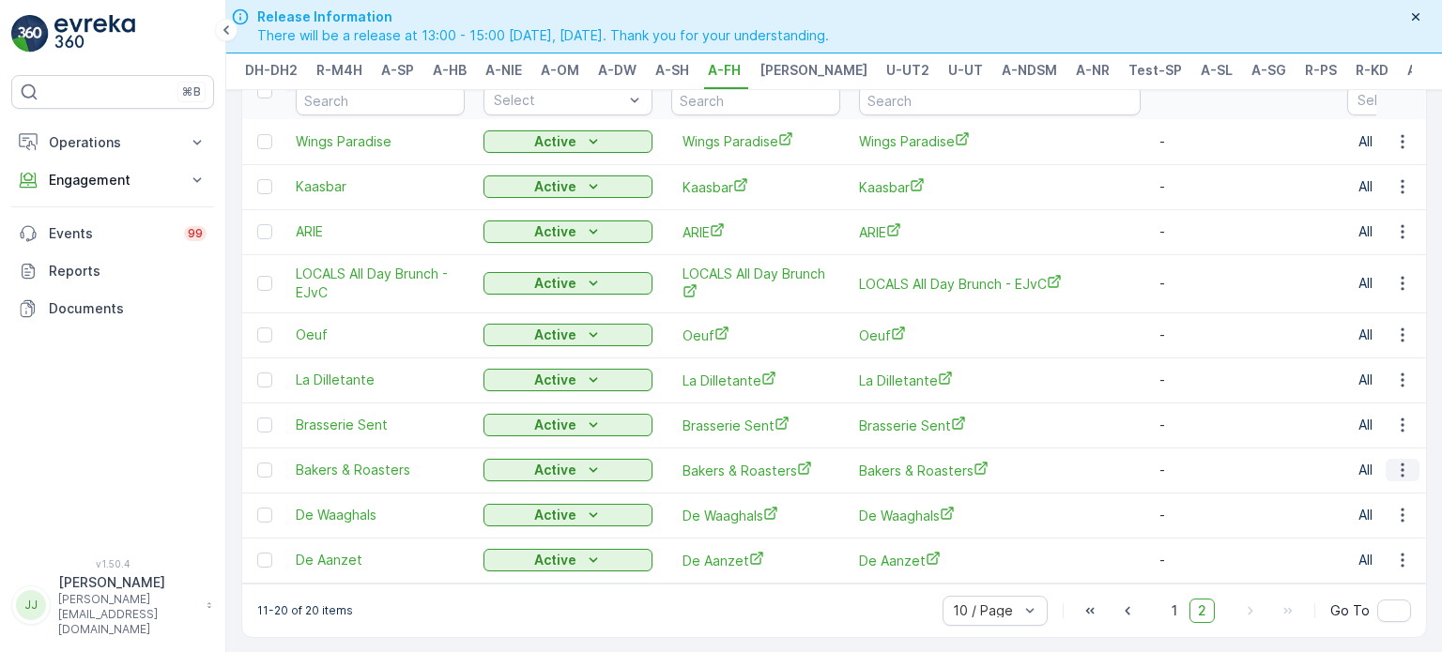
click at [1393, 465] on icon "button" at bounding box center [1402, 470] width 19 height 19
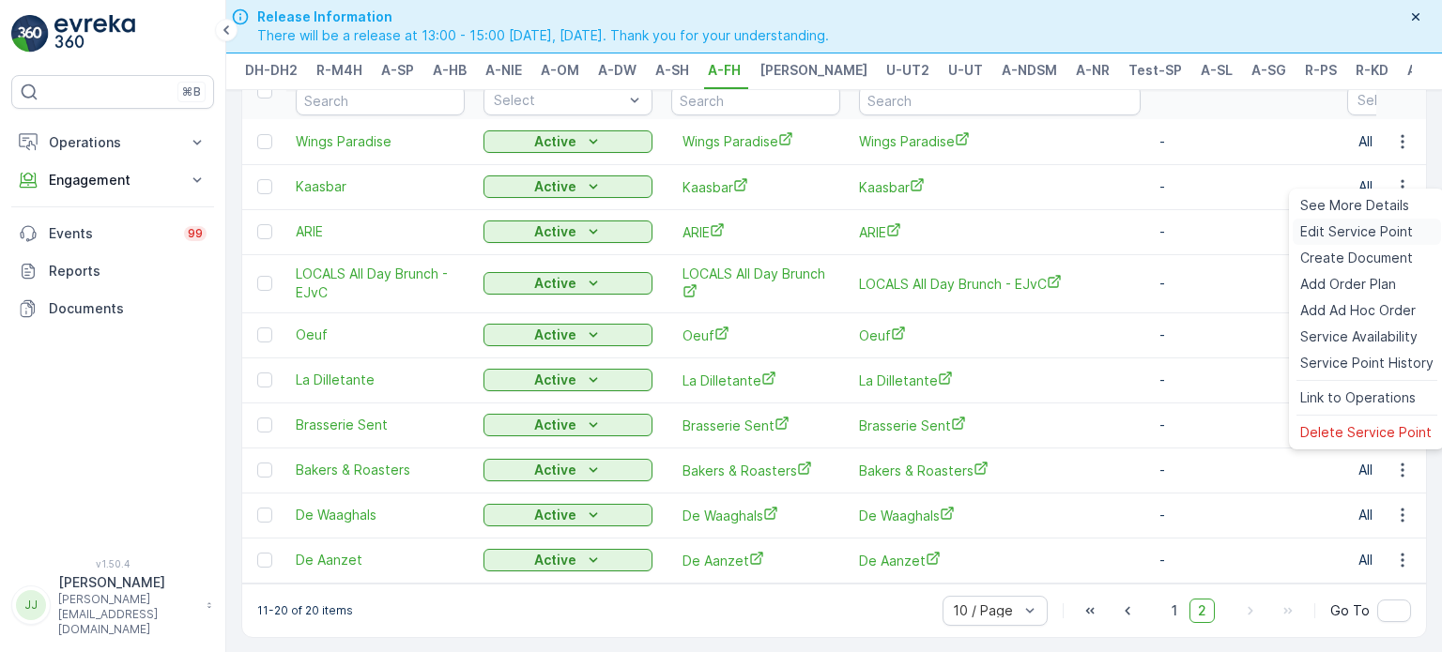
click at [1322, 232] on span "Edit Service Point" at bounding box center [1356, 231] width 113 height 19
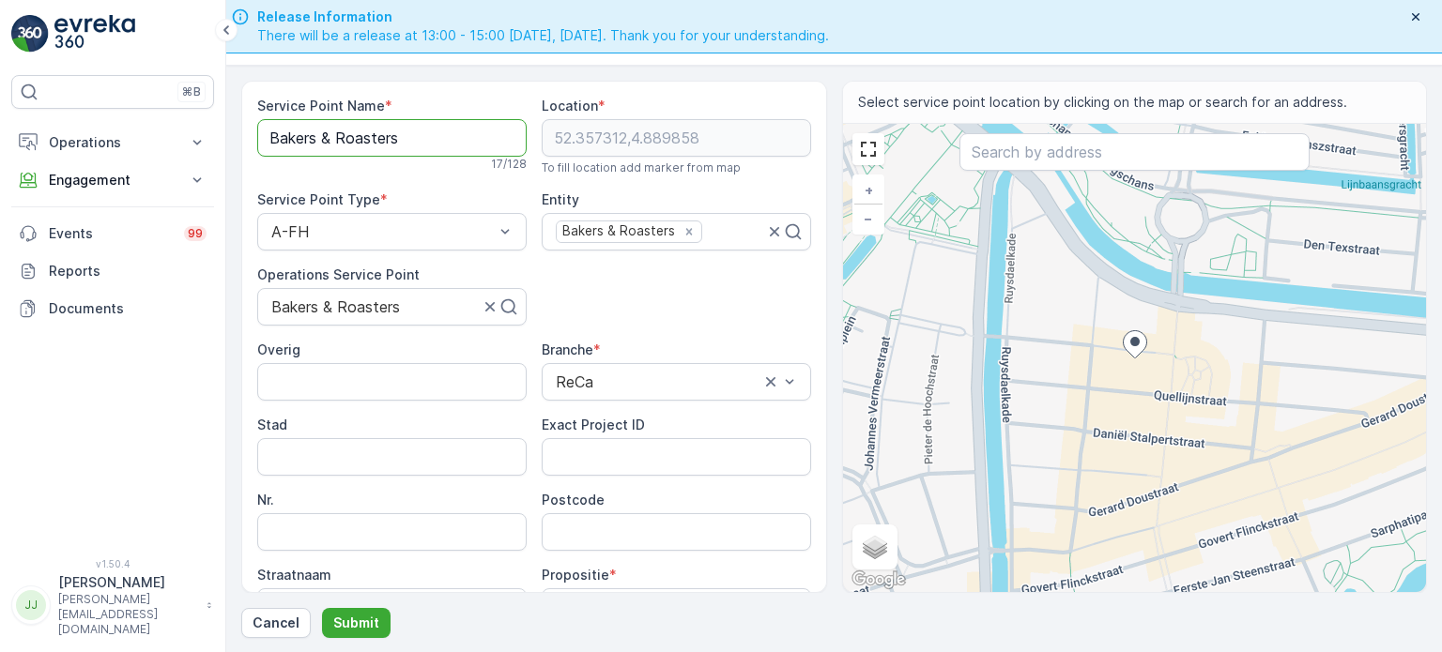
click at [406, 145] on Name "Bakers & Roasters" at bounding box center [391, 138] width 269 height 38
click at [603, 514] on input "Postcode" at bounding box center [676, 532] width 269 height 38
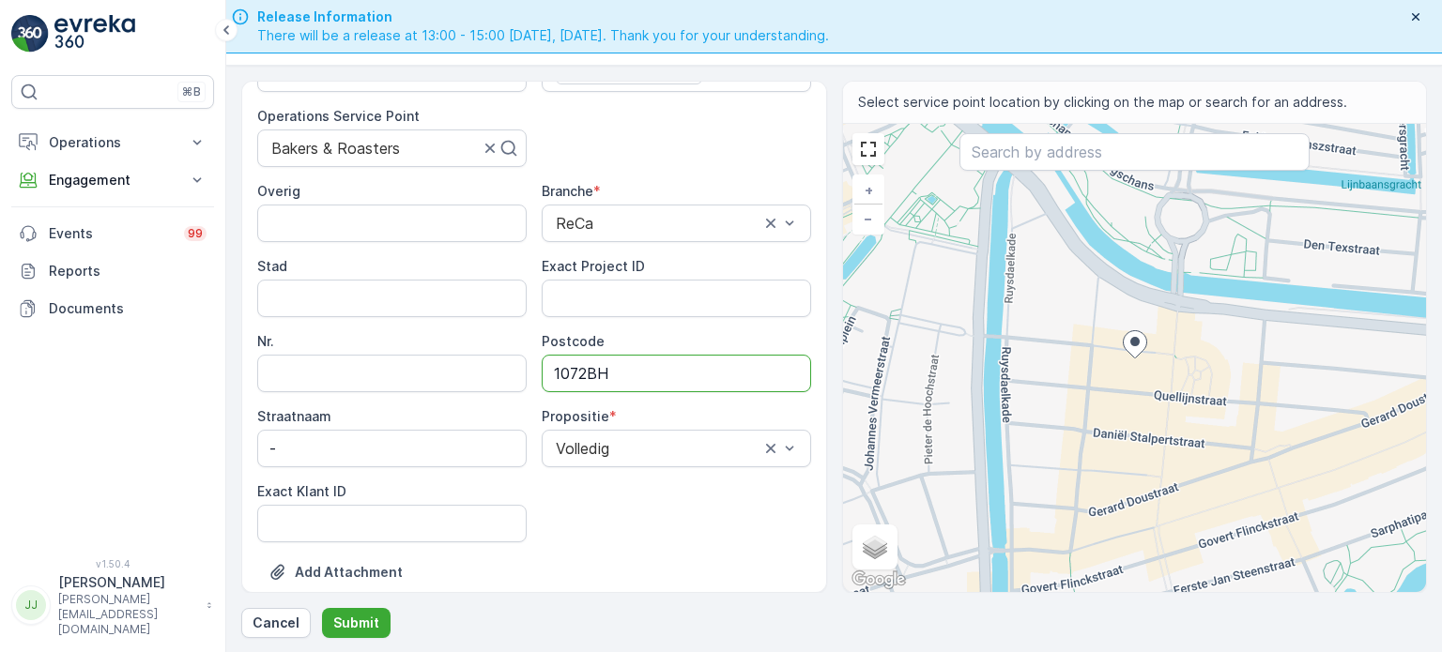
scroll to position [188, 0]
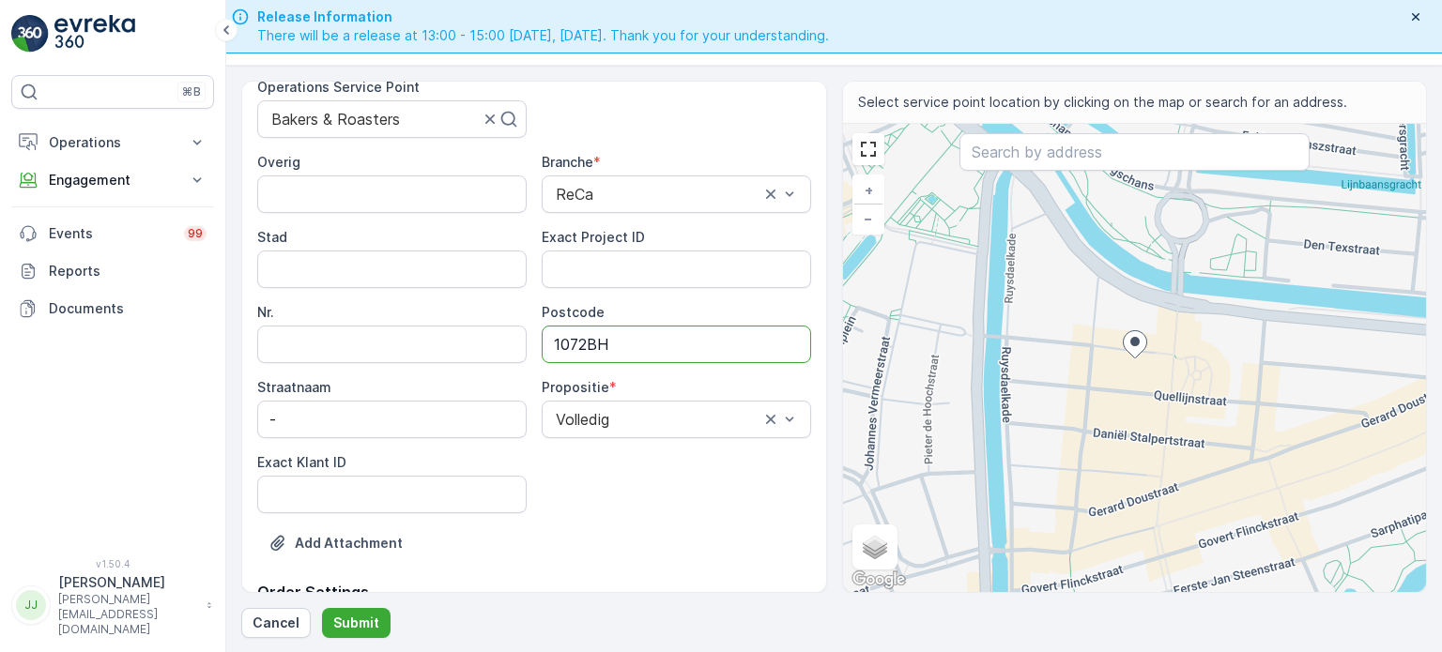
type input "1072BH"
click at [451, 478] on ID "Exact Klant ID" at bounding box center [391, 495] width 269 height 38
paste ID "23"
type ID "23"
click at [668, 277] on ID "Exact Project ID" at bounding box center [676, 270] width 269 height 38
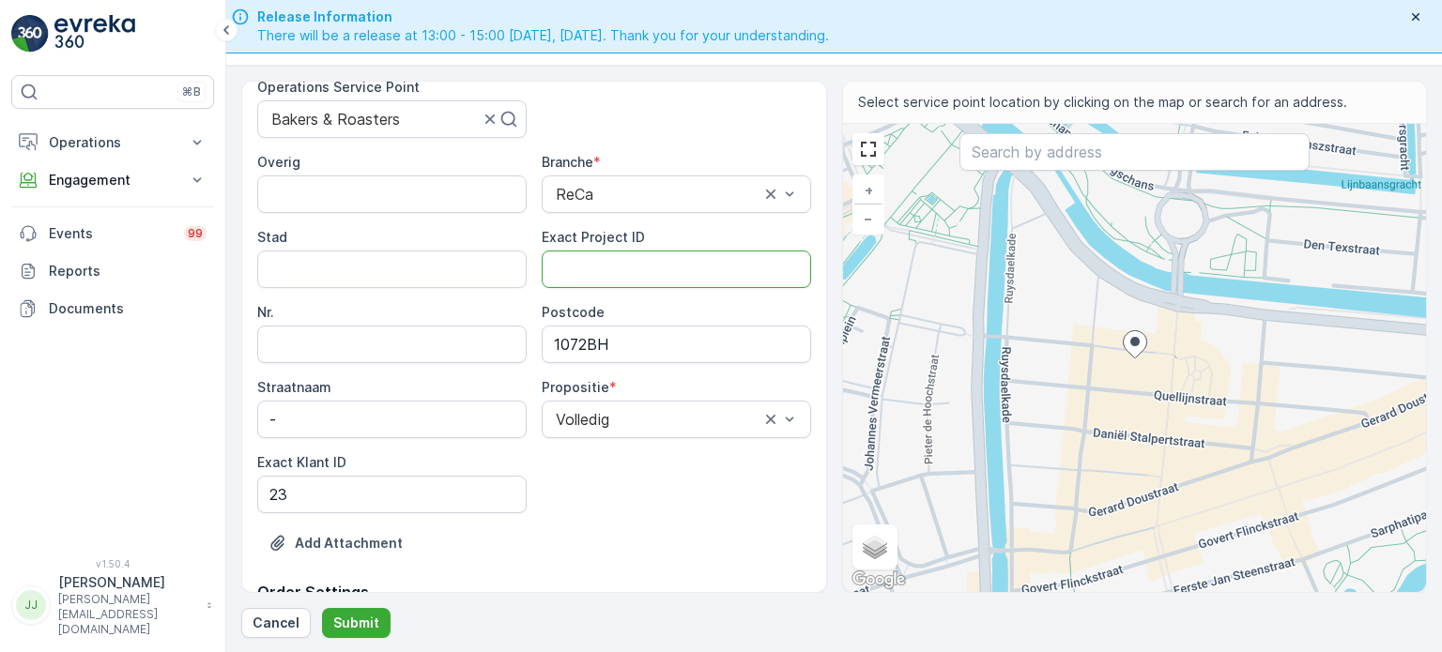
paste ID "OSCAR-2023-143"
type ID "OSCAR-2023-143"
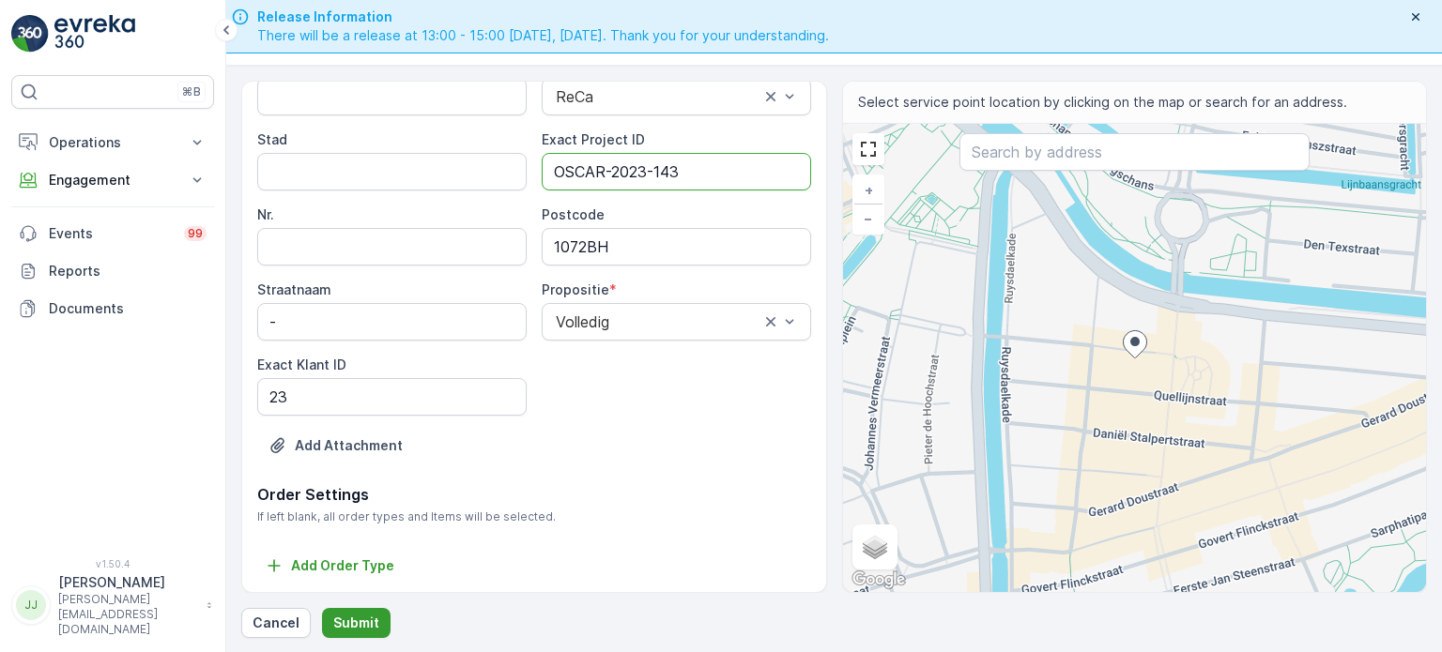
click at [359, 615] on p "Submit" at bounding box center [356, 623] width 46 height 19
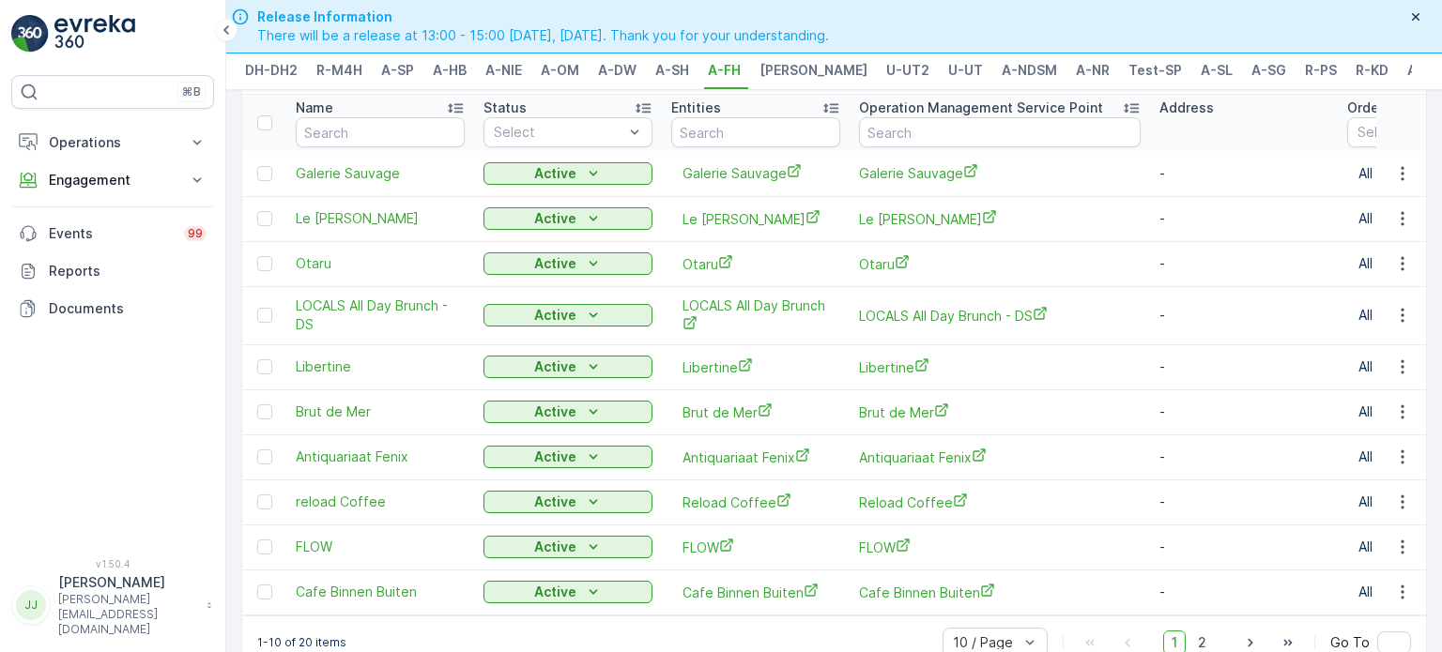
scroll to position [115, 0]
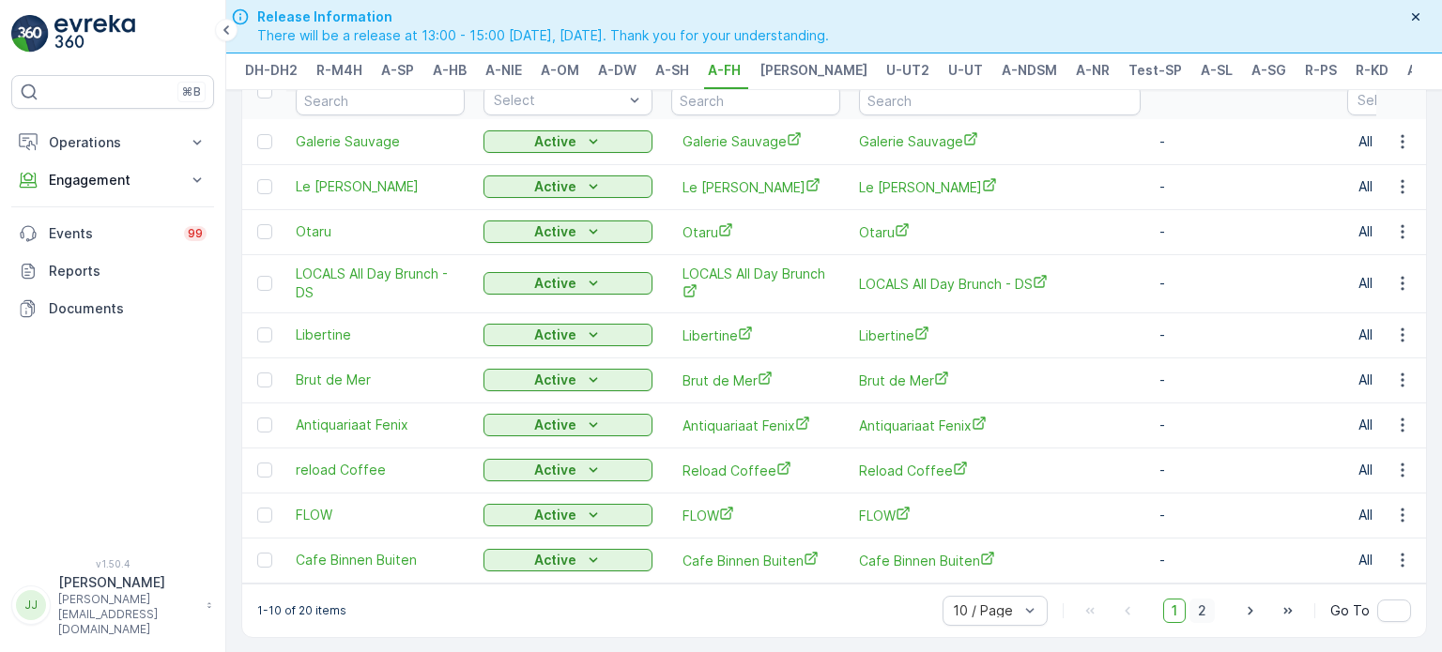
click at [1192, 605] on span "2" at bounding box center [1201, 611] width 25 height 24
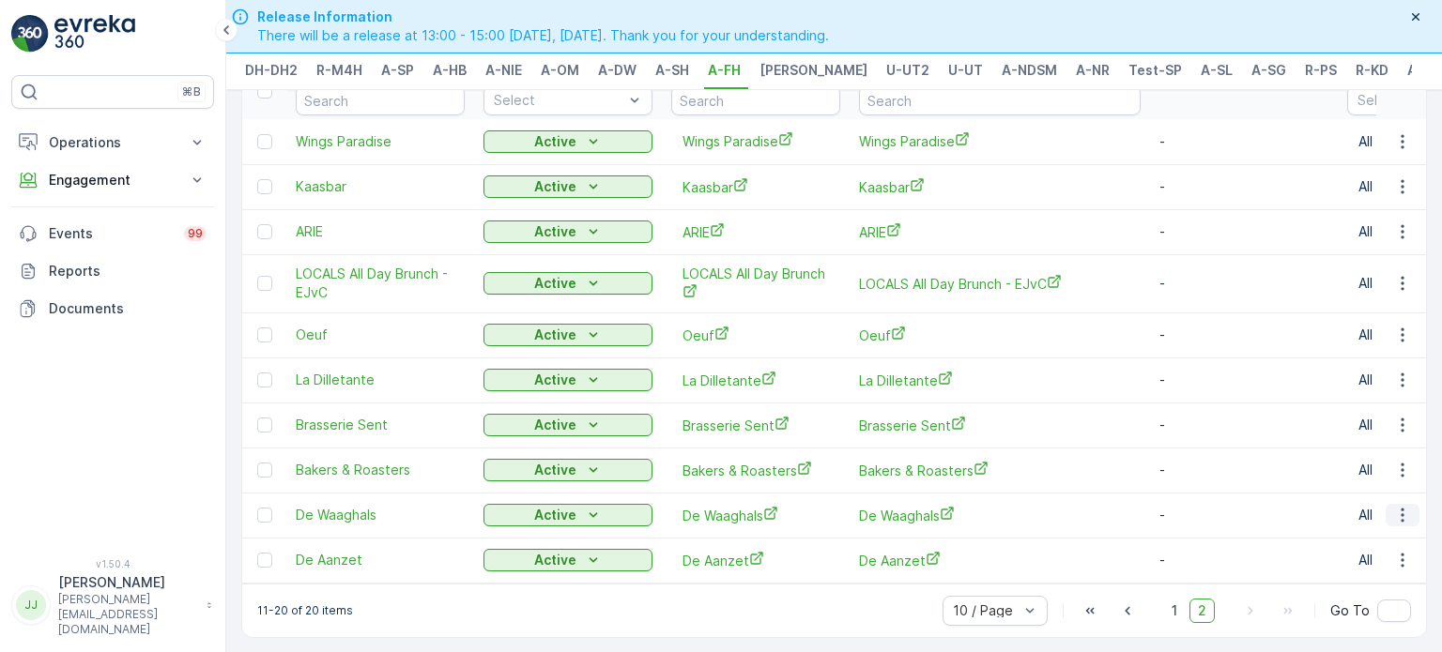
click at [1385, 506] on button "button" at bounding box center [1402, 515] width 34 height 23
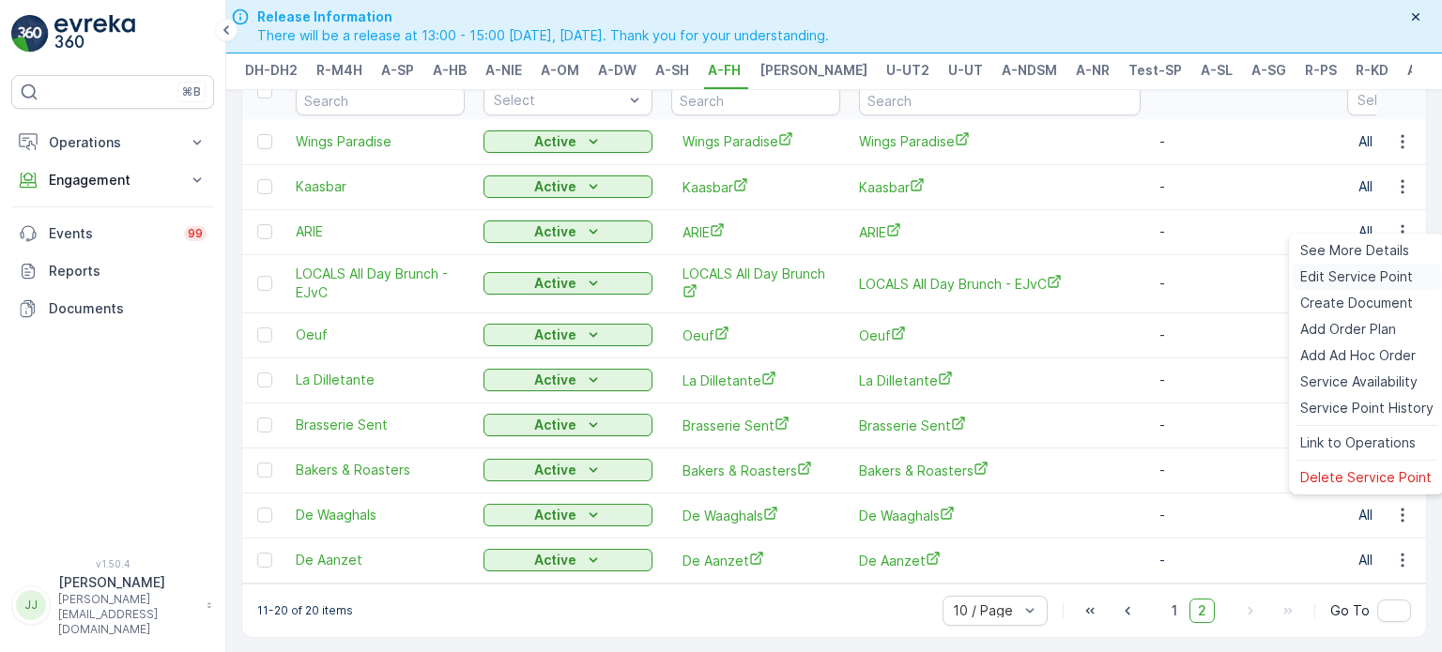
click at [1316, 276] on span "Edit Service Point" at bounding box center [1356, 277] width 113 height 19
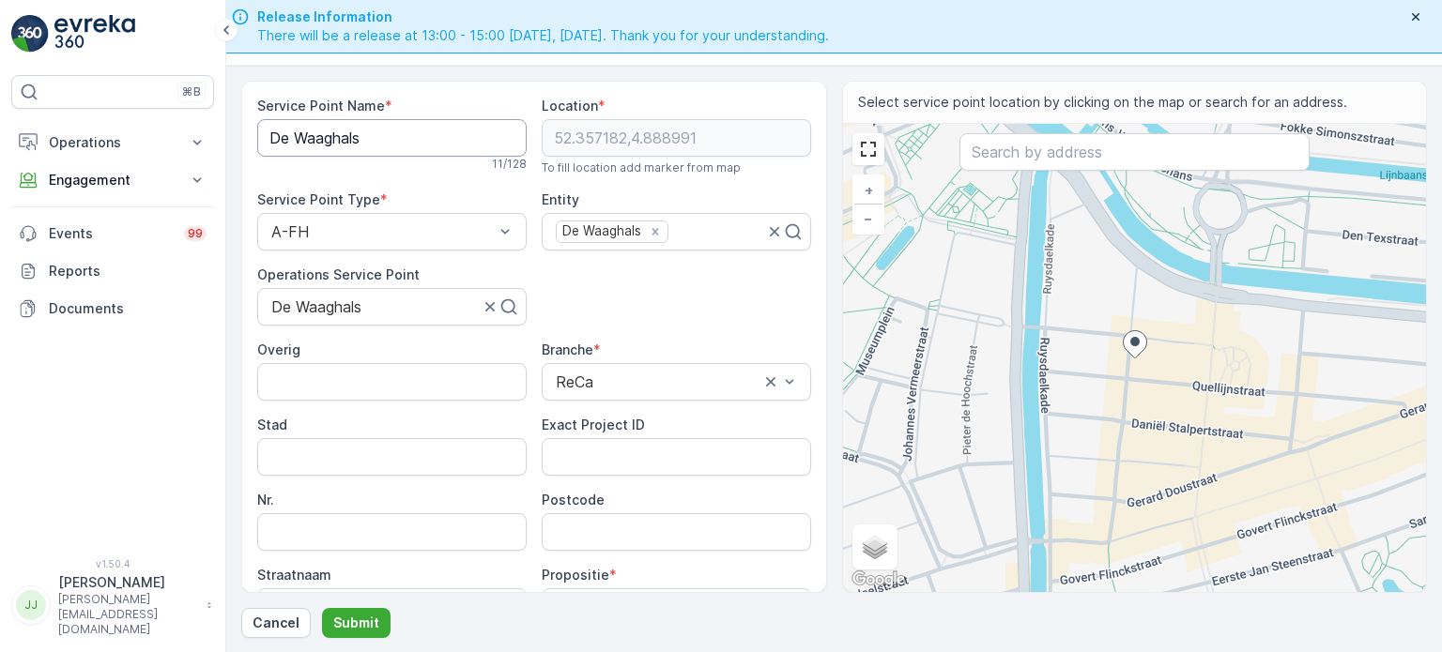
click at [328, 153] on Name "De Waaghals" at bounding box center [391, 138] width 269 height 38
click at [623, 513] on input "Postcode" at bounding box center [676, 532] width 269 height 38
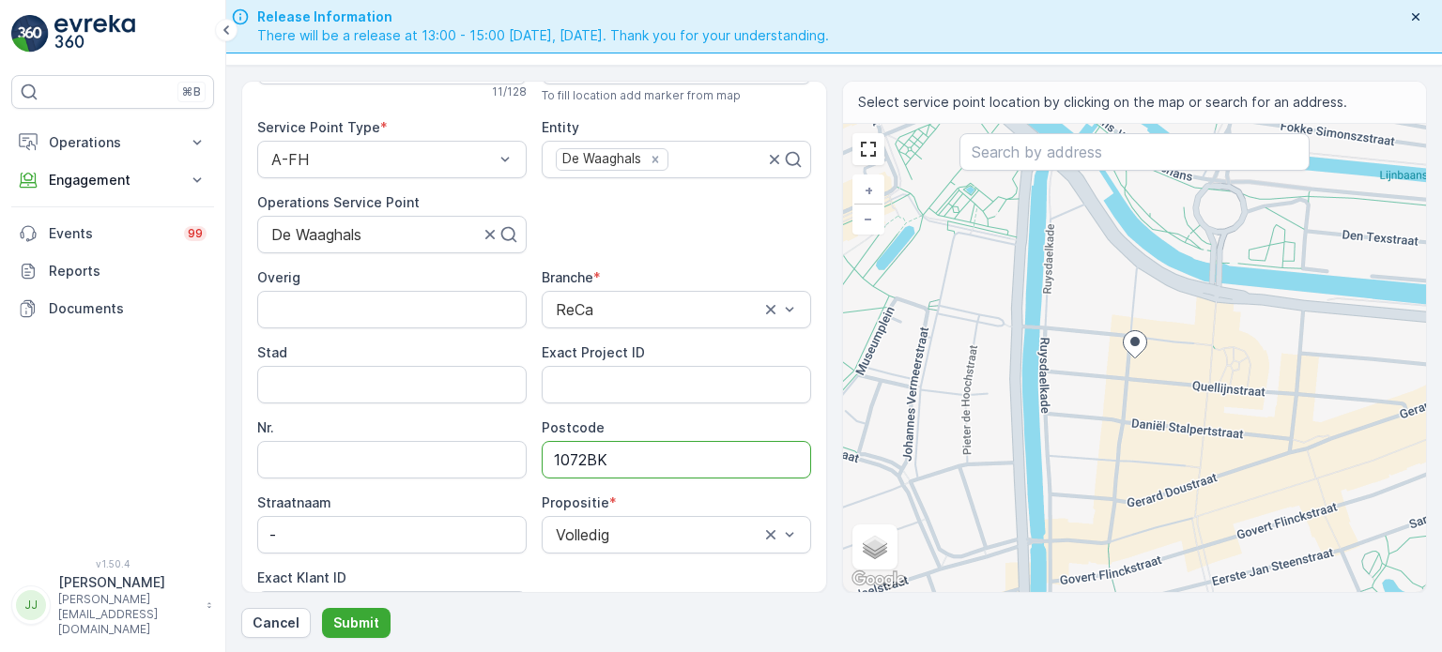
scroll to position [188, 0]
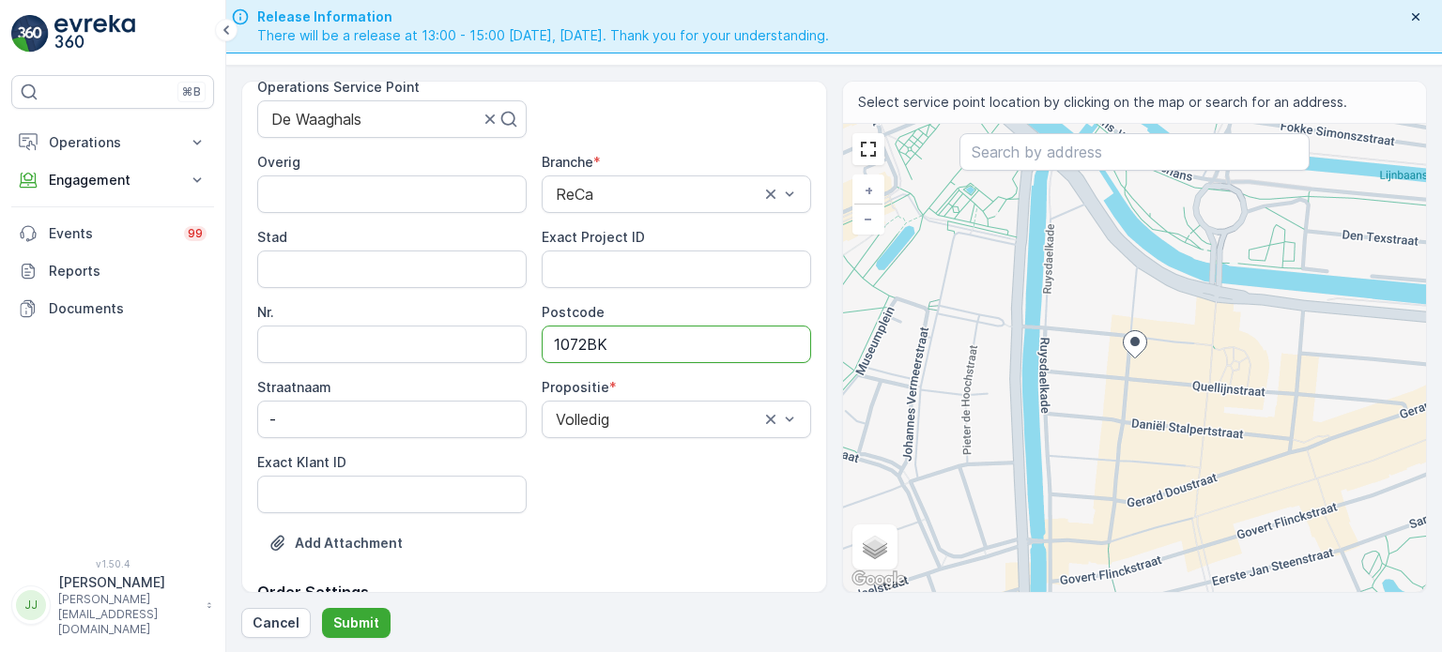
type input "1072BK"
click at [444, 482] on ID "Exact Klant ID" at bounding box center [391, 495] width 269 height 38
paste ID "111"
type ID "111"
click at [606, 270] on ID "Exact Project ID" at bounding box center [676, 270] width 269 height 38
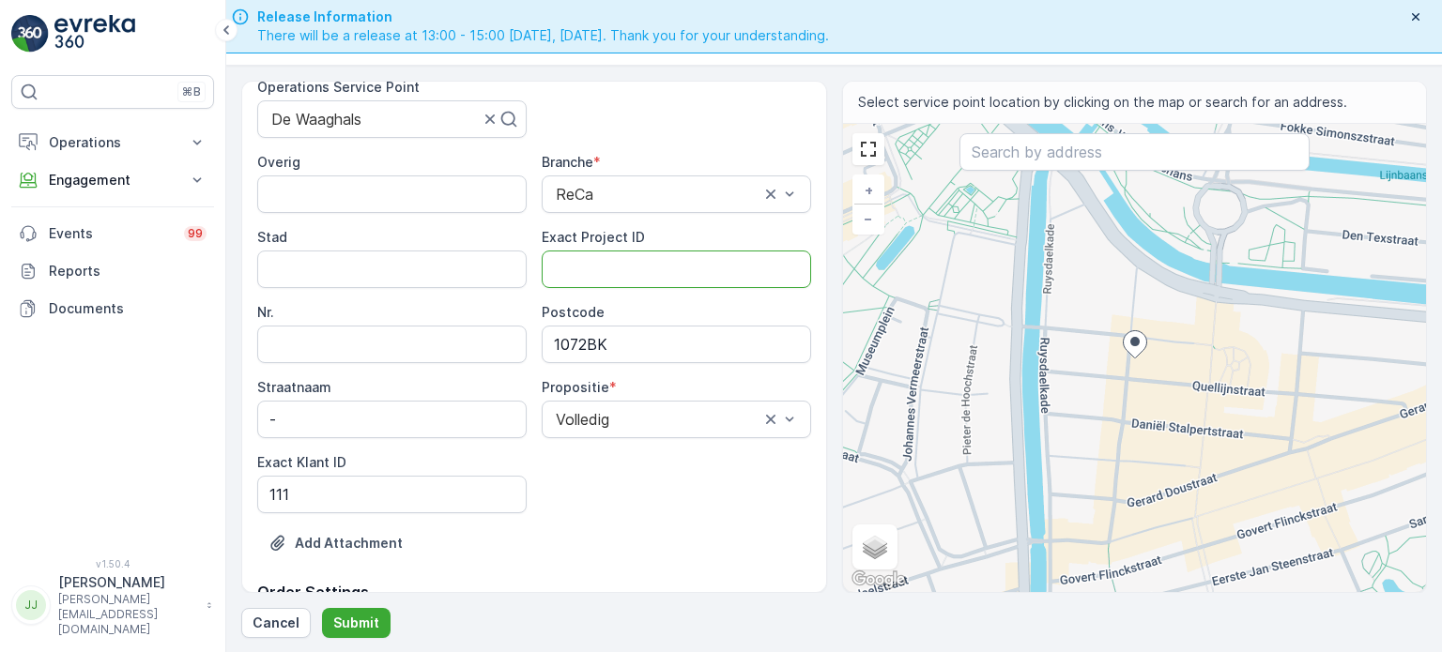
paste ID "OSCAR-2023-131"
type ID "OSCAR-2023-131"
click at [350, 619] on p "Submit" at bounding box center [356, 623] width 46 height 19
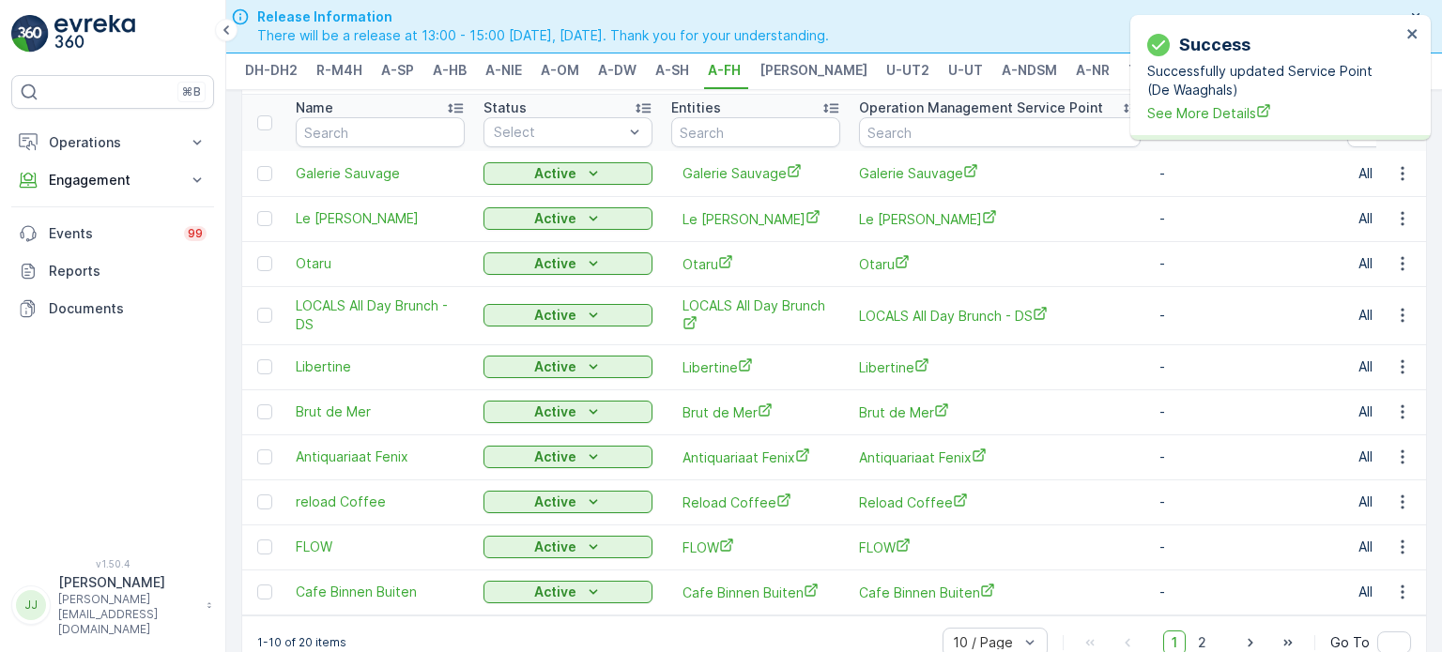
scroll to position [115, 0]
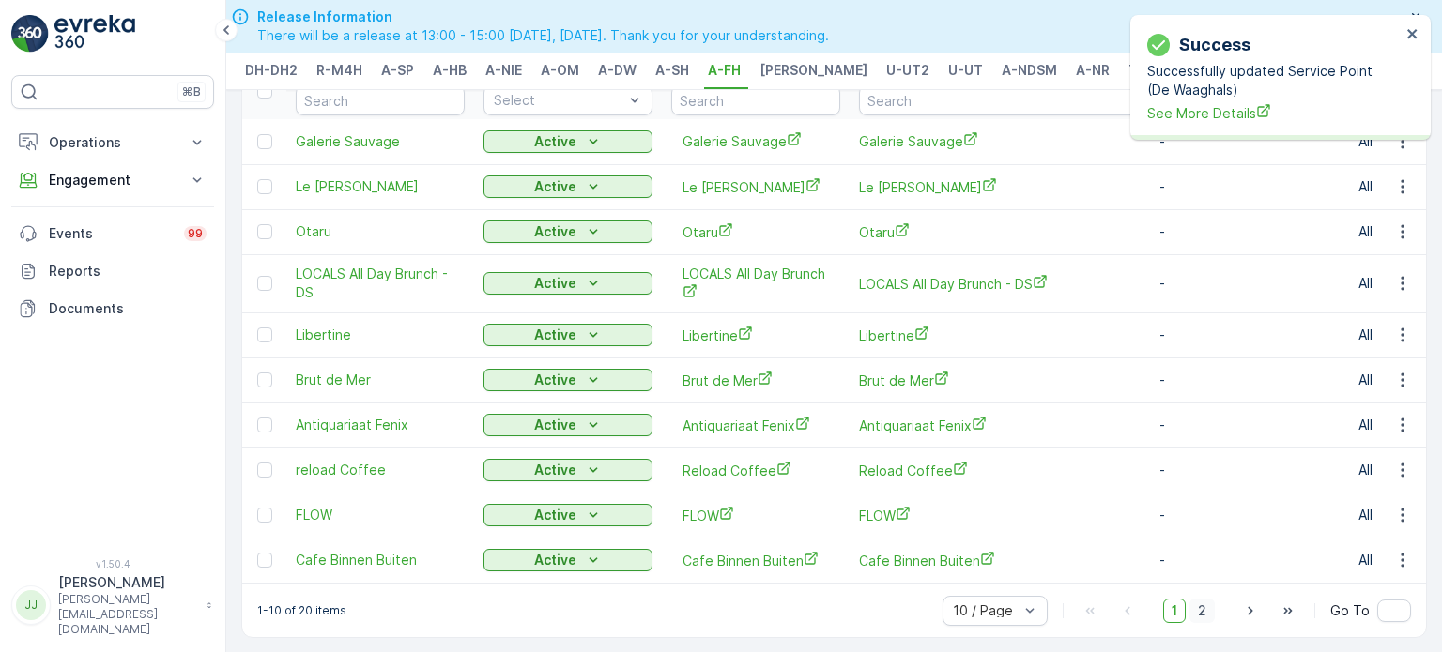
click at [1199, 609] on span "2" at bounding box center [1201, 611] width 25 height 24
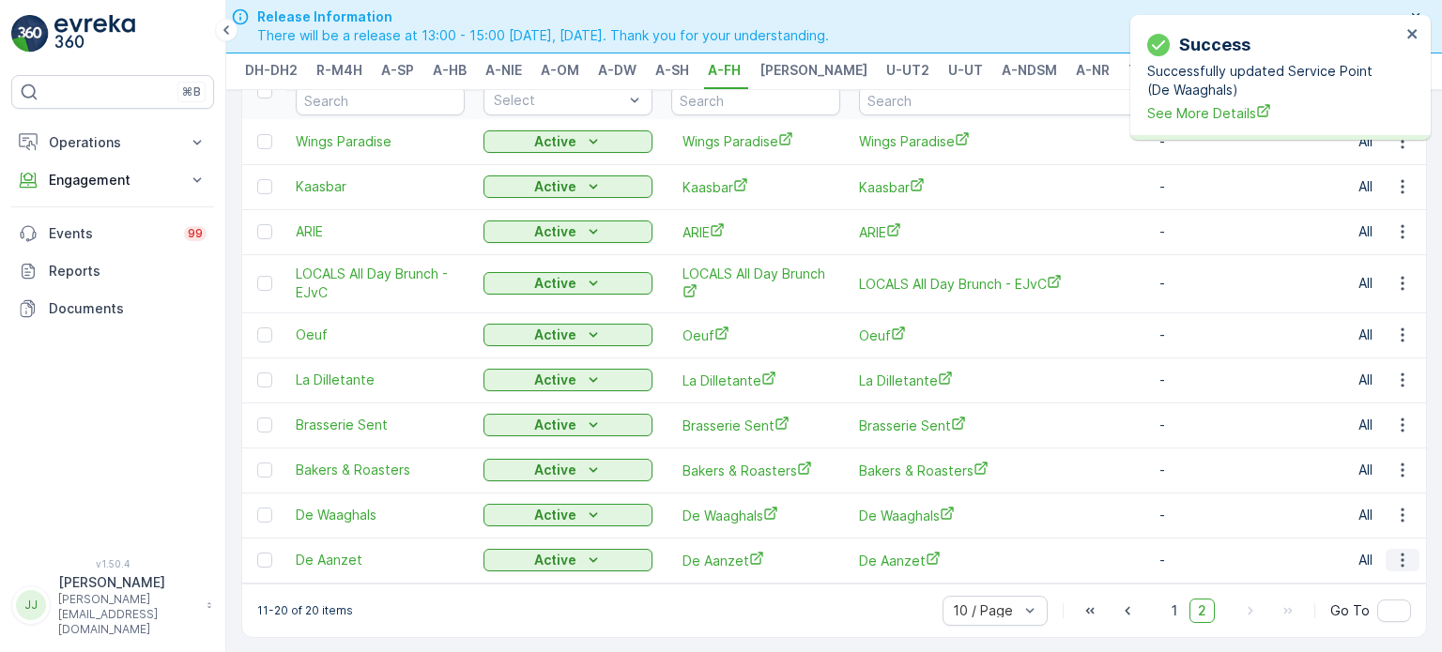
click at [1393, 551] on icon "button" at bounding box center [1402, 560] width 19 height 19
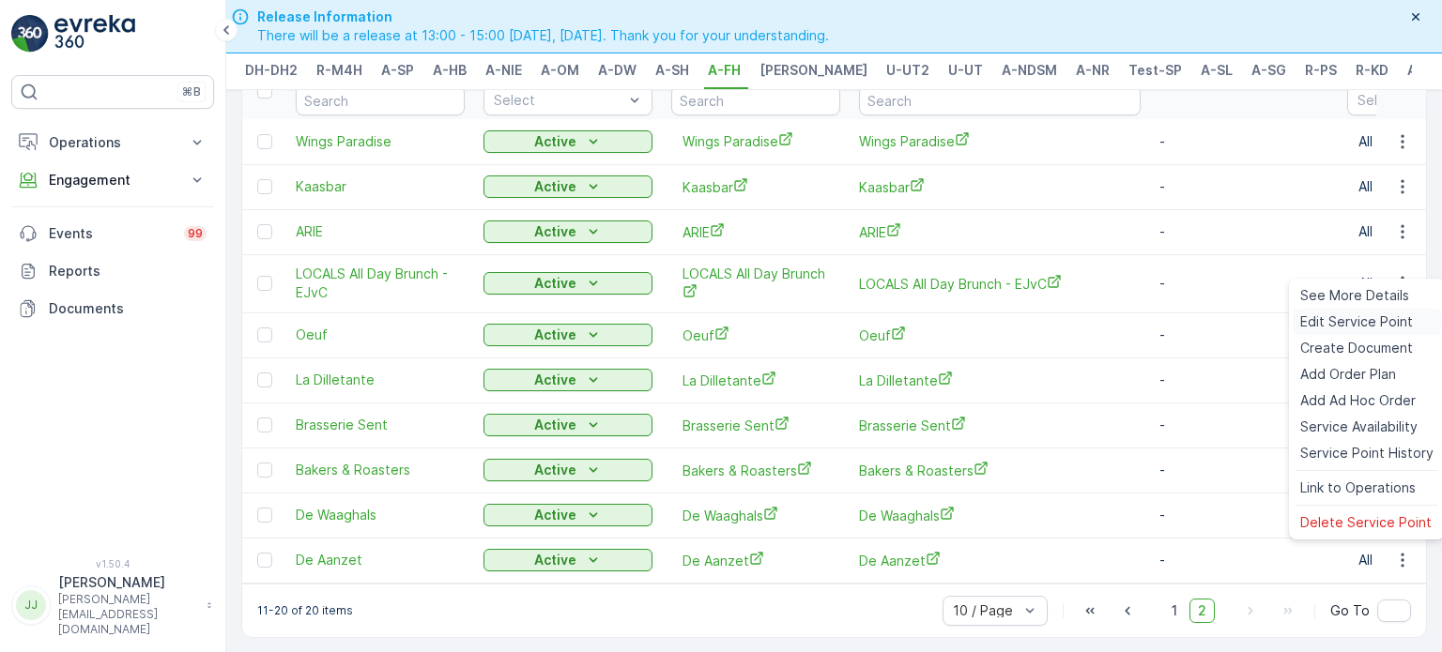
click at [1300, 327] on span "Edit Service Point" at bounding box center [1356, 322] width 113 height 19
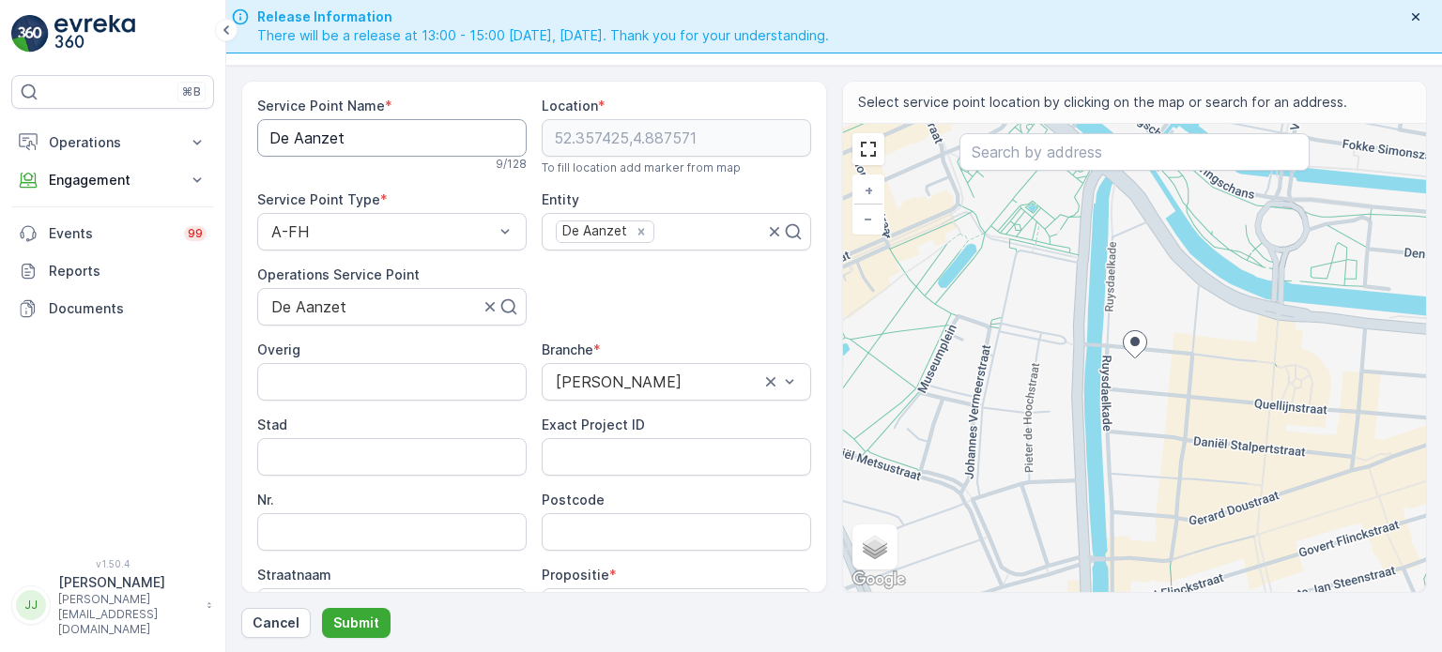
click at [407, 146] on Name "De Aanzet" at bounding box center [391, 138] width 269 height 38
click at [587, 520] on input "Postcode" at bounding box center [676, 532] width 269 height 38
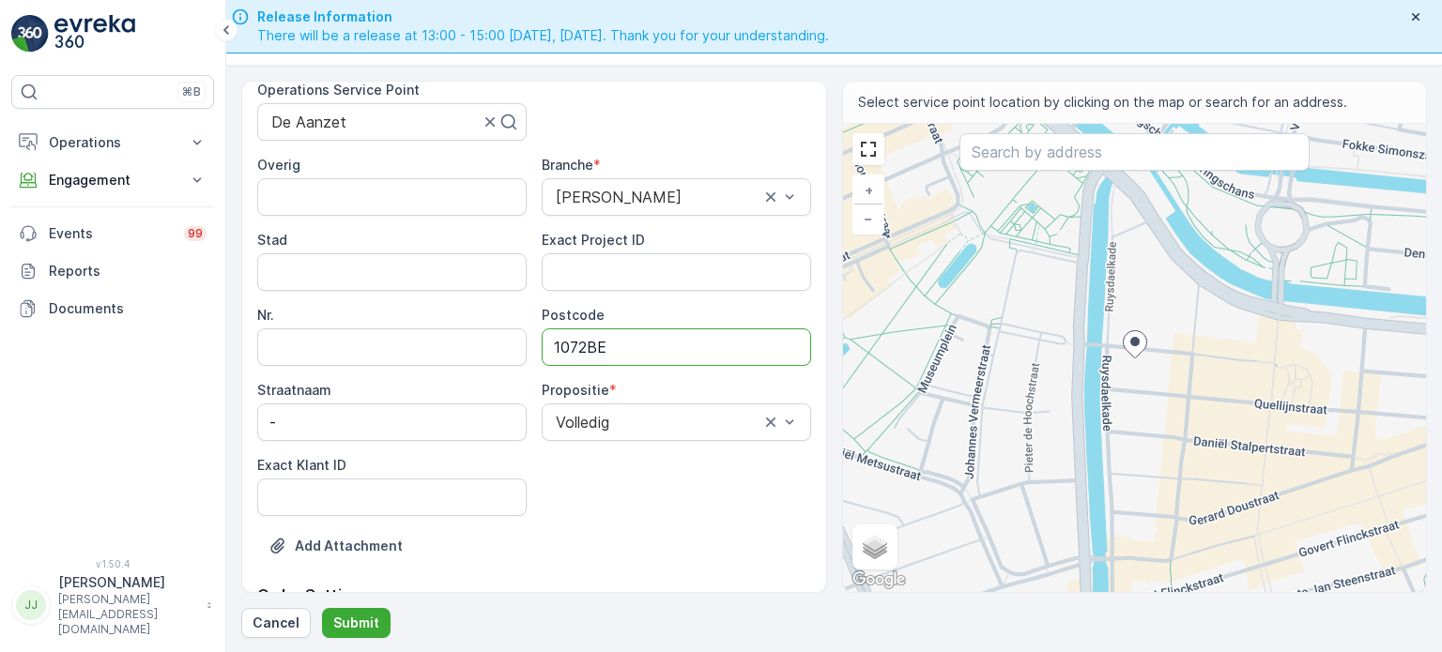
scroll to position [188, 0]
type input "1072BE"
click at [385, 498] on ID "Exact Klant ID" at bounding box center [391, 495] width 269 height 38
paste ID "64"
type ID "64"
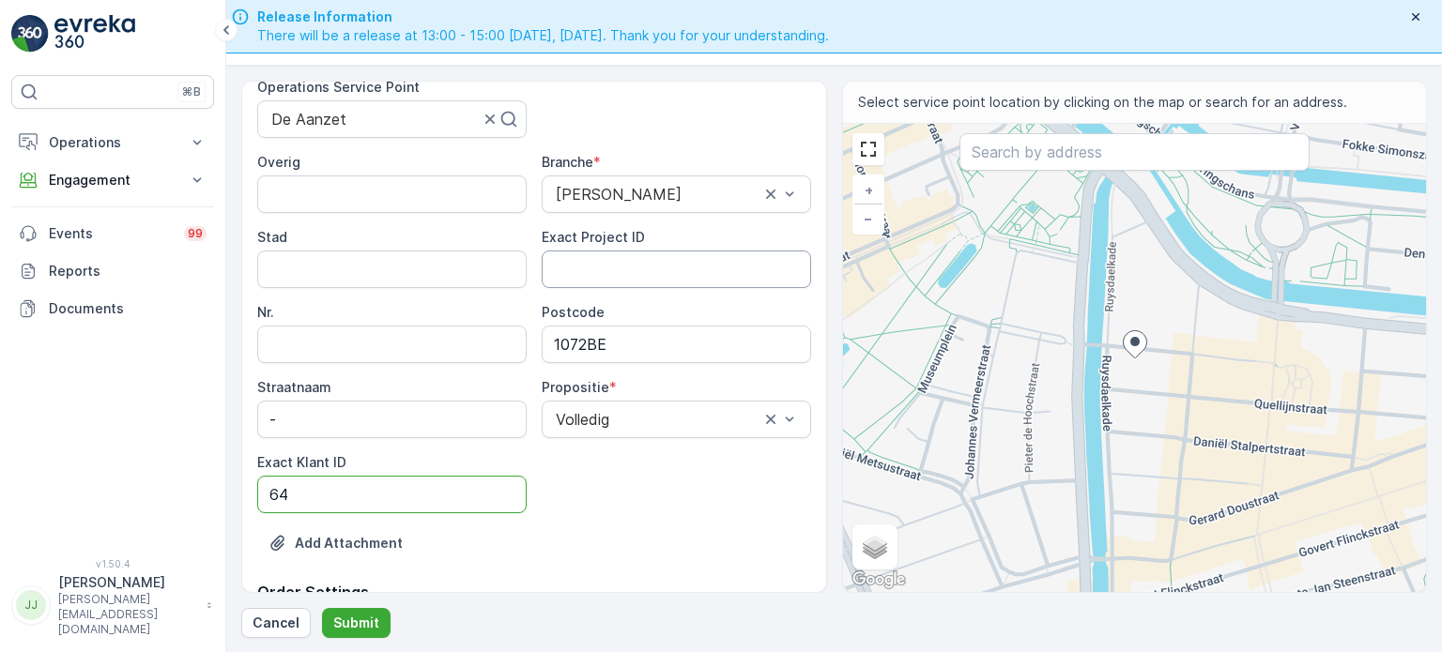
click at [588, 266] on ID "Exact Project ID" at bounding box center [676, 270] width 269 height 38
paste ID "OSCAR-2023-127"
type ID "OSCAR-2023-127"
click at [373, 618] on p "Submit" at bounding box center [356, 623] width 46 height 19
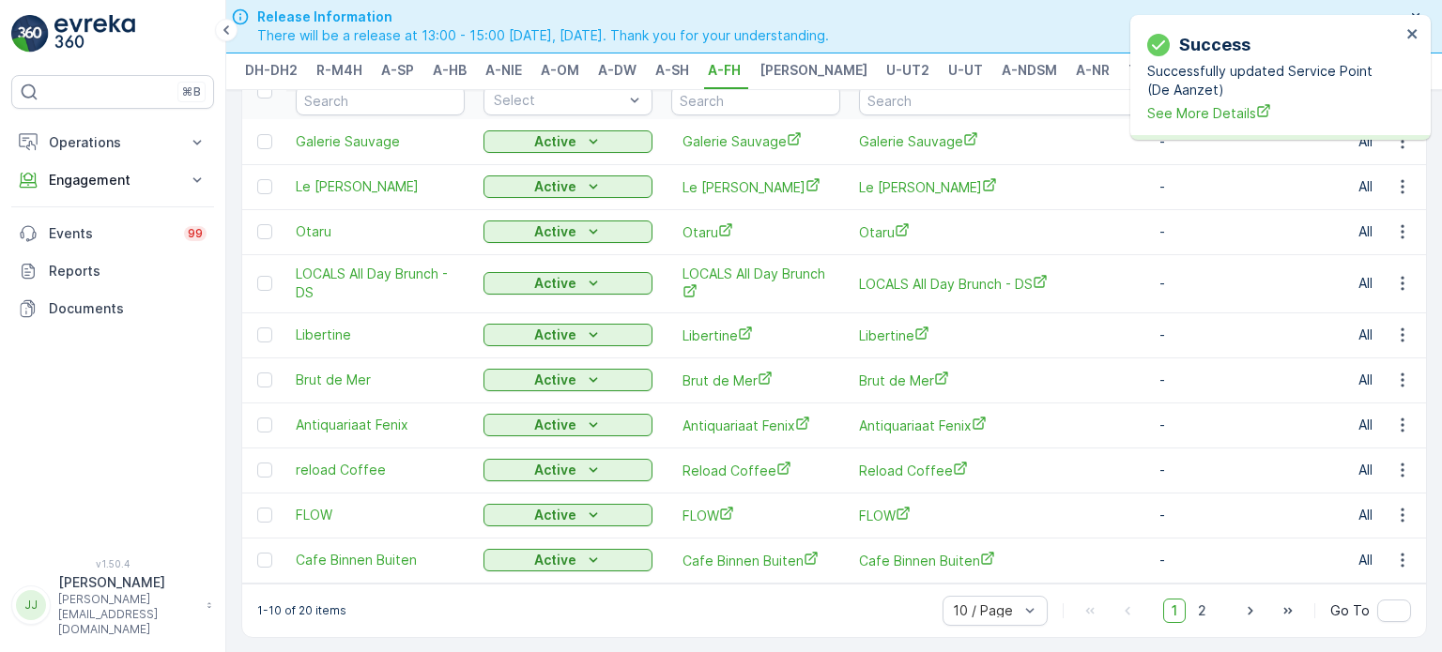
scroll to position [115, 0]
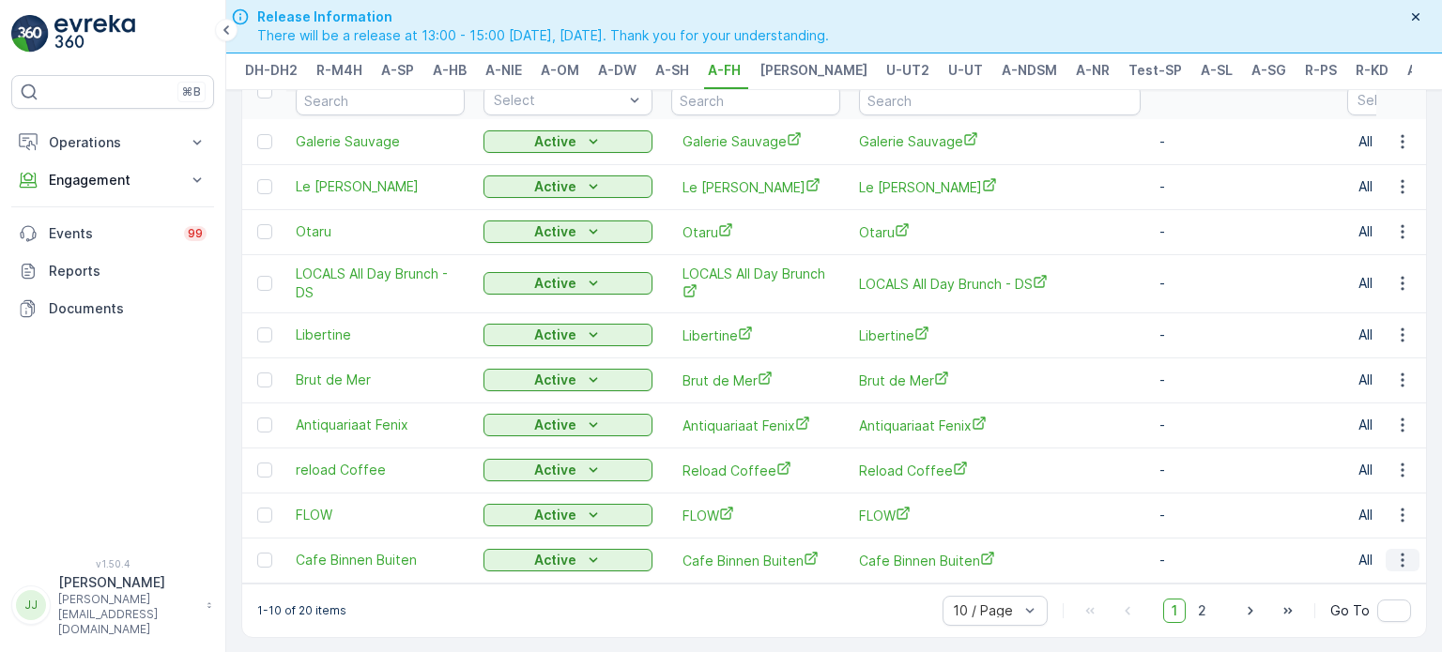
click at [1404, 551] on icon "button" at bounding box center [1402, 560] width 19 height 19
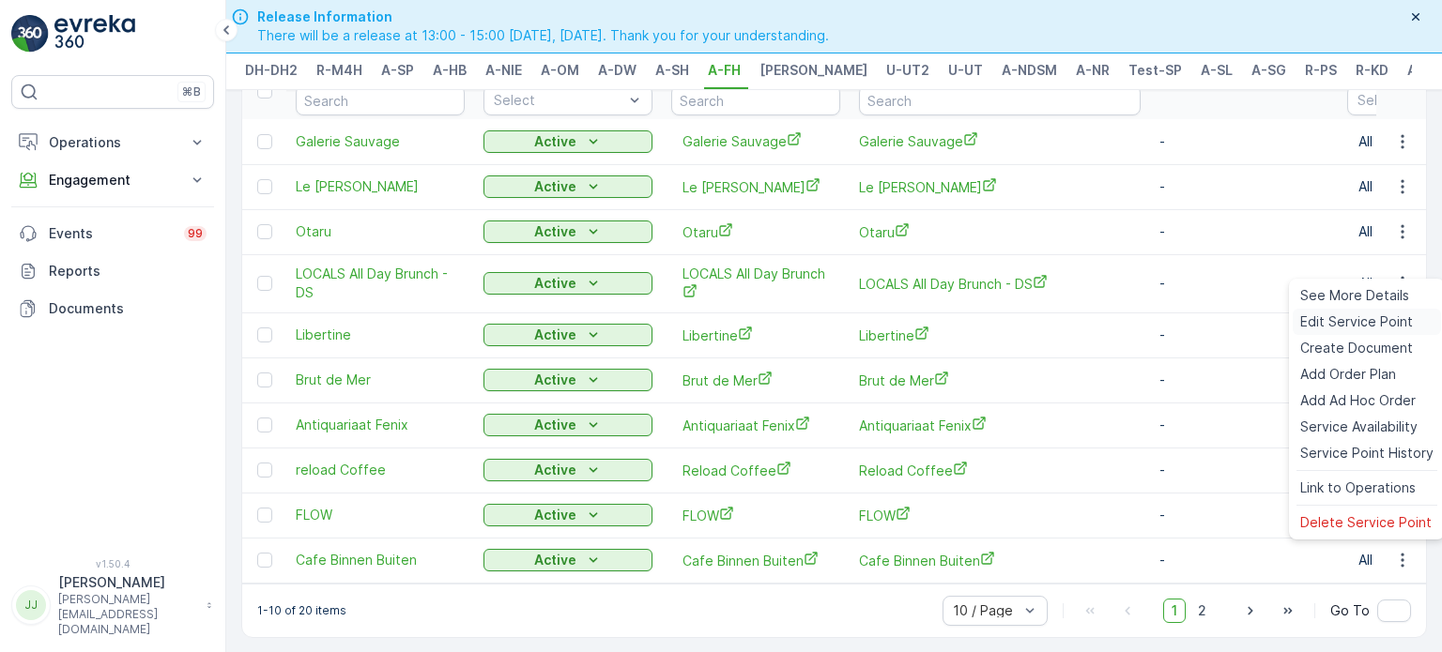
click at [1326, 328] on span "Edit Service Point" at bounding box center [1356, 322] width 113 height 19
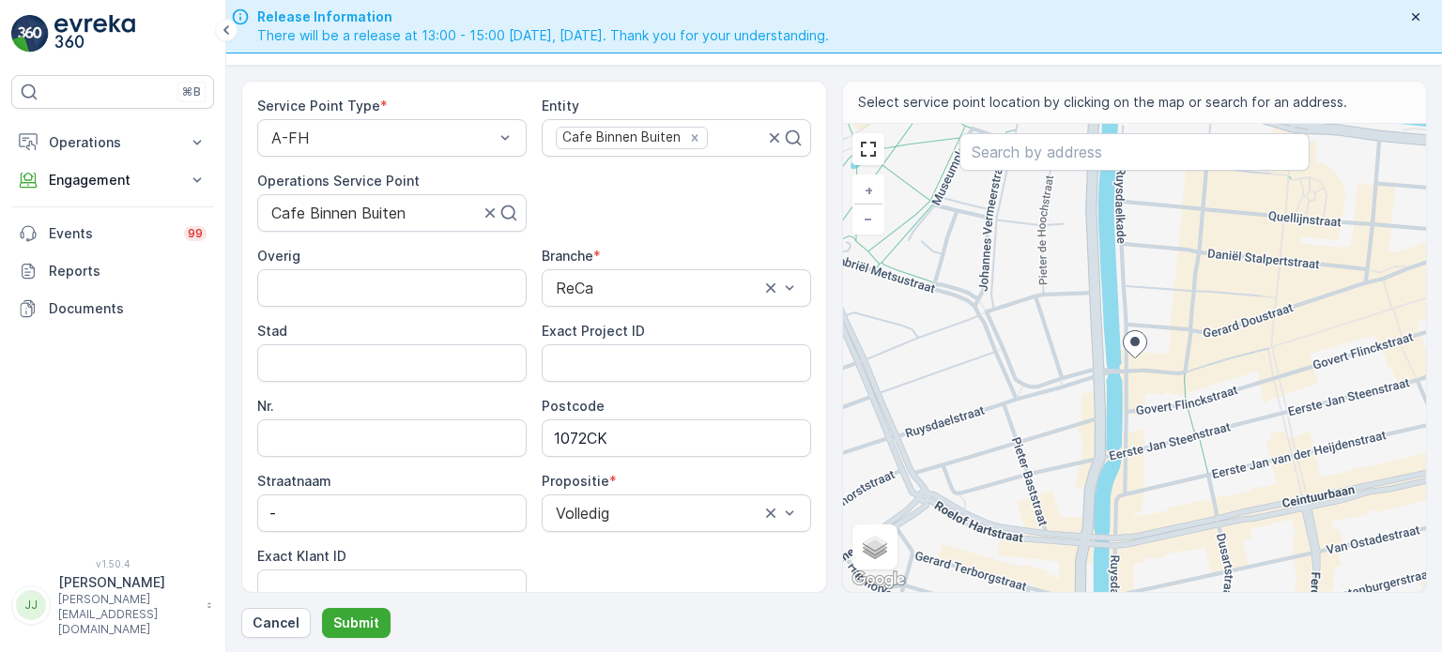
scroll to position [188, 0]
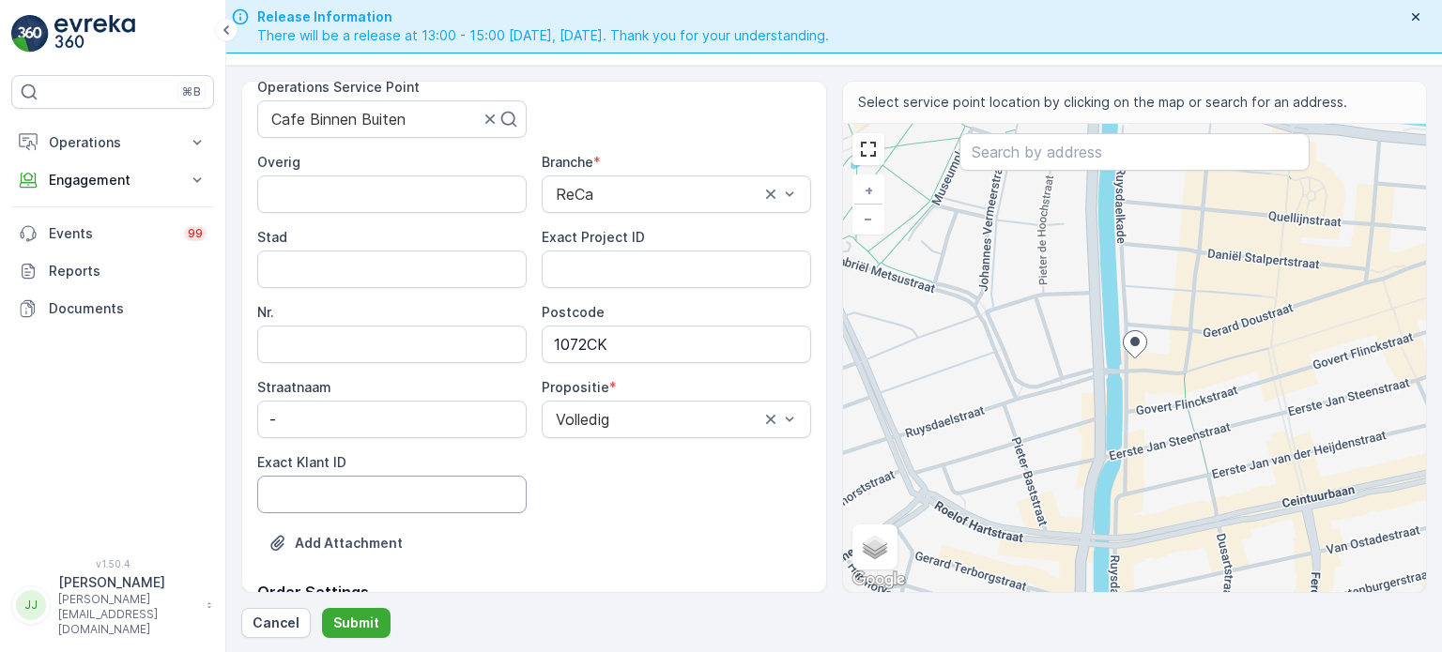
click at [417, 493] on ID "Exact Klant ID" at bounding box center [391, 495] width 269 height 38
paste ID "1208"
type ID "1208"
click at [627, 286] on div "Overig Branche * ReCa Stad Exact Project ID Nr. Postcode 1072CK Straatnaam - Pr…" at bounding box center [534, 333] width 554 height 360
click at [618, 269] on ID "Exact Project ID" at bounding box center [676, 270] width 269 height 38
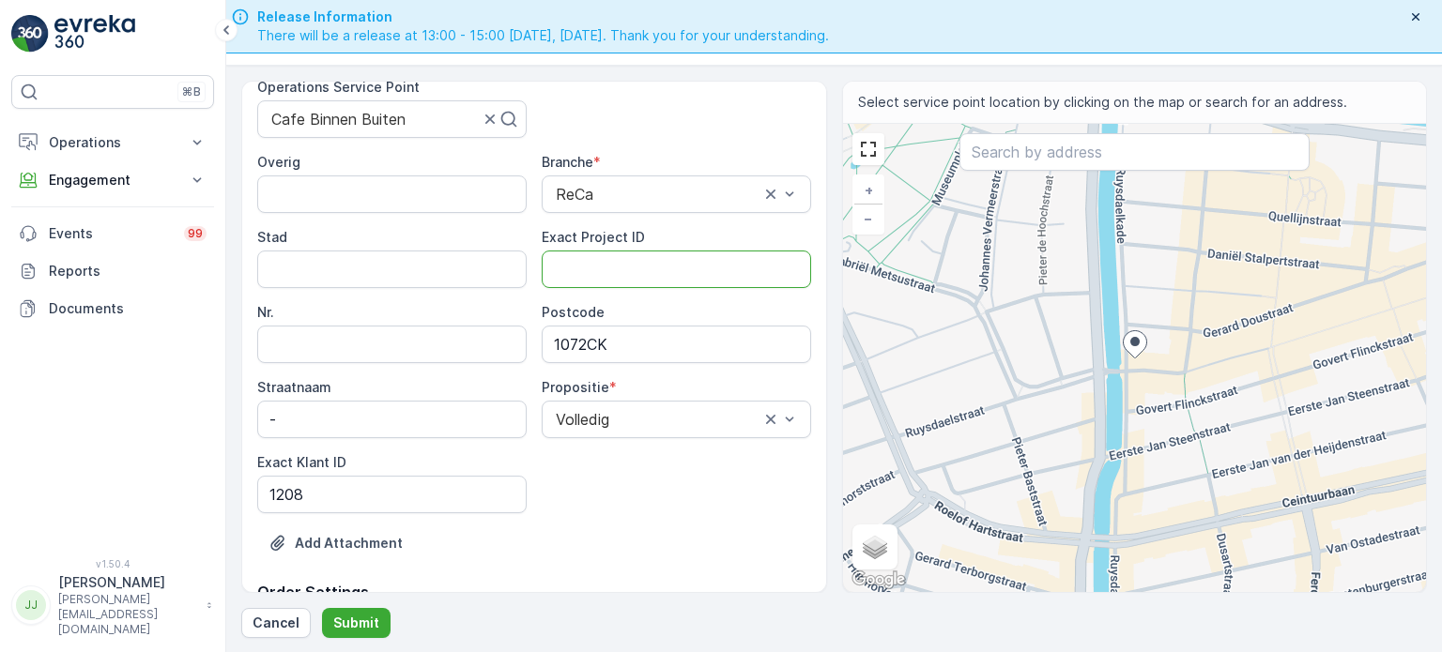
paste ID "2024-0113"
type ID "2024-0113"
click at [357, 625] on p "Submit" at bounding box center [356, 623] width 46 height 19
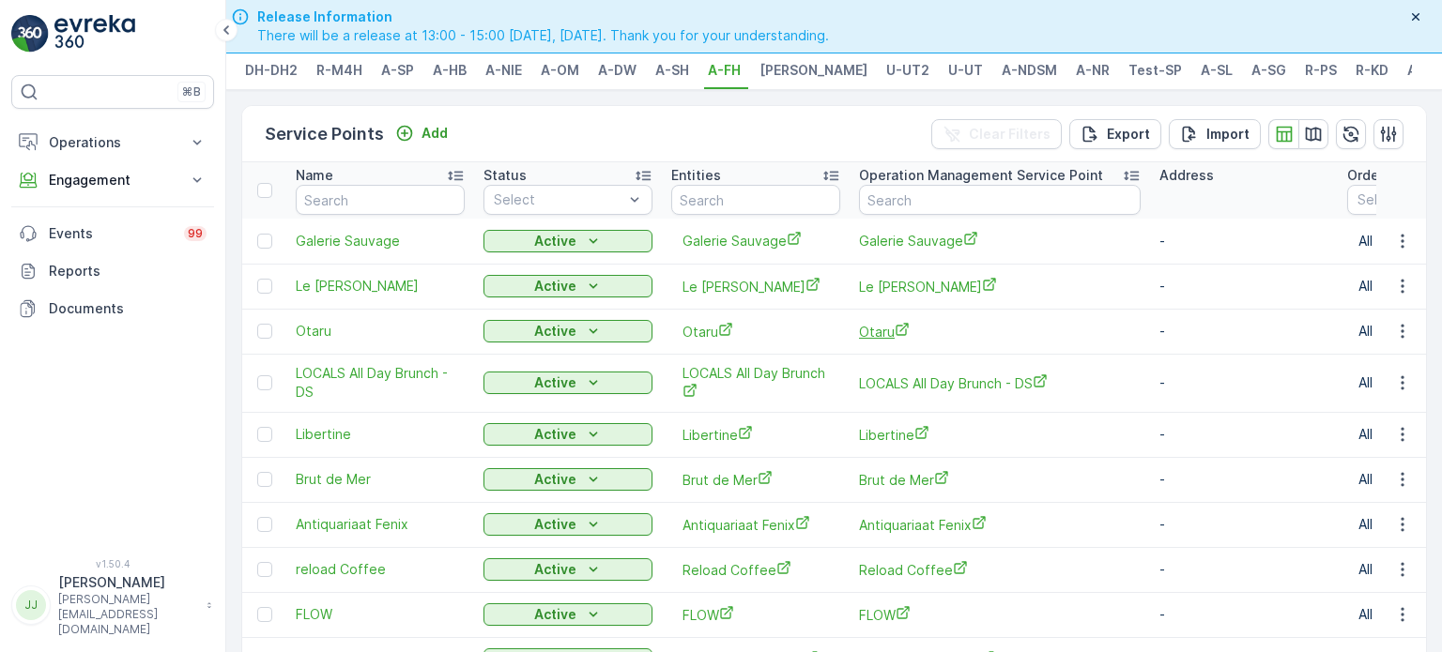
scroll to position [115, 0]
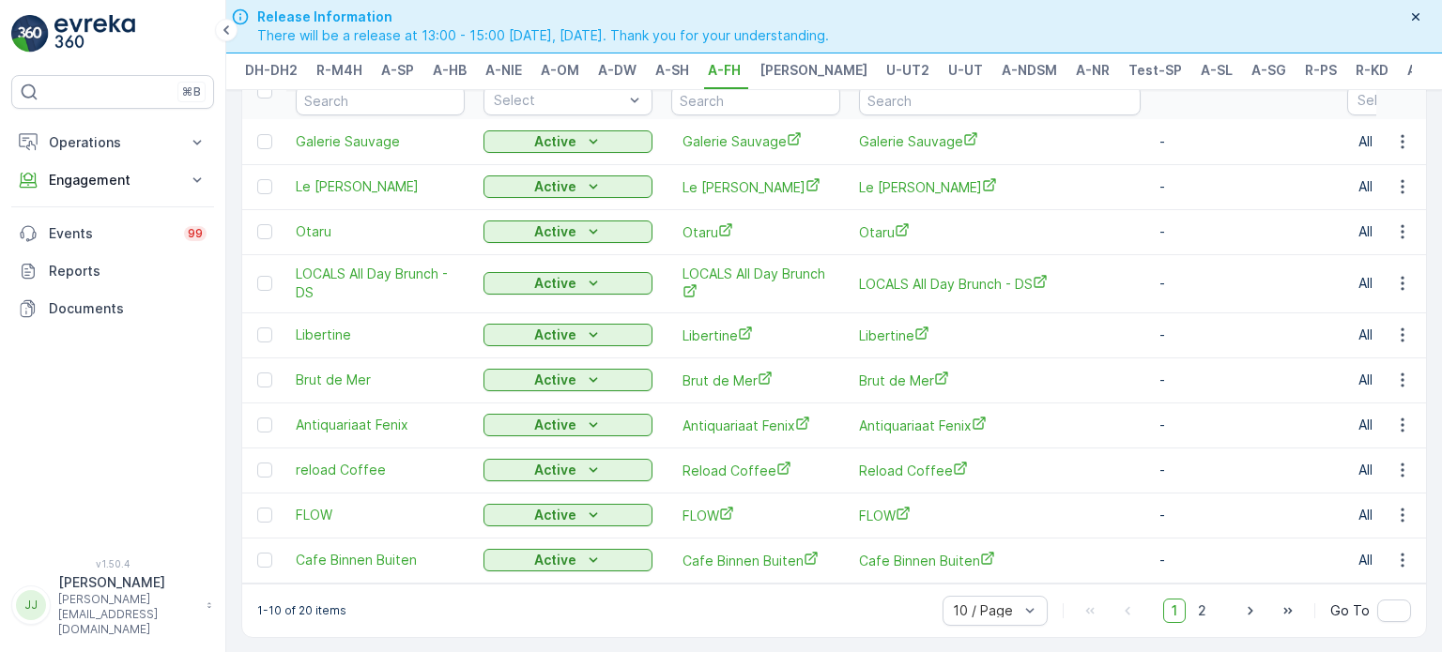
drag, startPoint x: 1197, startPoint y: 605, endPoint x: 1162, endPoint y: 578, distance: 44.1
click at [1197, 605] on span "2" at bounding box center [1201, 611] width 25 height 24
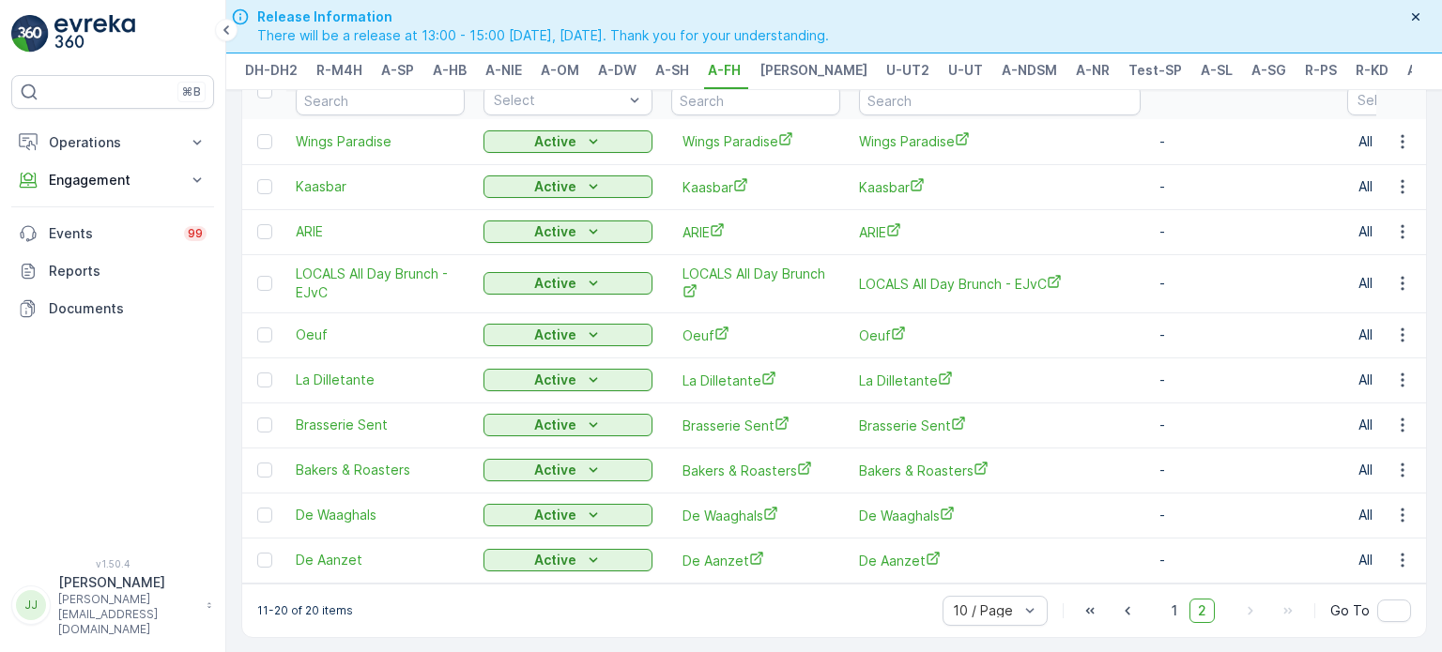
scroll to position [115, 0]
click at [1167, 604] on span "1" at bounding box center [1174, 611] width 23 height 24
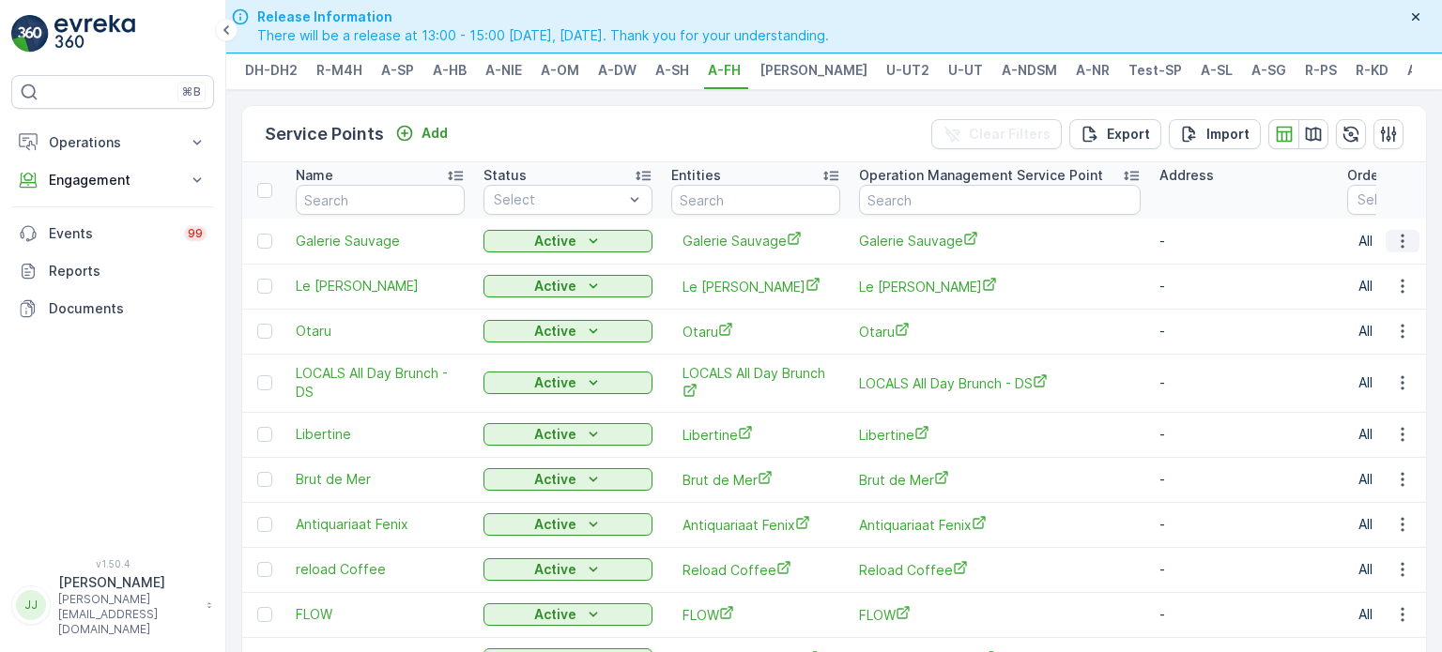
click at [1401, 247] on icon "button" at bounding box center [1402, 241] width 3 height 14
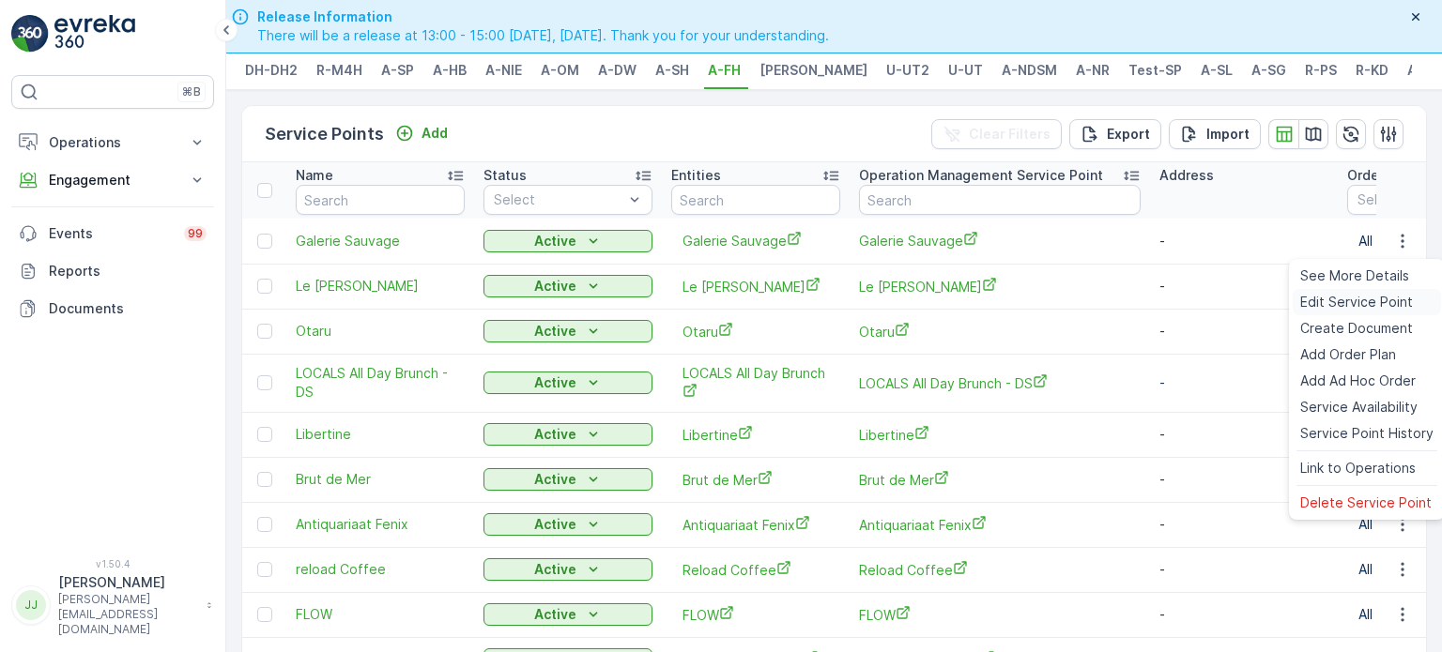
click at [1360, 301] on span "Edit Service Point" at bounding box center [1356, 302] width 113 height 19
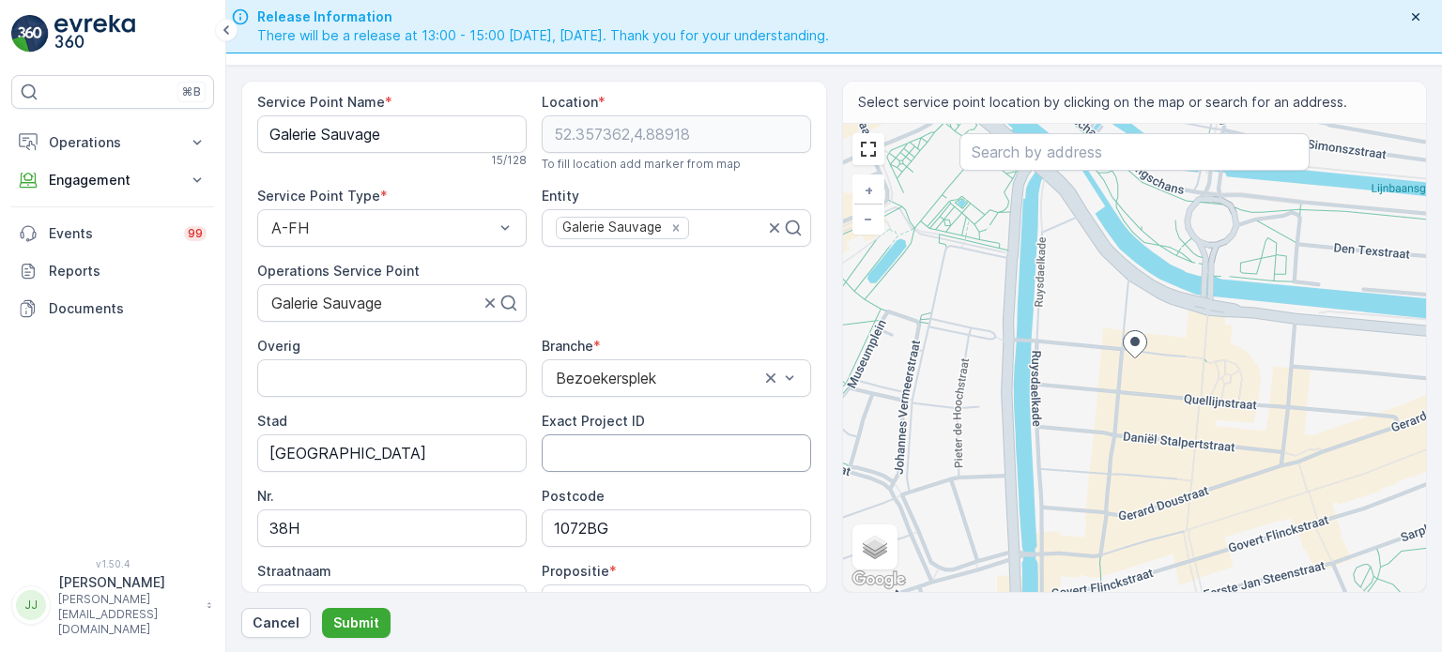
scroll to position [98, 0]
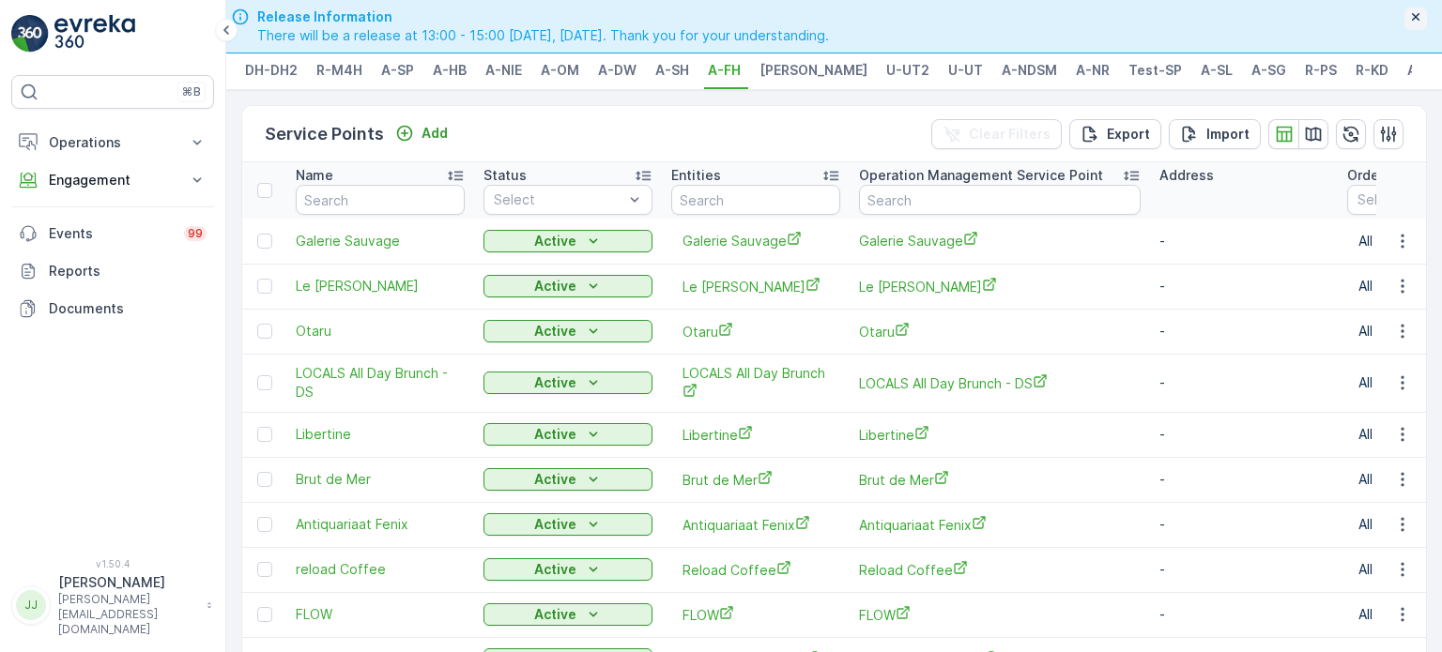
click at [1413, 13] on icon "button" at bounding box center [1415, 16] width 15 height 15
